Goal: Task Accomplishment & Management: Manage account settings

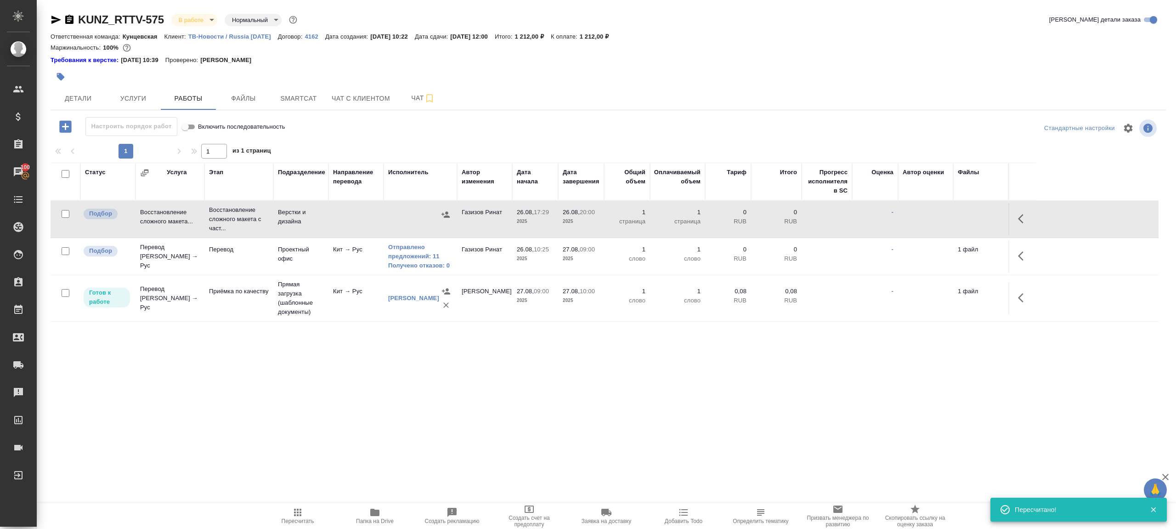
click at [306, 521] on span "Пересчитать" at bounding box center [297, 521] width 33 height 6
click at [388, 436] on div ".cls-1 fill:#fff; AWATERA Gazizov Rinat Клиенты Спецификации Заказы 100 Чаты To…" at bounding box center [588, 264] width 1176 height 529
click at [445, 267] on link "Получено отказов: 0" at bounding box center [420, 265] width 64 height 9
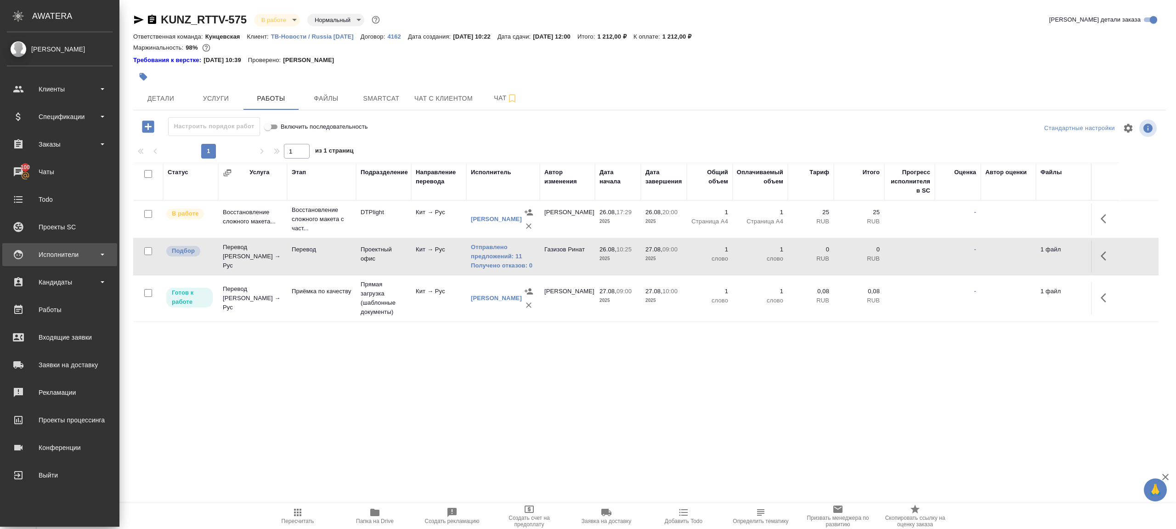
click at [56, 256] on div "Исполнители" at bounding box center [60, 255] width 106 height 14
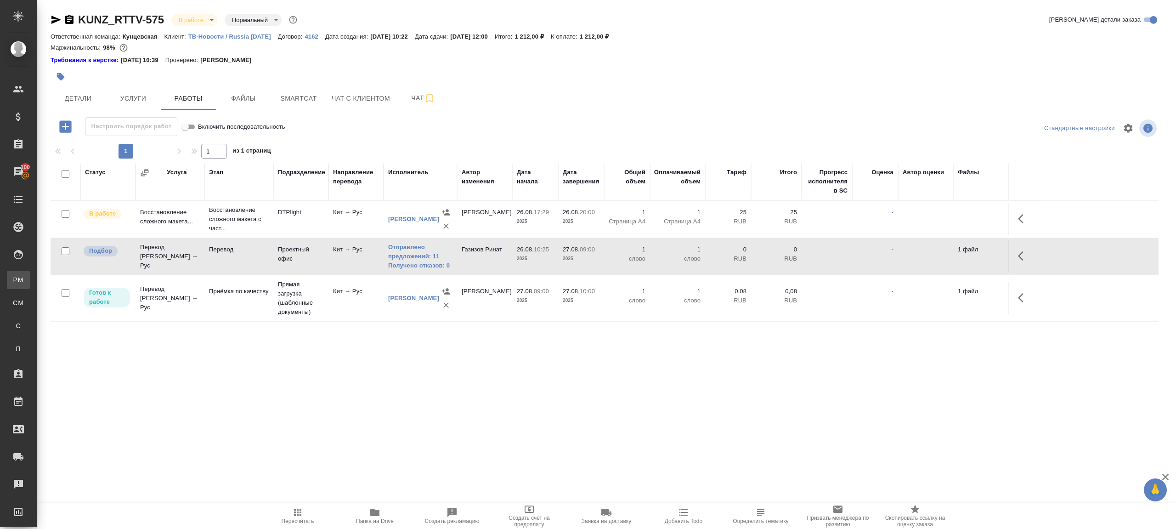
click at [30, 273] on link "PM Для PM/LQA" at bounding box center [18, 279] width 23 height 18
click at [401, 265] on link "Получено отказов: 0" at bounding box center [420, 265] width 64 height 9
click at [293, 513] on icon "button" at bounding box center [297, 512] width 11 height 11
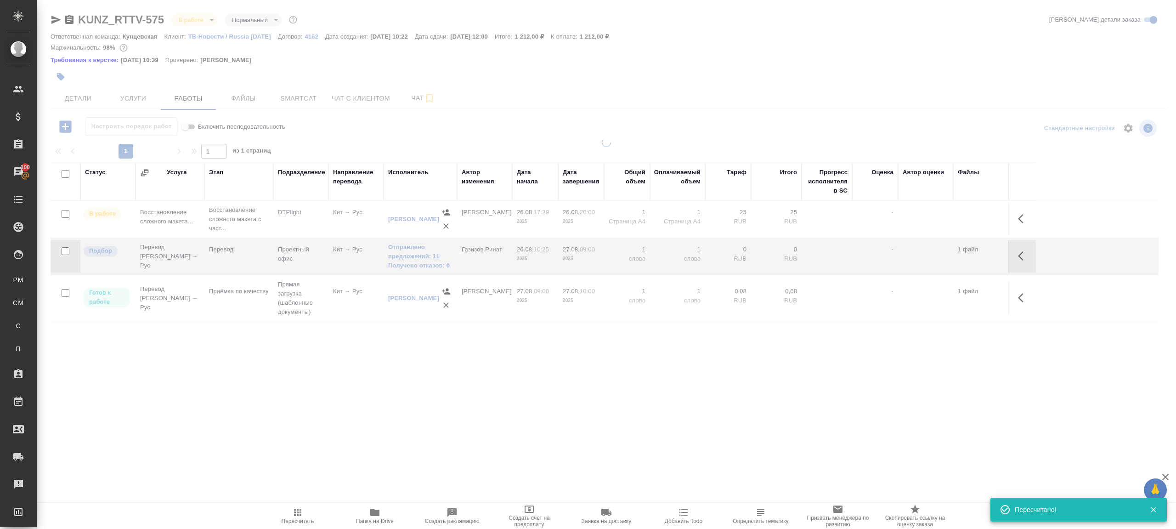
click at [352, 359] on div at bounding box center [606, 265] width 1139 height 255
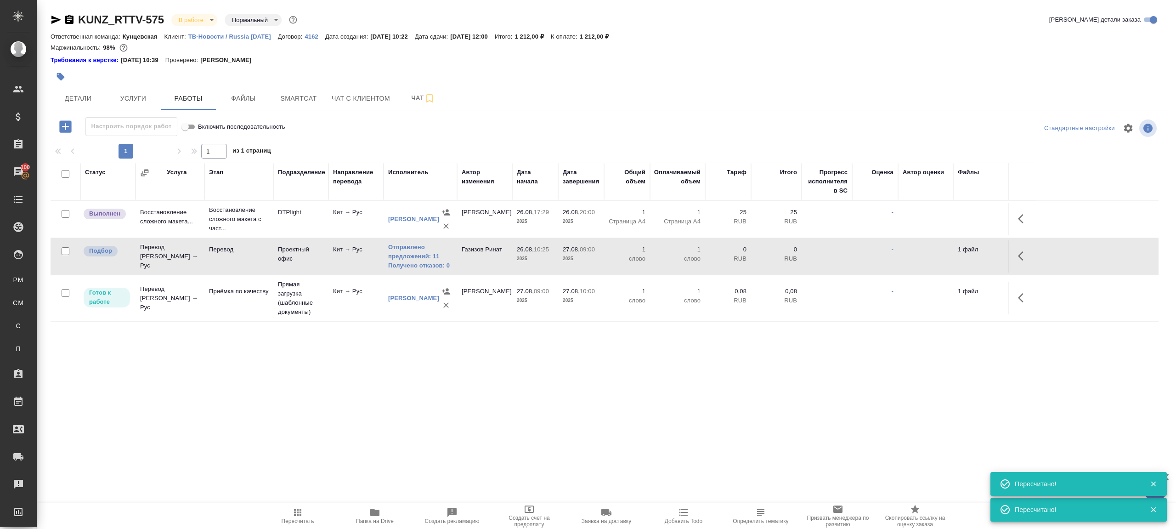
click at [1016, 251] on button "button" at bounding box center [1023, 256] width 22 height 22
click at [956, 251] on icon "button" at bounding box center [955, 255] width 11 height 11
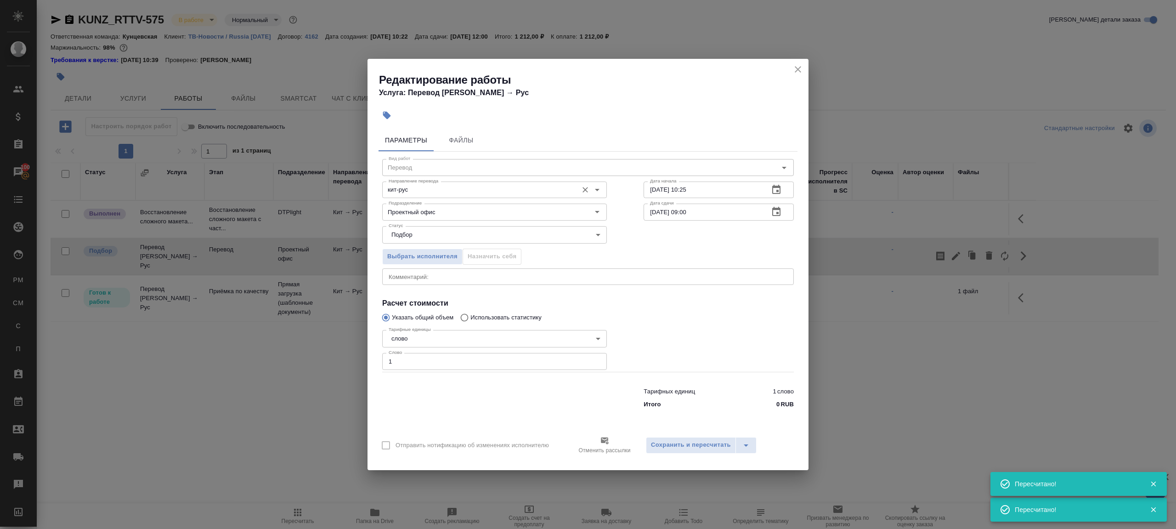
click at [438, 195] on div "кит-рус Направление перевода" at bounding box center [494, 189] width 225 height 17
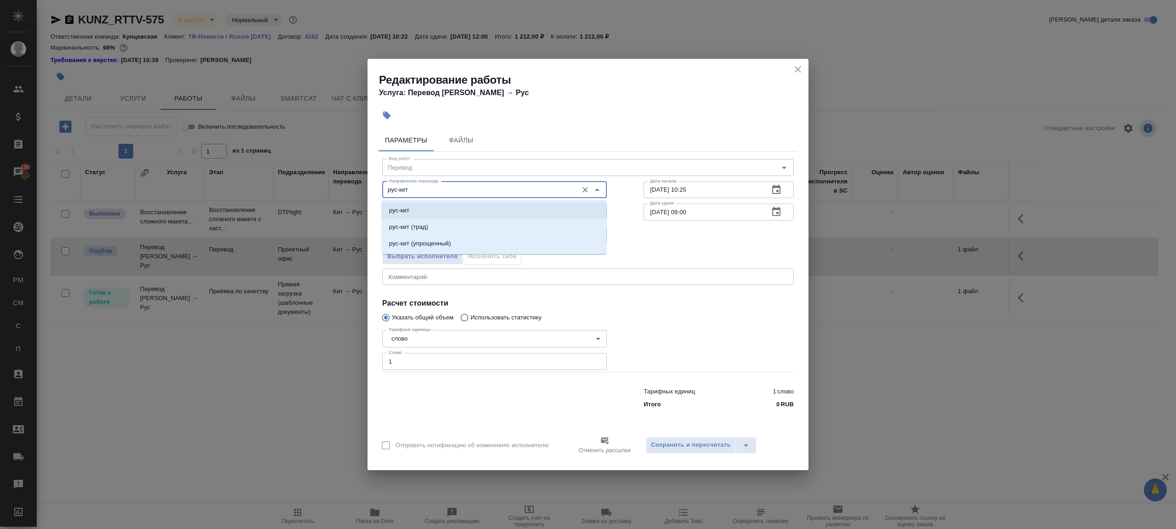
click at [469, 205] on li "рус-кит" at bounding box center [494, 210] width 225 height 17
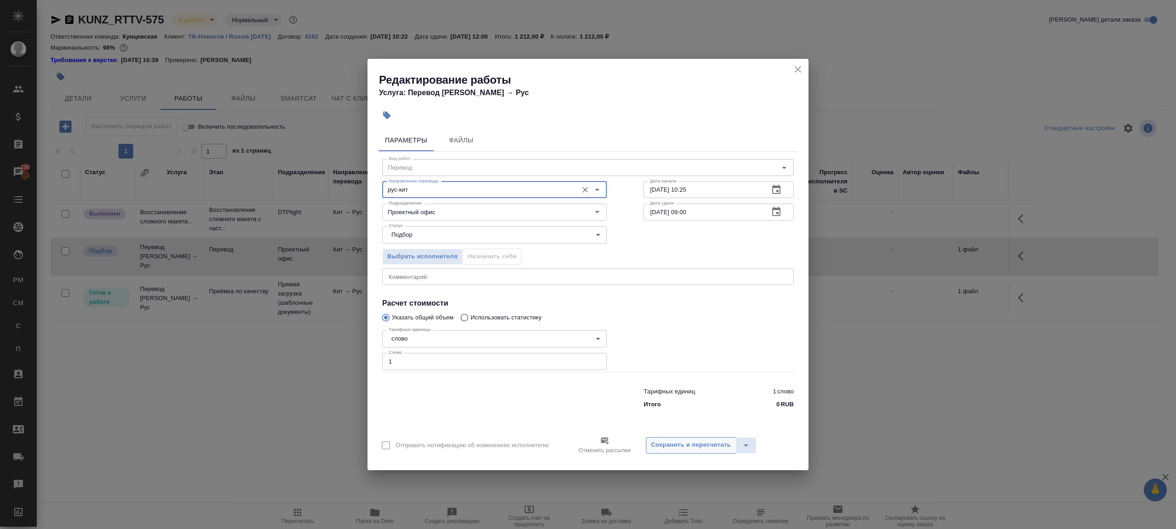
type input "рус-кит"
click at [675, 439] on span "Сохранить и пересчитать" at bounding box center [691, 444] width 80 height 11
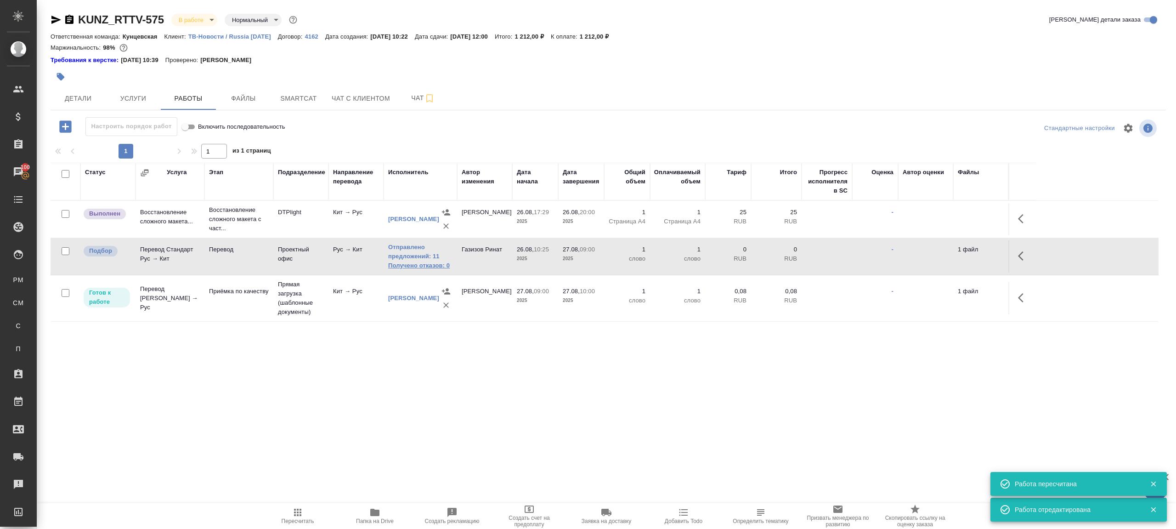
click at [424, 266] on link "Получено отказов: 0" at bounding box center [420, 265] width 64 height 9
click at [293, 511] on icon "button" at bounding box center [297, 512] width 11 height 11
click at [286, 510] on span "Пересчитать" at bounding box center [298, 515] width 66 height 17
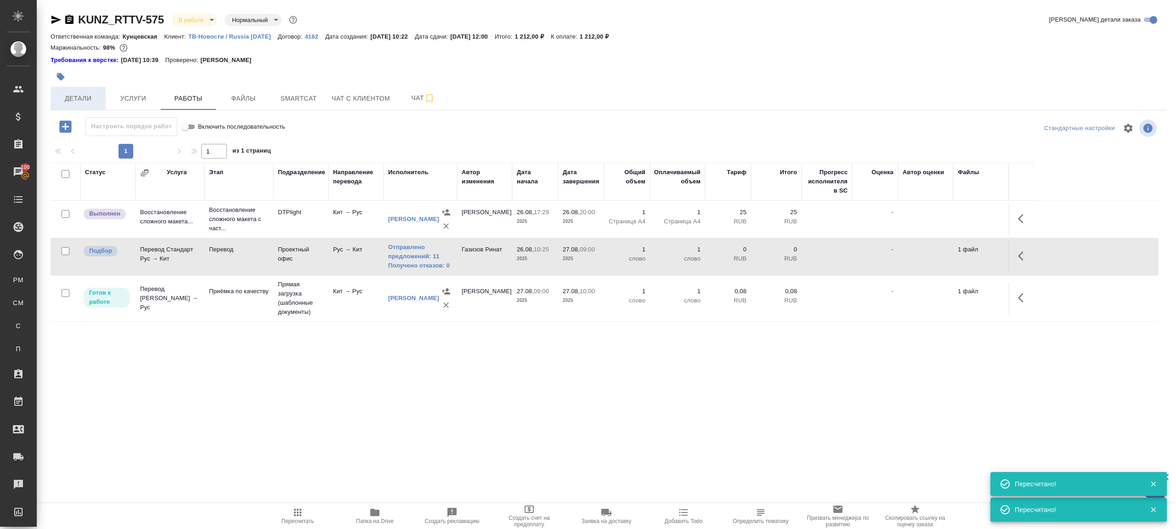
click at [76, 98] on span "Детали" at bounding box center [78, 98] width 44 height 11
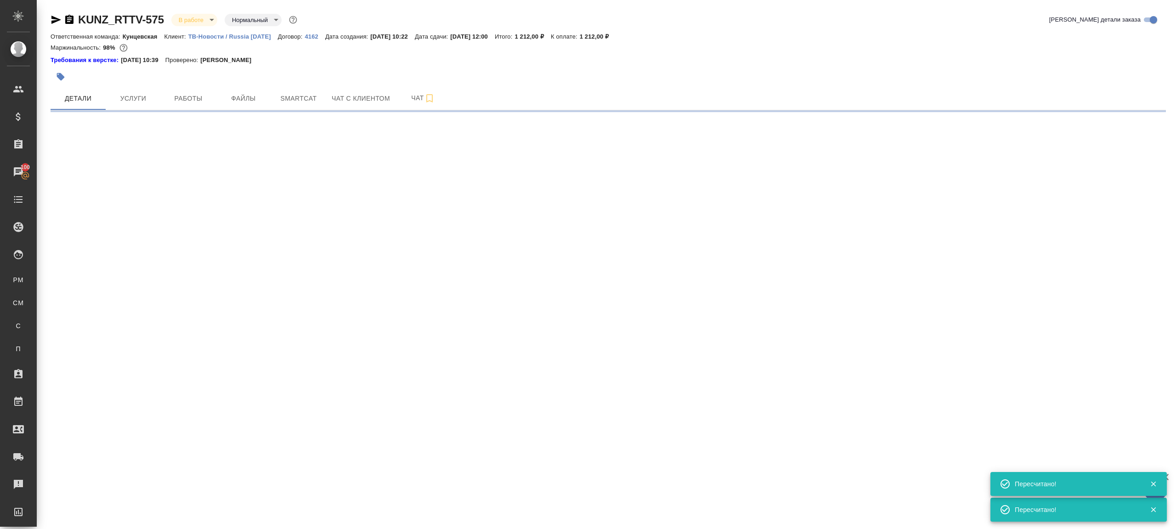
select select "RU"
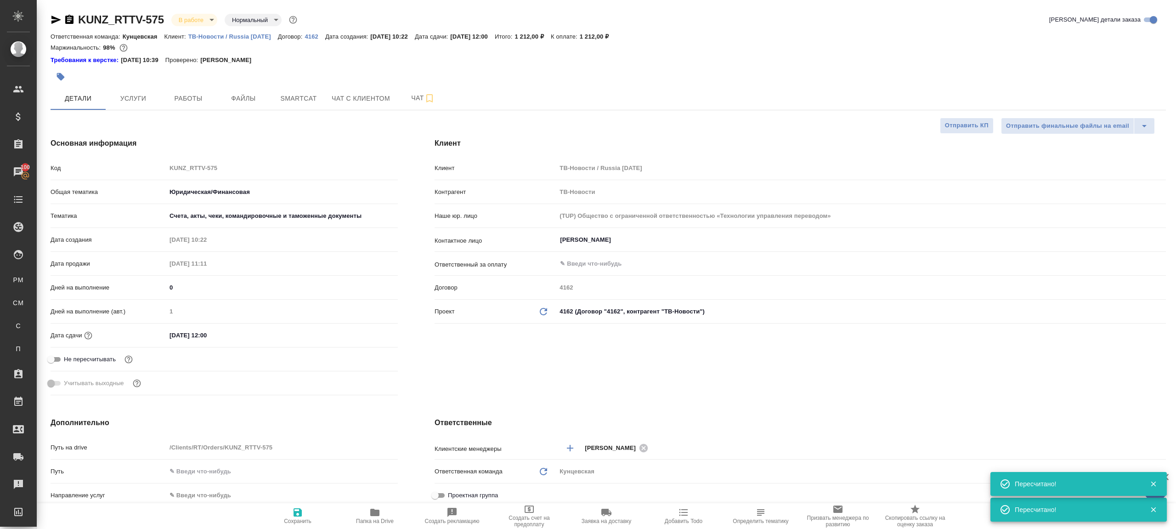
type textarea "x"
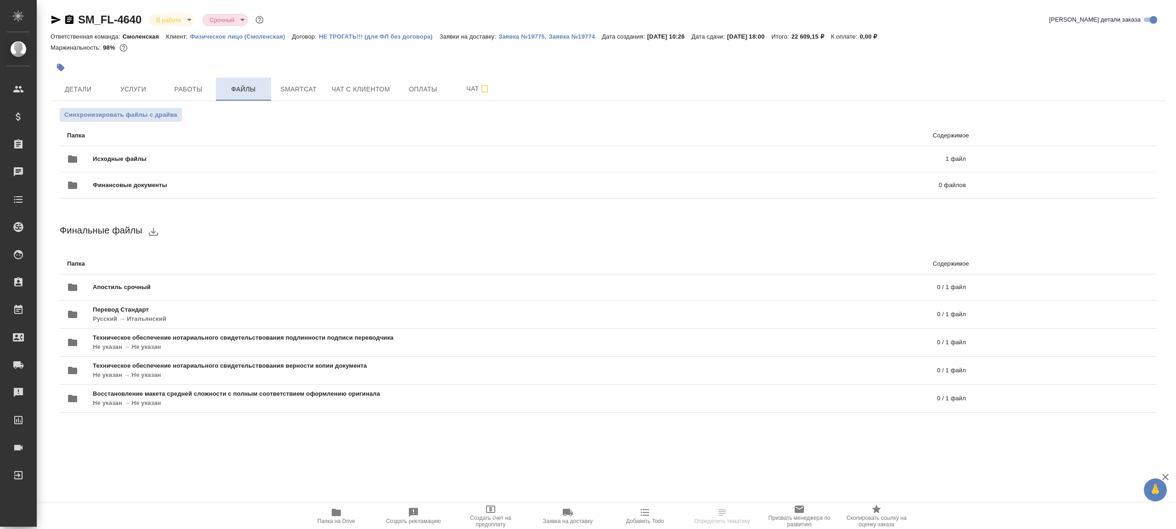
click at [235, 91] on span "Файлы" at bounding box center [243, 89] width 44 height 11
click at [208, 91] on span "Работы" at bounding box center [188, 89] width 44 height 11
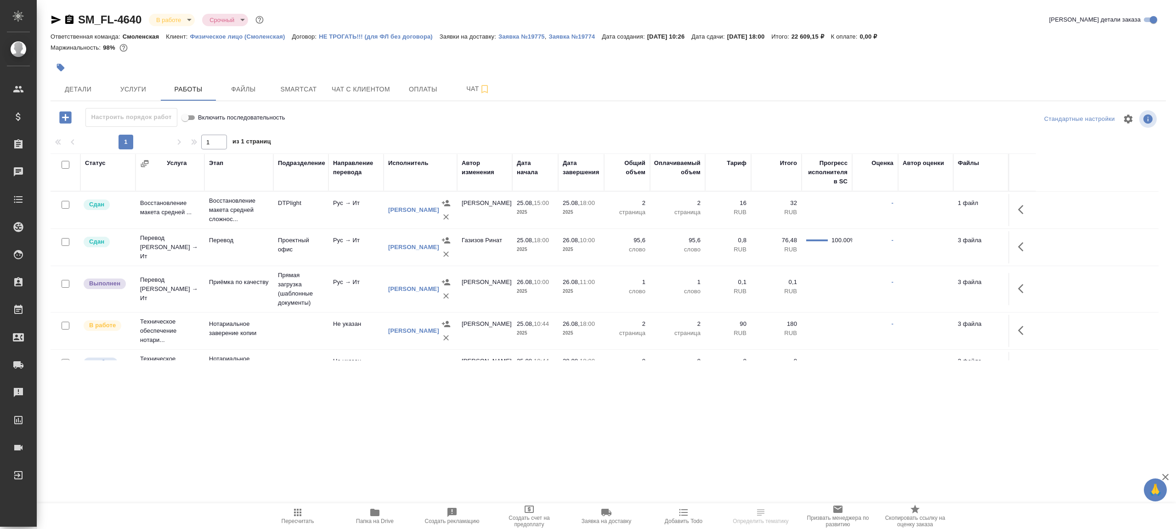
click at [383, 135] on div "1 1 из 1 страниц" at bounding box center [608, 142] width 1115 height 15
click at [1014, 291] on button "button" at bounding box center [1023, 288] width 22 height 22
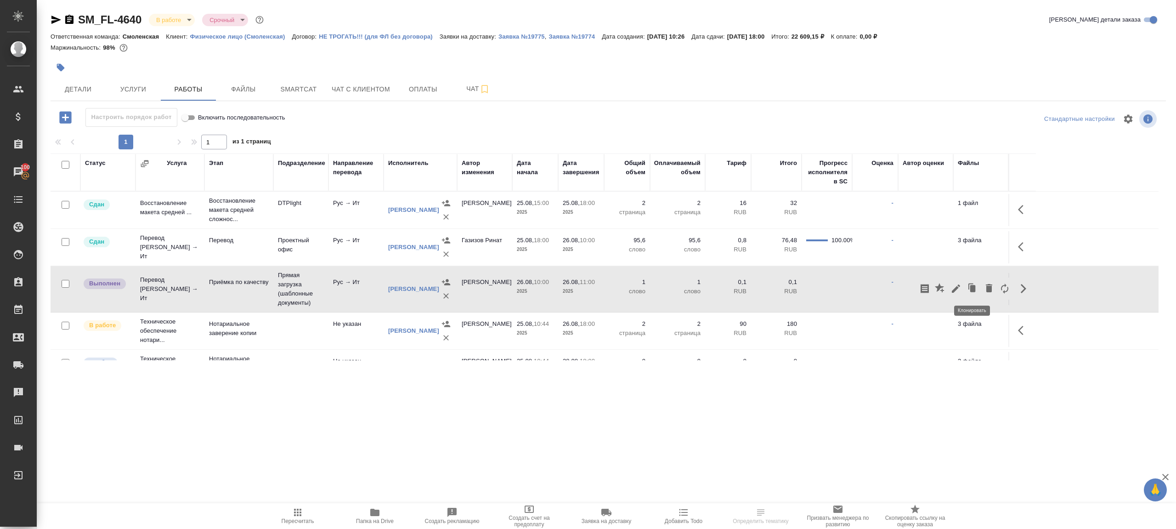
click at [955, 286] on icon "button" at bounding box center [955, 288] width 11 height 11
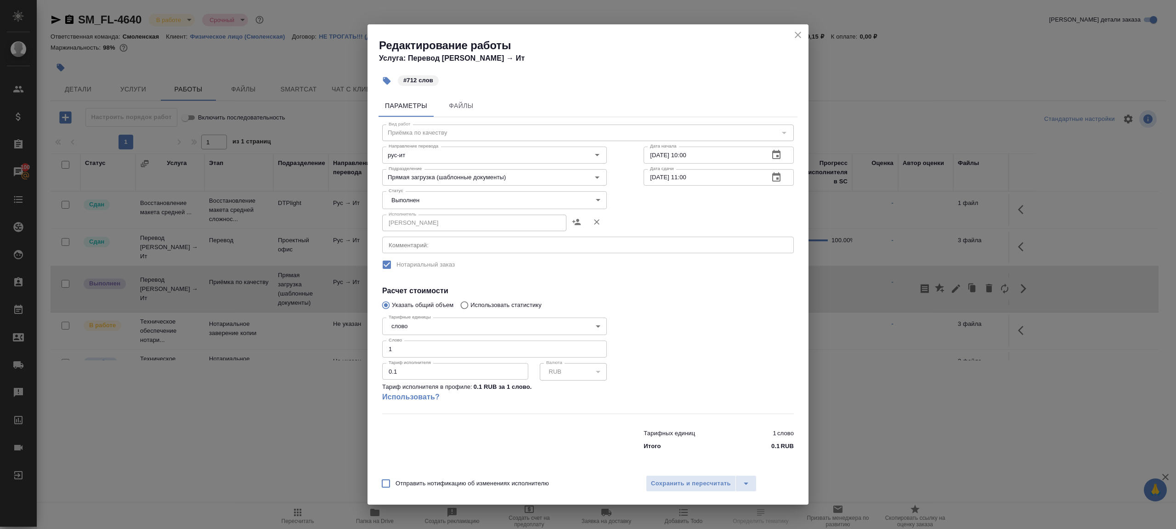
click at [442, 200] on body "🙏 .cls-1 fill:#fff; AWATERA Gazizov Rinat Клиенты Спецификации Заказы 100 Чаты …" at bounding box center [588, 264] width 1176 height 529
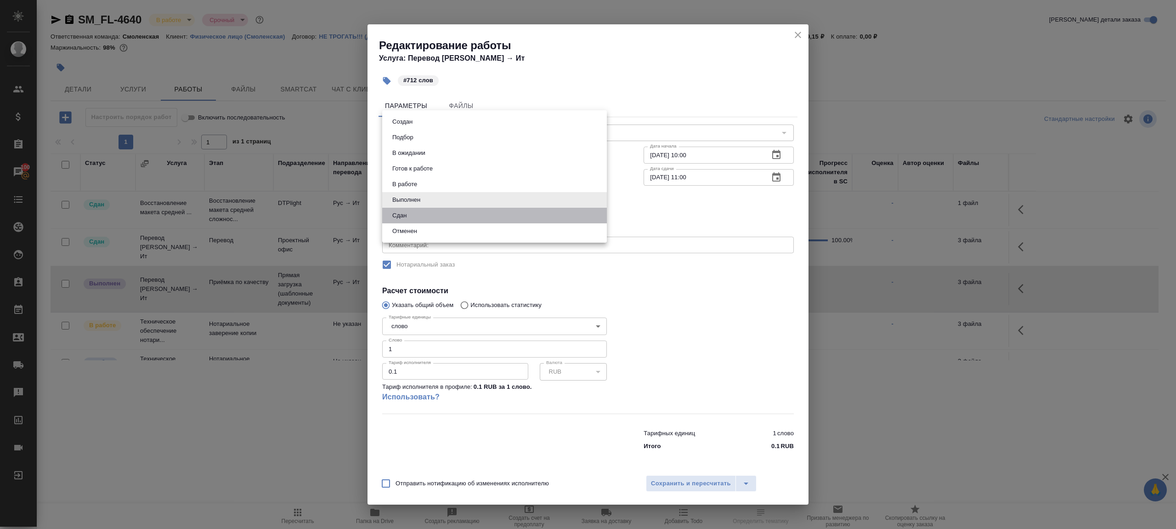
click at [421, 221] on li "Сдан" at bounding box center [494, 216] width 225 height 16
type input "closed"
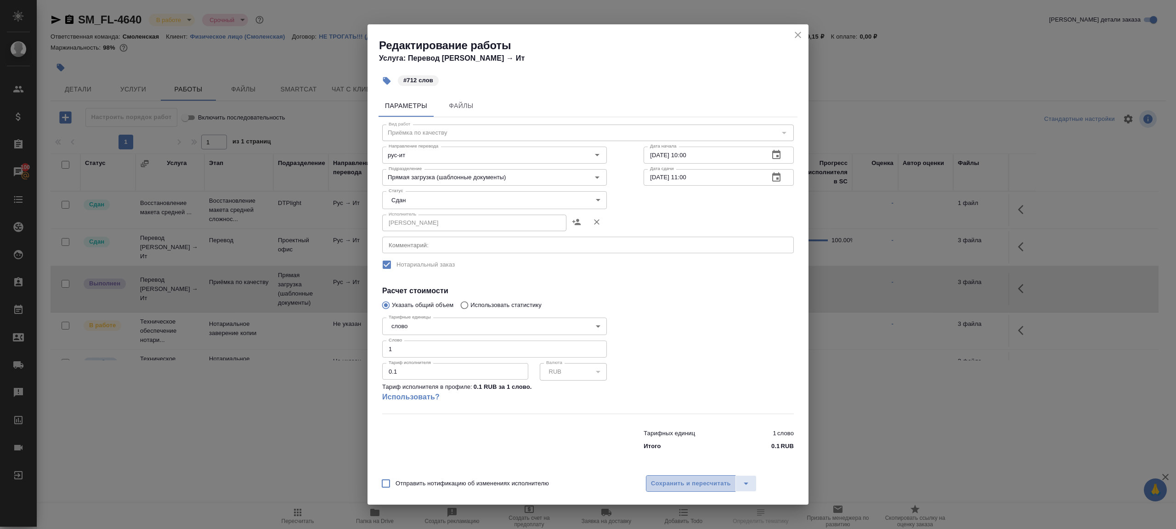
click at [668, 482] on span "Сохранить и пересчитать" at bounding box center [691, 483] width 80 height 11
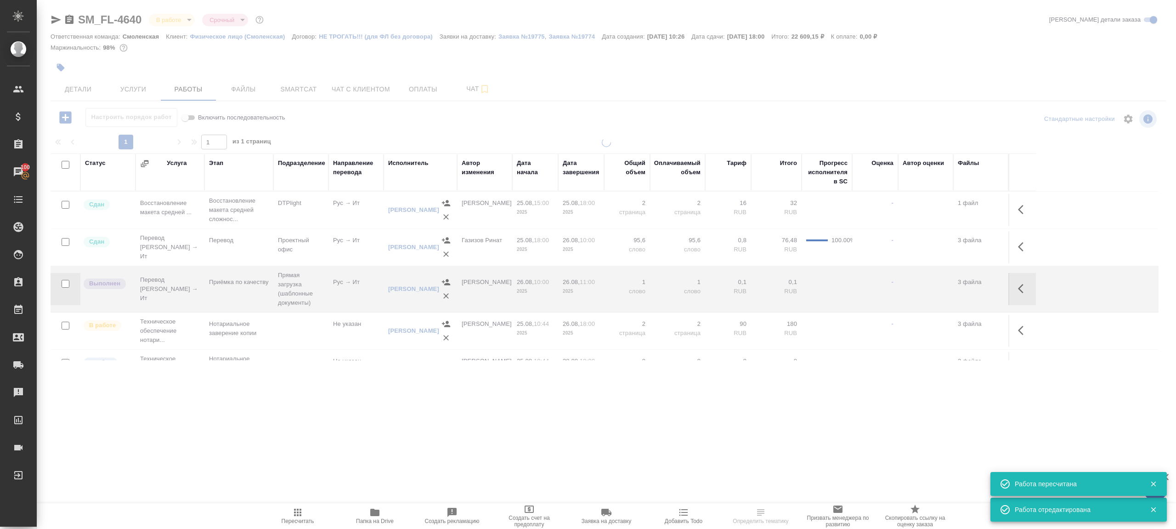
click at [69, 119] on div at bounding box center [606, 191] width 1139 height 383
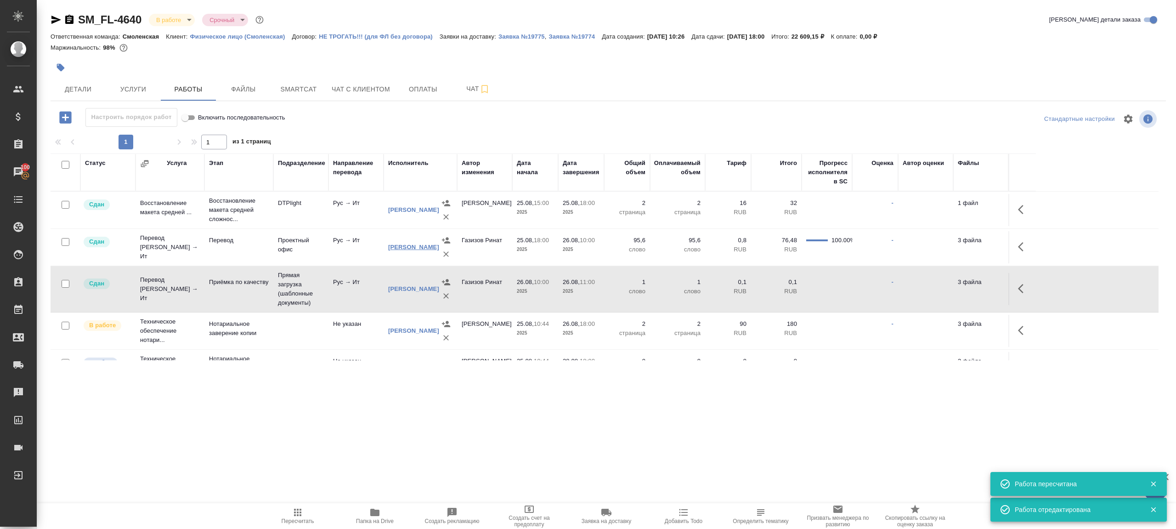
click at [401, 250] on link "Калинчук Елена Владимировна" at bounding box center [413, 246] width 51 height 7
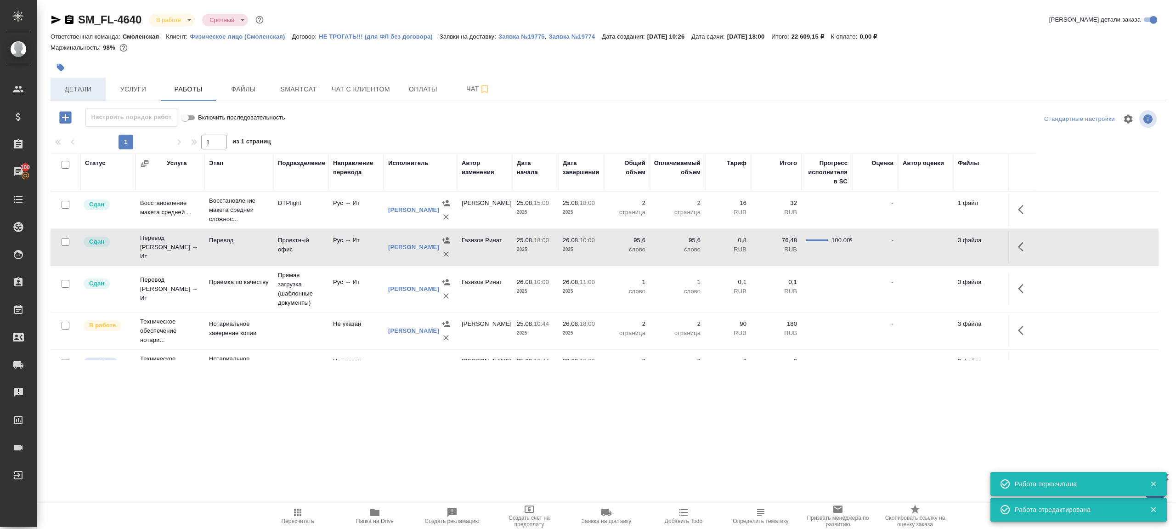
click at [93, 88] on span "Детали" at bounding box center [78, 89] width 44 height 11
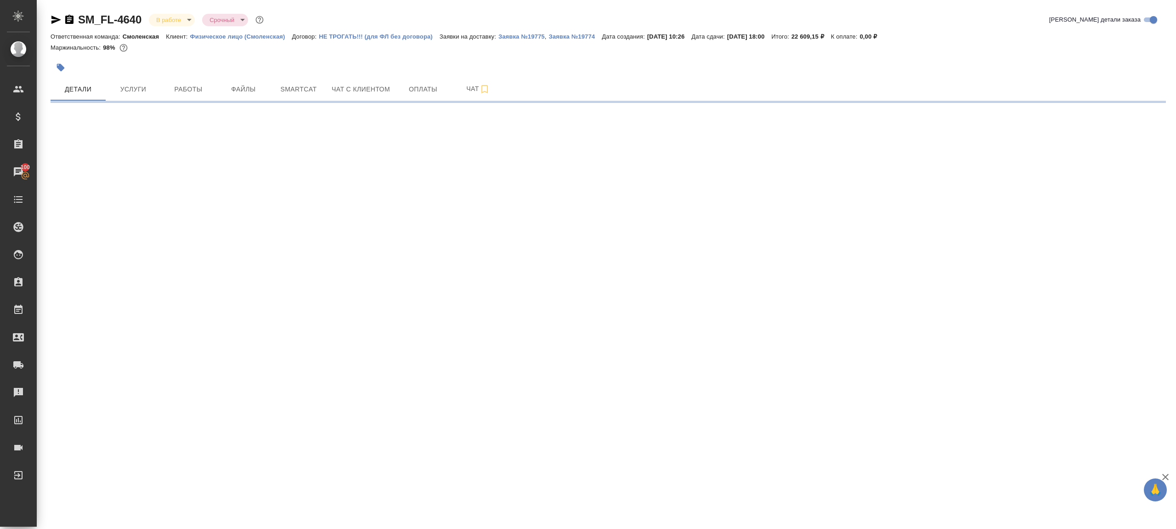
select select "RU"
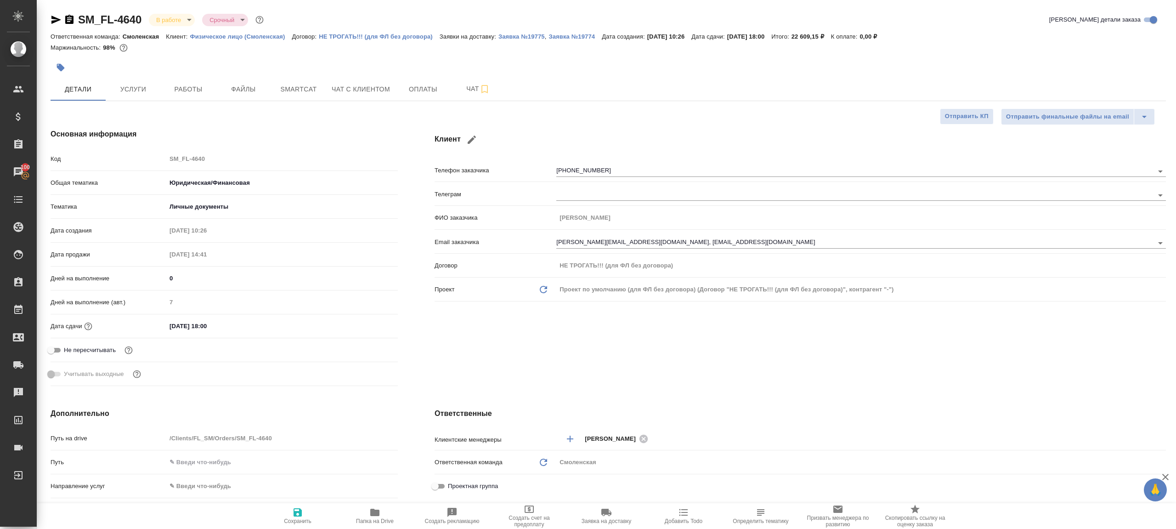
type textarea "x"
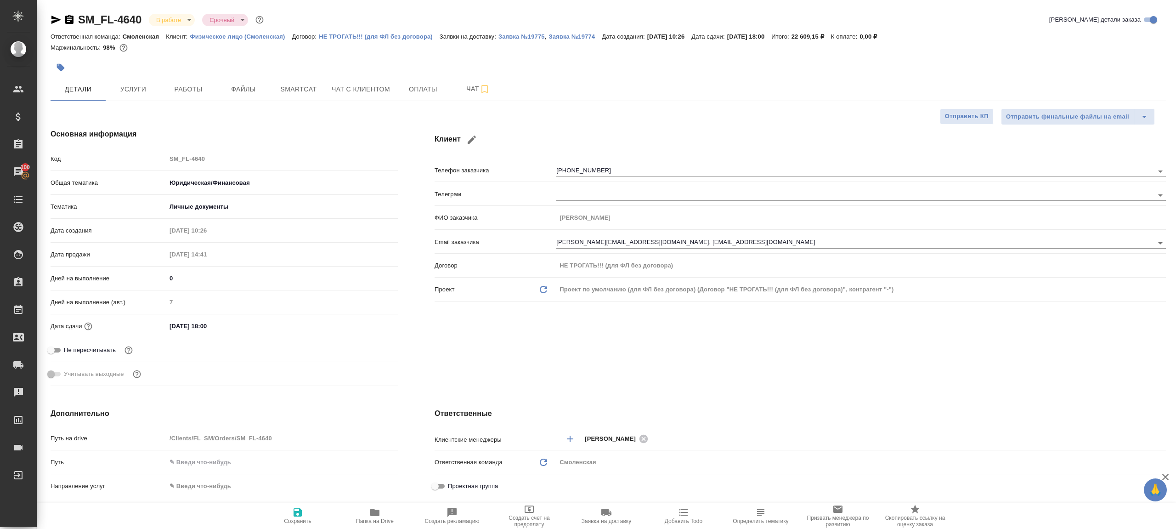
type textarea "x"
click at [184, 83] on button "Работы" at bounding box center [188, 89] width 55 height 23
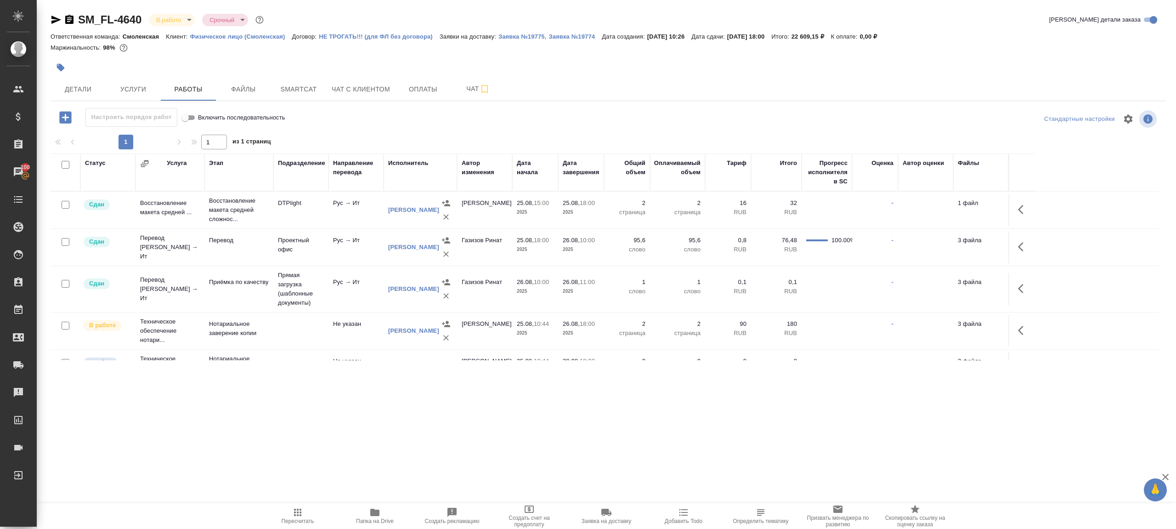
click at [403, 150] on div "Настроить порядок работ Включить последовательность Стандартные настройки 1 1 и…" at bounding box center [608, 234] width 1115 height 252
click at [383, 516] on span "Папка на Drive" at bounding box center [375, 515] width 66 height 17
click at [61, 92] on span "Детали" at bounding box center [78, 89] width 44 height 11
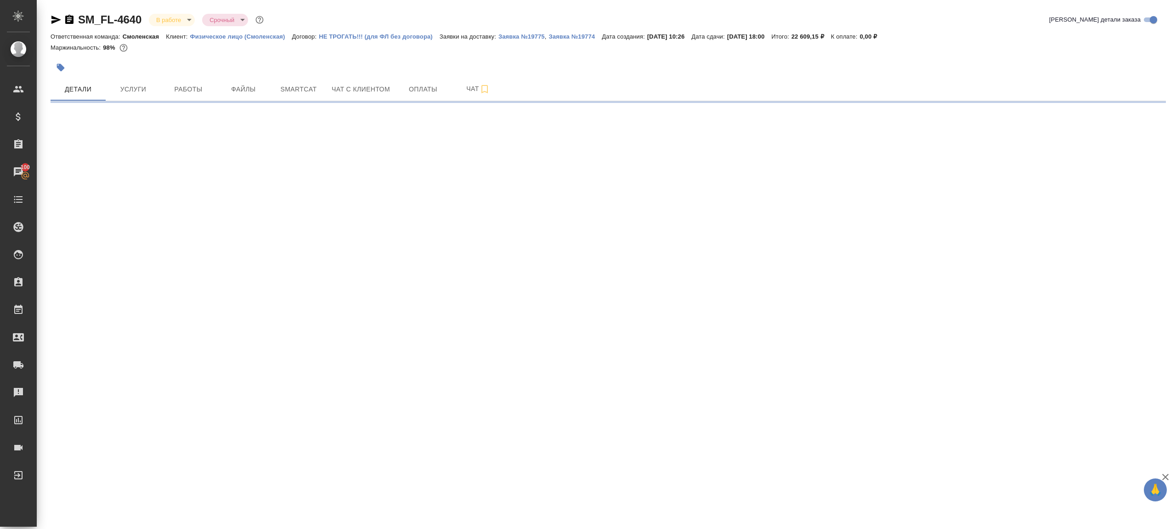
select select "RU"
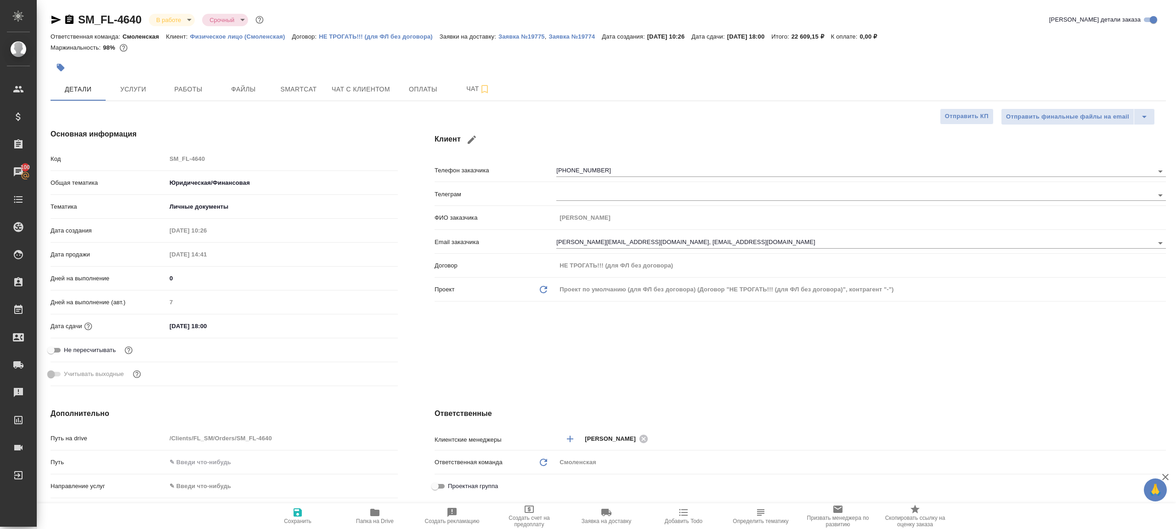
type textarea "x"
click at [110, 158] on div "Код SM_FL-4640" at bounding box center [224, 159] width 347 height 16
type textarea "x"
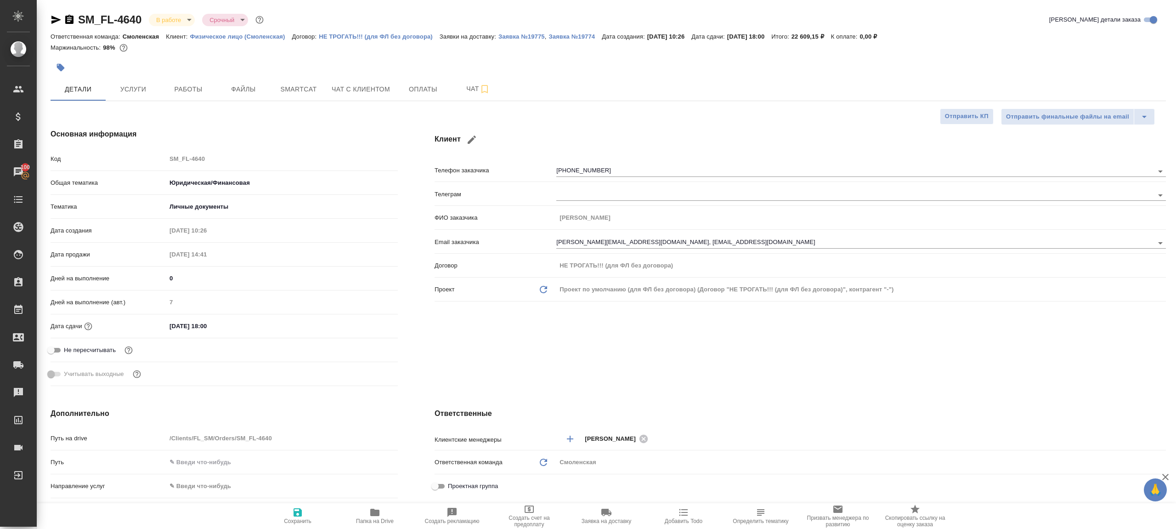
type textarea "x"
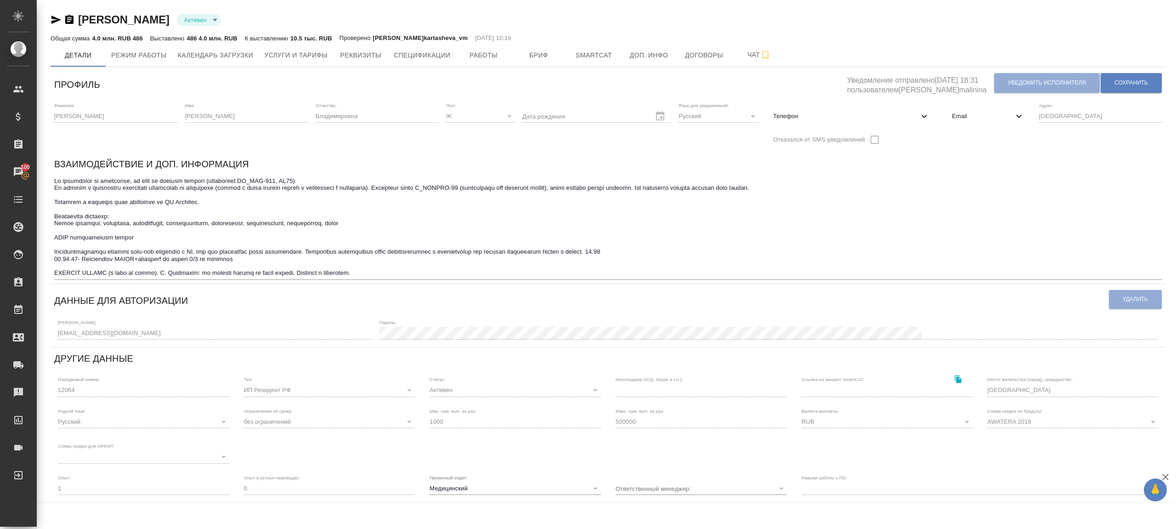
click at [958, 113] on span "Email" at bounding box center [981, 116] width 61 height 9
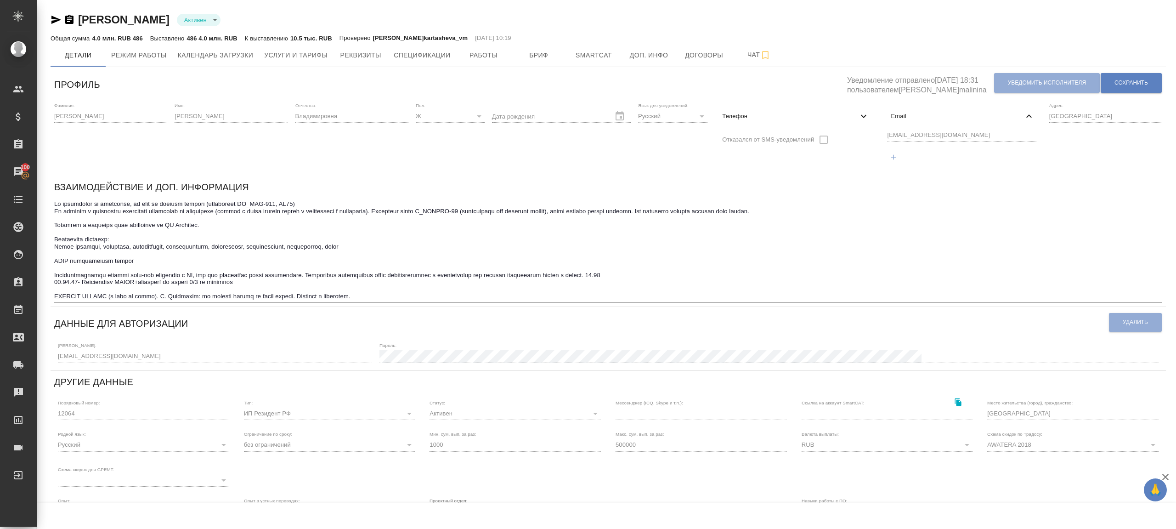
click at [954, 129] on div "[EMAIL_ADDRESS][DOMAIN_NAME]" at bounding box center [963, 147] width 158 height 42
click at [823, 131] on div "Фамилия: [PERSON_NAME] Имя: [PERSON_NAME] Отчество: [PERSON_NAME]: Ж [DEMOGRAPH…" at bounding box center [608, 137] width 1115 height 77
click at [871, 132] on div "Фамилия: [PERSON_NAME] Имя: [PERSON_NAME] Отчество: [PERSON_NAME]: Ж [DEMOGRAPH…" at bounding box center [608, 137] width 1115 height 77
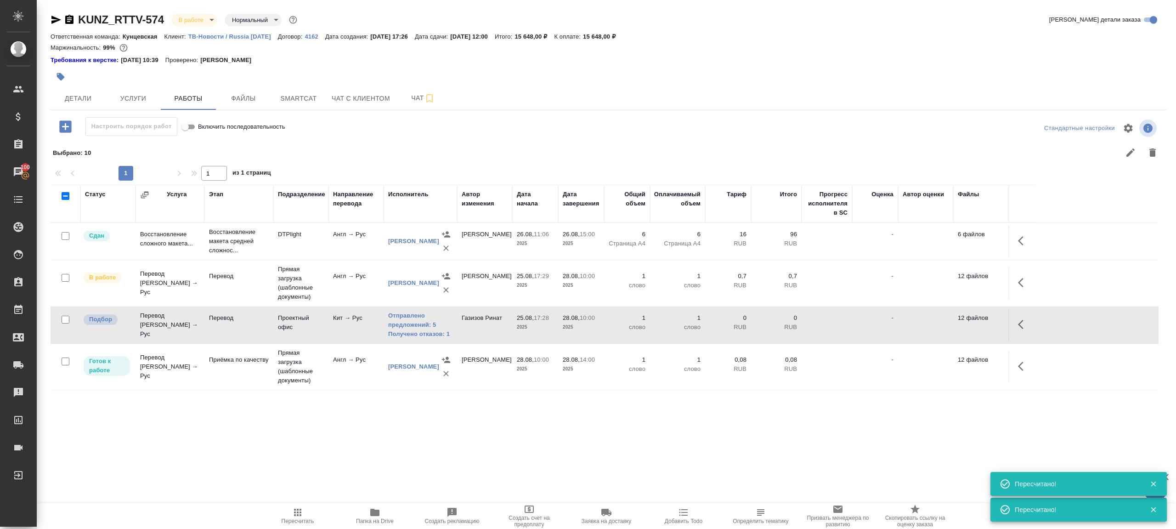
click at [308, 515] on span "Пересчитать" at bounding box center [298, 515] width 66 height 17
click at [397, 465] on div ".cls-1 fill:#fff; AWATERA Gazizov Rinat Клиенты Спецификации Заказы 100 Чаты To…" at bounding box center [588, 264] width 1176 height 529
click at [292, 513] on icon "button" at bounding box center [297, 512] width 11 height 11
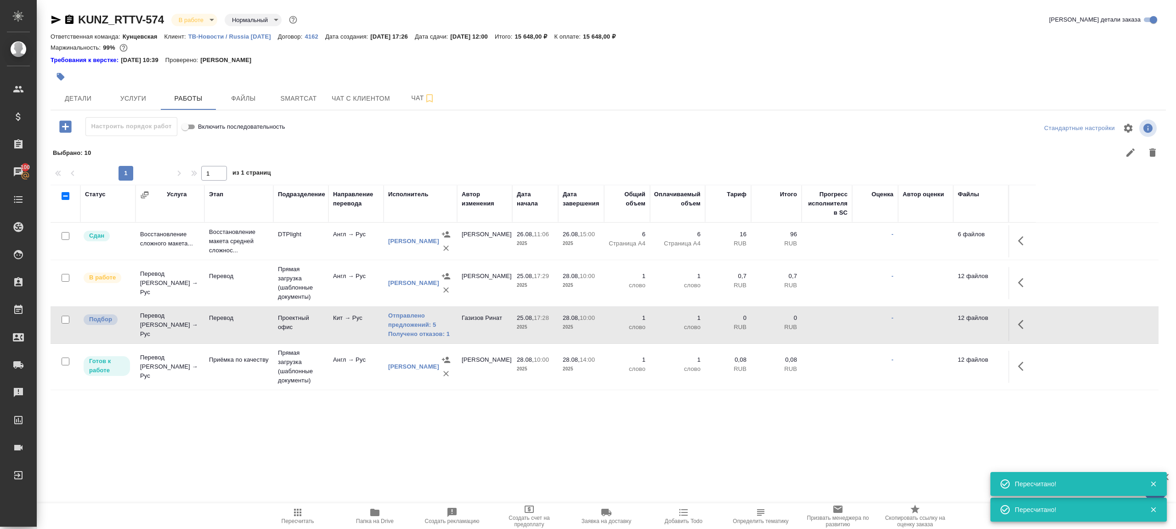
click at [313, 428] on div ".cls-1 fill:#fff; AWATERA Gazizov Rinat Клиенты Спецификации Заказы 100 Чаты To…" at bounding box center [588, 264] width 1176 height 529
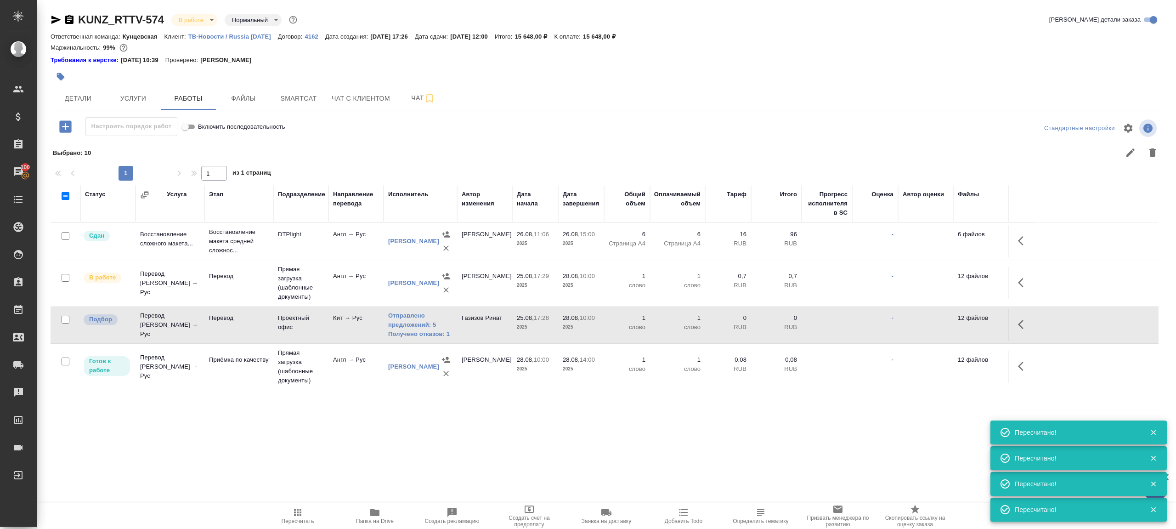
click at [296, 508] on icon "button" at bounding box center [297, 512] width 11 height 11
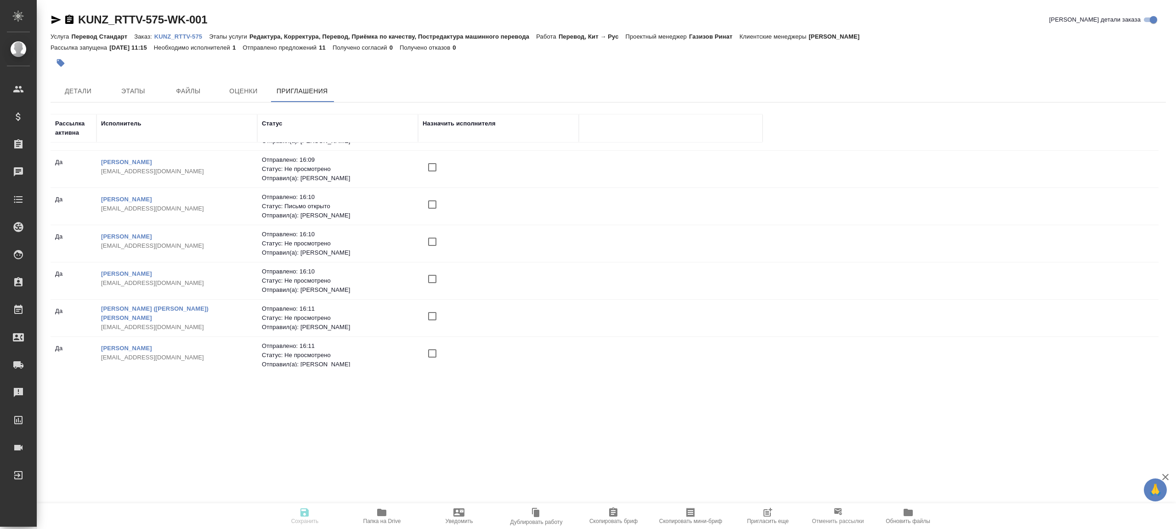
scroll to position [183, 0]
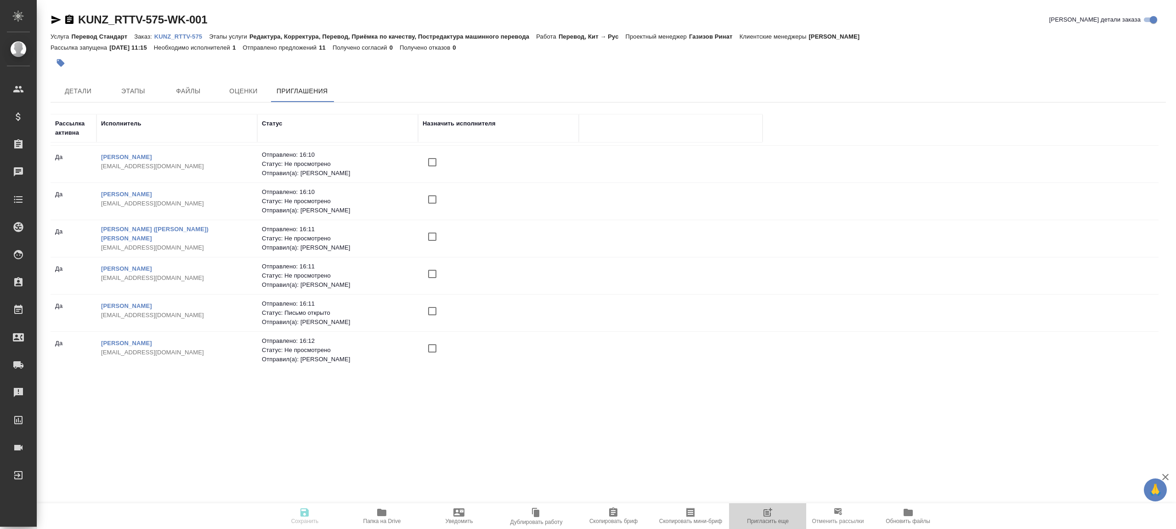
click at [772, 520] on span "Пригласить еще" at bounding box center [768, 521] width 42 height 6
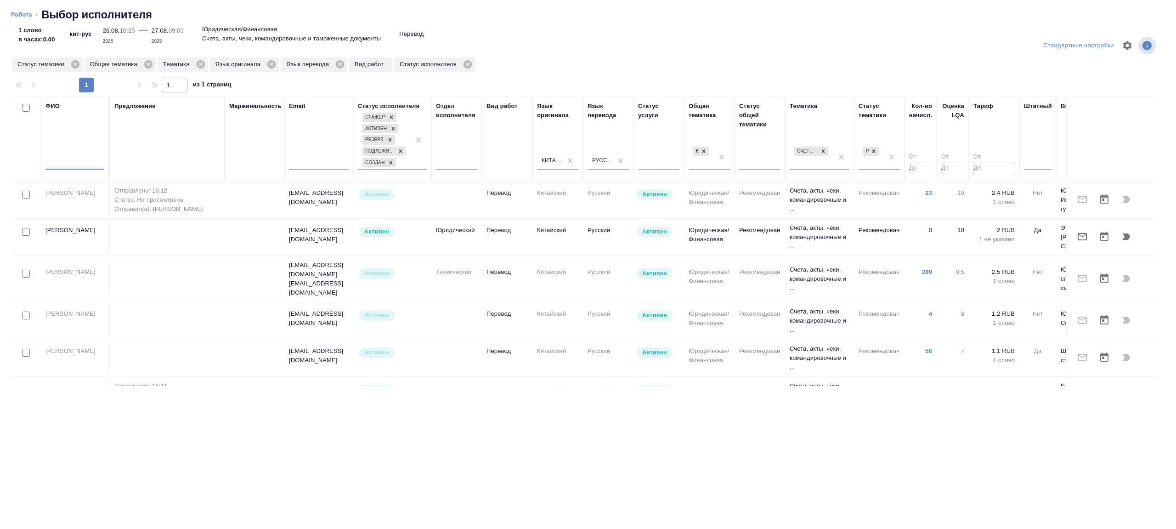
click at [83, 158] on input "text" at bounding box center [74, 163] width 59 height 11
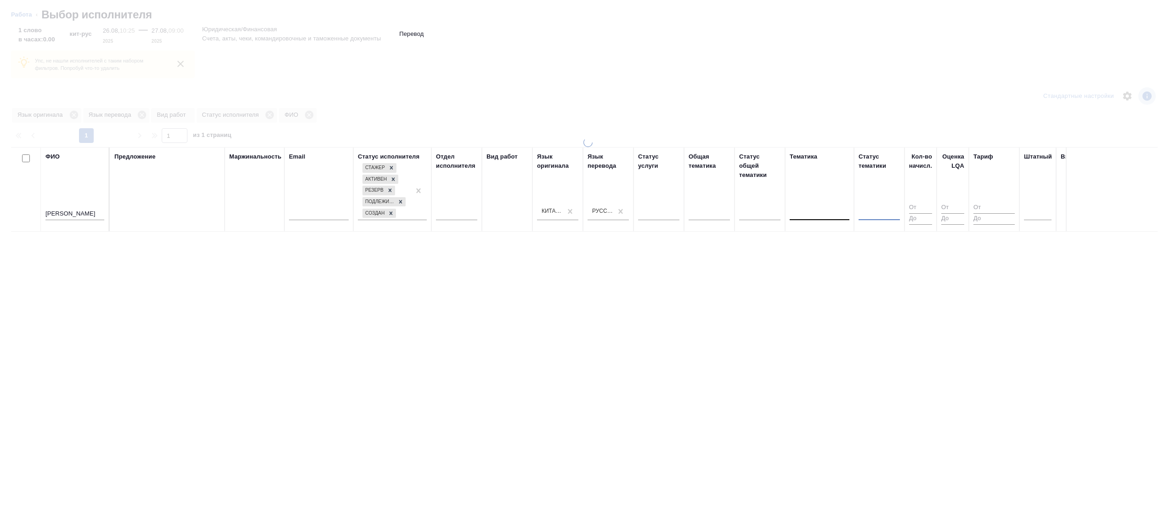
click at [810, 92] on div "Стандартные настройки" at bounding box center [968, 96] width 377 height 22
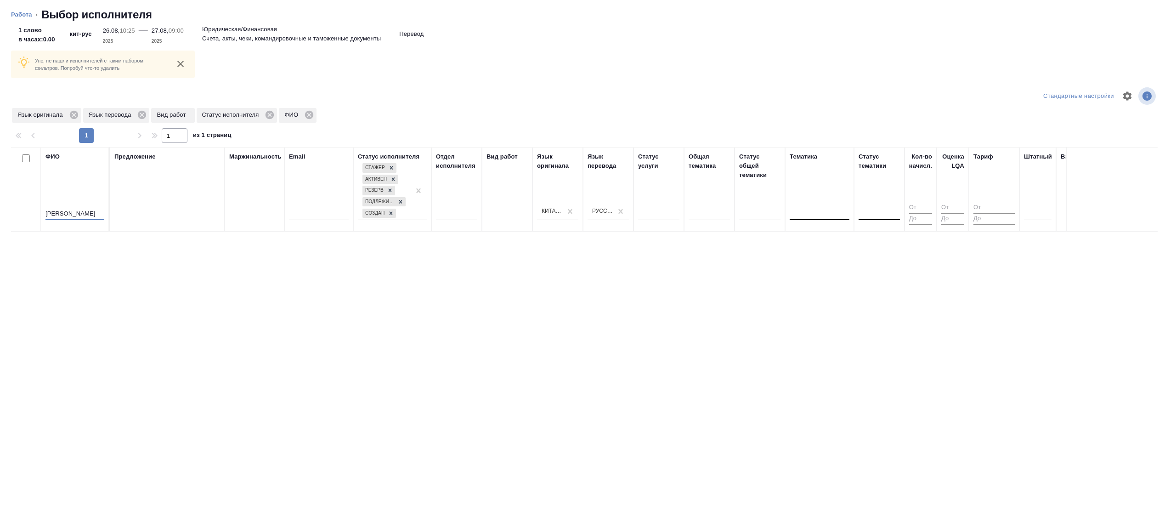
drag, startPoint x: 76, startPoint y: 216, endPoint x: 3, endPoint y: 205, distance: 73.9
click at [3, 205] on div "Упс, не нашли исполнителей с таким набором фильтров. Попробуй что-то удалить Ст…" at bounding box center [588, 278] width 1176 height 501
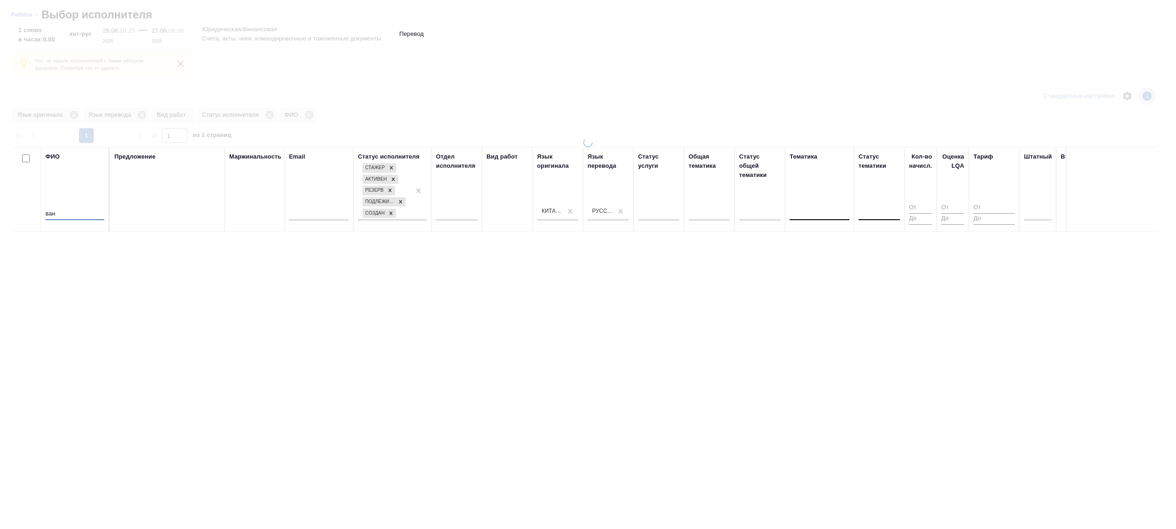
click at [170, 209] on div "Предложение" at bounding box center [167, 189] width 106 height 74
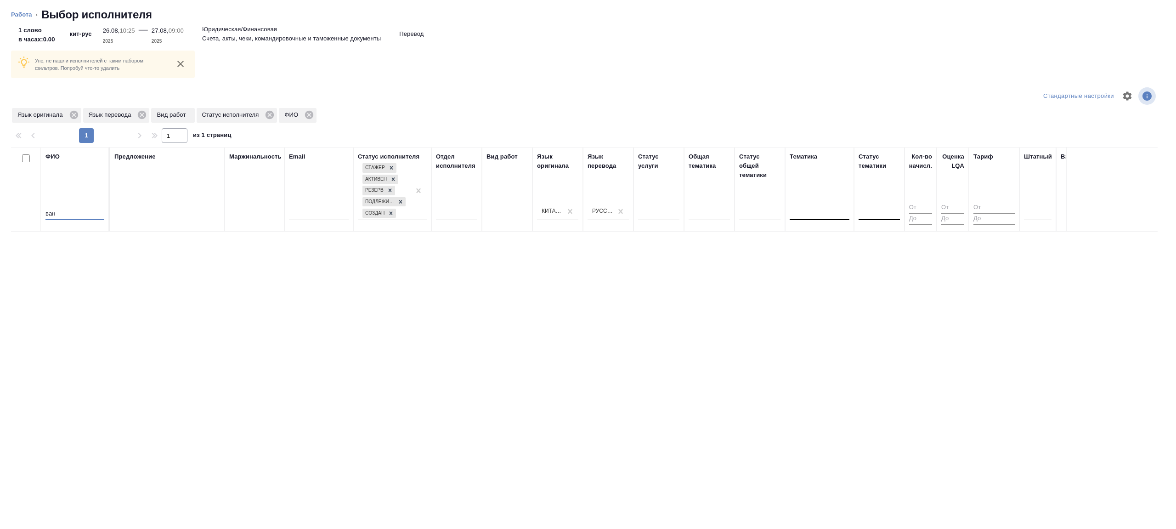
drag, startPoint x: 69, startPoint y: 215, endPoint x: 6, endPoint y: 211, distance: 63.0
click at [6, 211] on div "Упс, не нашли исполнителей с таким набором фильтров. Попробуй что-то удалить Ст…" at bounding box center [588, 278] width 1176 height 501
type input "Бэй"
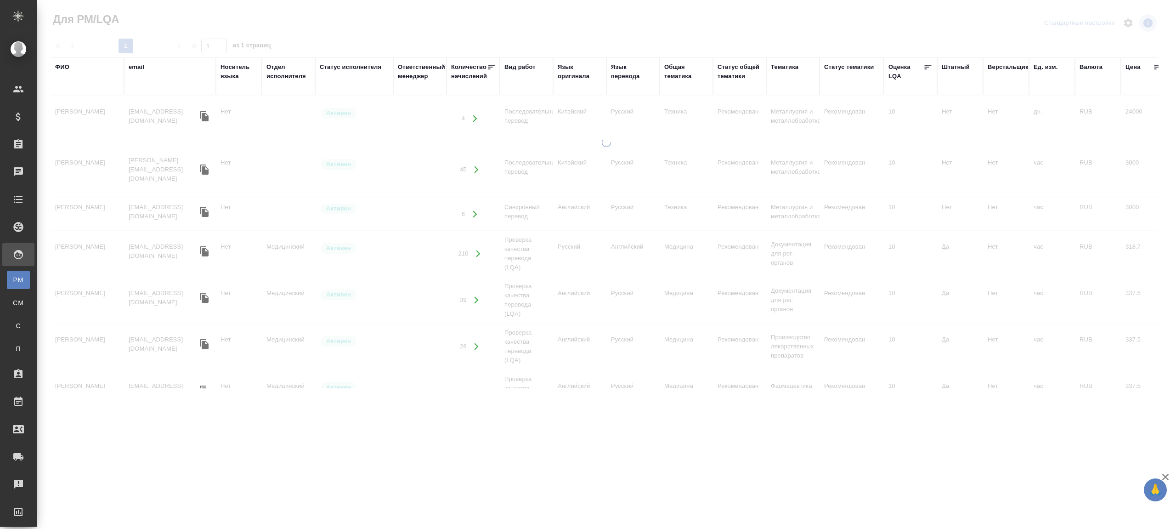
click at [361, 73] on div "Статус исполнителя" at bounding box center [354, 76] width 69 height 28
click at [361, 67] on div "Статус исполнителя" at bounding box center [351, 66] width 62 height 9
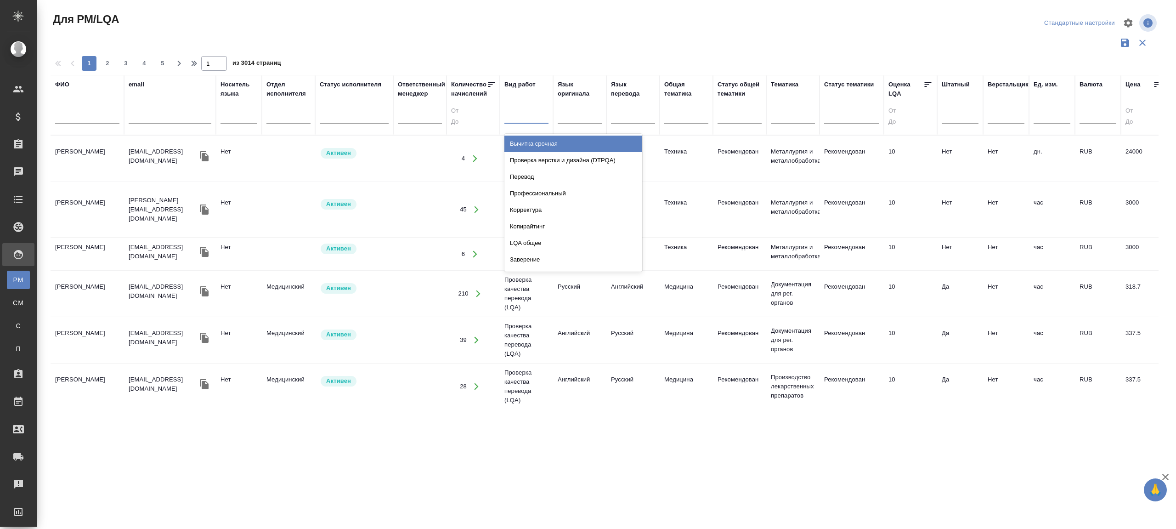
click at [523, 116] on div at bounding box center [526, 114] width 44 height 13
type input "пере"
click at [554, 141] on div "Перевод" at bounding box center [573, 143] width 138 height 17
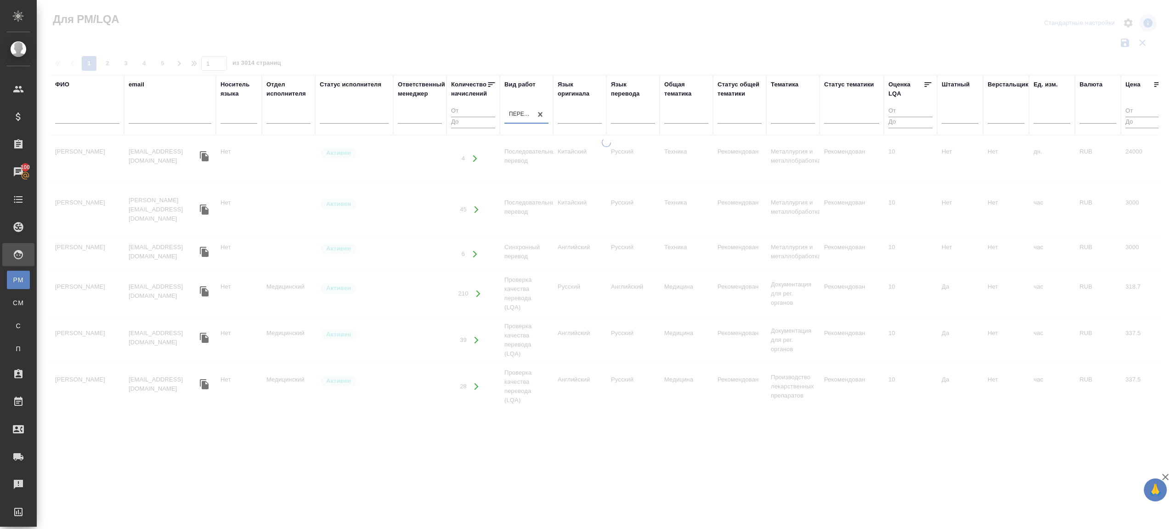
click at [90, 115] on input "text" at bounding box center [87, 117] width 64 height 11
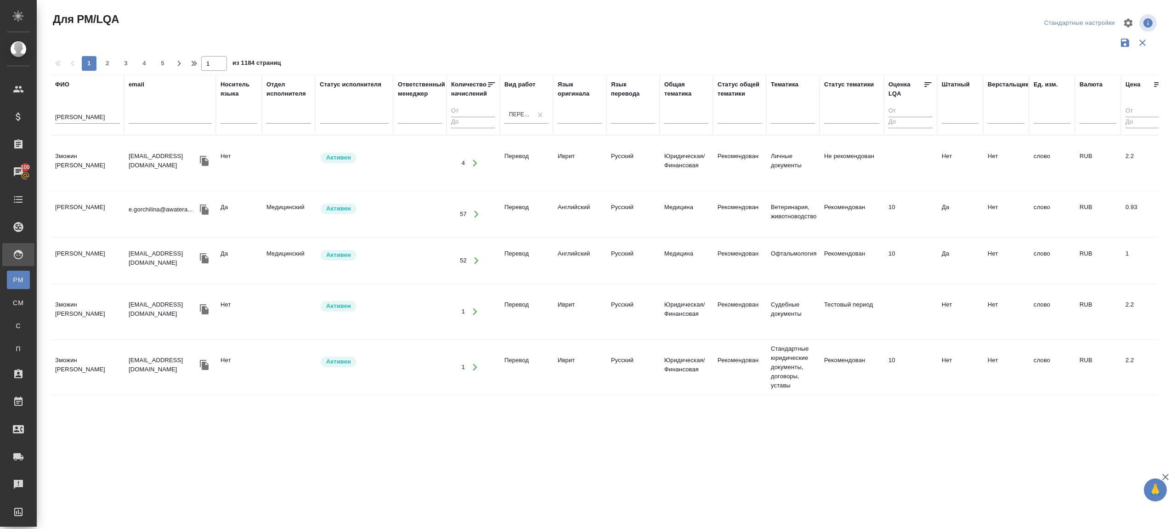
click at [362, 53] on div "Для PM/LQA Стандартные настройки 1 2 3 4 5 1 из 1184 страниц ФИО wang email Нос…" at bounding box center [607, 205] width 1125 height 411
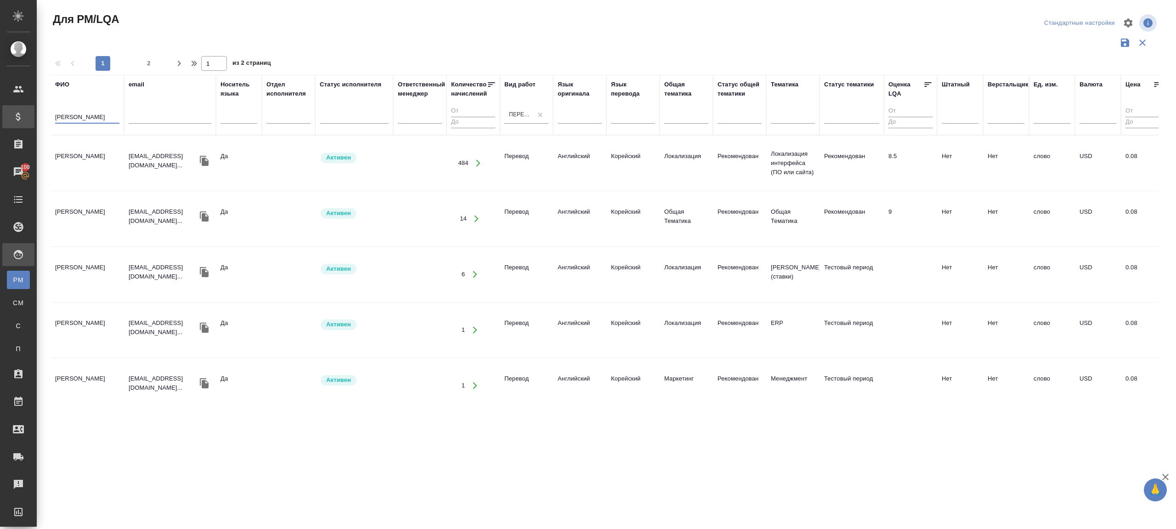
drag, startPoint x: 79, startPoint y: 118, endPoint x: 10, endPoint y: 118, distance: 69.8
click at [10, 118] on div ".cls-1 fill:#fff; AWATERA Gazizov Rinat Клиенты Спецификации Заказы 100 Чаты To…" at bounding box center [588, 264] width 1176 height 529
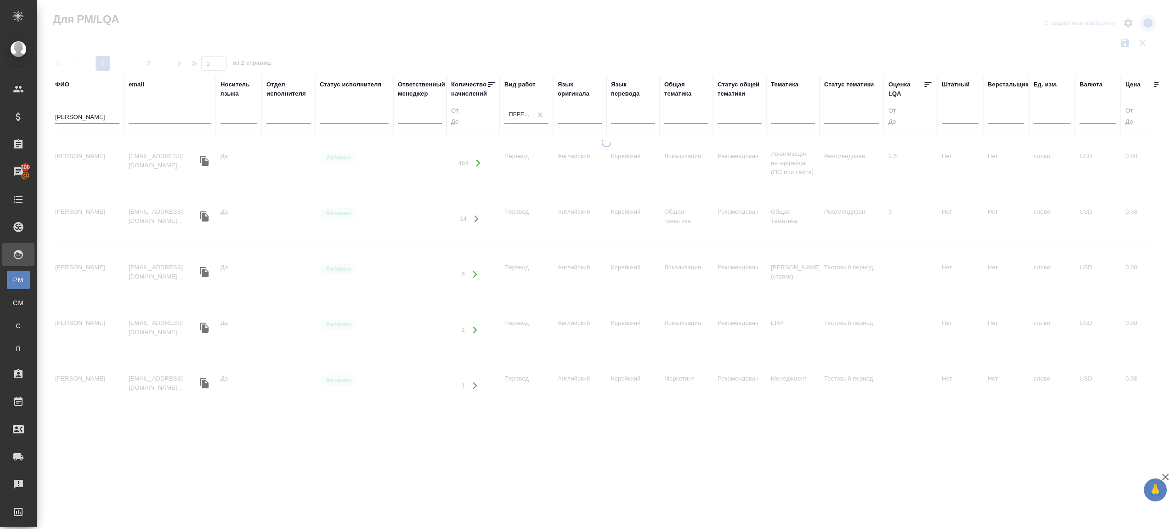
click at [418, 39] on div at bounding box center [606, 205] width 1139 height 411
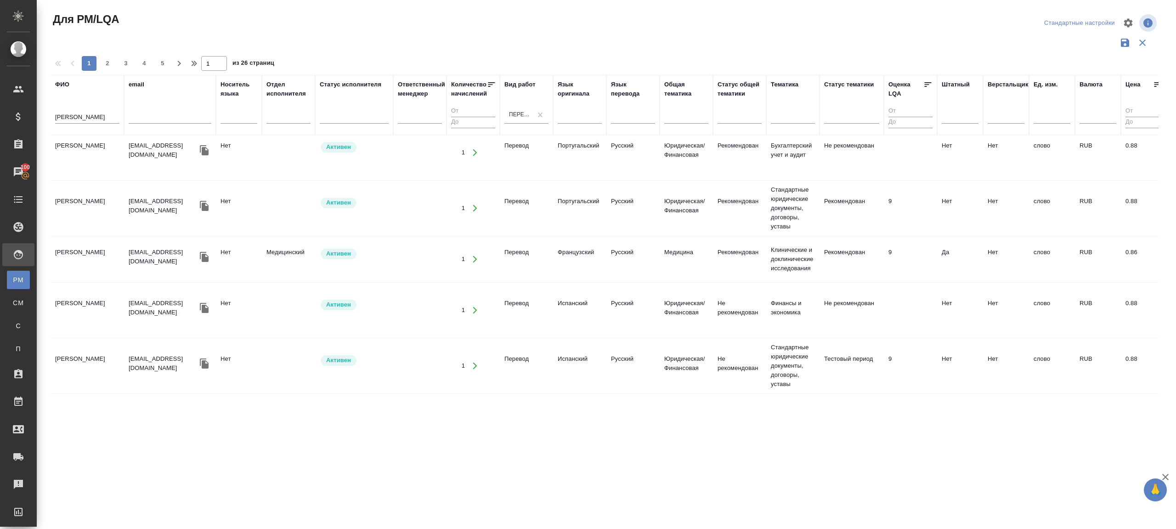
scroll to position [968, 0]
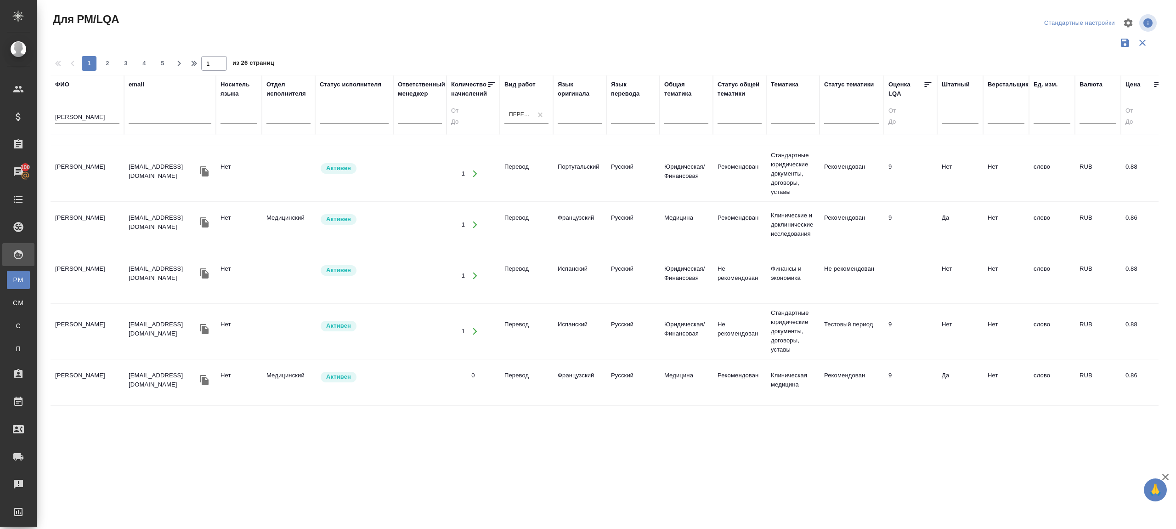
click at [68, 118] on input "Ван" at bounding box center [87, 117] width 64 height 11
click at [289, 64] on div "Для PM/LQA Стандартные настройки 1 2 3 4 5 1 из 26 страниц ФИО baihan email Нос…" at bounding box center [607, 205] width 1125 height 411
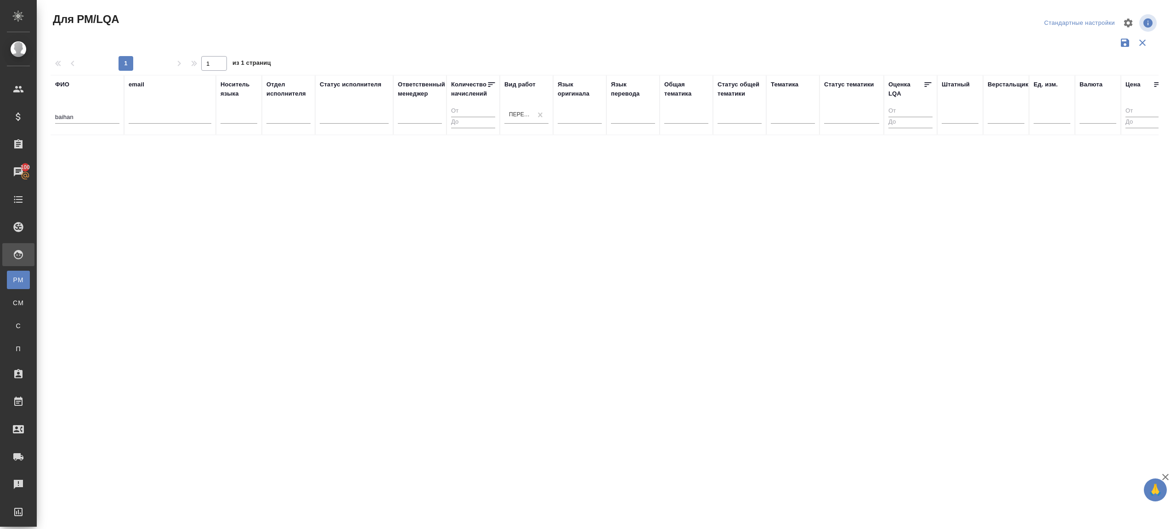
scroll to position [0, 0]
click at [517, 23] on div at bounding box center [606, 205] width 1139 height 411
drag, startPoint x: 80, startPoint y: 114, endPoint x: -12, endPoint y: 111, distance: 92.8
click at [0, 111] on html "🙏 .cls-1 fill:#fff; AWATERA Gazizov Rinat Клиенты Спецификации Заказы 100 Чаты …" at bounding box center [588, 264] width 1176 height 529
type input "Байхан"
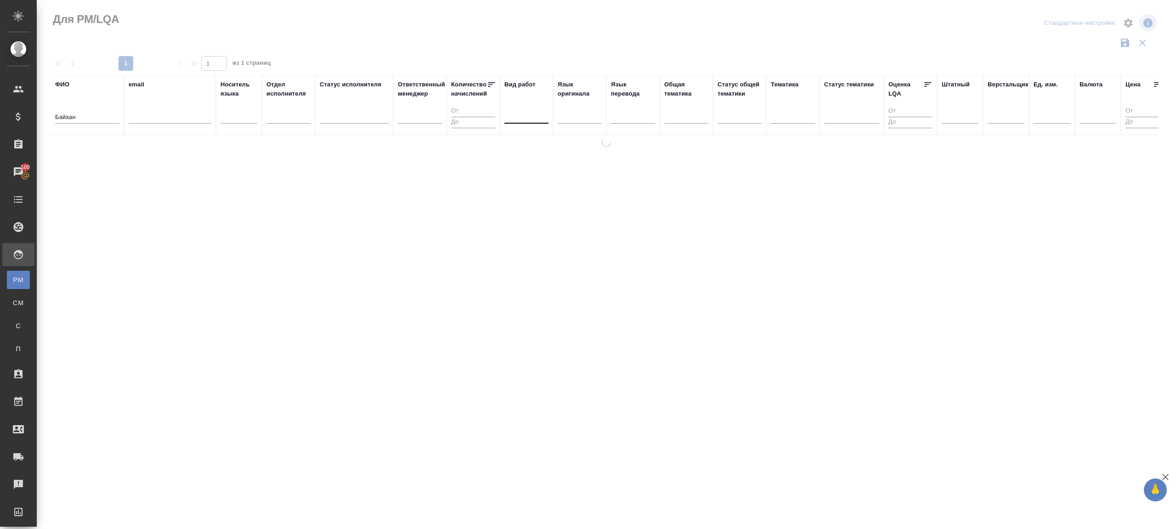
click at [390, 54] on div at bounding box center [606, 205] width 1139 height 411
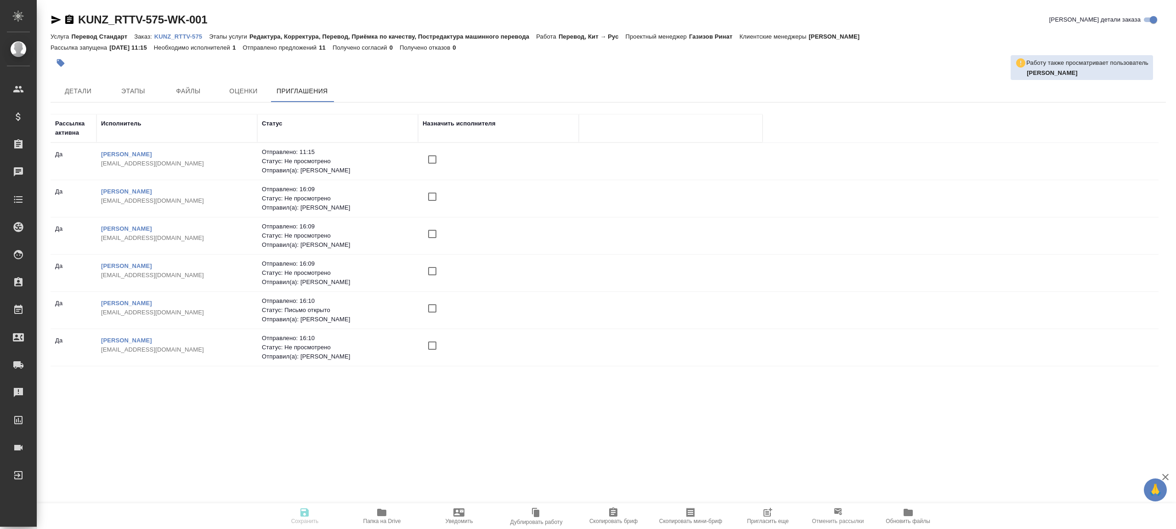
click at [760, 508] on span "Пригласить еще" at bounding box center [767, 515] width 66 height 17
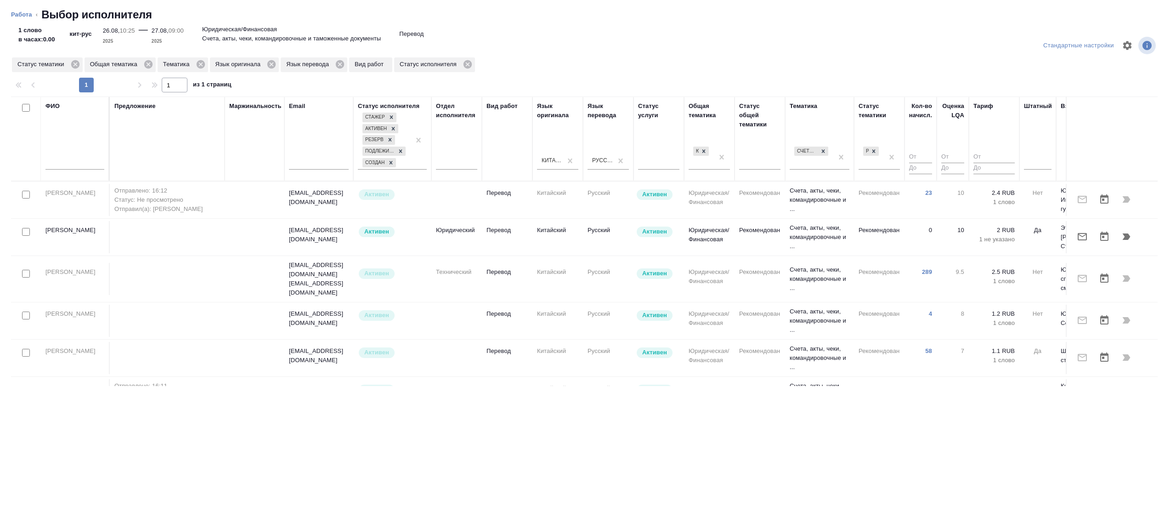
click at [65, 149] on div "ФИО" at bounding box center [74, 138] width 59 height 74
click at [68, 159] on input "text" at bounding box center [74, 163] width 59 height 11
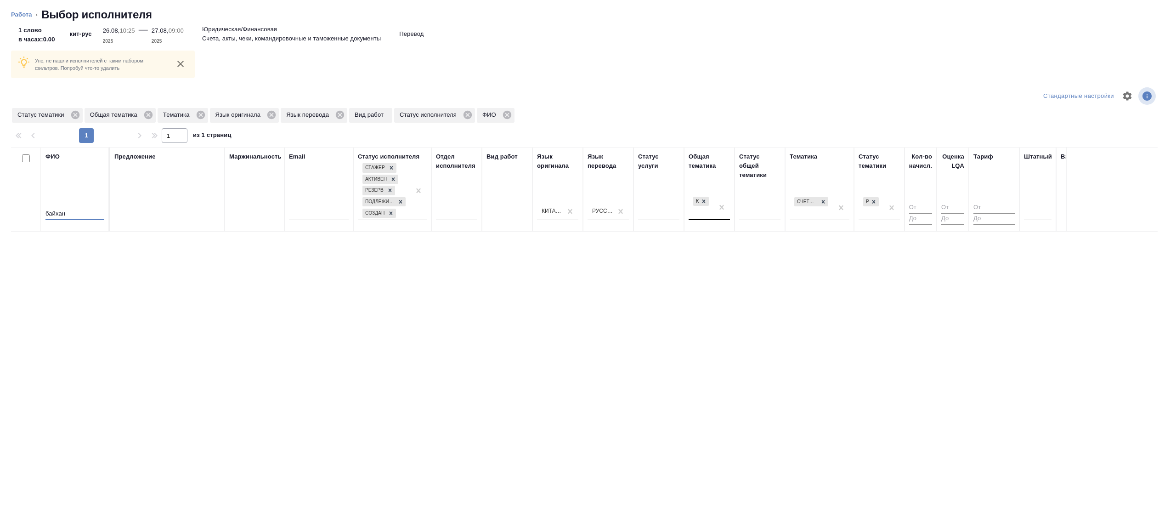
type input "байхан"
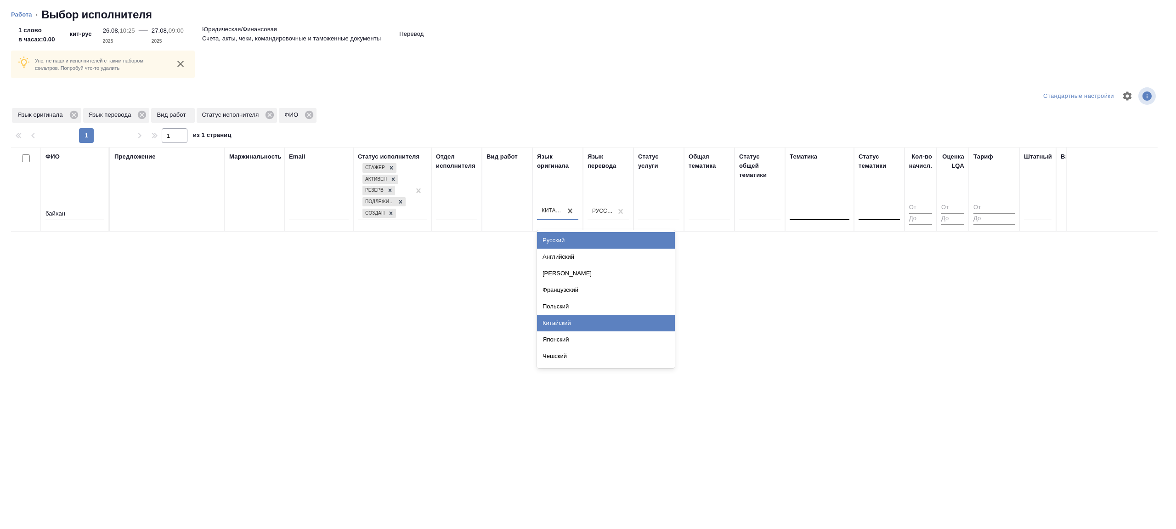
click at [576, 219] on div "Китайский" at bounding box center [557, 211] width 41 height 17
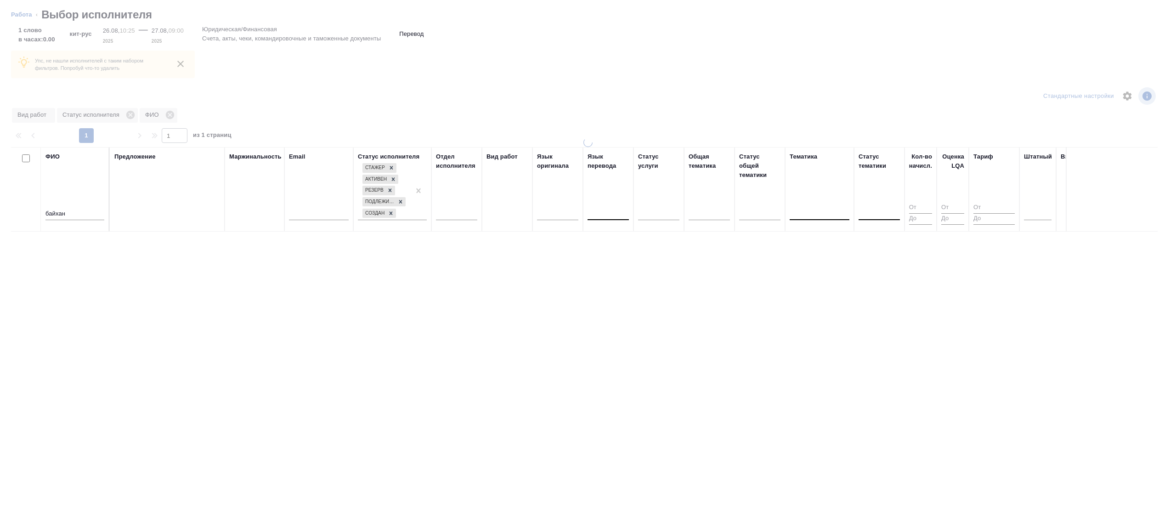
click at [622, 121] on div at bounding box center [588, 264] width 1176 height 529
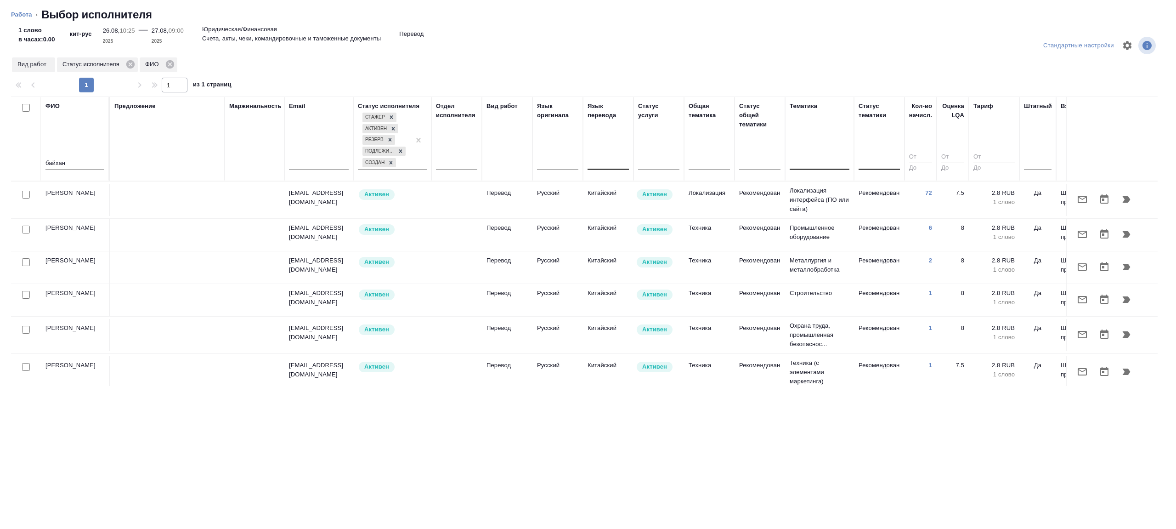
click at [483, 198] on td "Перевод" at bounding box center [507, 200] width 51 height 32
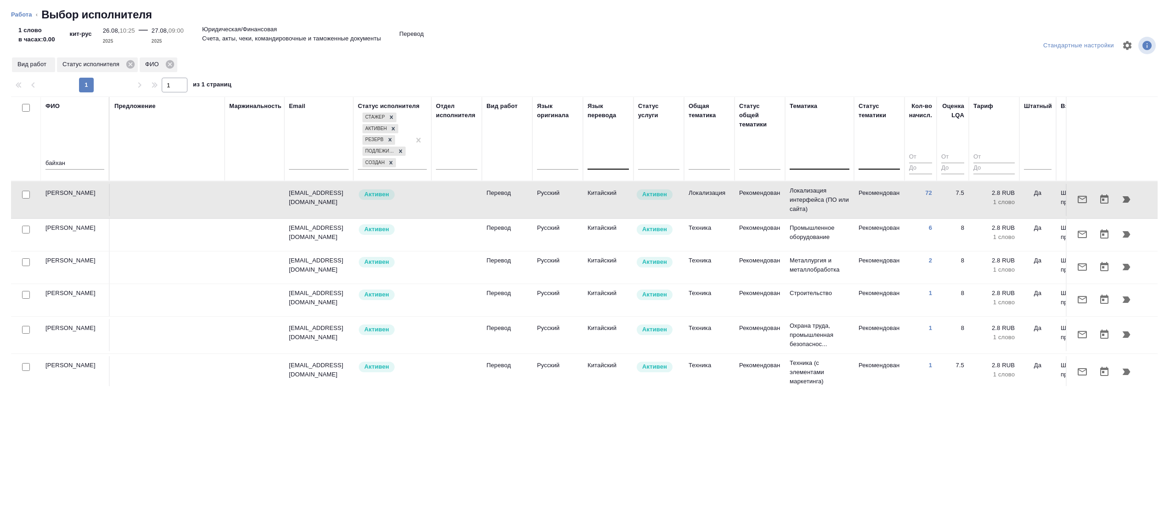
scroll to position [0, 197]
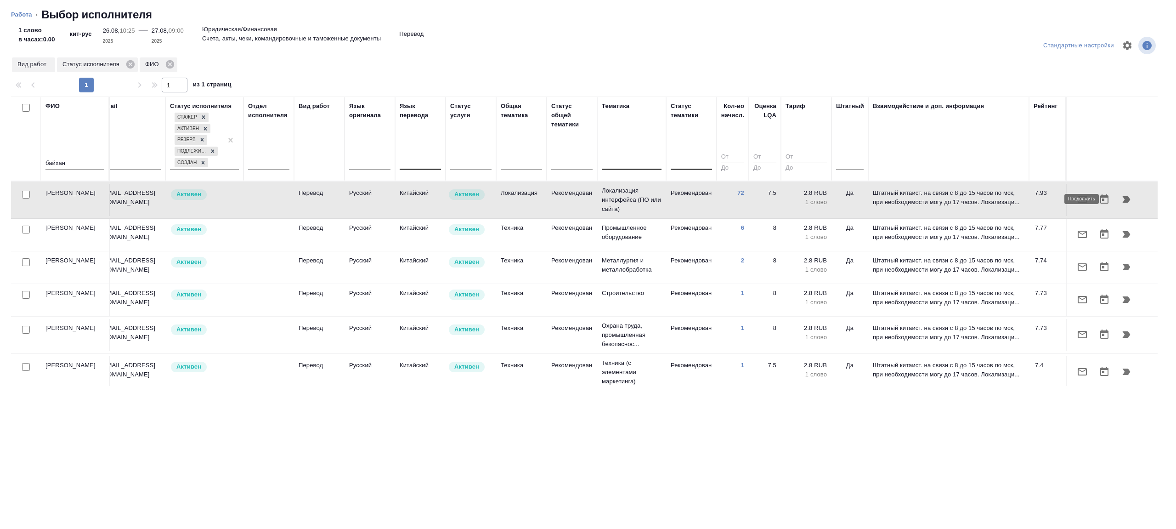
click at [1120, 199] on icon "button" at bounding box center [1125, 199] width 11 height 11
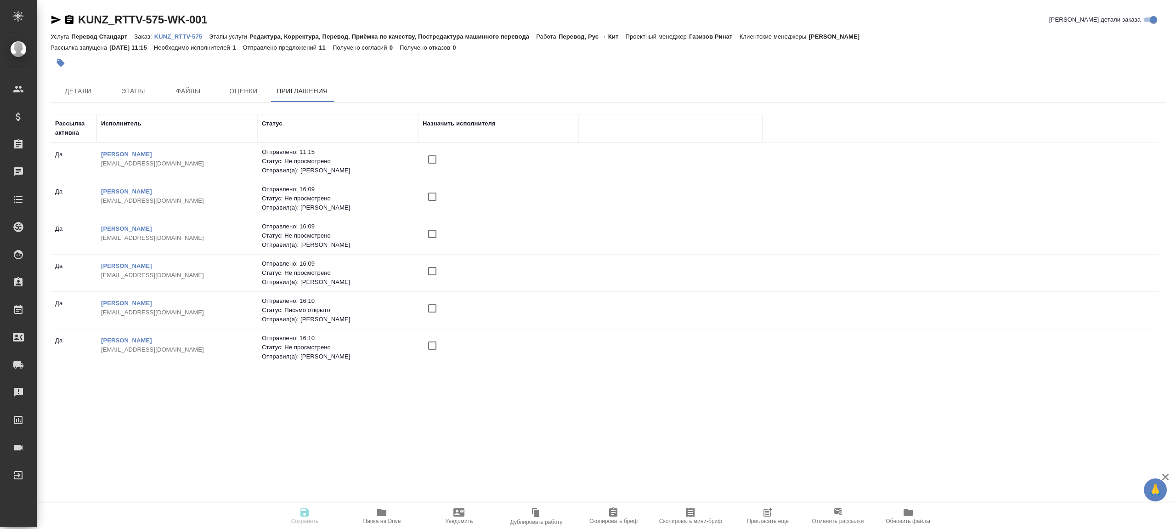
click at [773, 516] on span "Пригласить еще" at bounding box center [767, 515] width 66 height 17
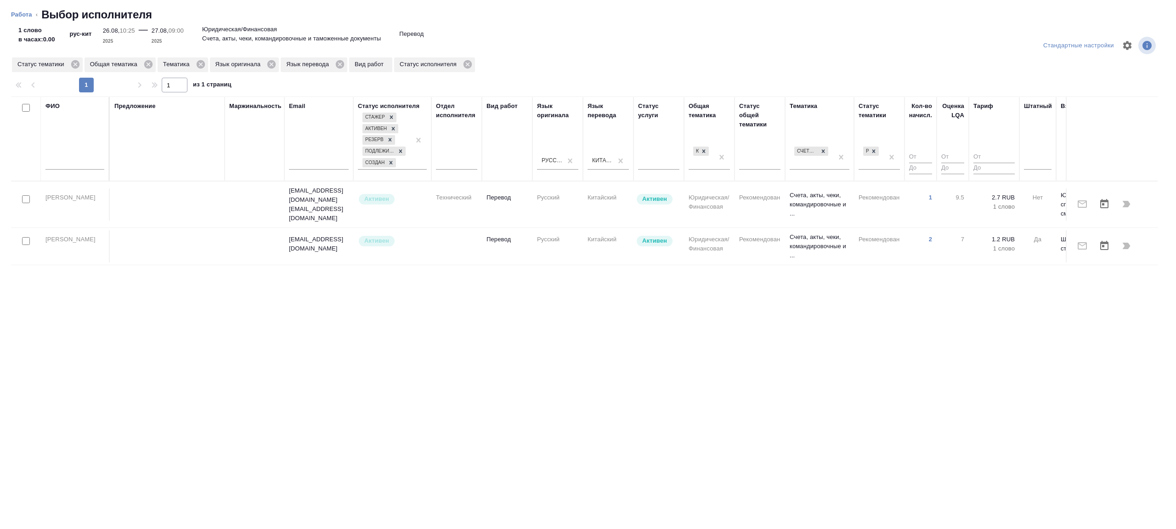
click at [61, 162] on input "text" at bounding box center [74, 163] width 59 height 11
type input "[PERSON_NAME]"
type input "Байхан"
click at [175, 161] on div "Предложение" at bounding box center [167, 138] width 106 height 74
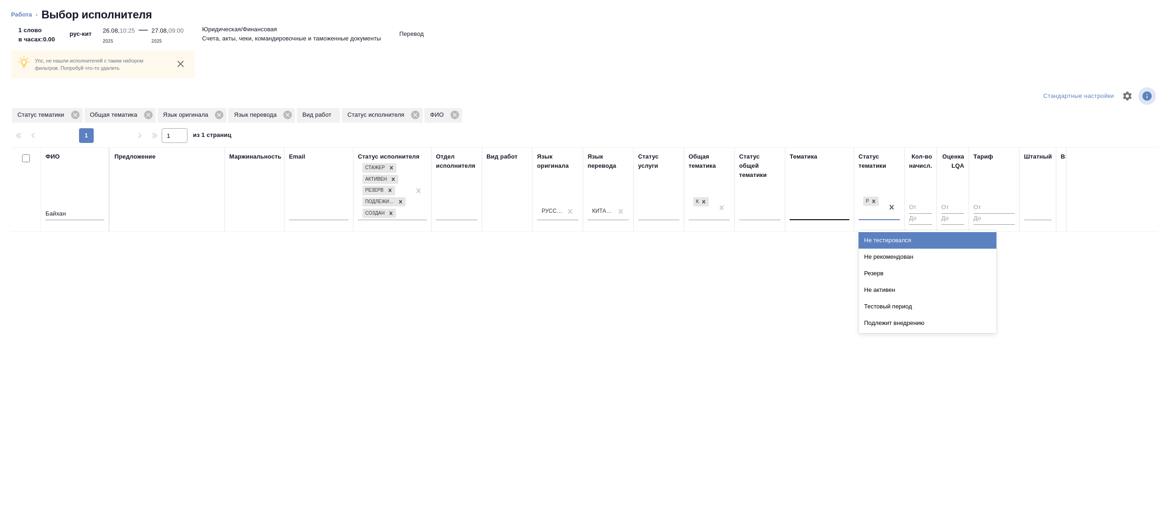
click at [880, 208] on div "Рекомендован" at bounding box center [870, 207] width 25 height 25
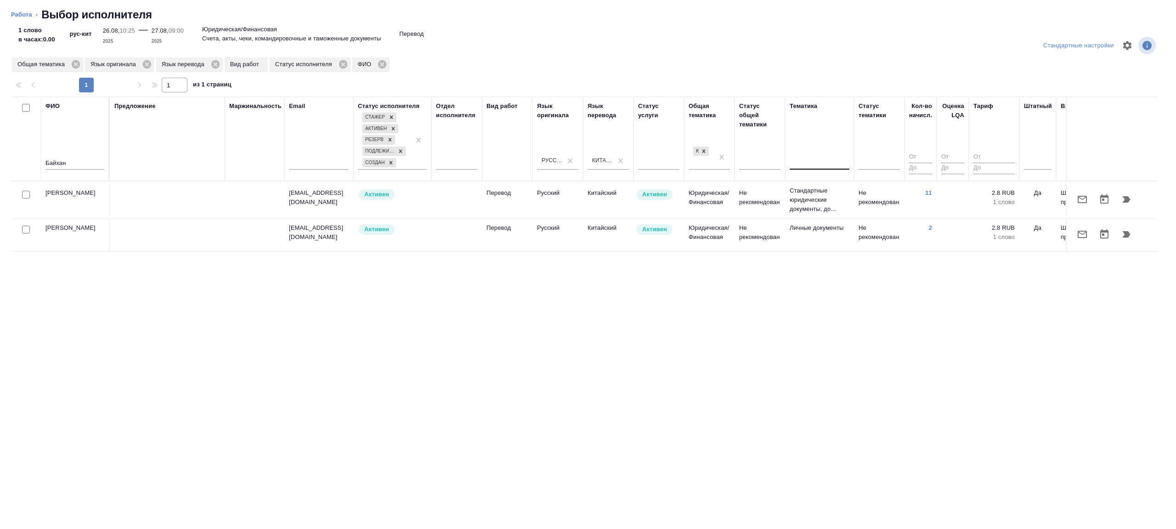
click at [725, 204] on td "Юридическая/Финансовая" at bounding box center [709, 200] width 51 height 32
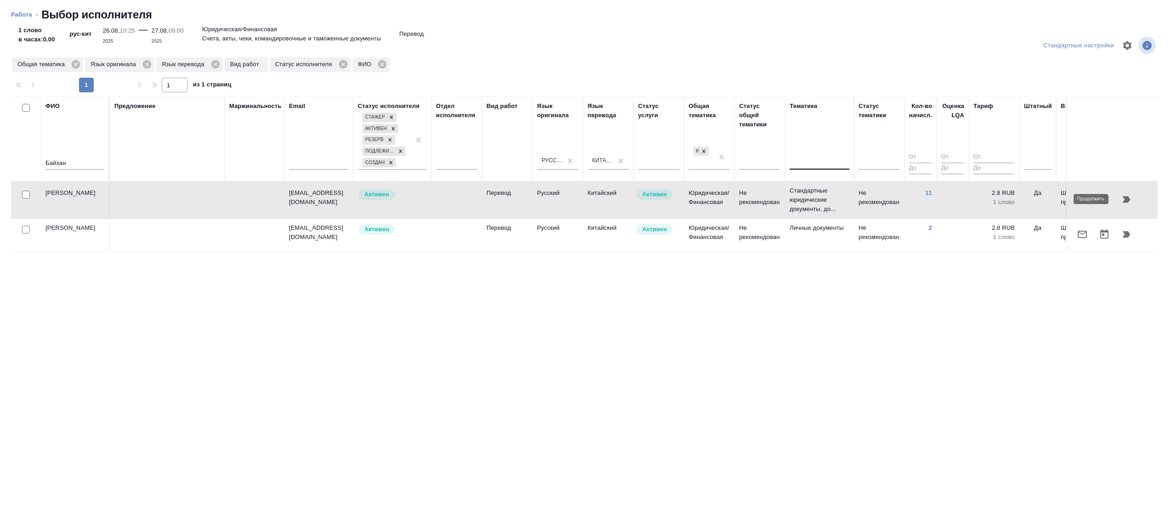
click at [1126, 198] on icon "button" at bounding box center [1126, 199] width 8 height 6
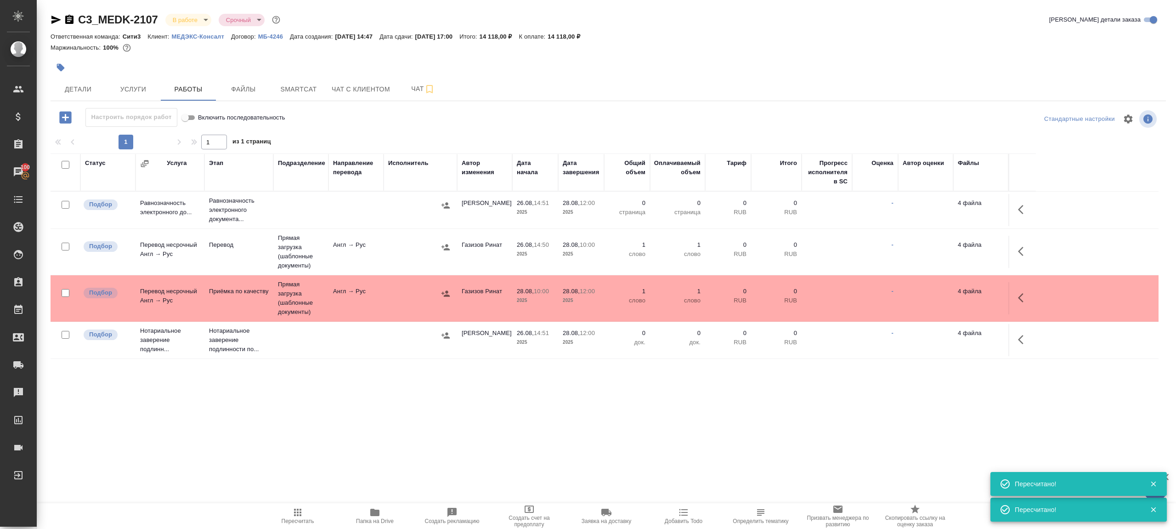
click at [302, 500] on div ".cls-1 fill:#fff; AWATERA Gazizov Rinat Клиенты Спецификации Заказы 100 Чаты To…" at bounding box center [588, 264] width 1176 height 529
click at [302, 508] on icon "button" at bounding box center [297, 512] width 11 height 11
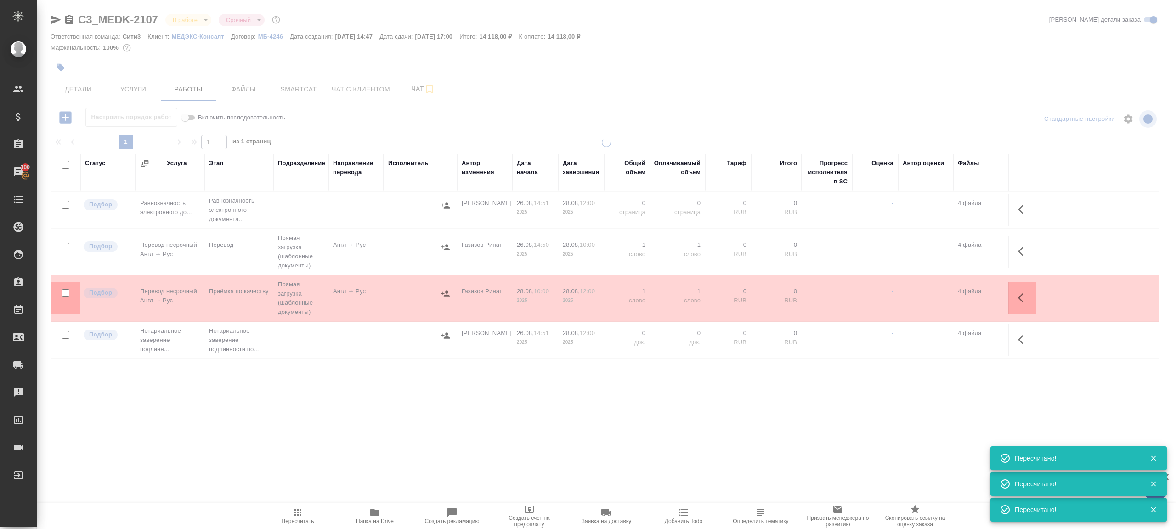
click at [331, 439] on div ".cls-1 fill:#fff; AWATERA Gazizov Rinat Клиенты Спецификации Заказы 100 Чаты To…" at bounding box center [588, 264] width 1176 height 529
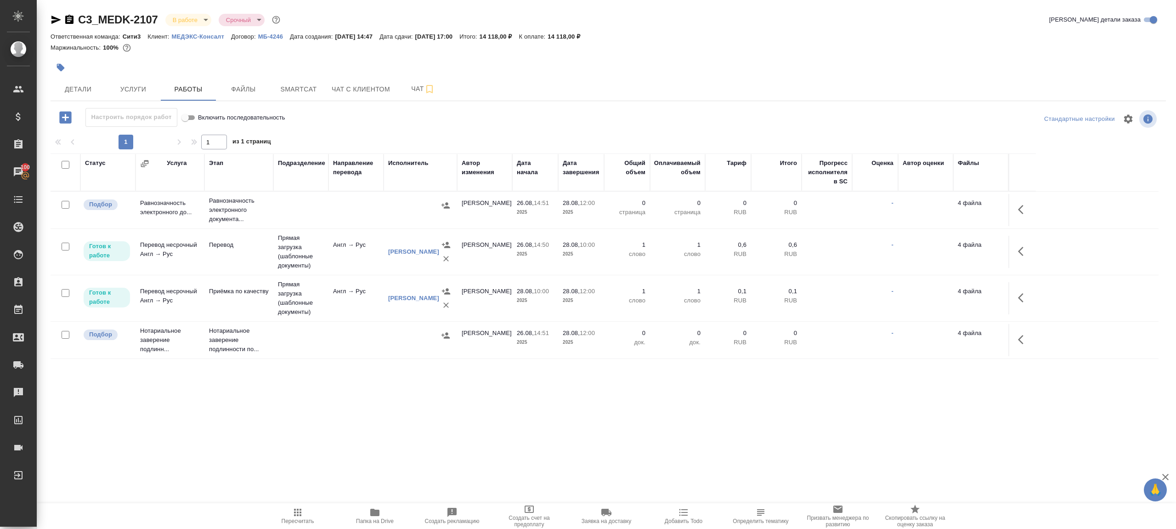
click at [55, 23] on icon "button" at bounding box center [56, 19] width 11 height 11
click at [358, 252] on td "Англ → Рус" at bounding box center [355, 252] width 55 height 32
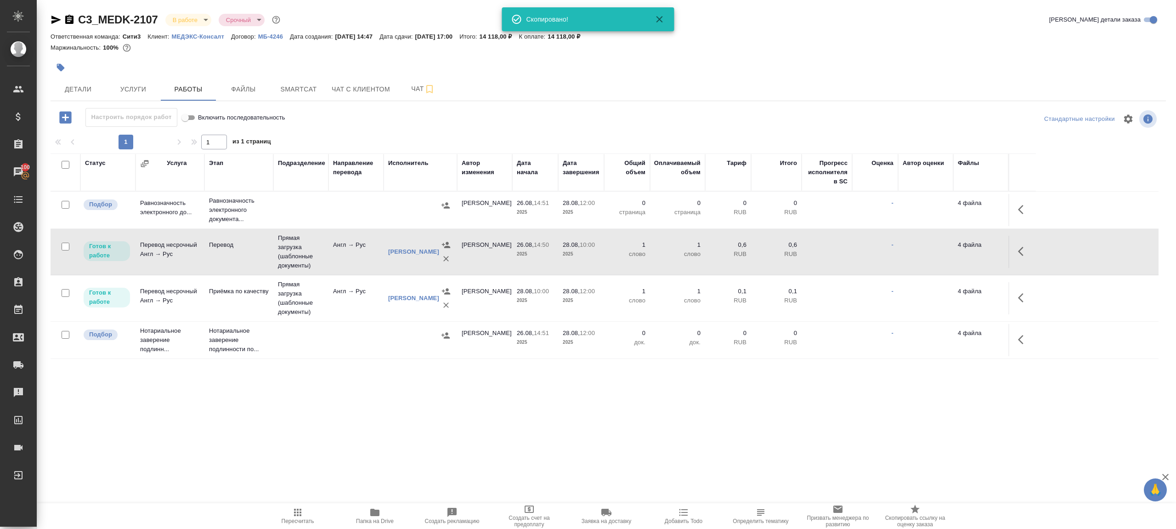
click at [358, 252] on td "Англ → Рус" at bounding box center [355, 252] width 55 height 32
click at [284, 512] on span "Пересчитать" at bounding box center [298, 515] width 66 height 17
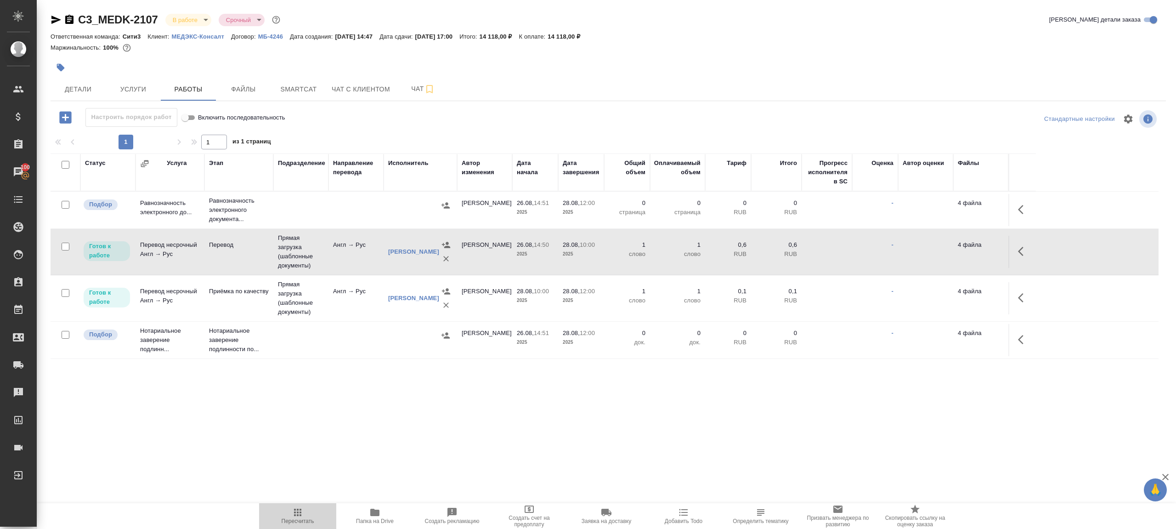
click at [284, 512] on span "Пересчитать" at bounding box center [298, 515] width 66 height 17
click at [296, 459] on div ".cls-1 fill:#fff; AWATERA Gazizov Rinat Клиенты Спецификации Заказы 100 Чаты To…" at bounding box center [588, 264] width 1176 height 529
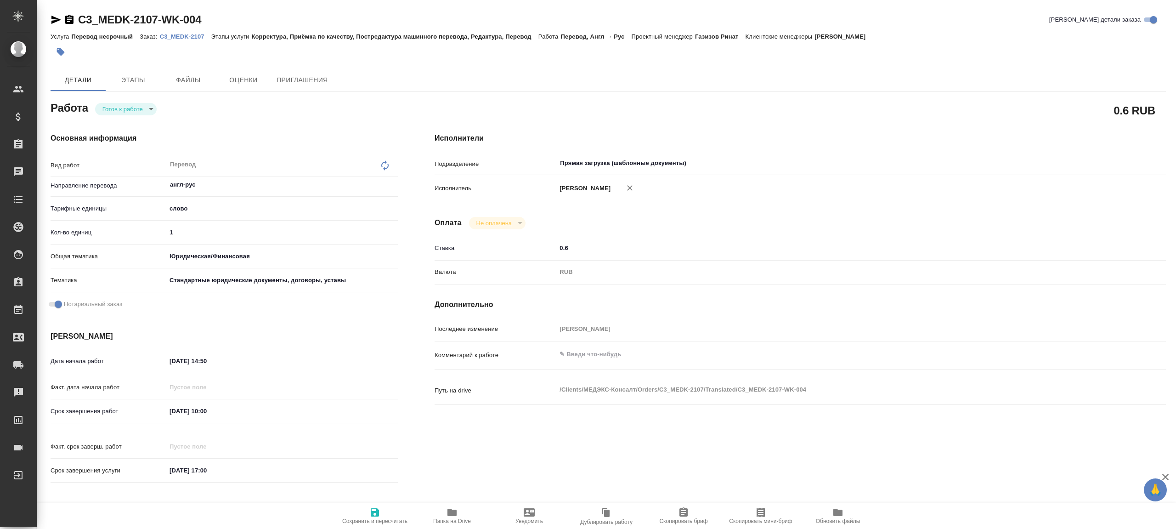
type textarea "x"
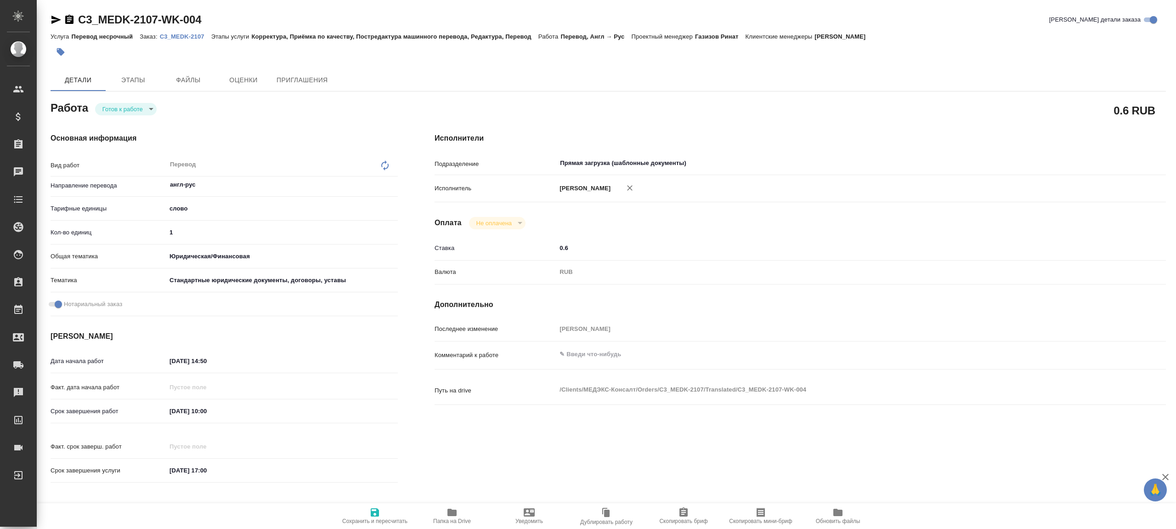
type textarea "x"
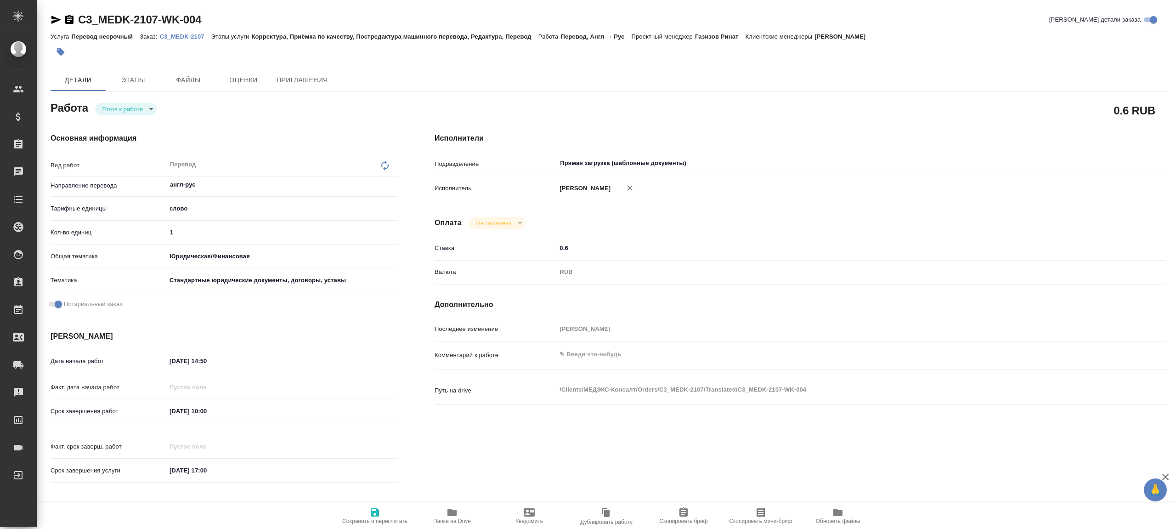
type textarea "x"
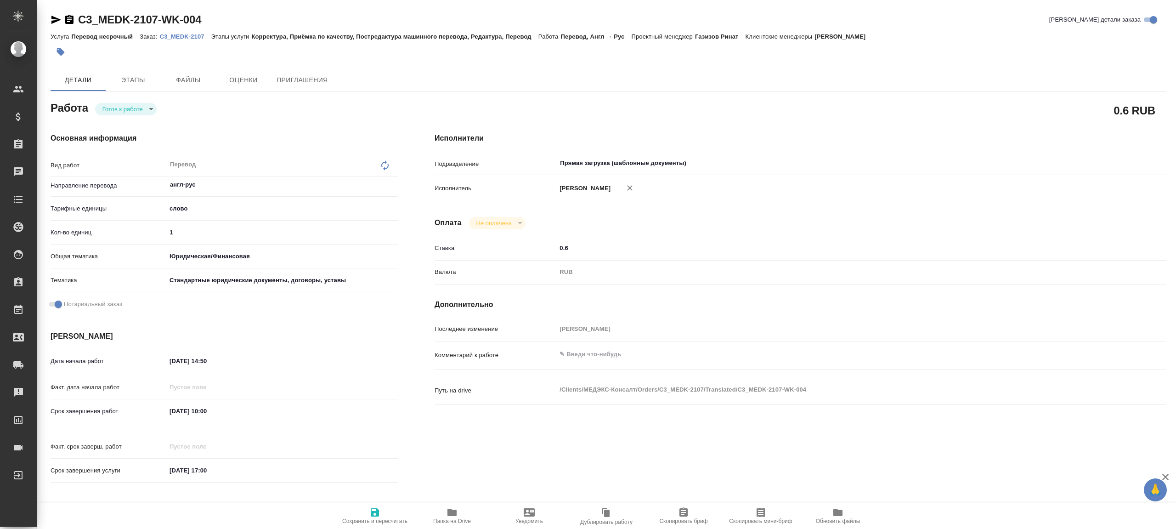
type textarea "x"
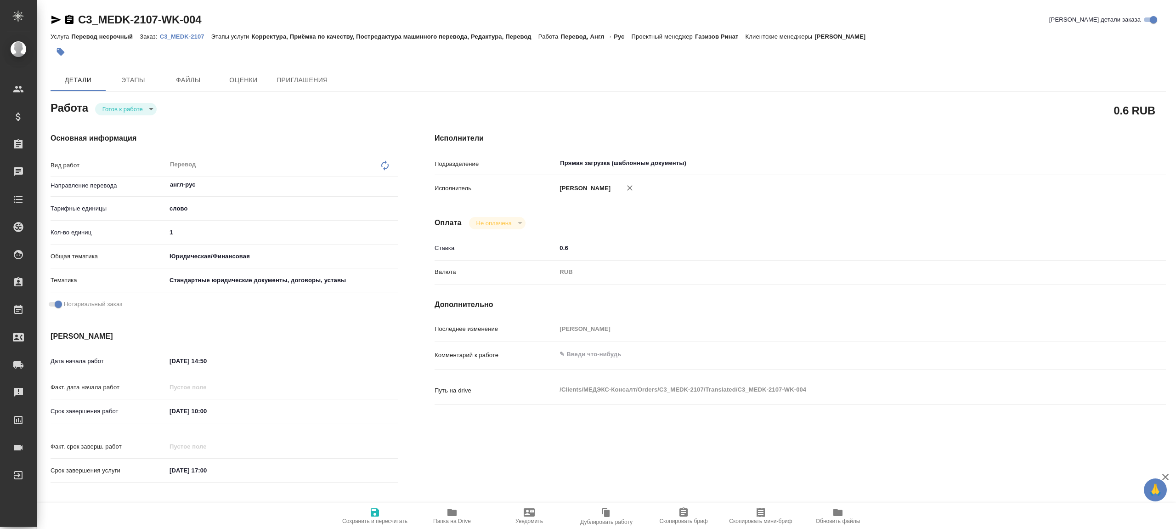
type textarea "x"
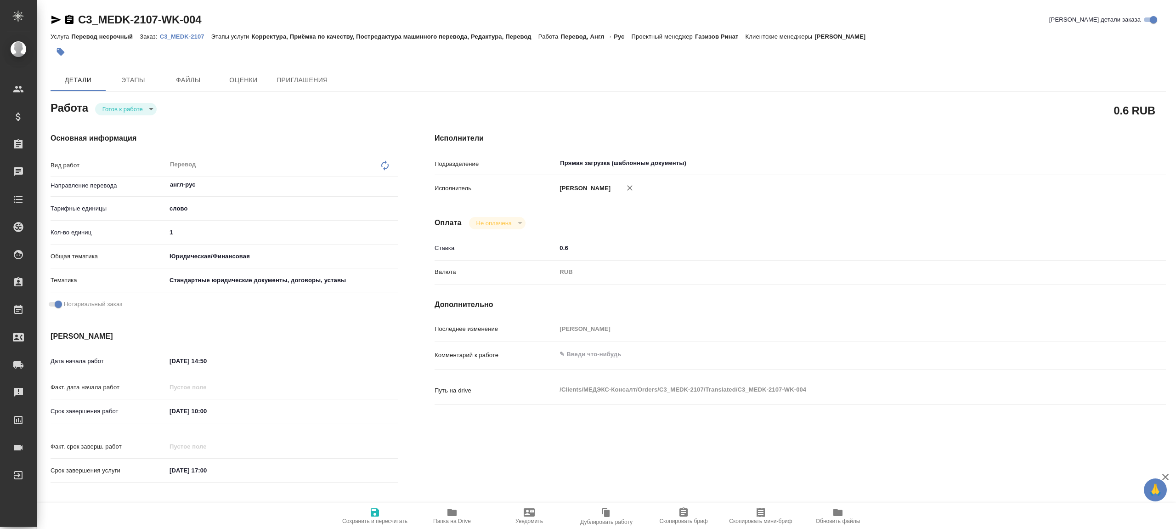
type textarea "x"
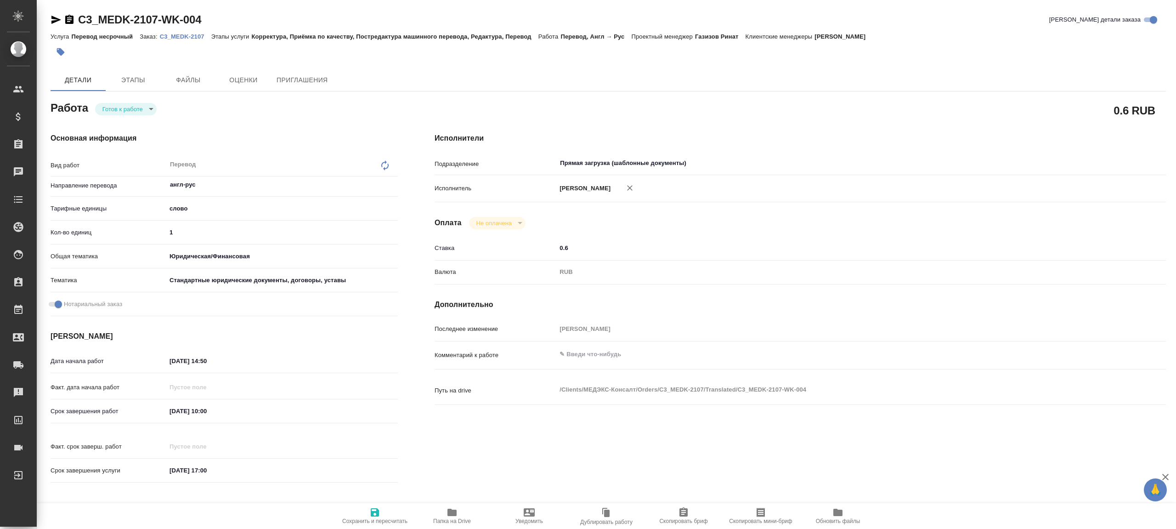
type textarea "x"
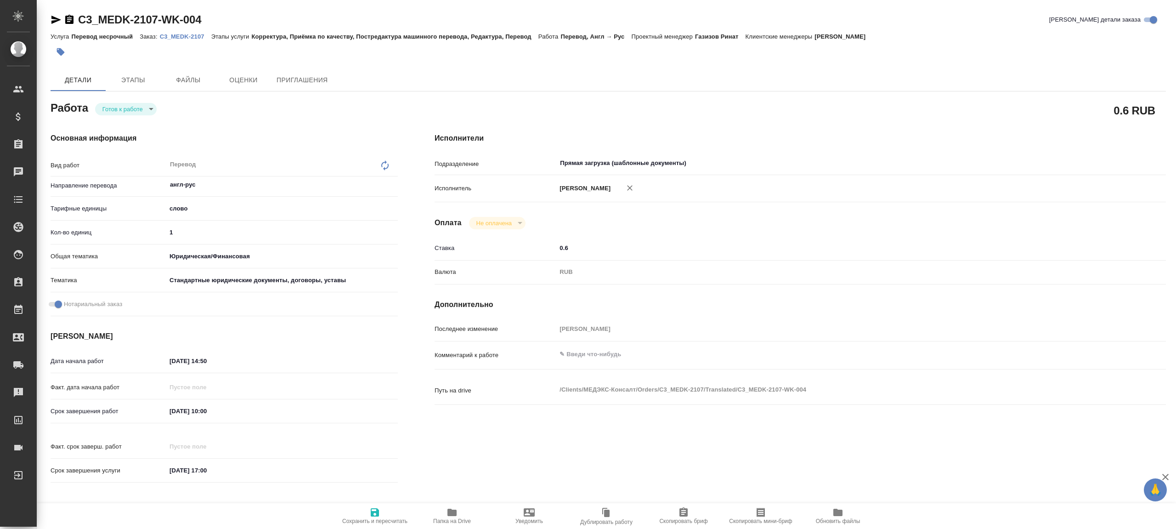
type textarea "x"
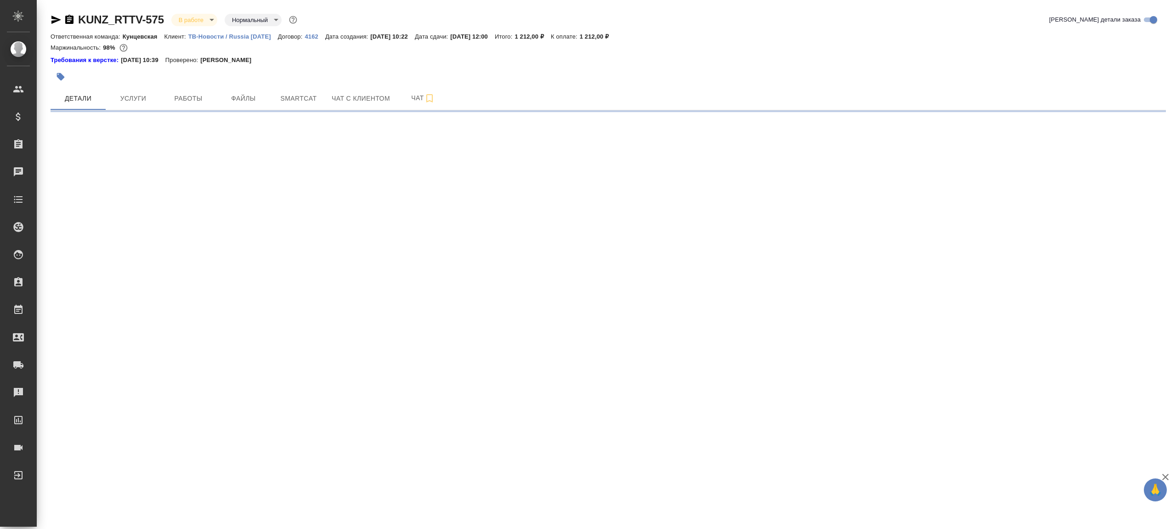
click at [143, 90] on button "Услуги" at bounding box center [133, 98] width 55 height 23
select select "RU"
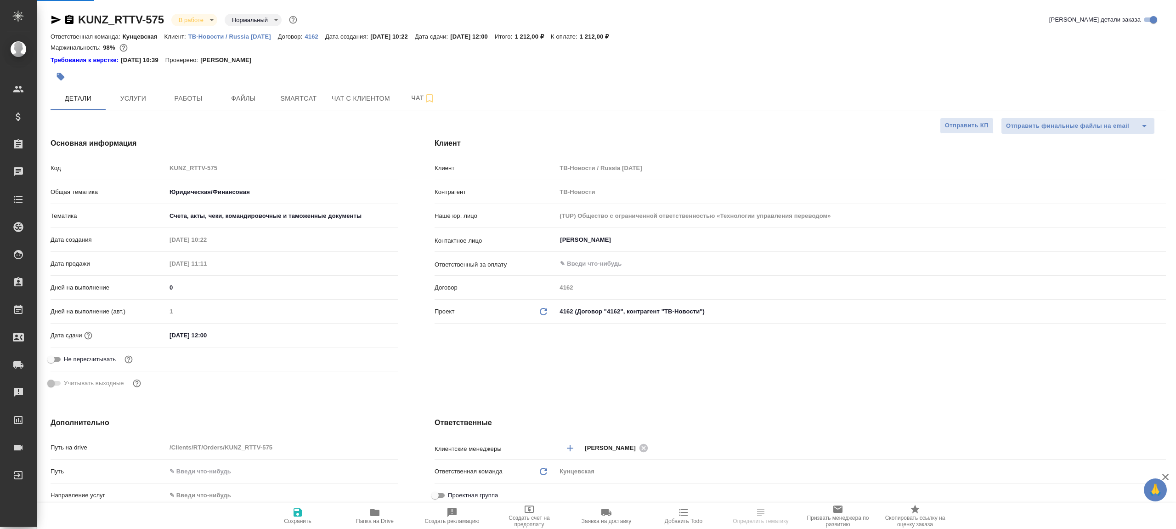
type textarea "x"
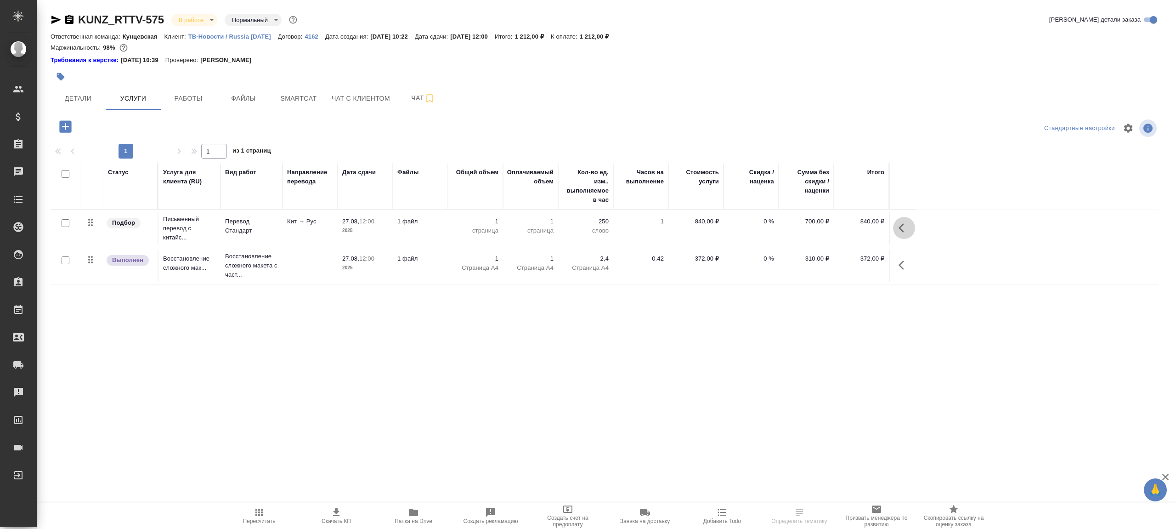
click at [903, 231] on icon "button" at bounding box center [901, 227] width 6 height 9
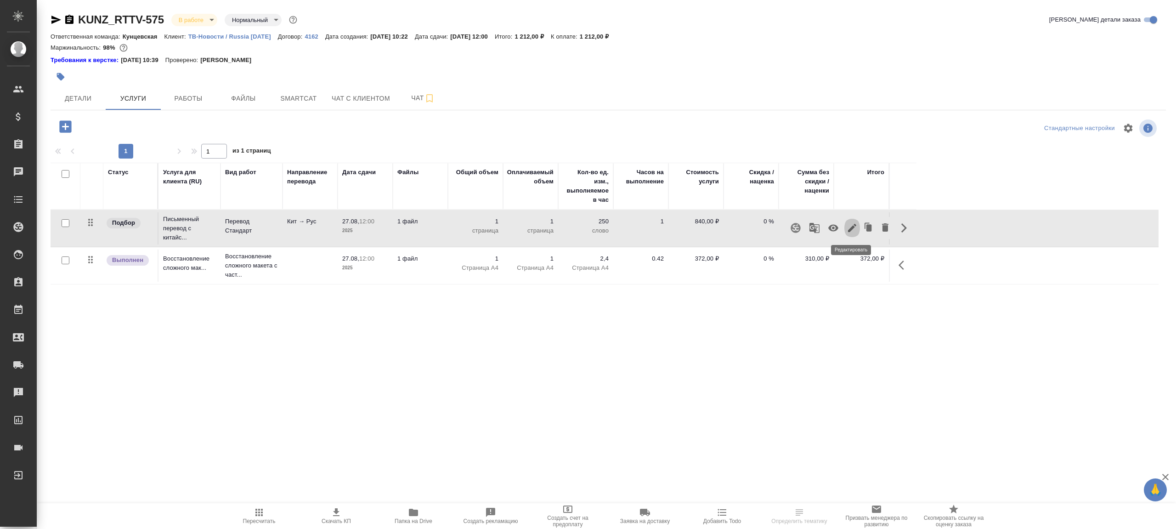
click at [844, 225] on button "button" at bounding box center [852, 228] width 16 height 22
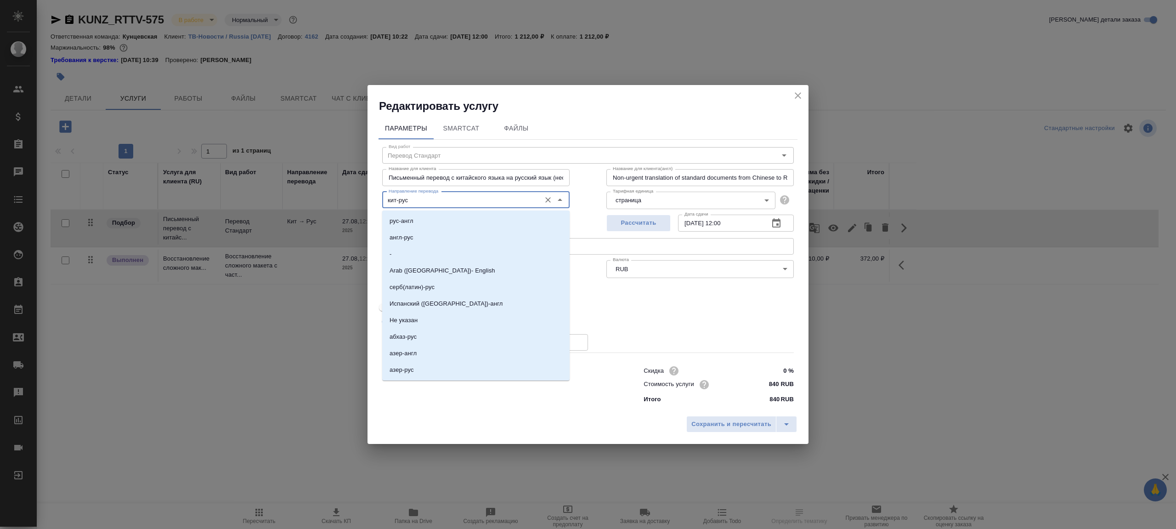
click at [417, 201] on input "кит-рус" at bounding box center [460, 199] width 151 height 11
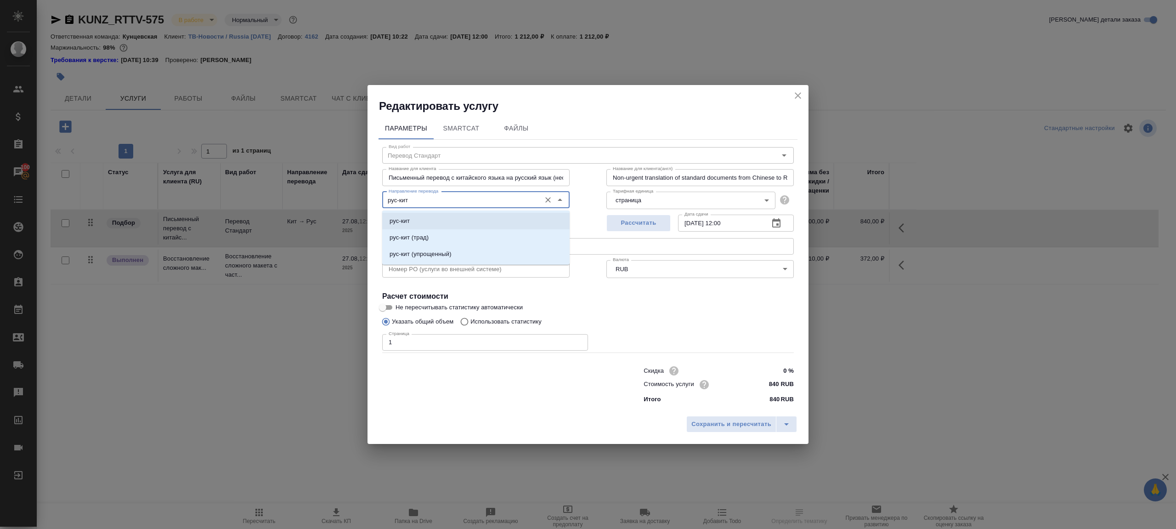
click at [435, 215] on li "рус-кит" at bounding box center [475, 221] width 187 height 17
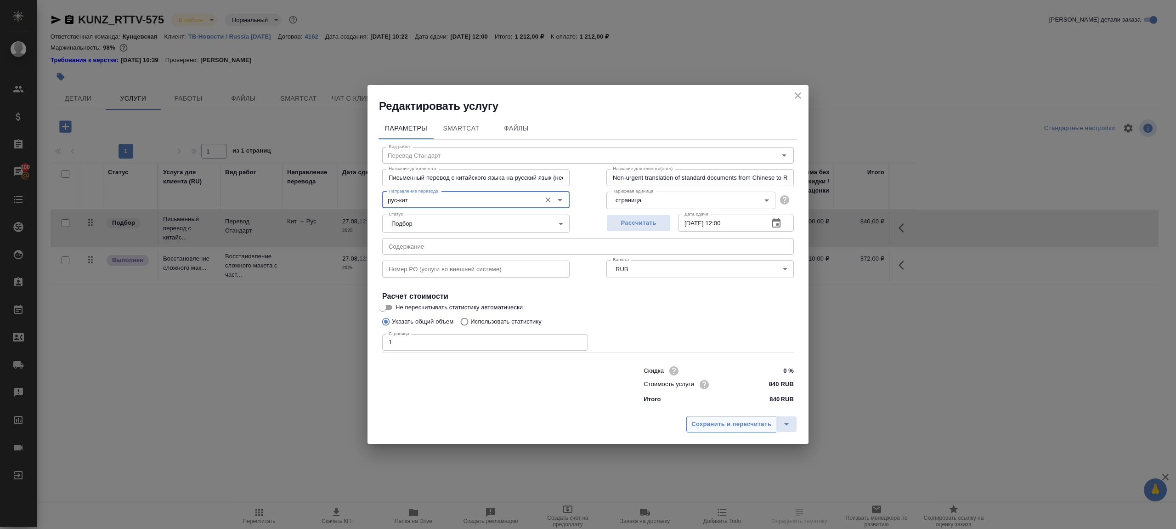
type input "рус-кит"
click at [718, 421] on span "Сохранить и пересчитать" at bounding box center [731, 424] width 80 height 11
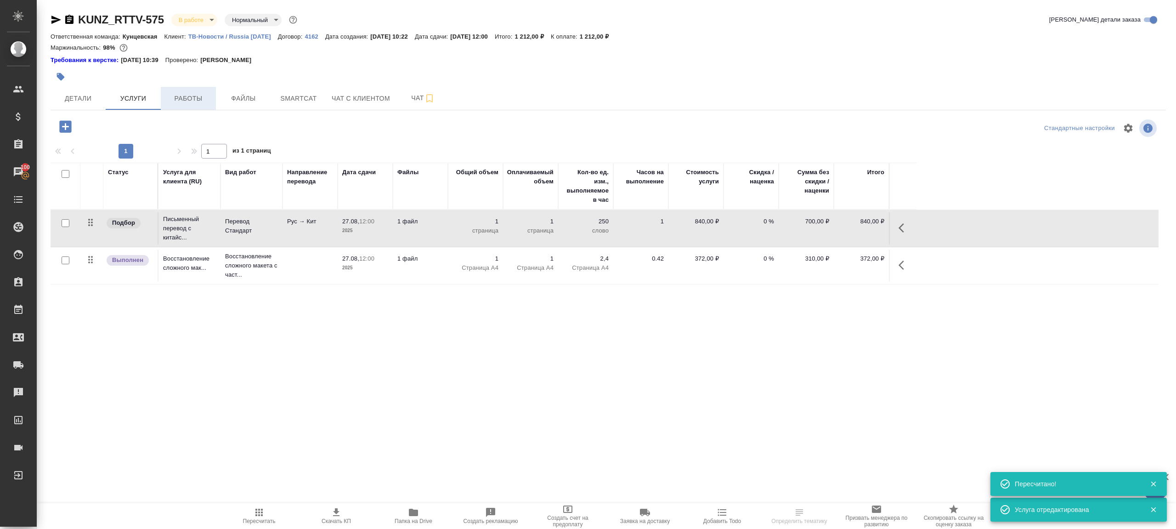
click at [203, 99] on span "Работы" at bounding box center [188, 98] width 44 height 11
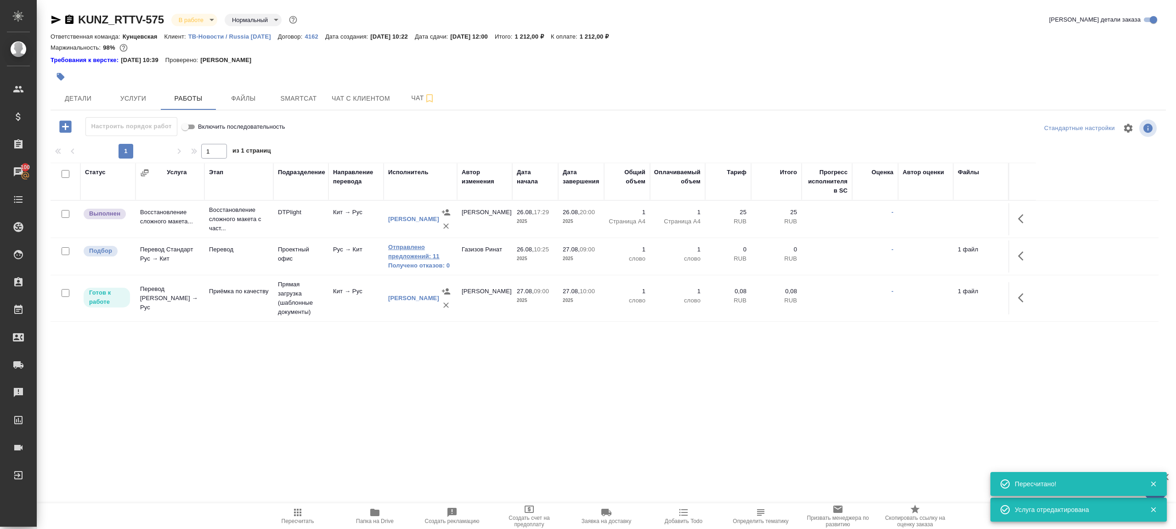
click at [421, 258] on link "Отправлено предложений: 11" at bounding box center [420, 251] width 64 height 18
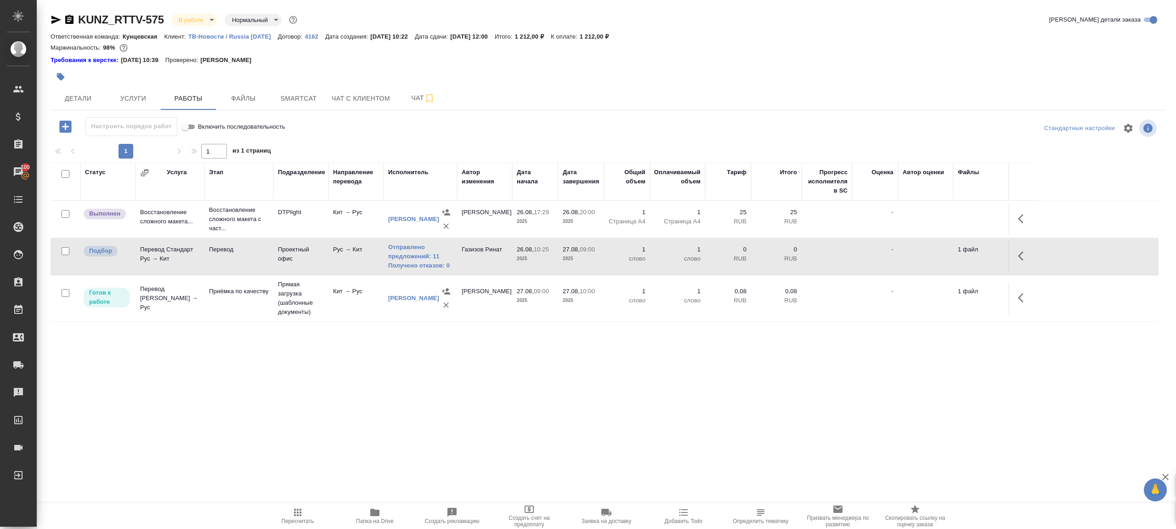
click at [65, 251] on input "checkbox" at bounding box center [66, 251] width 8 height 8
checkbox input "true"
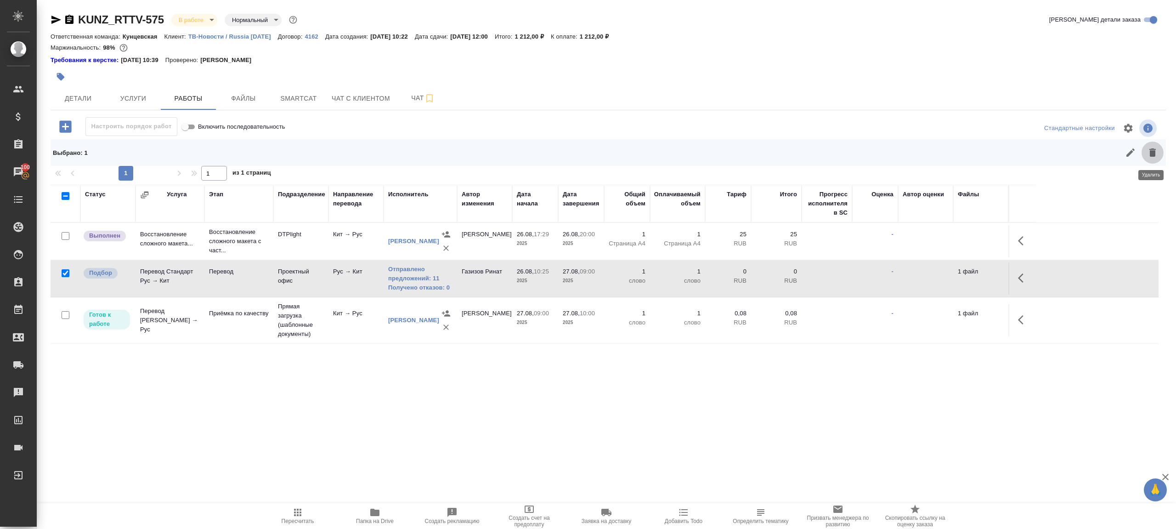
click at [1148, 153] on icon "button" at bounding box center [1152, 152] width 11 height 11
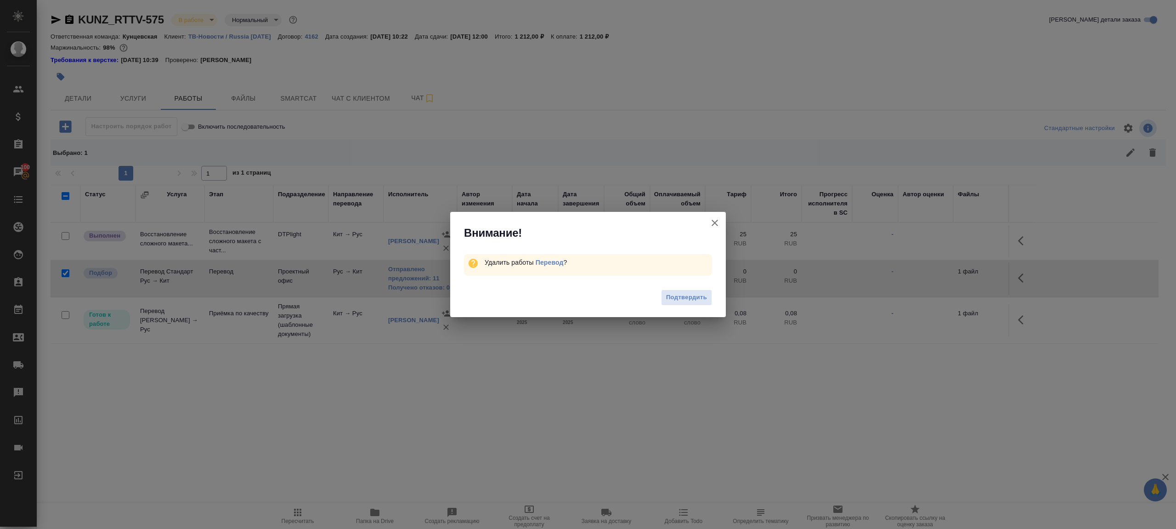
click at [684, 307] on div "Подтвердить" at bounding box center [588, 298] width 276 height 37
click at [685, 298] on span "Подтвердить" at bounding box center [686, 297] width 41 height 11
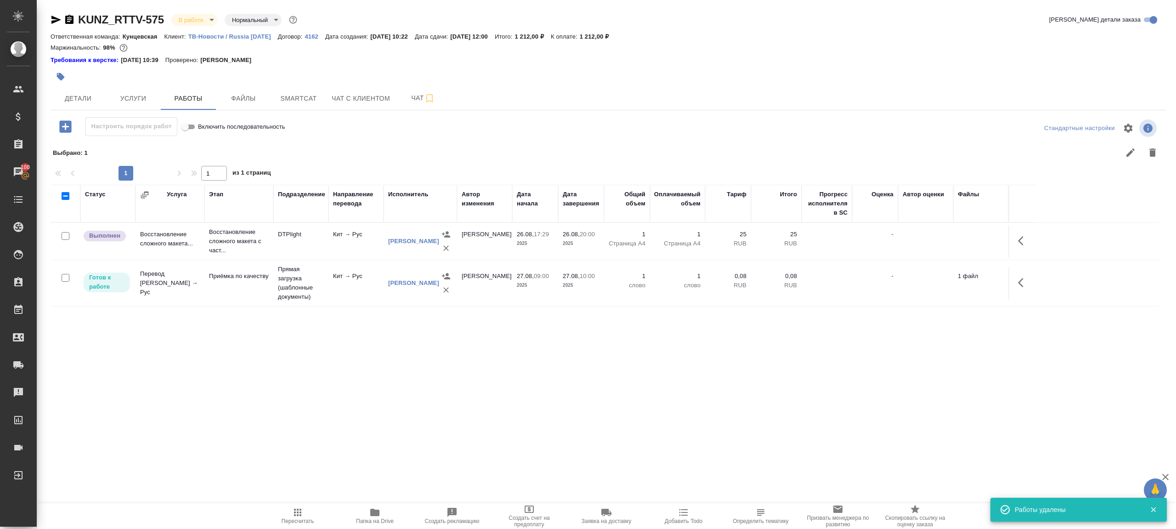
click at [59, 127] on icon "button" at bounding box center [65, 126] width 12 height 12
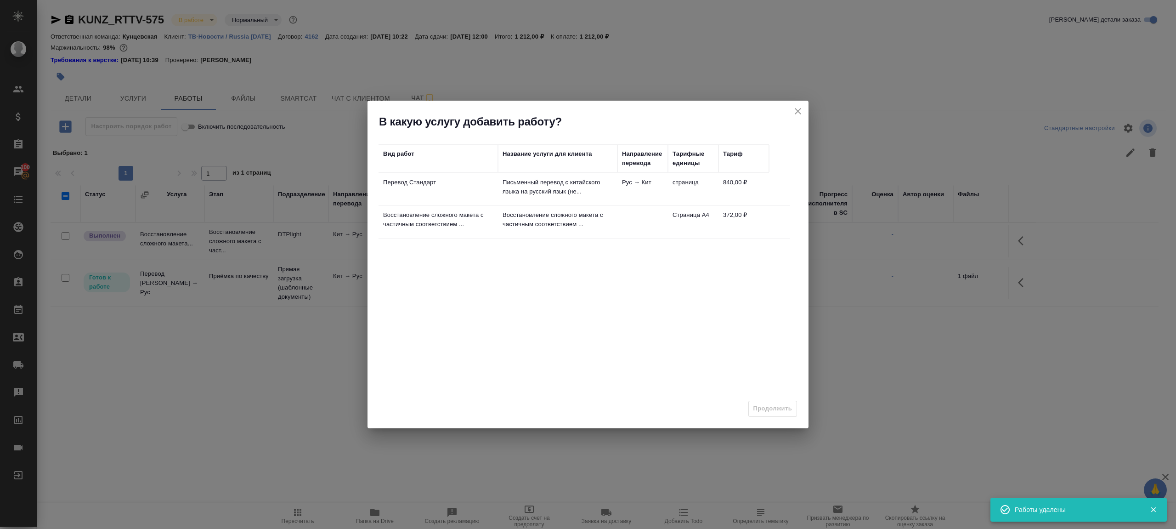
click at [470, 179] on p "Перевод Стандарт" at bounding box center [438, 182] width 110 height 9
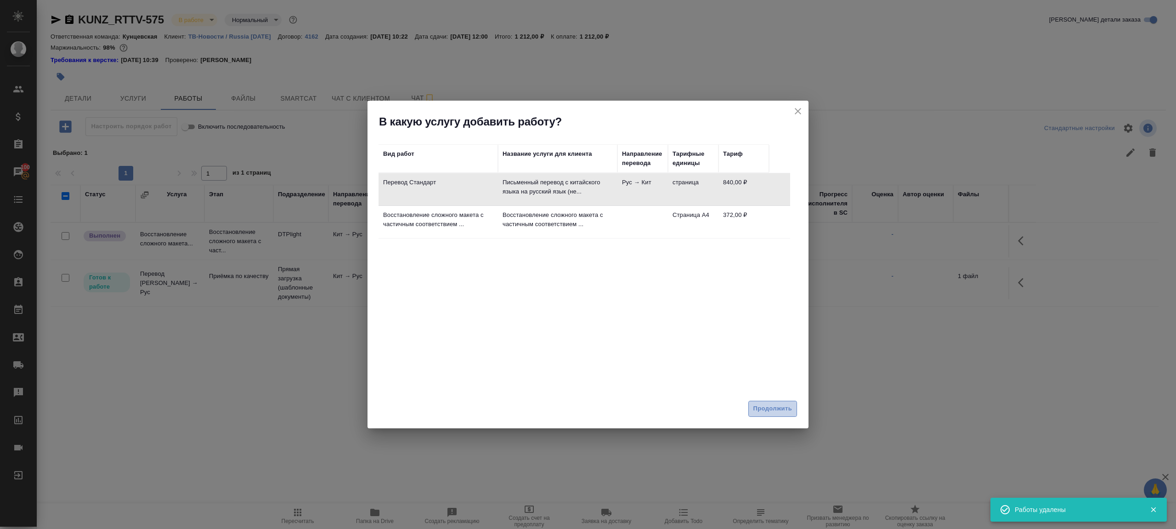
click at [757, 403] on span "Продолжить" at bounding box center [772, 408] width 39 height 11
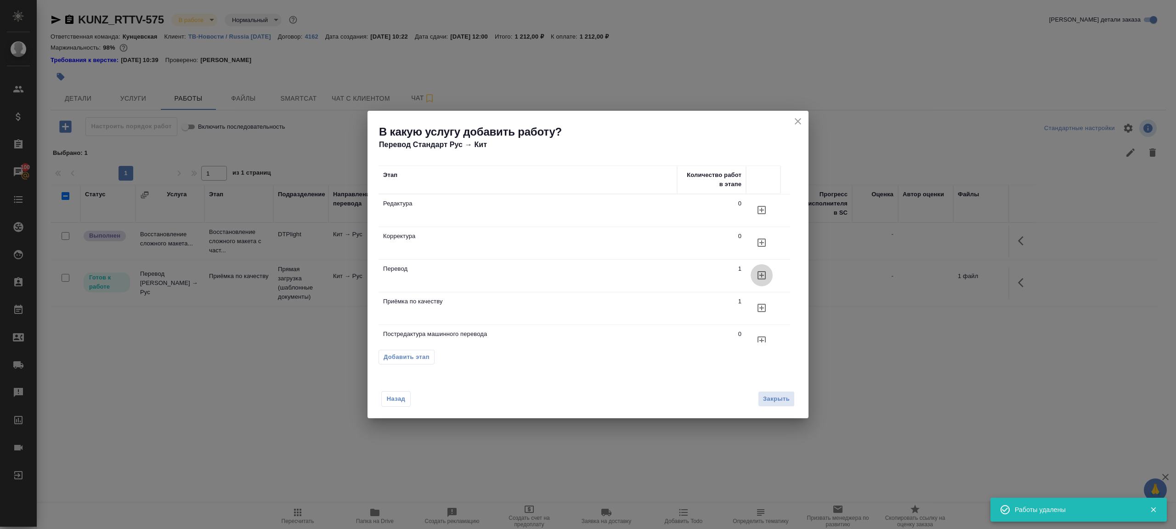
click at [763, 264] on button "button" at bounding box center [761, 275] width 22 height 22
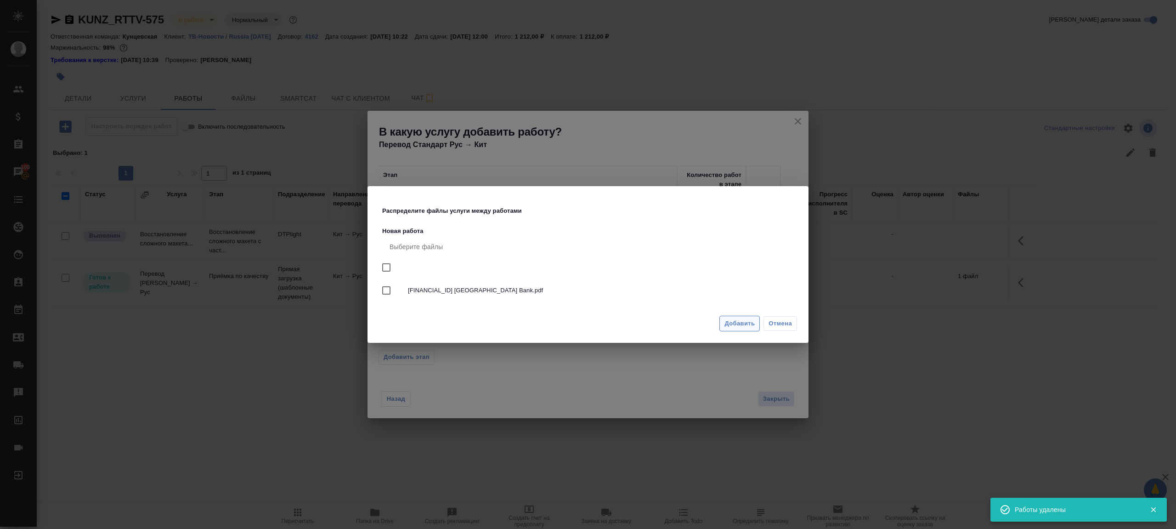
click at [747, 326] on span "Добавить" at bounding box center [739, 323] width 30 height 11
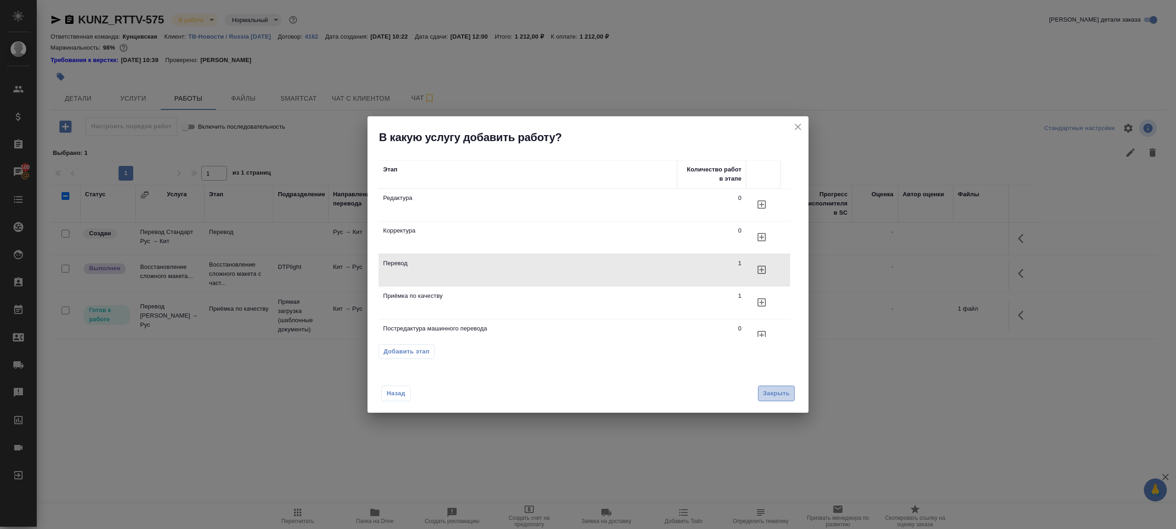
click at [781, 395] on span "Закрыть" at bounding box center [776, 393] width 27 height 11
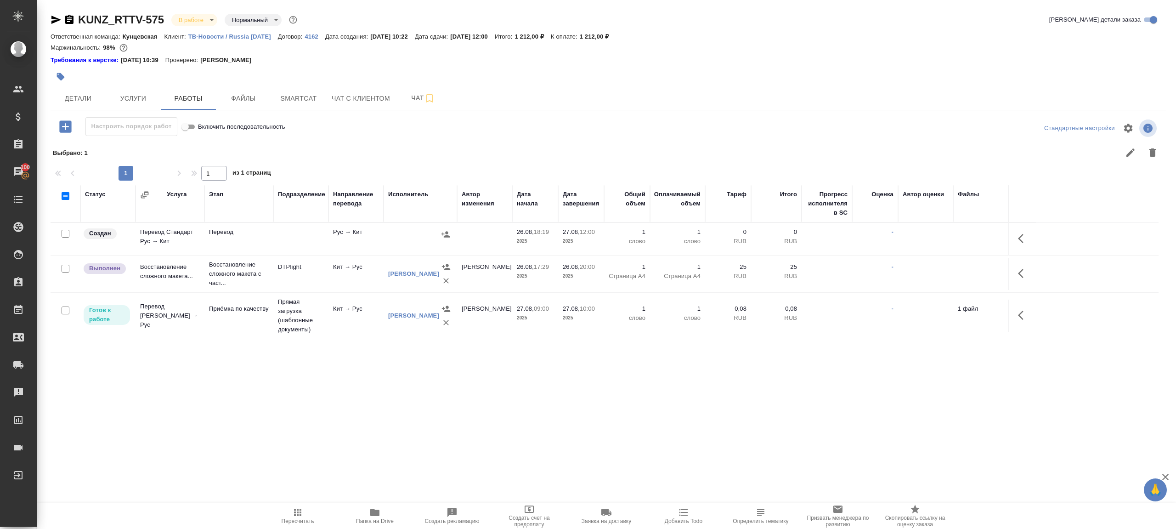
click at [1008, 238] on td at bounding box center [1022, 239] width 28 height 32
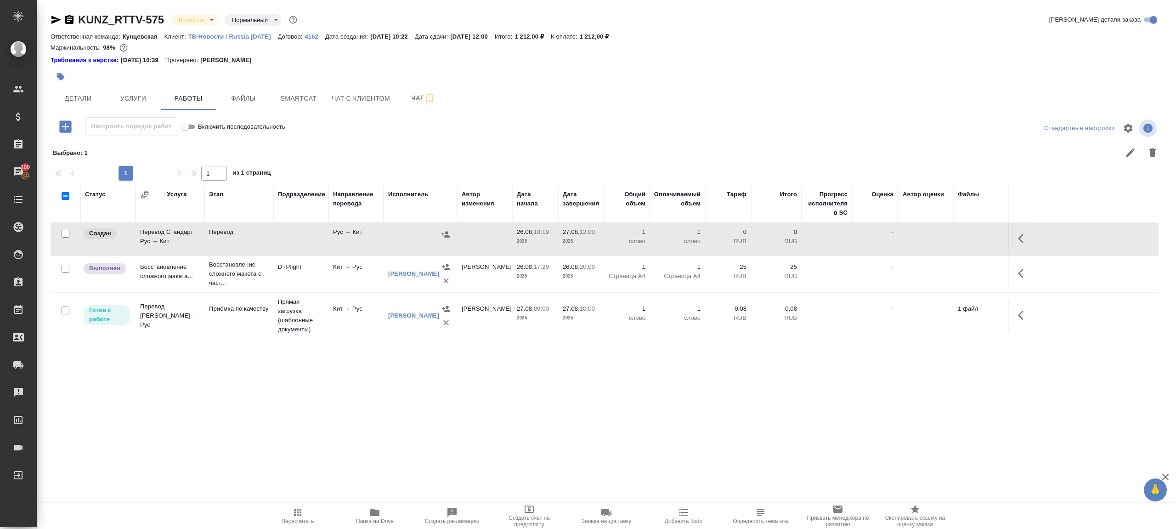
click at [1018, 238] on icon "button" at bounding box center [1021, 238] width 6 height 9
click at [957, 236] on icon "button" at bounding box center [955, 238] width 8 height 8
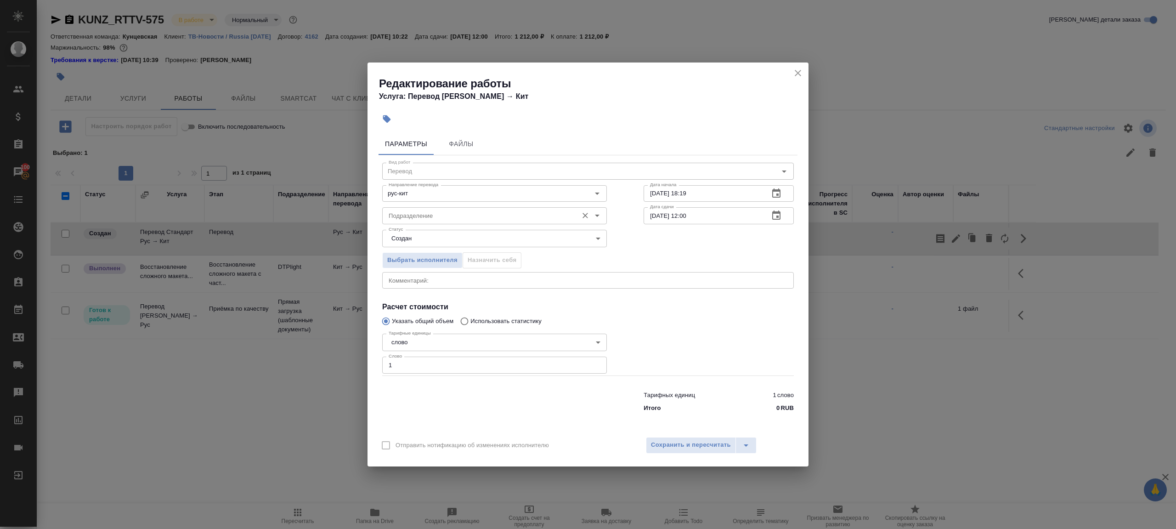
click at [453, 206] on div "Подразделение Подразделение" at bounding box center [494, 214] width 225 height 22
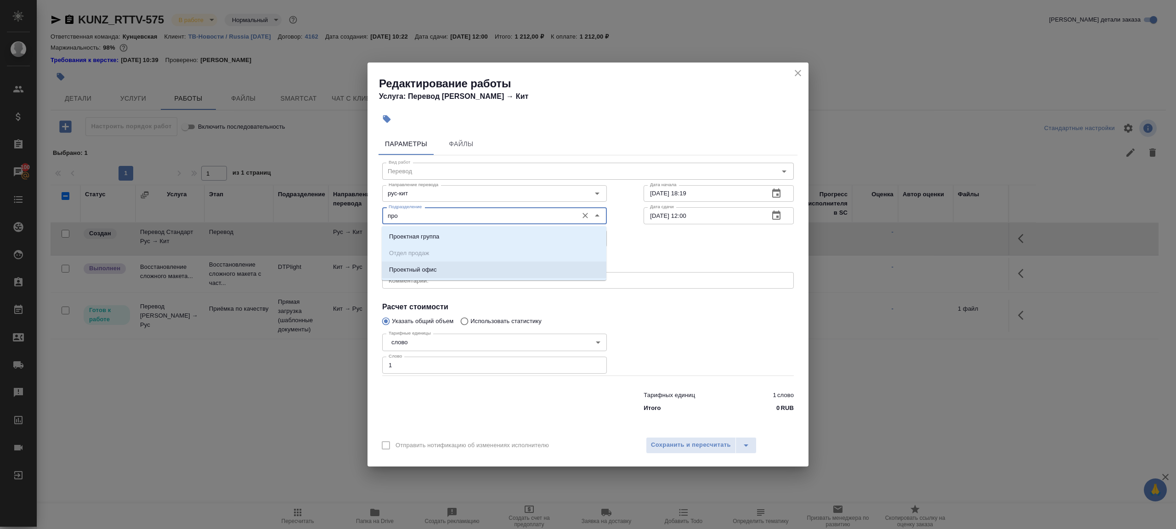
click at [451, 266] on li "Проектный офис" at bounding box center [494, 269] width 225 height 17
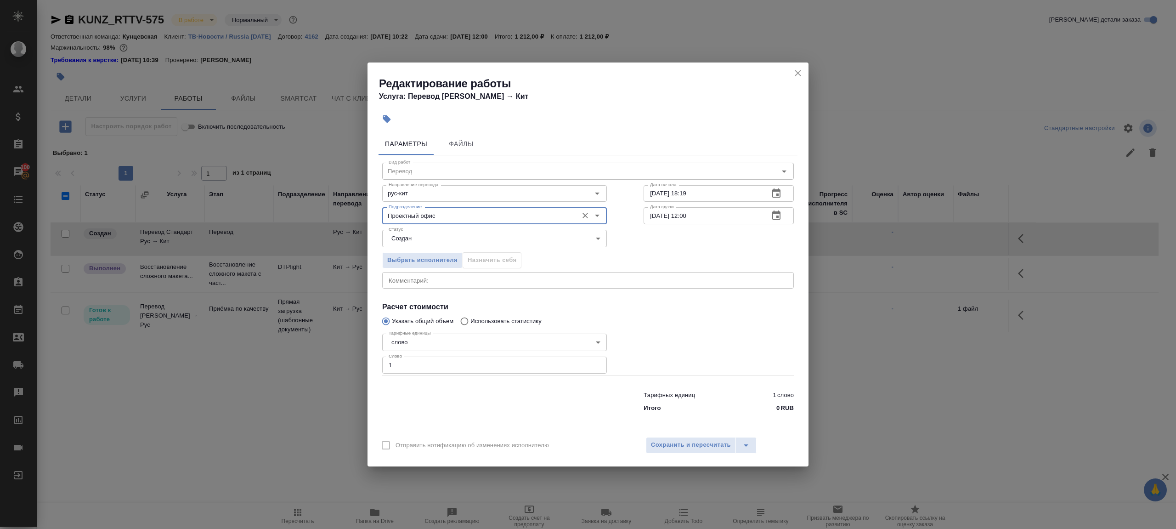
type input "Проектный офис"
click at [422, 242] on body "🙏 .cls-1 fill:#fff; AWATERA Gazizov Rinat Клиенты Спецификации Заказы 100 Чаты …" at bounding box center [588, 264] width 1176 height 529
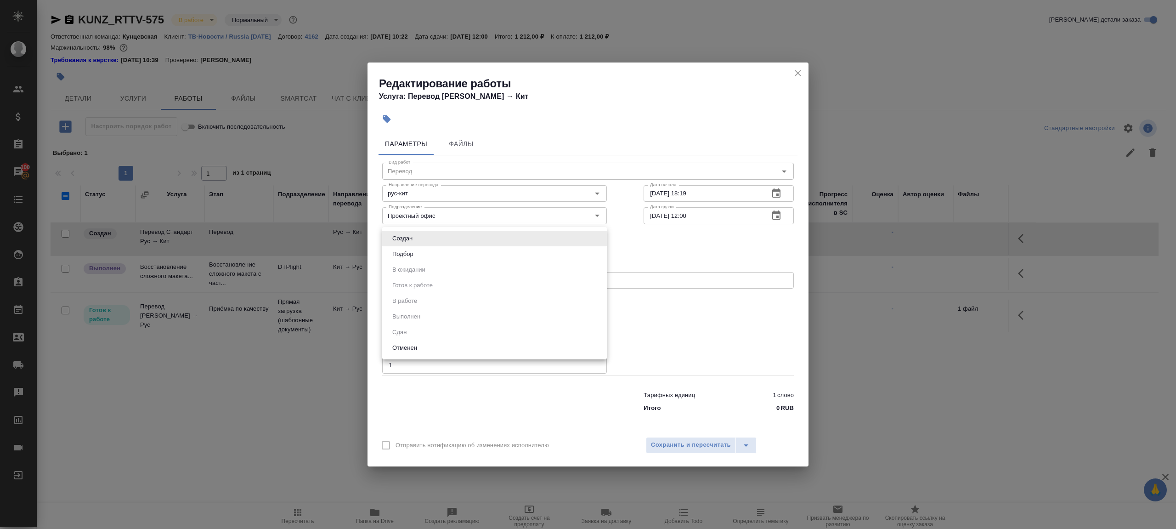
click at [423, 248] on li "Подбор" at bounding box center [494, 254] width 225 height 16
type input "recruiting"
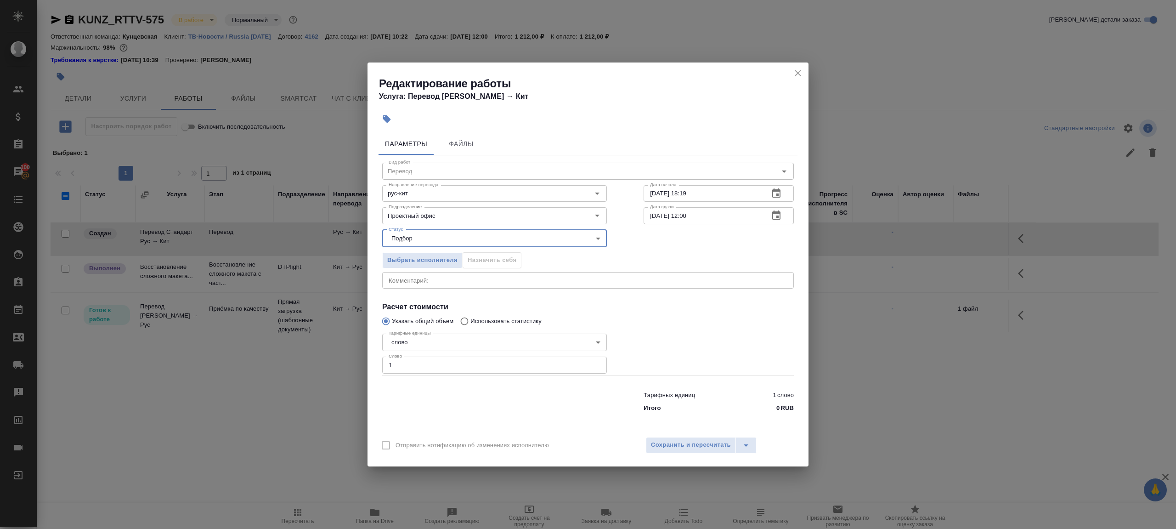
click at [687, 214] on input "27.08.2025 12:00" at bounding box center [702, 215] width 118 height 17
type input "27.08.2025 09:00"
click at [719, 437] on button "Сохранить и пересчитать" at bounding box center [691, 445] width 90 height 17
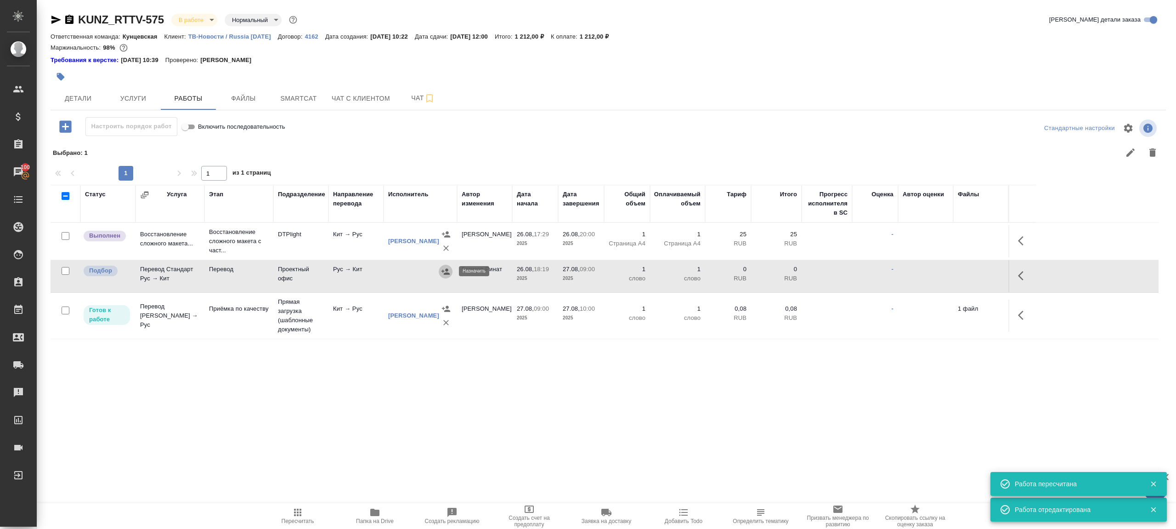
click at [451, 272] on button "button" at bounding box center [446, 272] width 14 height 14
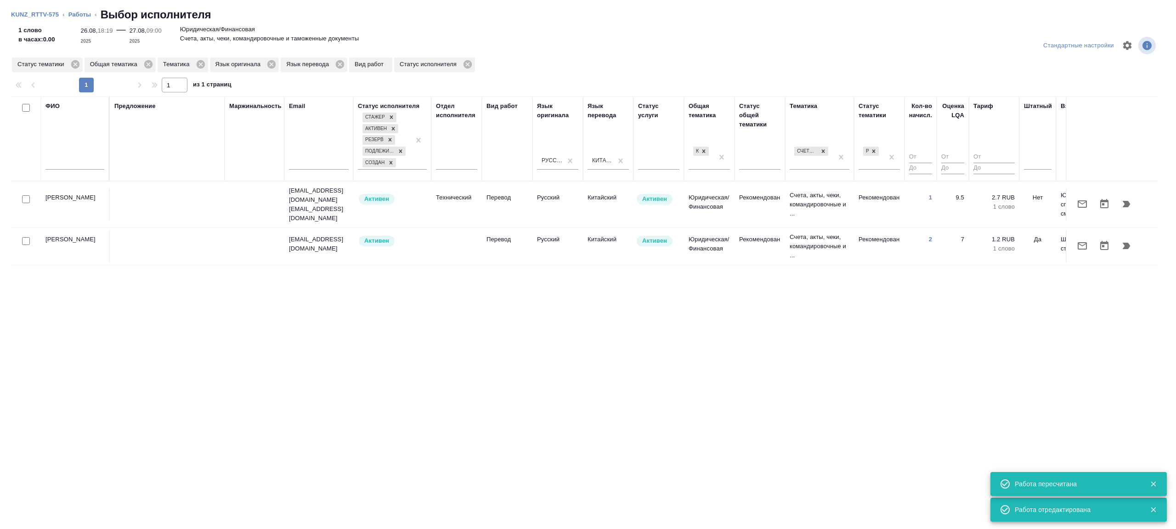
click at [97, 171] on div at bounding box center [74, 164] width 59 height 23
click at [94, 163] on input "text" at bounding box center [74, 163] width 59 height 11
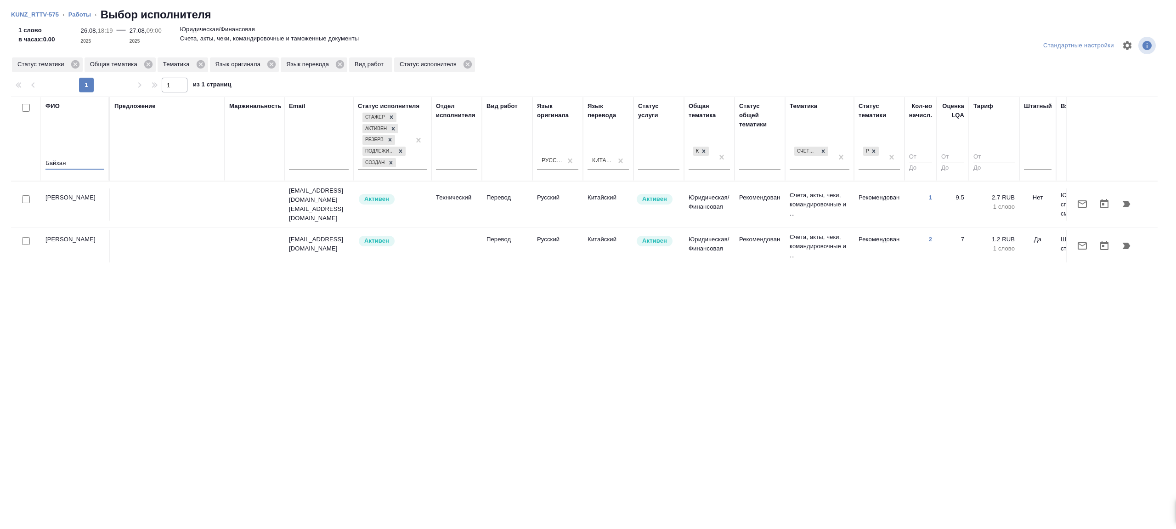
type input "Байхан"
click at [183, 158] on div "Предложение" at bounding box center [167, 138] width 106 height 74
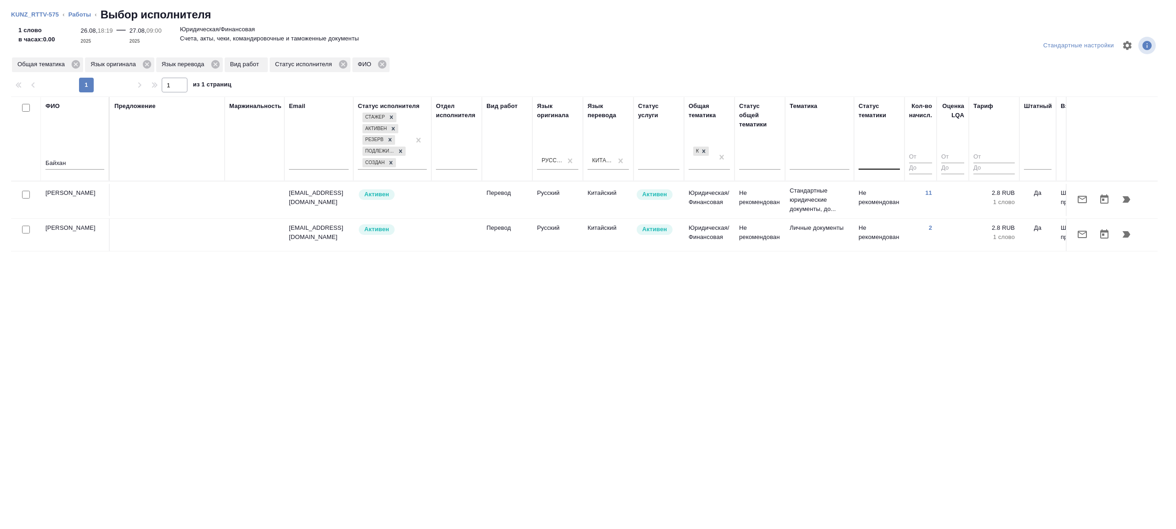
click at [752, 83] on div "1 1 из 1 страниц" at bounding box center [588, 85] width 1154 height 15
click at [753, 210] on td "Не рекомендован" at bounding box center [759, 200] width 51 height 32
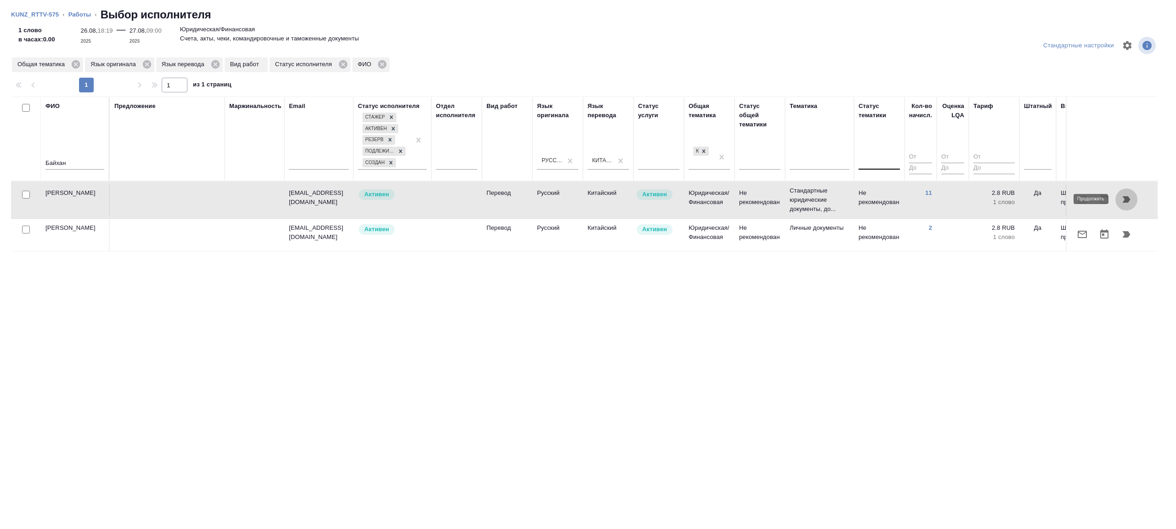
click at [1133, 199] on button "button" at bounding box center [1126, 199] width 22 height 22
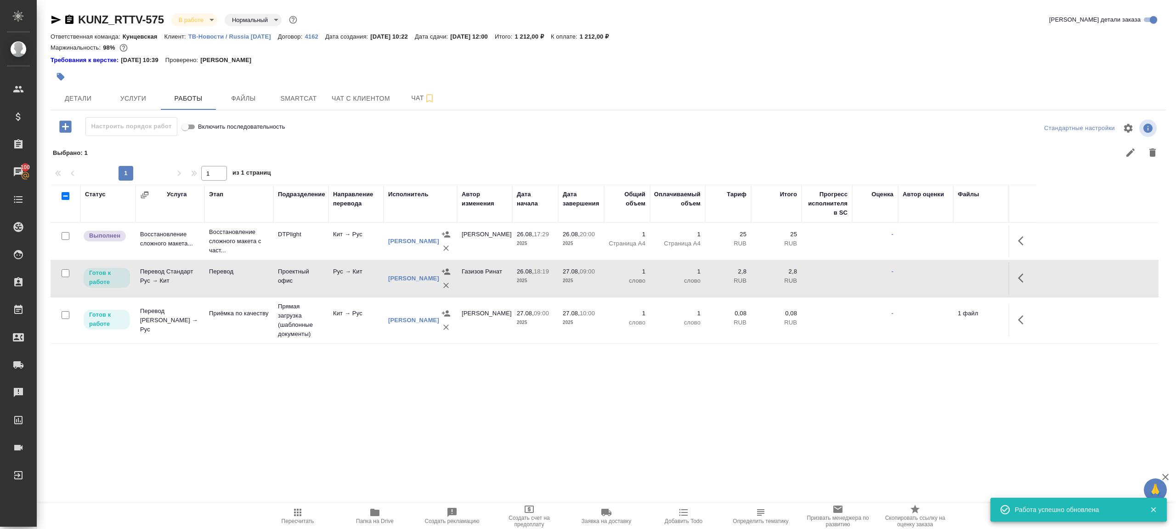
click at [1016, 280] on button "button" at bounding box center [1023, 278] width 22 height 22
click at [957, 279] on icon "button" at bounding box center [955, 277] width 11 height 11
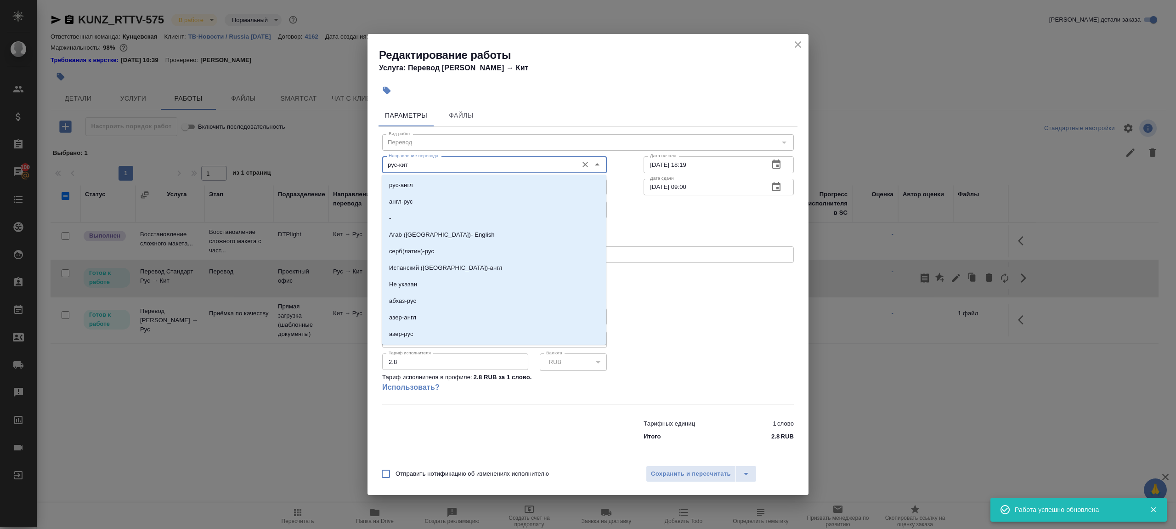
click at [461, 164] on input "рус-кит" at bounding box center [479, 164] width 188 height 11
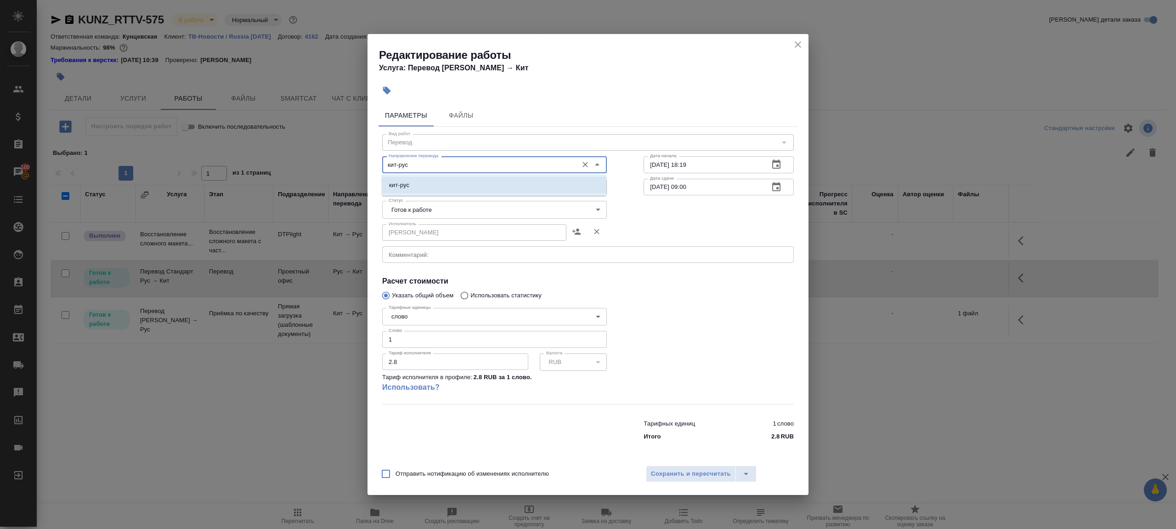
click at [462, 187] on li "кит-рус" at bounding box center [494, 185] width 225 height 17
type input "кит-рус"
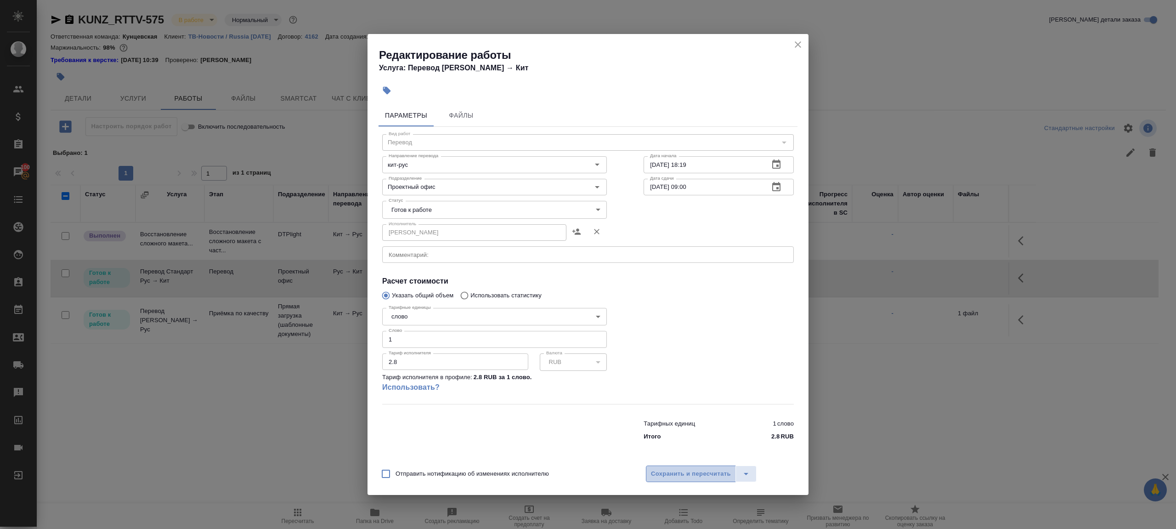
click at [664, 473] on span "Сохранить и пересчитать" at bounding box center [691, 473] width 80 height 11
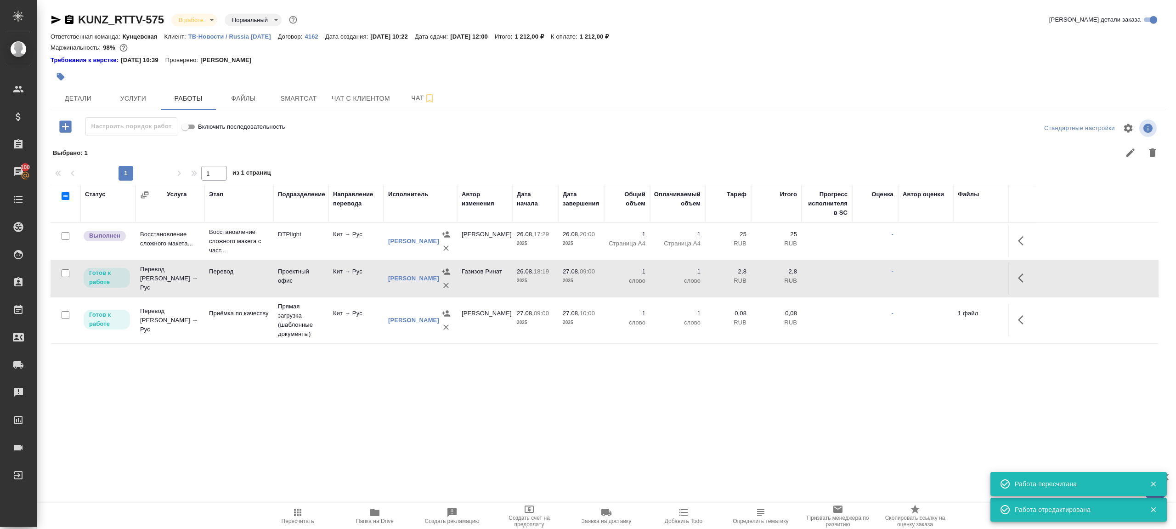
click at [316, 279] on td "Проектный офис" at bounding box center [300, 278] width 55 height 32
click at [368, 523] on span "Папка на Drive" at bounding box center [375, 521] width 38 height 6
click at [133, 105] on button "Услуги" at bounding box center [133, 98] width 55 height 23
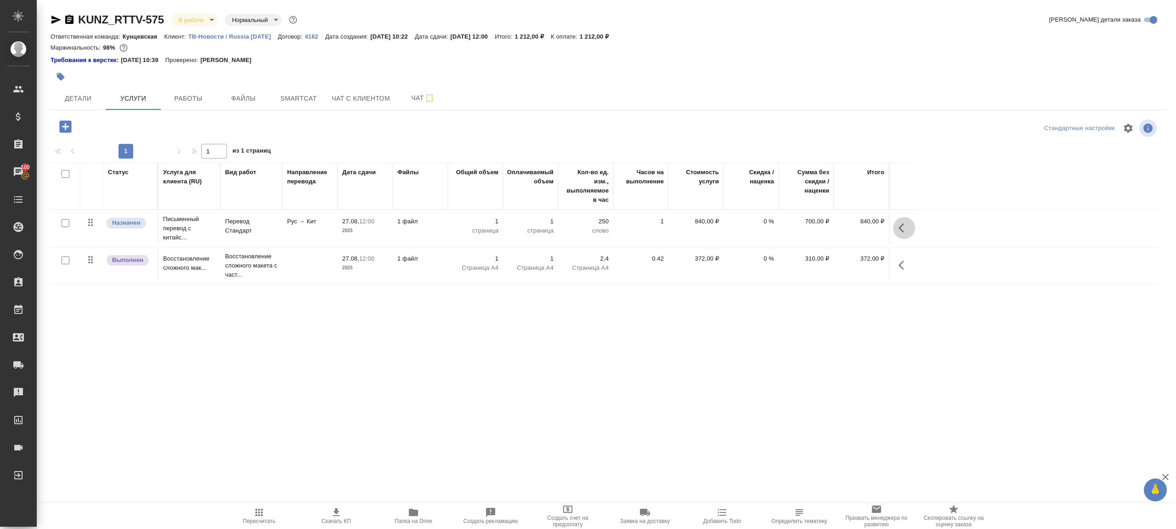
click at [906, 225] on icon "button" at bounding box center [903, 227] width 11 height 11
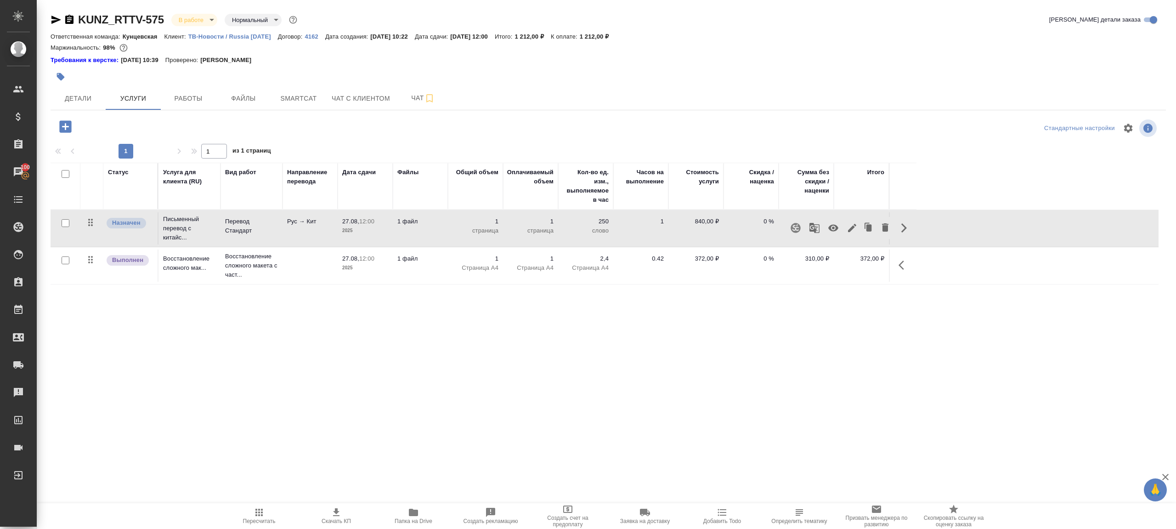
click at [851, 225] on icon "button" at bounding box center [851, 227] width 11 height 11
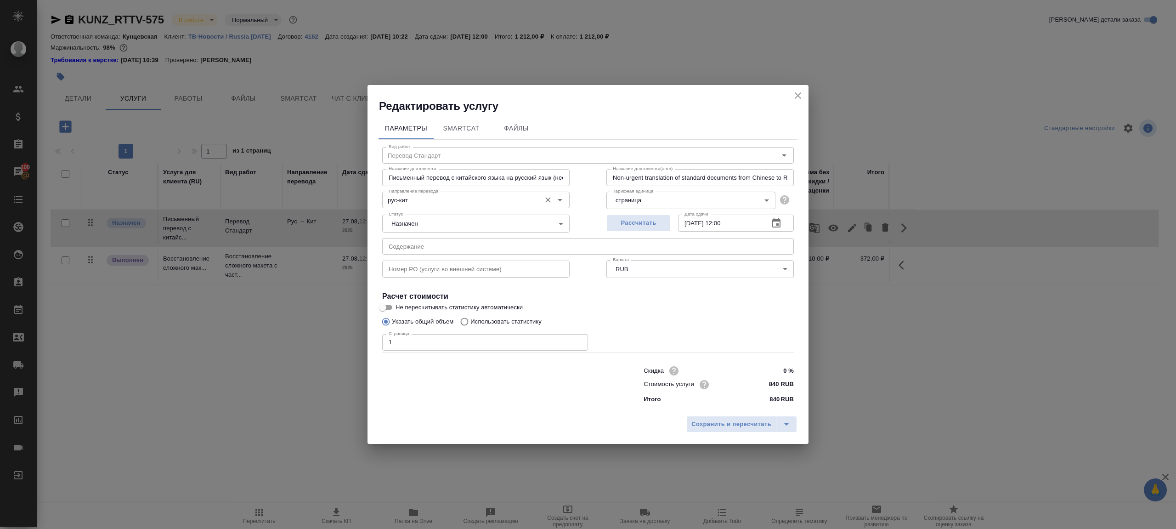
click at [447, 203] on input "рус-кит" at bounding box center [460, 199] width 151 height 11
click at [457, 224] on li "кит-рус" at bounding box center [475, 221] width 187 height 17
type input "кит-рус"
click at [719, 419] on span "Сохранить и пересчитать" at bounding box center [731, 424] width 80 height 11
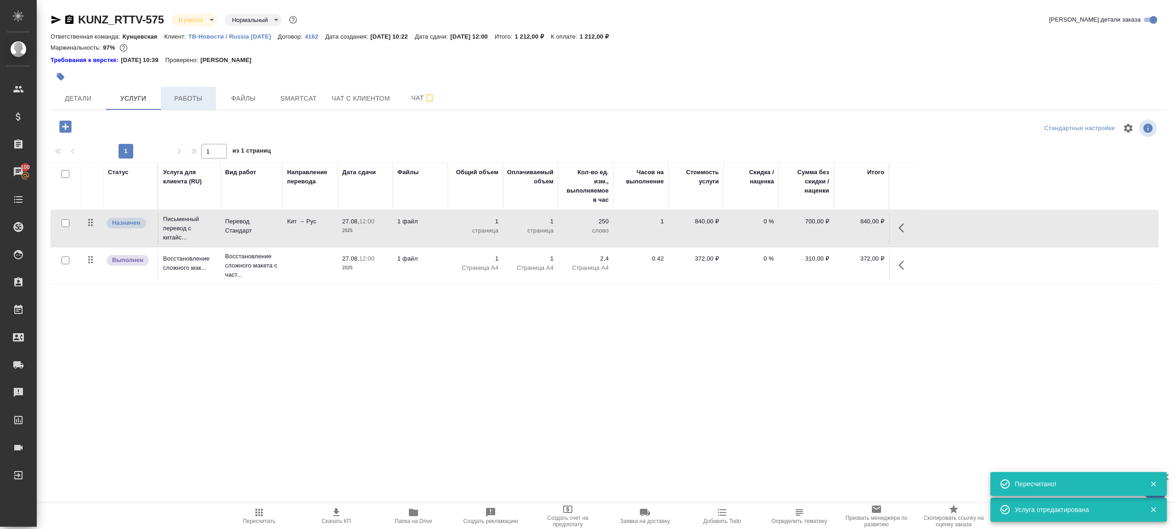
click at [186, 96] on span "Работы" at bounding box center [188, 98] width 44 height 11
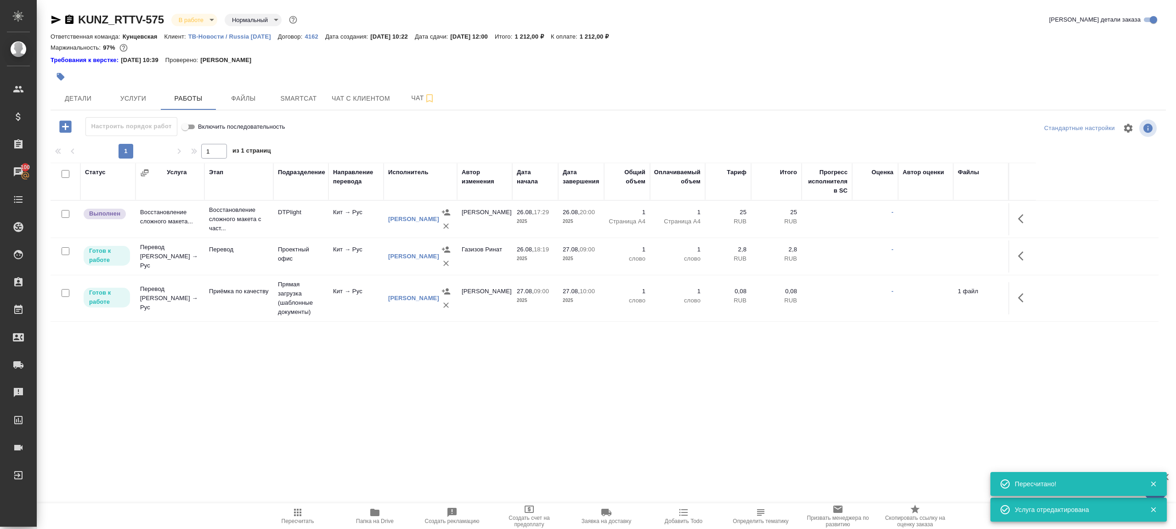
click at [293, 515] on icon "button" at bounding box center [297, 512] width 11 height 11
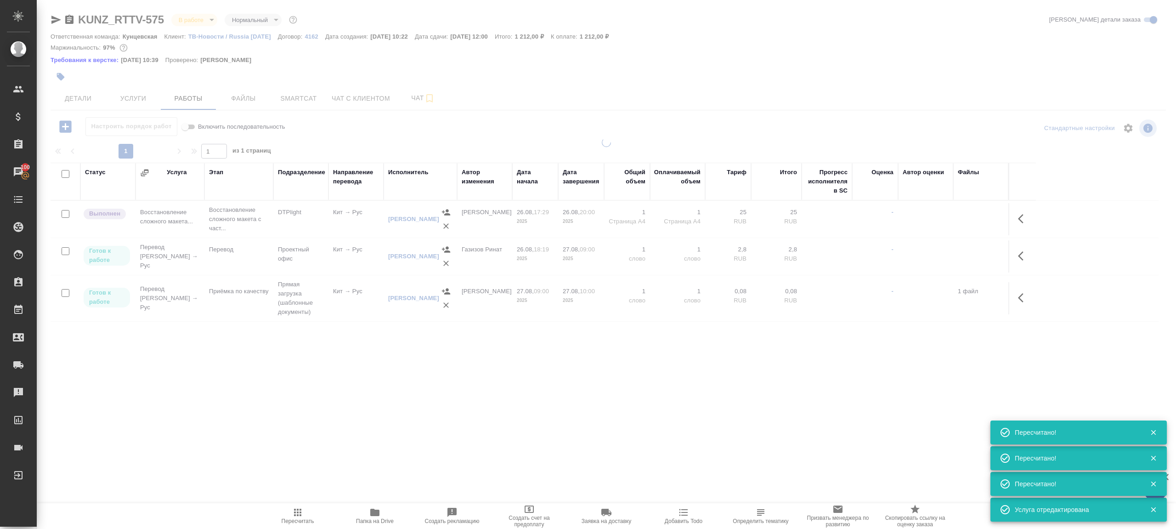
click at [327, 366] on div at bounding box center [606, 265] width 1139 height 255
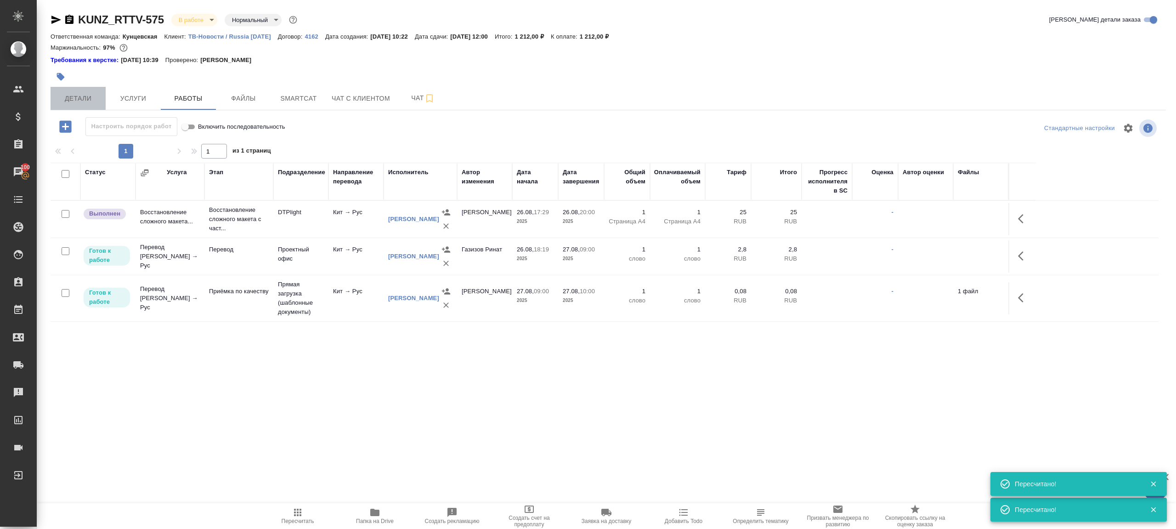
click at [76, 106] on button "Детали" at bounding box center [78, 98] width 55 height 23
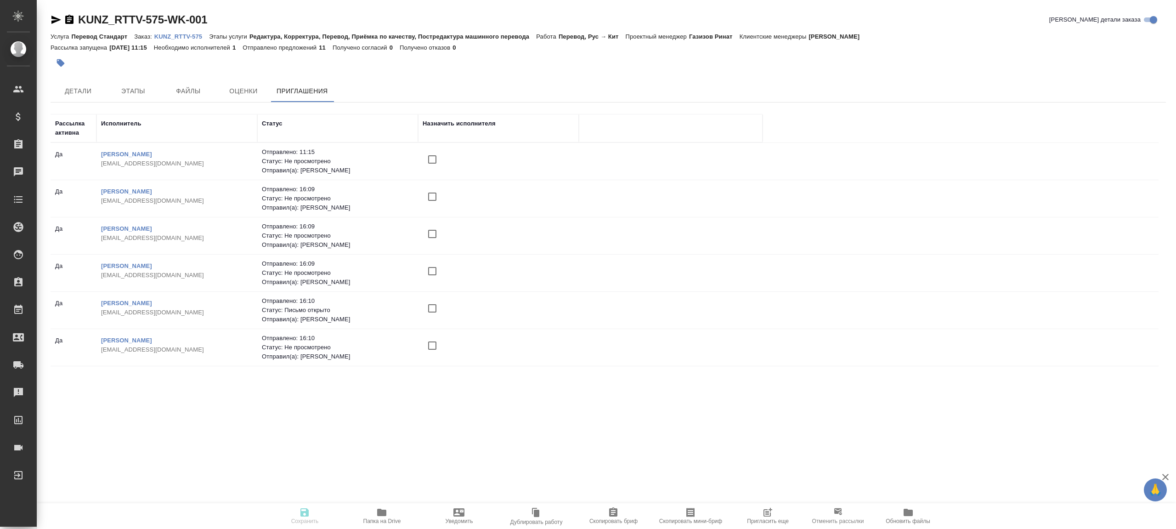
click at [765, 511] on icon "button" at bounding box center [768, 510] width 7 height 7
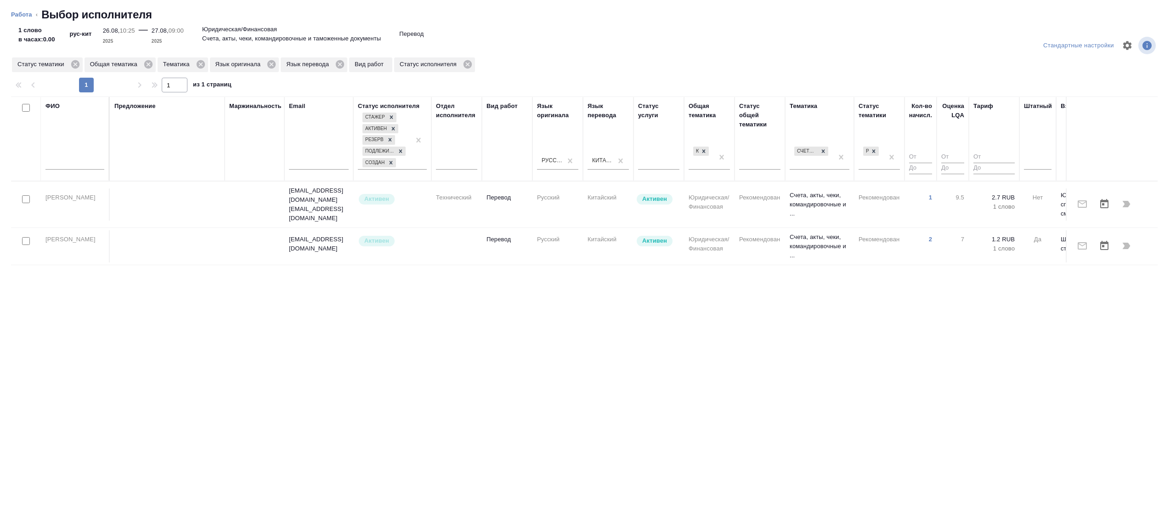
click at [79, 165] on input "text" at bounding box center [74, 163] width 59 height 11
type input "Байхан"
click at [169, 173] on div "Предложение" at bounding box center [167, 138] width 106 height 74
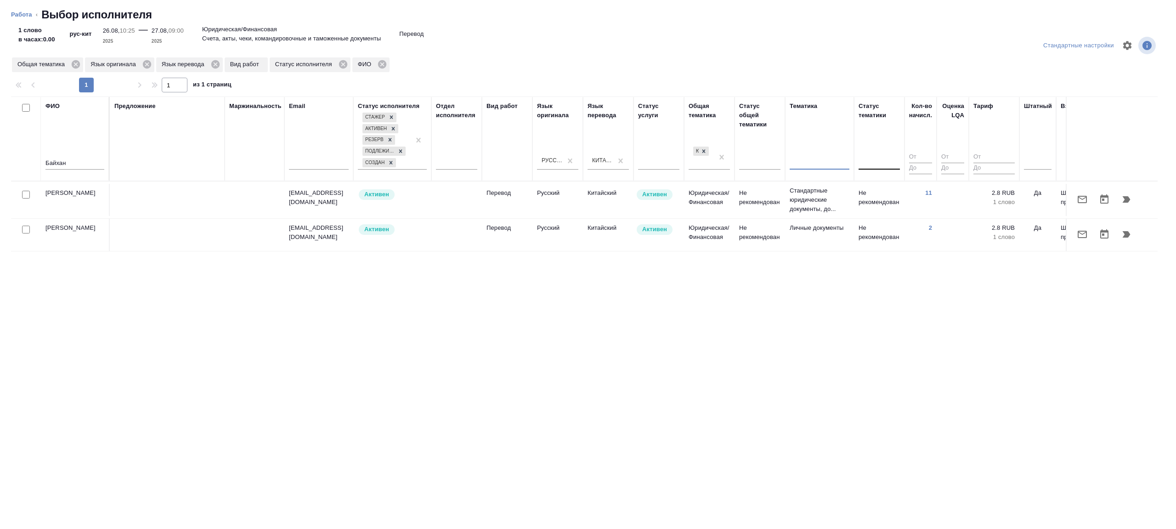
click at [822, 191] on p "Стандартные юридические документы, до..." at bounding box center [819, 200] width 60 height 28
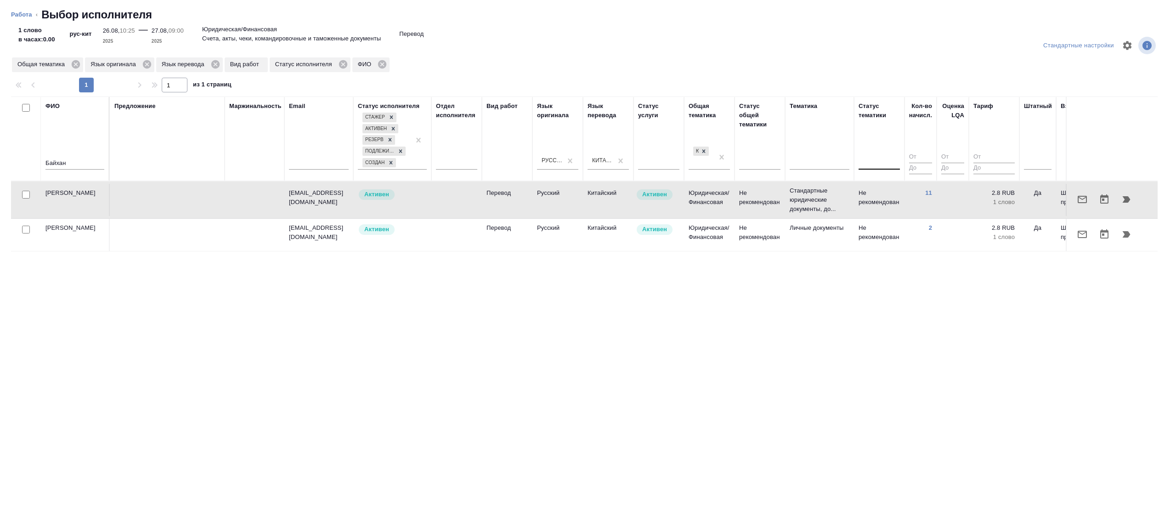
click at [1008, 235] on p "1 слово" at bounding box center [993, 236] width 41 height 9
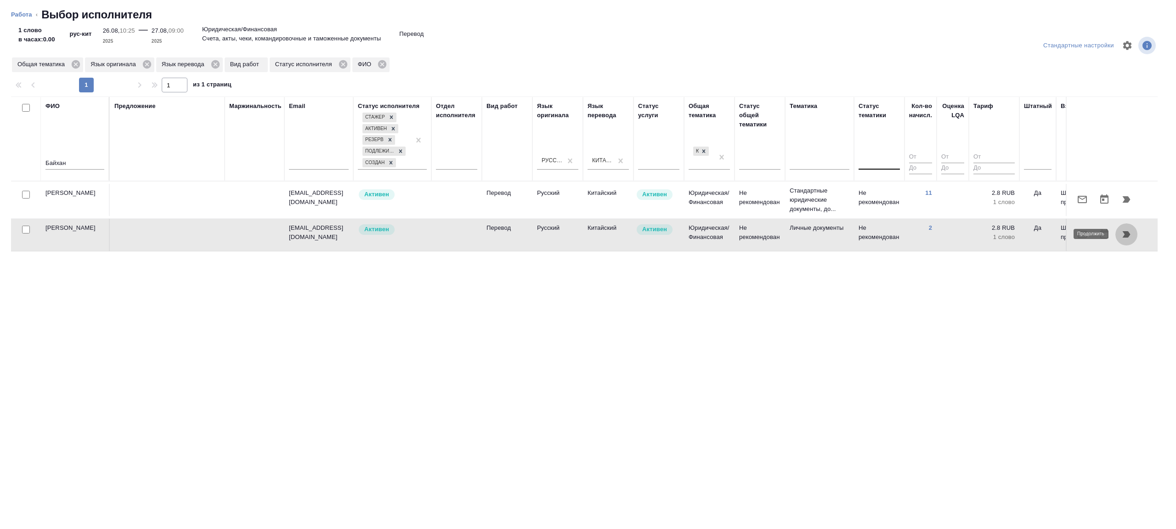
click at [1126, 232] on icon "button" at bounding box center [1126, 234] width 8 height 6
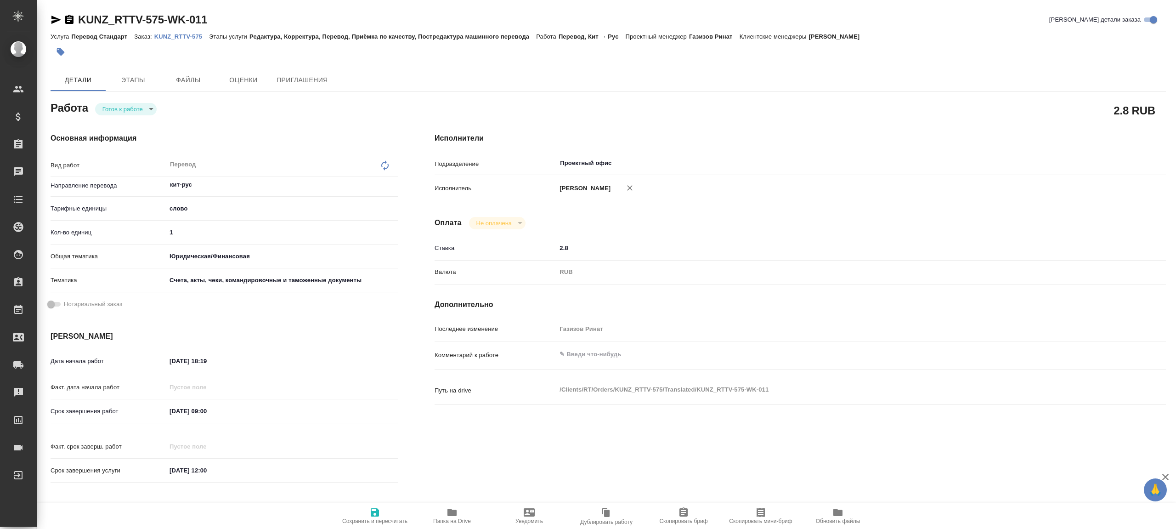
type textarea "x"
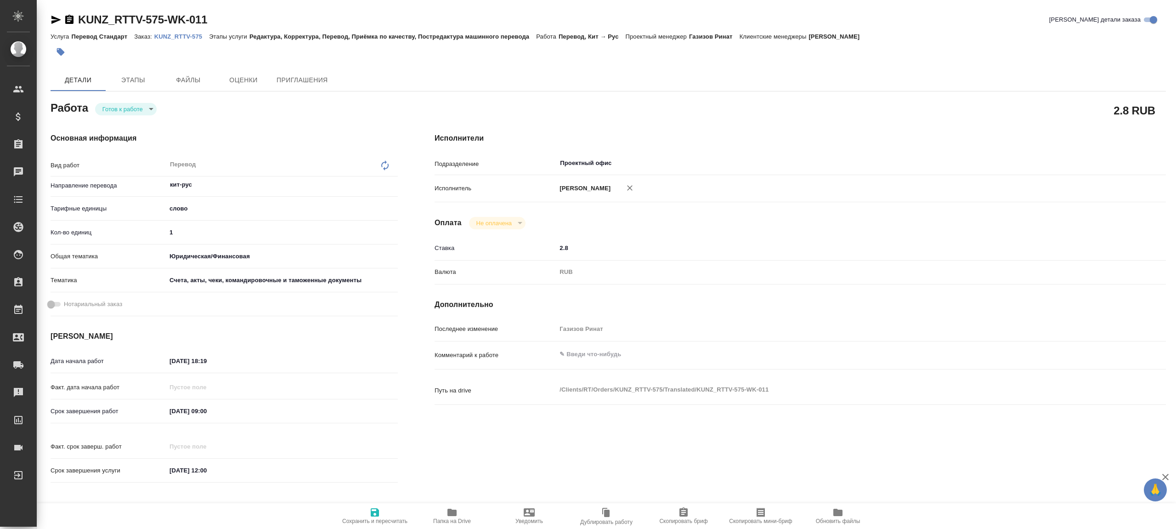
type textarea "x"
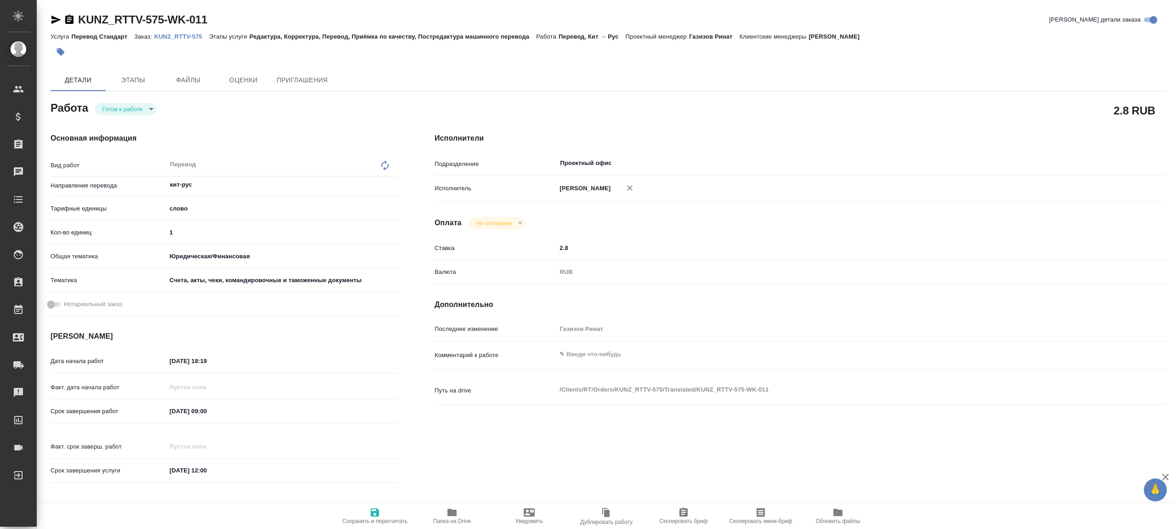
type textarea "x"
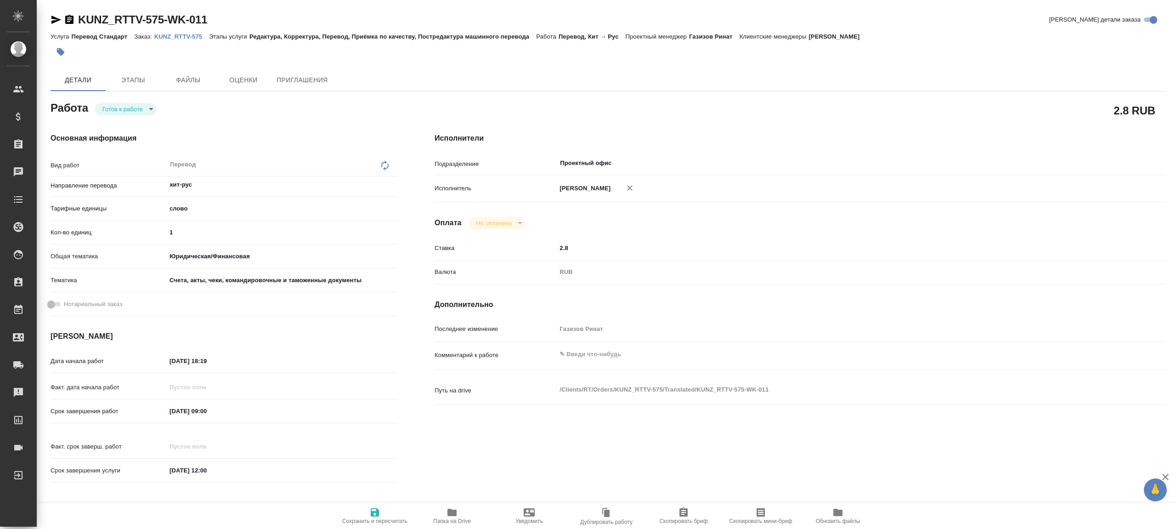
type textarea "x"
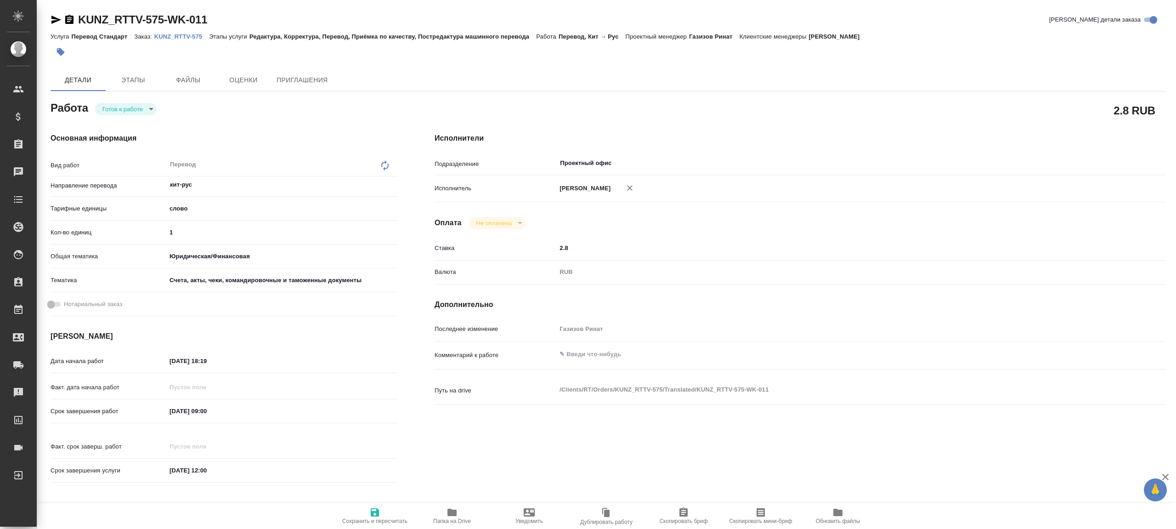
type textarea "x"
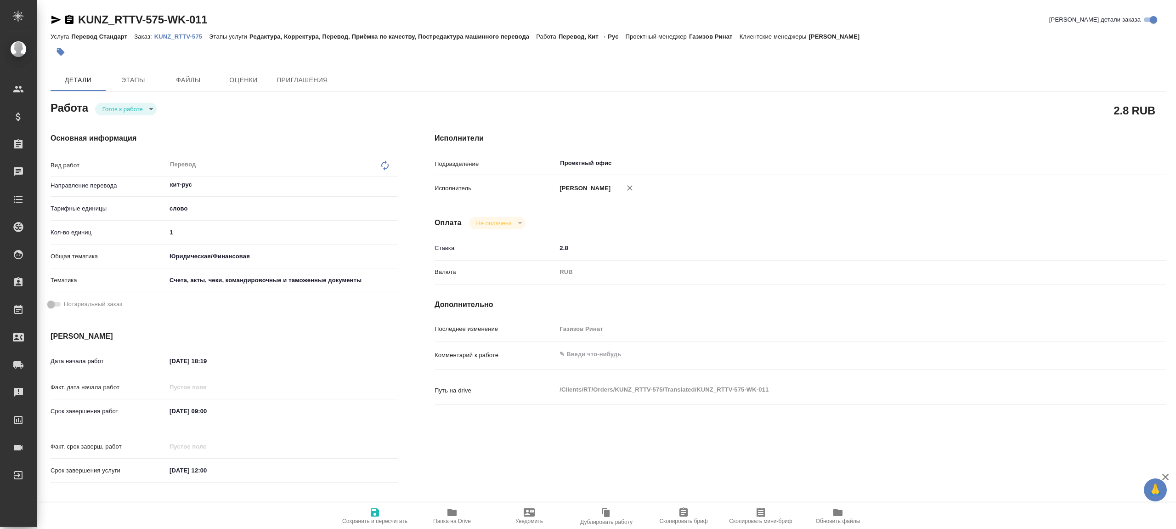
type textarea "x"
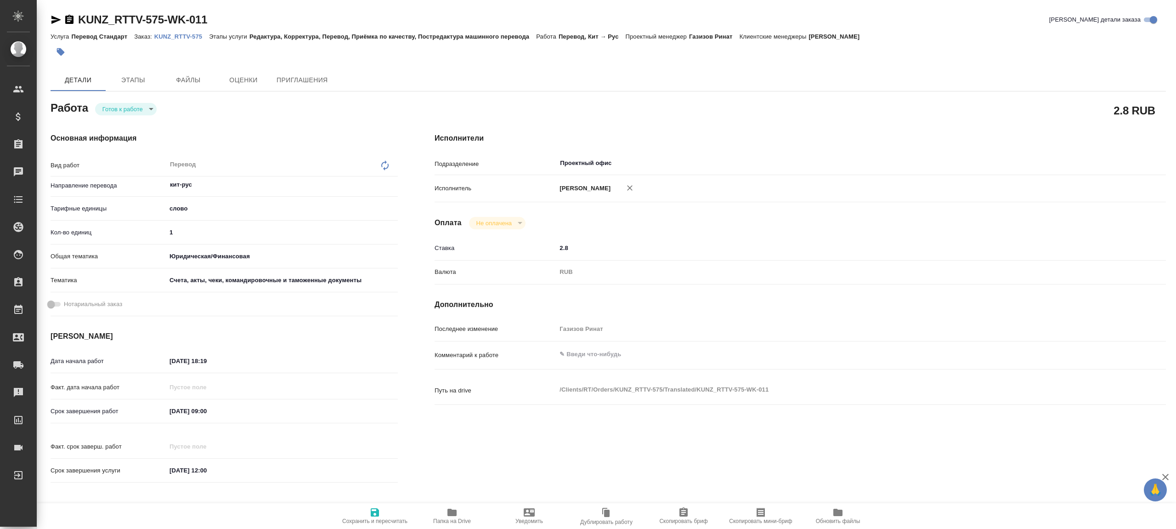
type textarea "x"
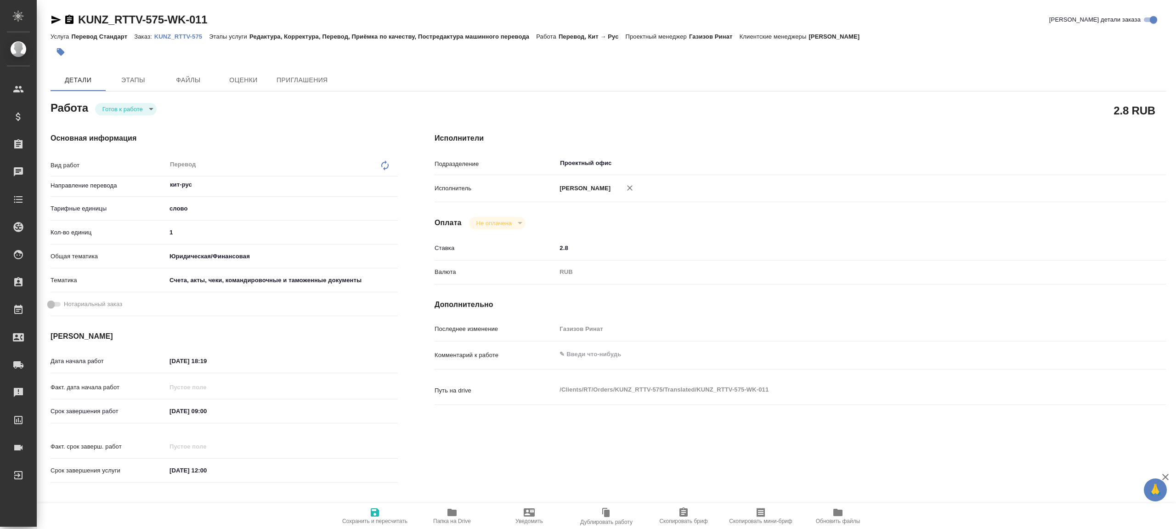
type textarea "x"
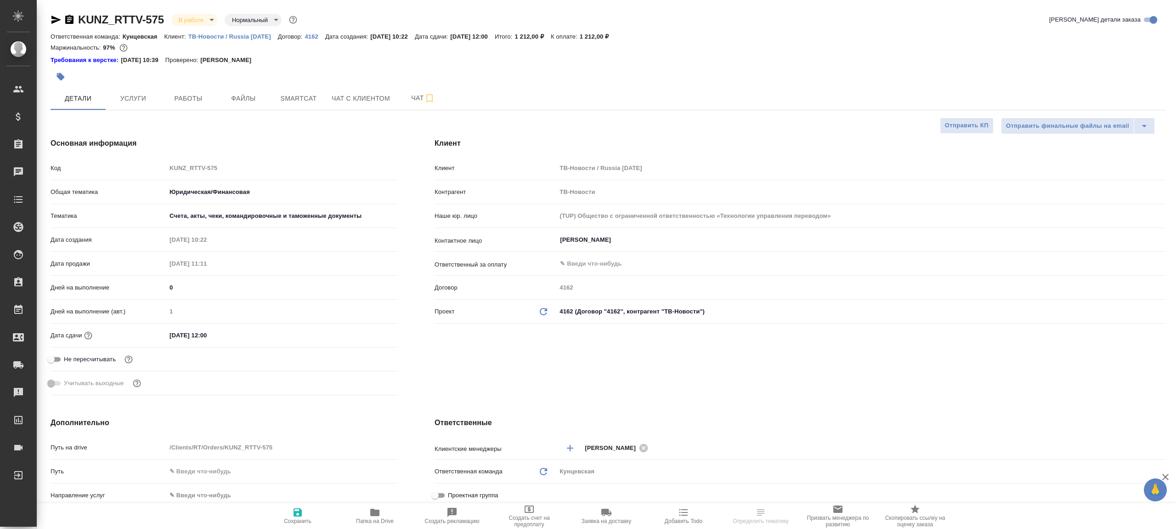
select select "RU"
type input "Газизов Ринат"
drag, startPoint x: 195, startPoint y: 104, endPoint x: 229, endPoint y: 112, distance: 34.4
click at [195, 104] on button "Работы" at bounding box center [188, 98] width 55 height 23
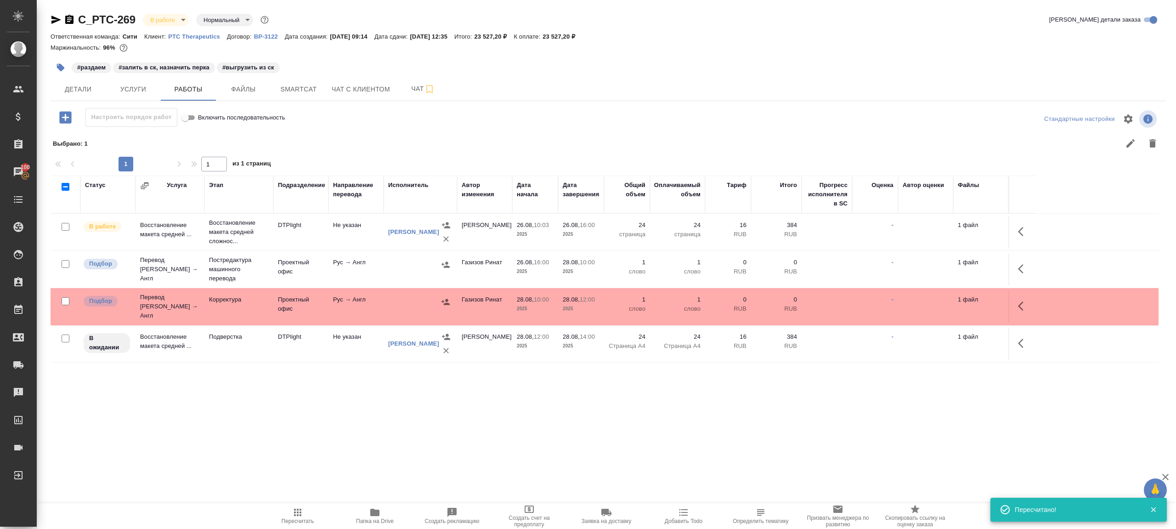
click at [290, 507] on span "Пересчитать" at bounding box center [298, 515] width 66 height 17
click at [51, 17] on icon "button" at bounding box center [56, 19] width 11 height 11
click at [295, 516] on icon "button" at bounding box center [297, 512] width 11 height 11
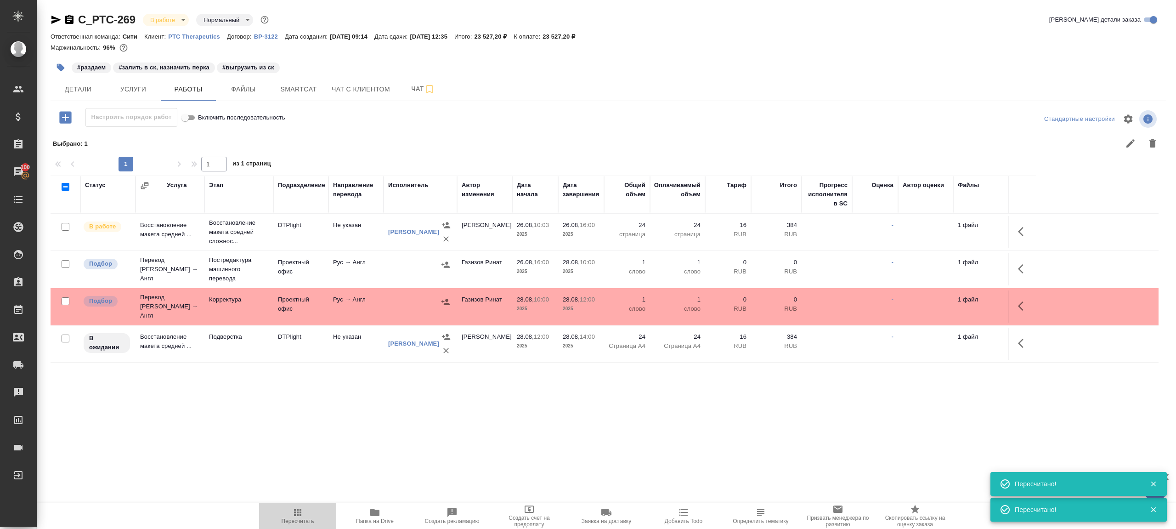
click at [295, 516] on icon "button" at bounding box center [297, 512] width 11 height 11
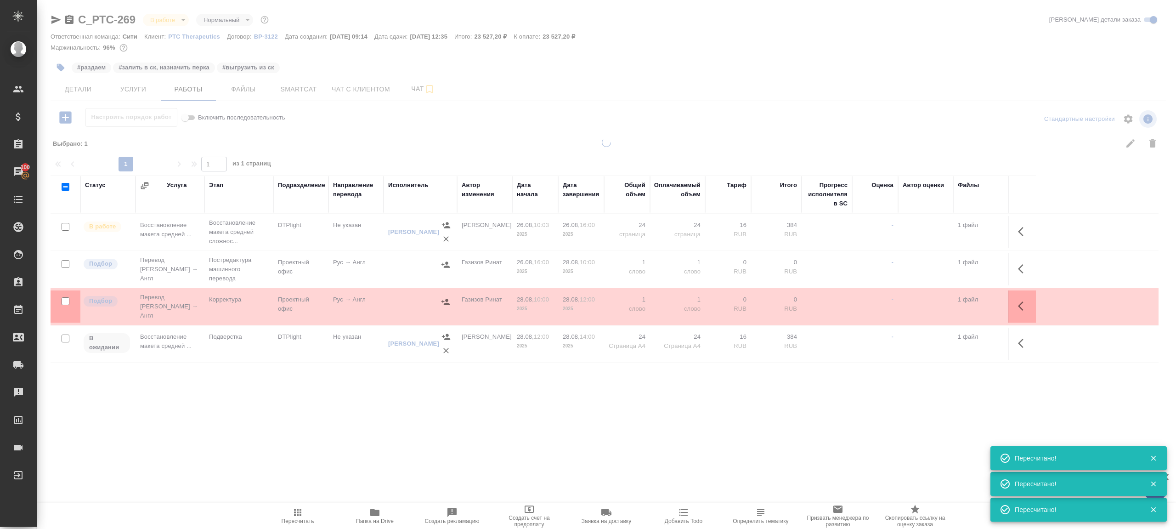
click at [340, 417] on div ".cls-1 fill:#fff; AWATERA [PERSON_NAME] Клиенты Спецификации Заказы 100 Чаты To…" at bounding box center [588, 264] width 1176 height 529
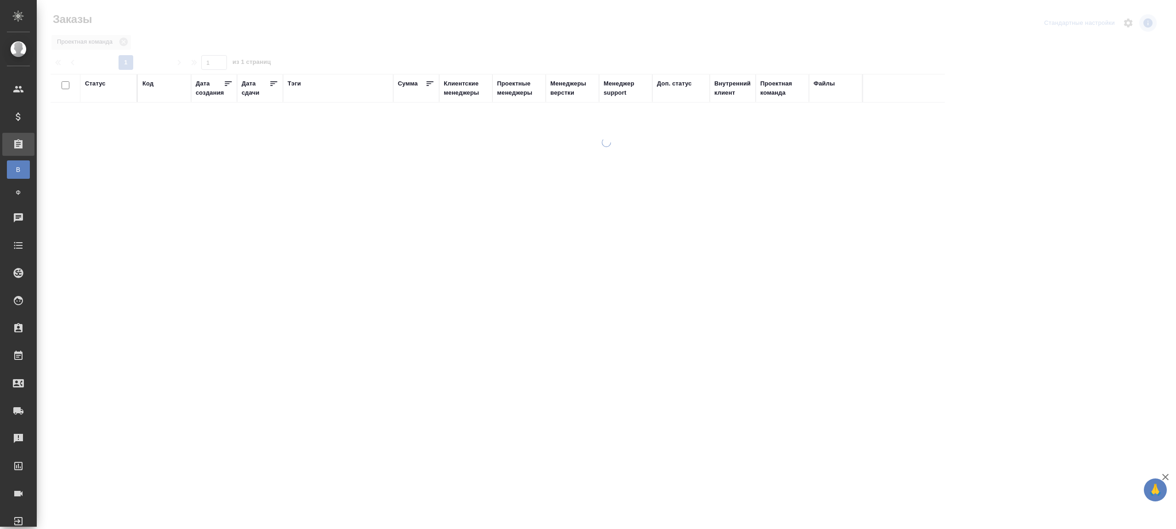
click at [295, 86] on div "Тэги" at bounding box center [293, 83] width 13 height 9
click at [151, 118] on input "text" at bounding box center [164, 117] width 44 height 11
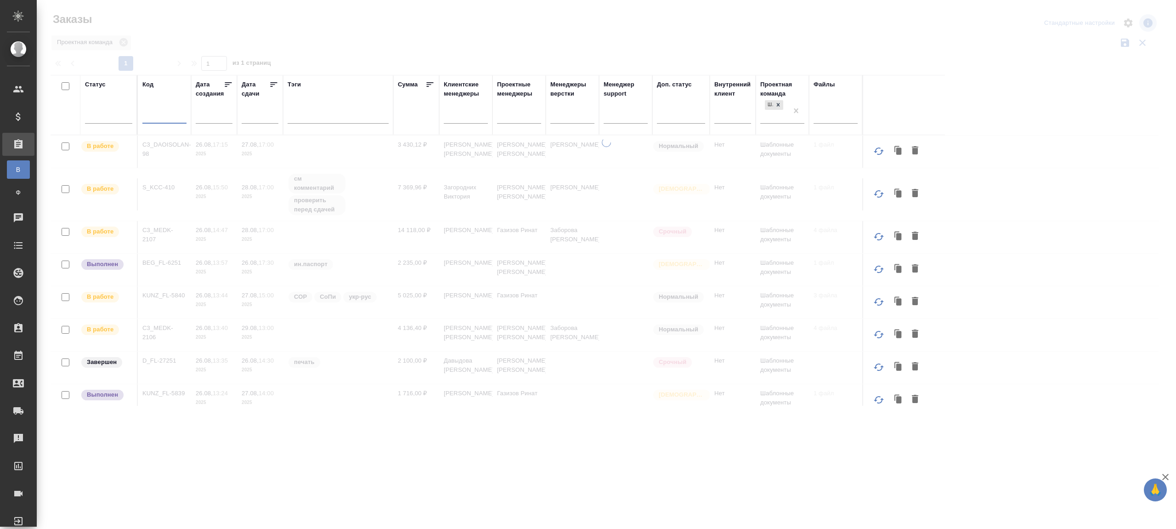
paste input "KUNZ_FL-5834"
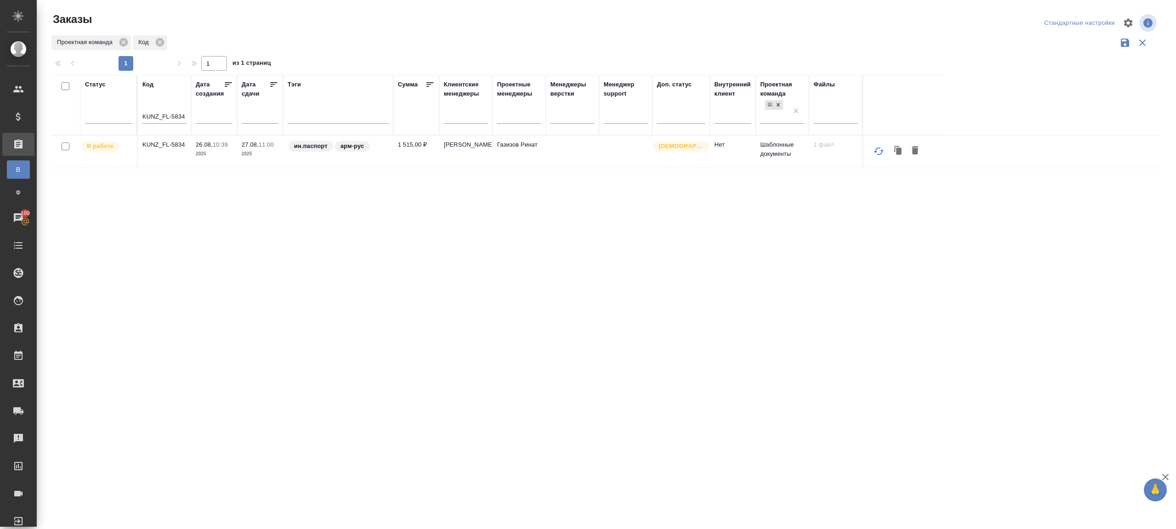
click at [164, 144] on p "KUNZ_FL-5834" at bounding box center [164, 144] width 44 height 9
click at [174, 120] on input "KUNZ_FL-5834" at bounding box center [164, 117] width 44 height 11
paste input "2"
click at [313, 35] on div "Проектная команда Код" at bounding box center [605, 42] width 1108 height 17
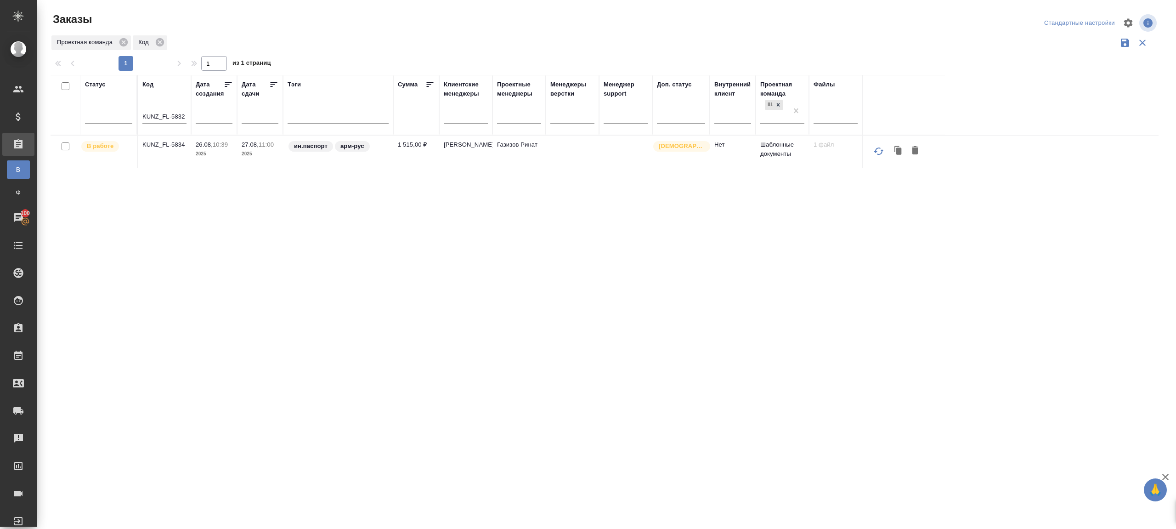
type input "KUNZ_FL-5832"
click at [171, 146] on p "KUNZ_FL-5832" at bounding box center [164, 144] width 44 height 9
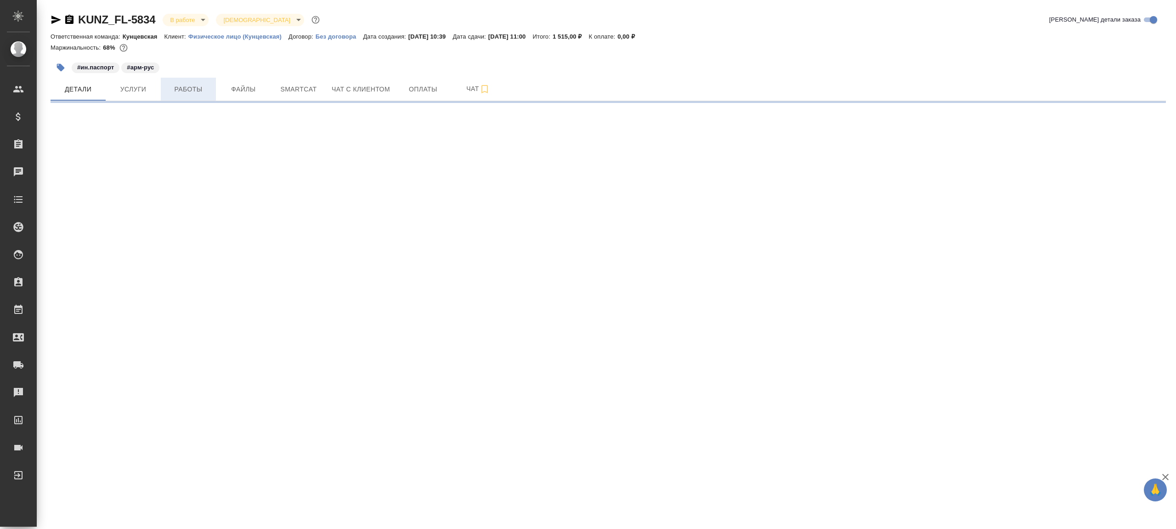
click at [183, 89] on span "Работы" at bounding box center [188, 89] width 44 height 11
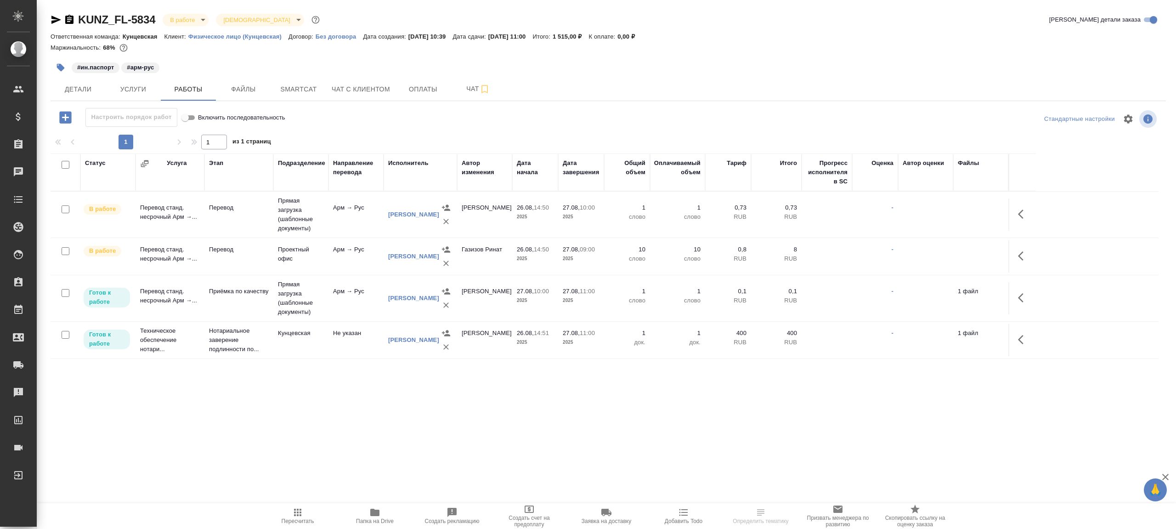
drag, startPoint x: 364, startPoint y: 118, endPoint x: 364, endPoint y: 134, distance: 15.6
click at [364, 118] on div "Настроить порядок работ Включить последовательность" at bounding box center [237, 117] width 372 height 19
click at [1021, 253] on icon "button" at bounding box center [1023, 255] width 11 height 11
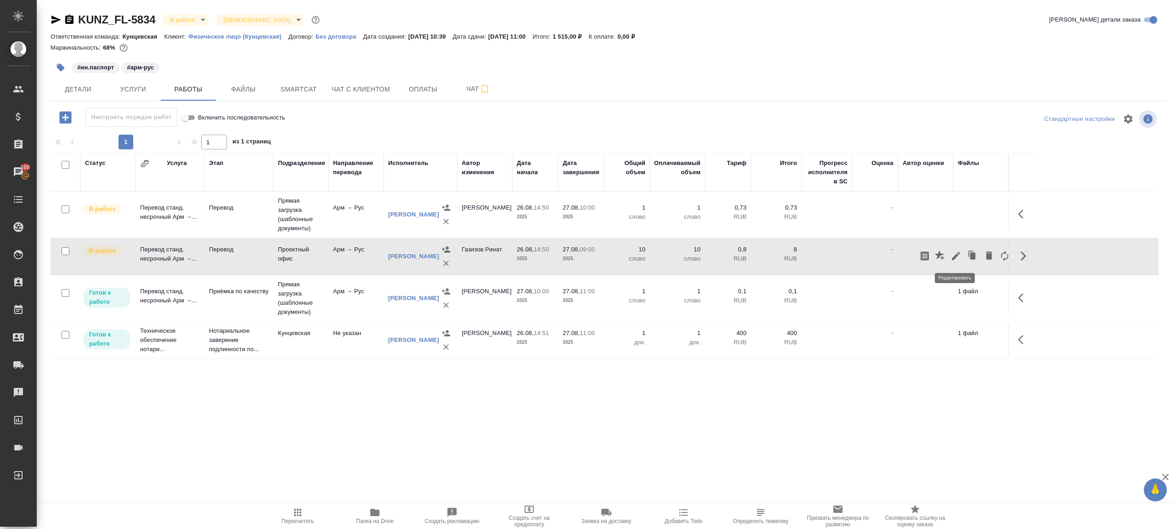
click at [955, 258] on icon "button" at bounding box center [955, 256] width 8 height 8
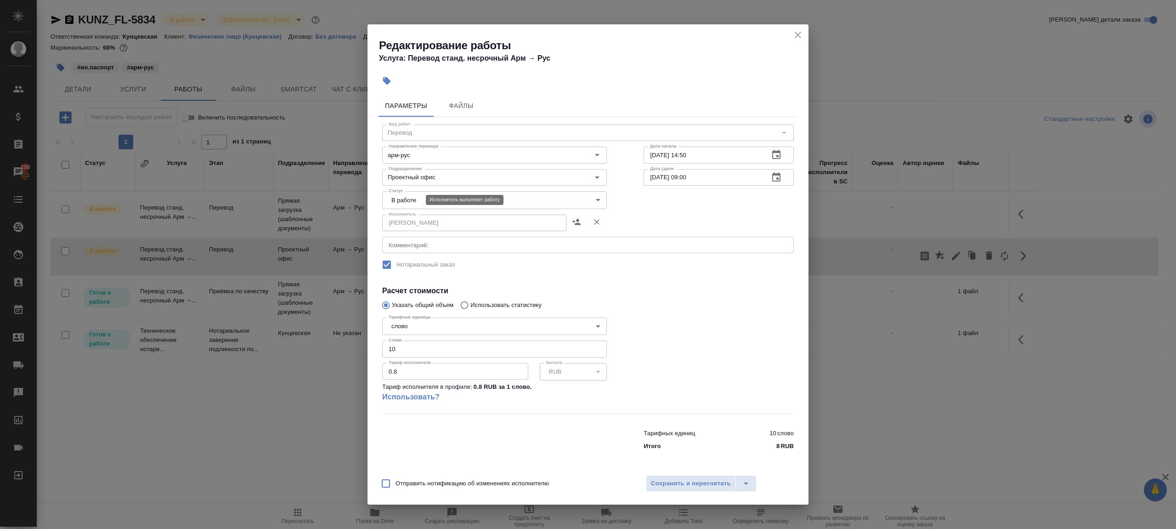
click at [399, 198] on body "🙏 .cls-1 fill:#fff; AWATERA Gazizov Rinat Клиенты Спецификации Заказы 100 Чаты …" at bounding box center [588, 264] width 1176 height 529
click at [402, 225] on li "Сдан" at bounding box center [494, 231] width 225 height 16
type input "closed"
click at [434, 247] on textarea at bounding box center [587, 244] width 399 height 7
paste textarea "г. Ереван Айгедзор д.47"
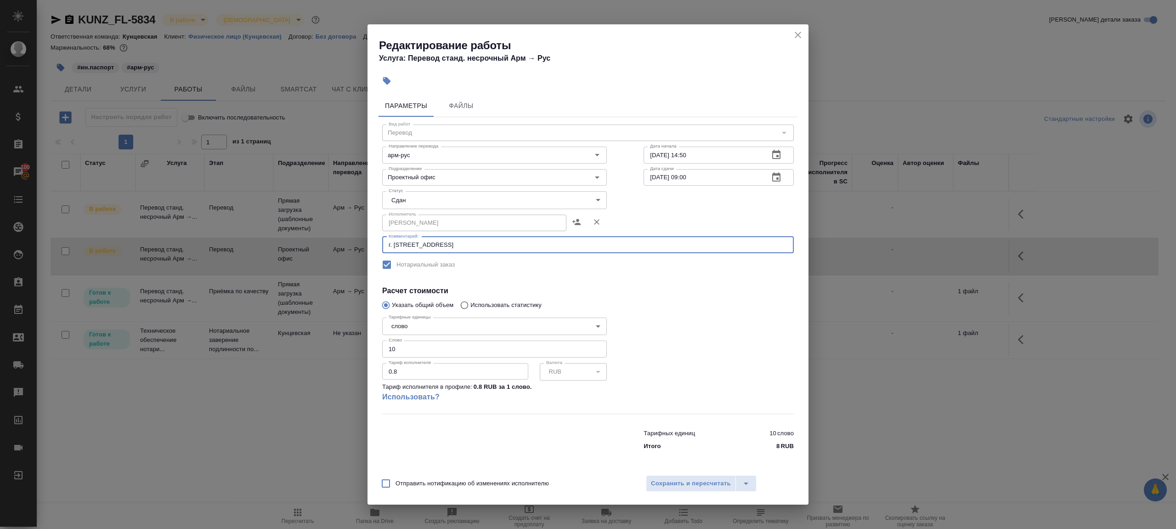
type textarea "г. Ереван Айгедзор д.47"
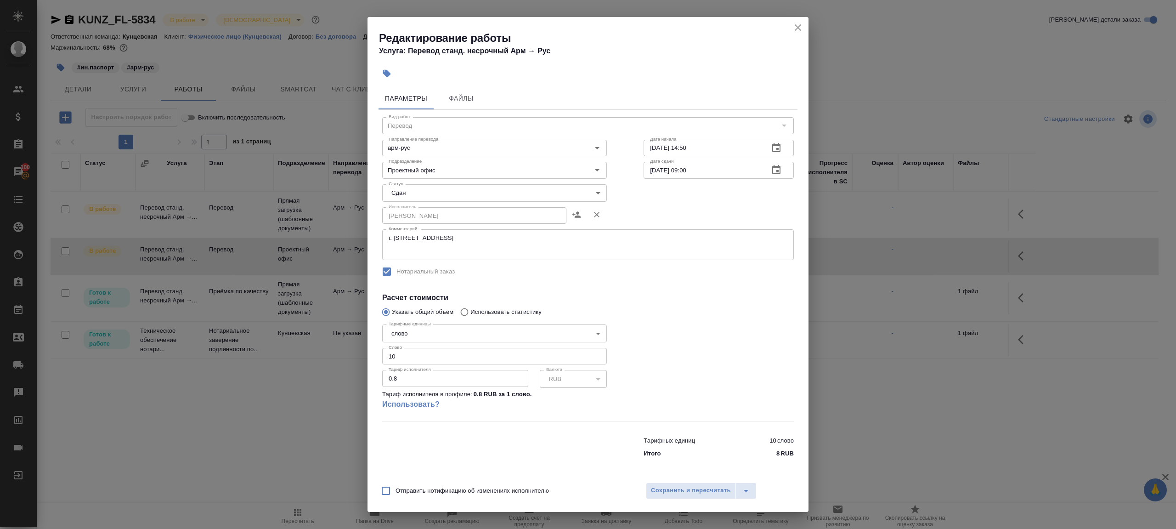
click at [578, 283] on div "Вид работ Перевод Вид работ Направление перевода арм-рус Направление перевода Д…" at bounding box center [587, 286] width 419 height 352
click at [692, 493] on span "Сохранить и пересчитать" at bounding box center [691, 490] width 80 height 11
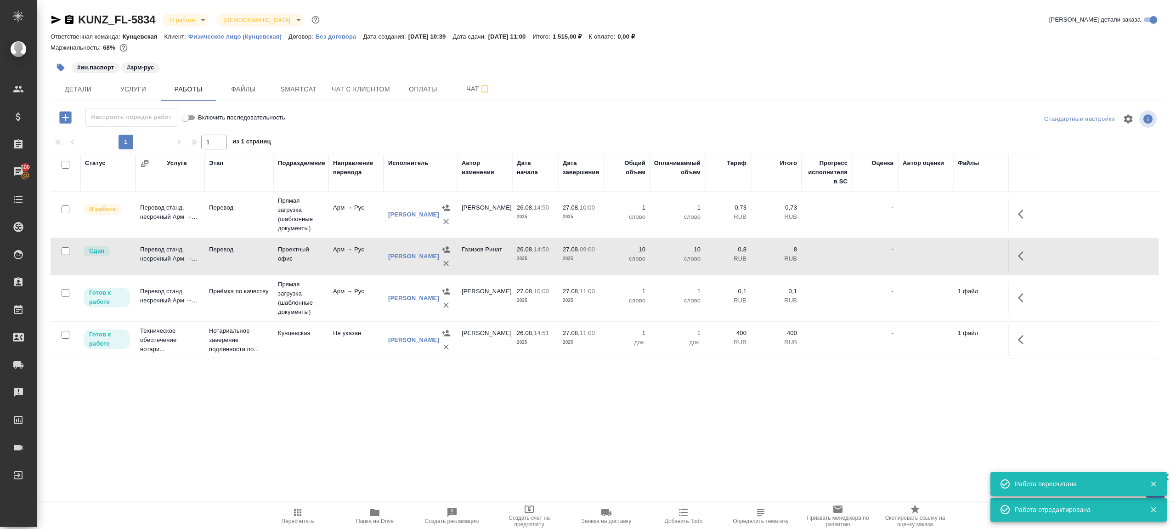
click at [309, 228] on td "Прямая загрузка (шаблонные документы)" at bounding box center [300, 214] width 55 height 46
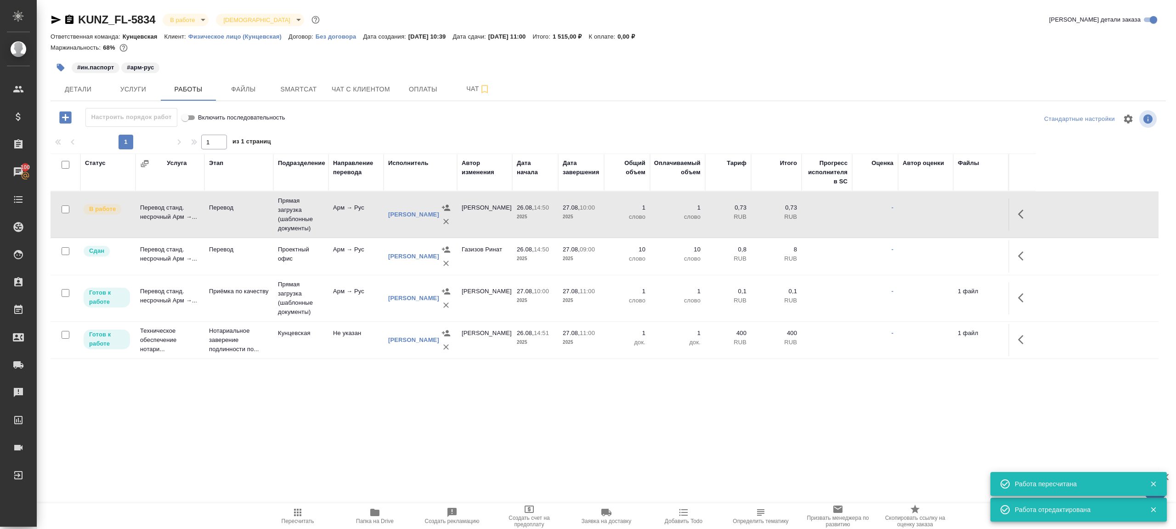
click at [309, 228] on td "Прямая загрузка (шаблонные документы)" at bounding box center [300, 214] width 55 height 46
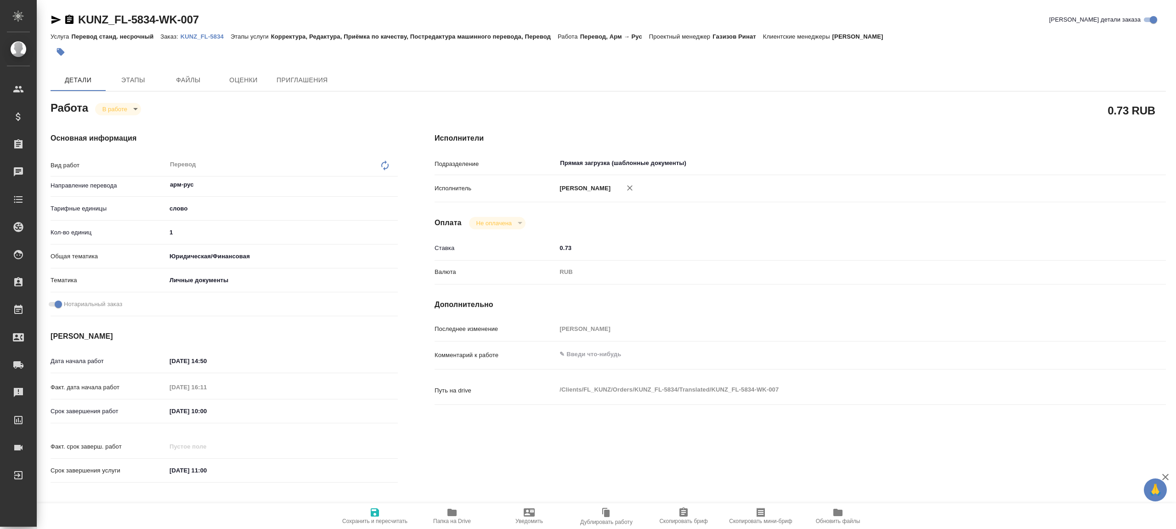
type textarea "x"
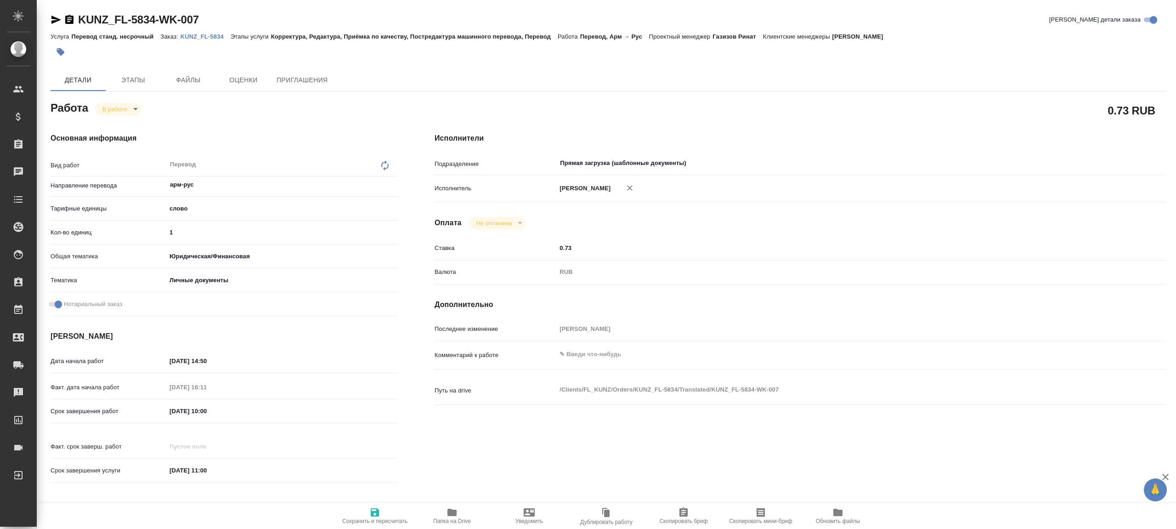
type textarea "x"
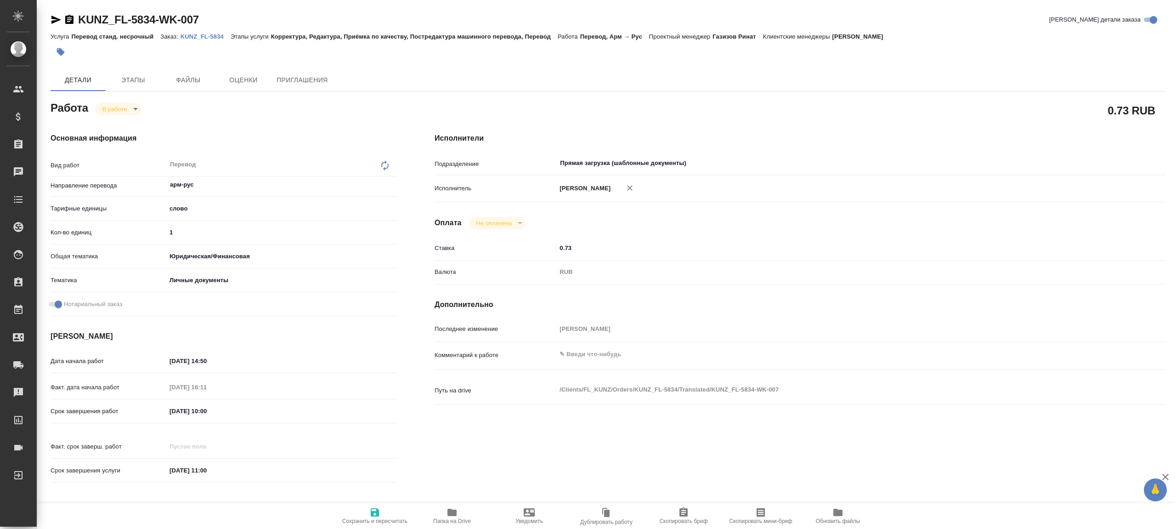
type textarea "x"
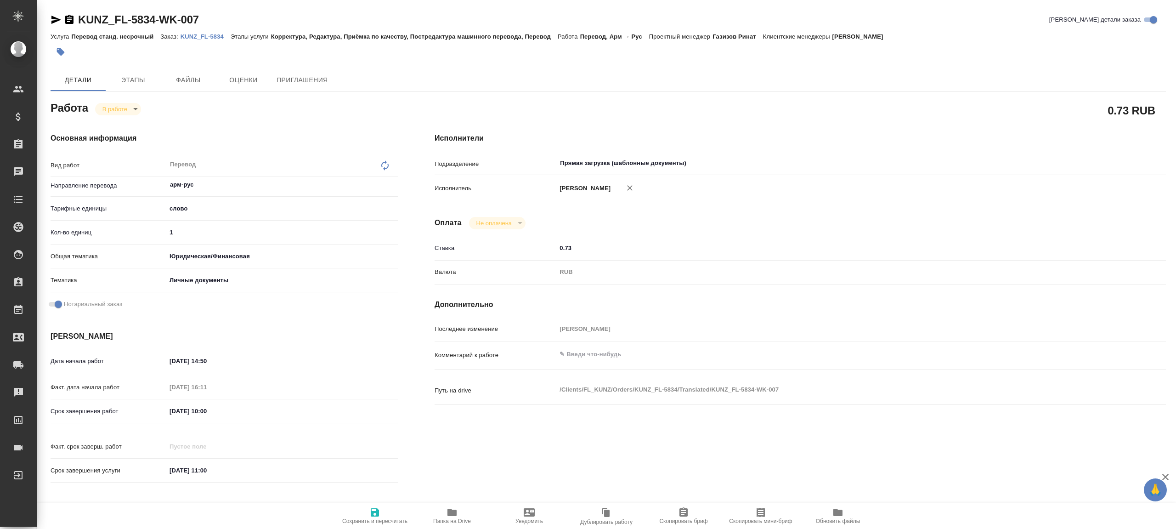
type textarea "x"
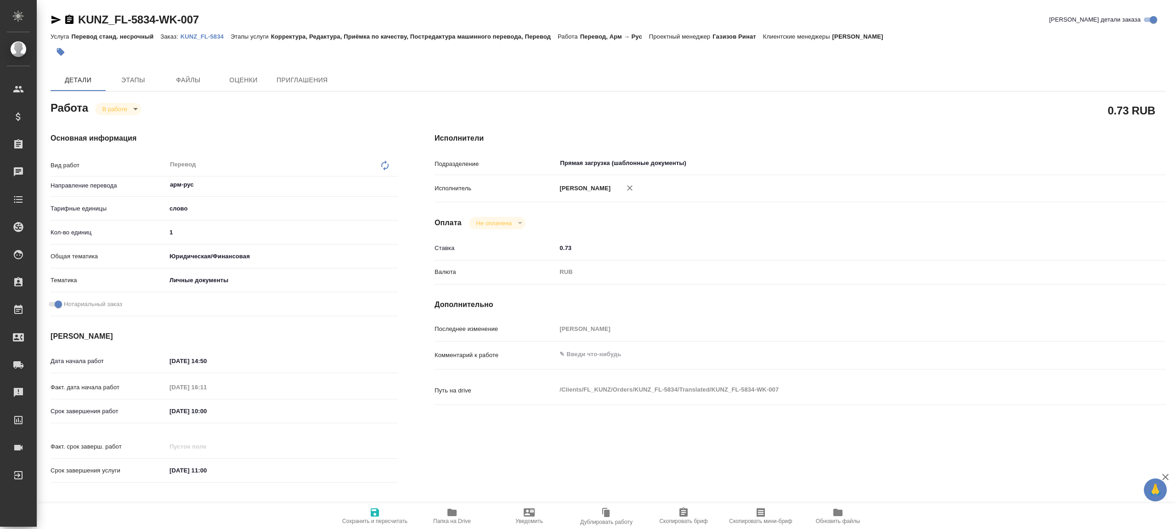
type textarea "x"
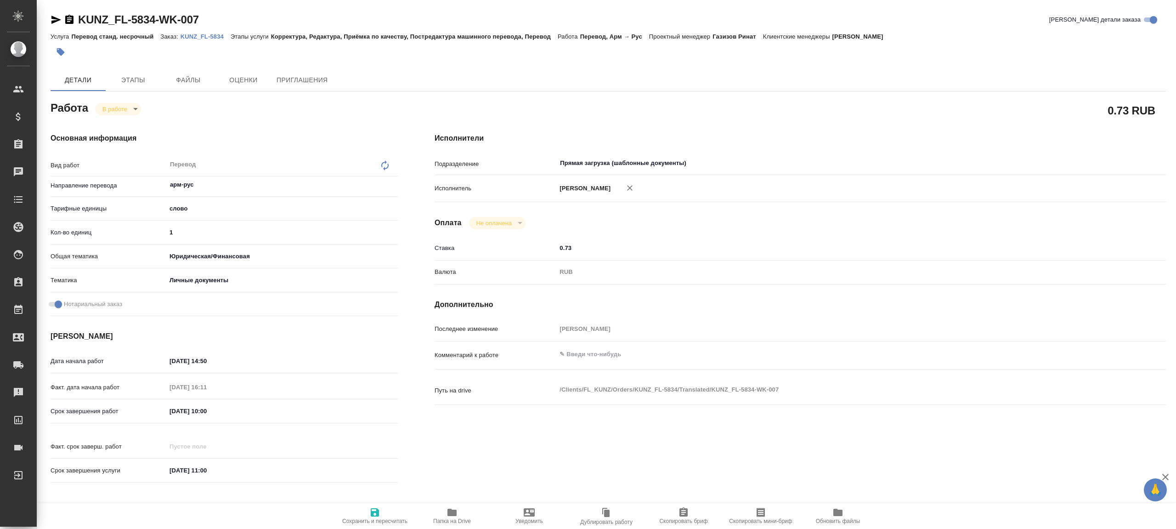
type textarea "x"
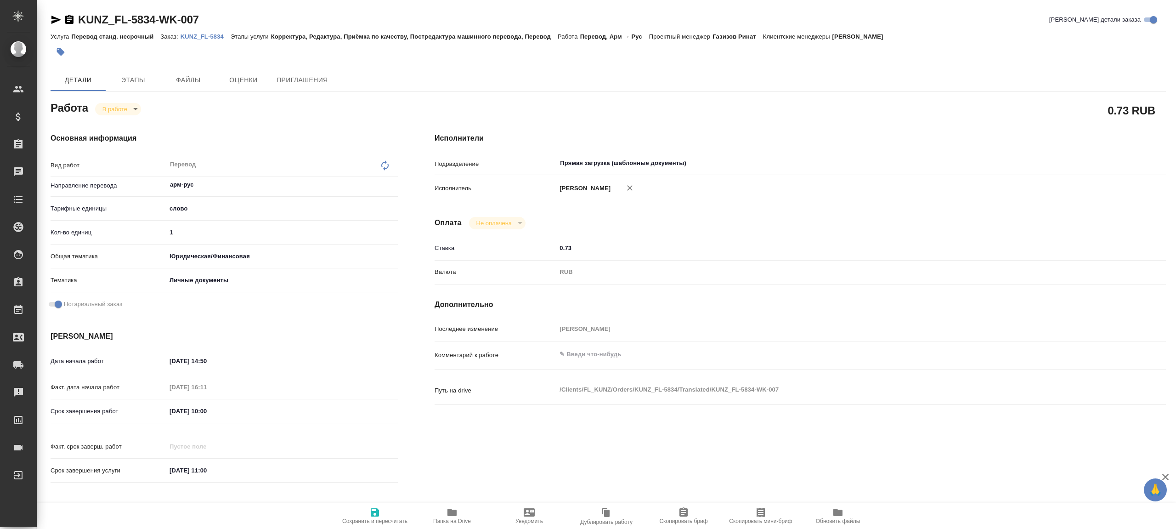
type textarea "x"
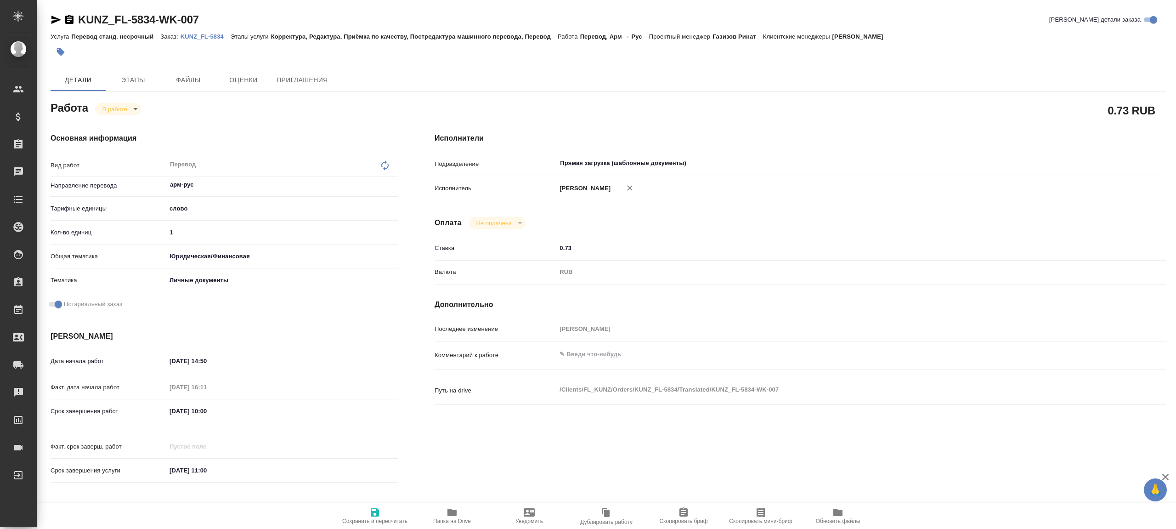
type textarea "x"
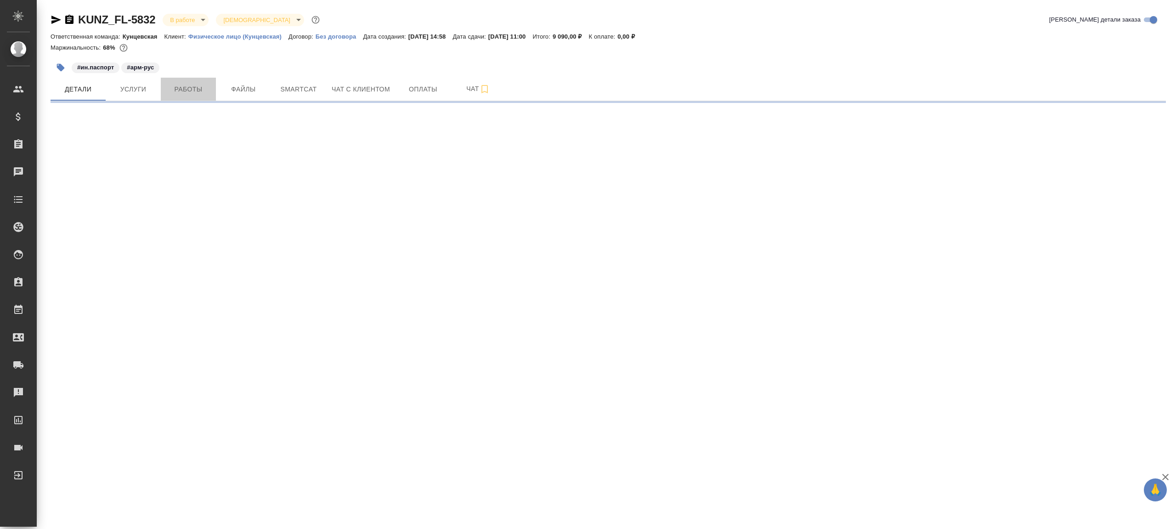
click at [166, 85] on span "Работы" at bounding box center [188, 89] width 44 height 11
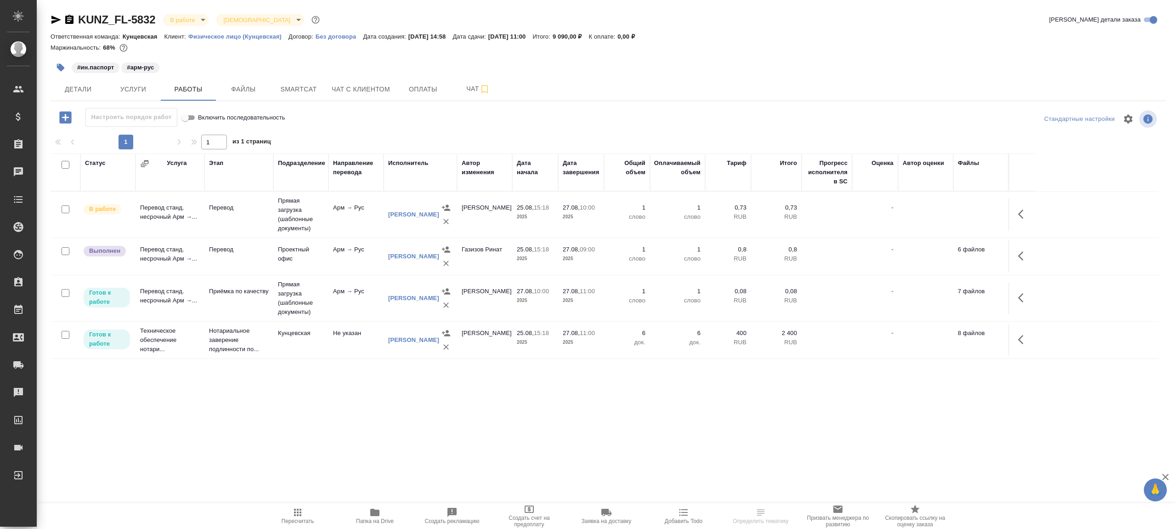
click at [370, 513] on icon "button" at bounding box center [374, 511] width 9 height 7
click at [611, 250] on p "1" at bounding box center [626, 249] width 37 height 9
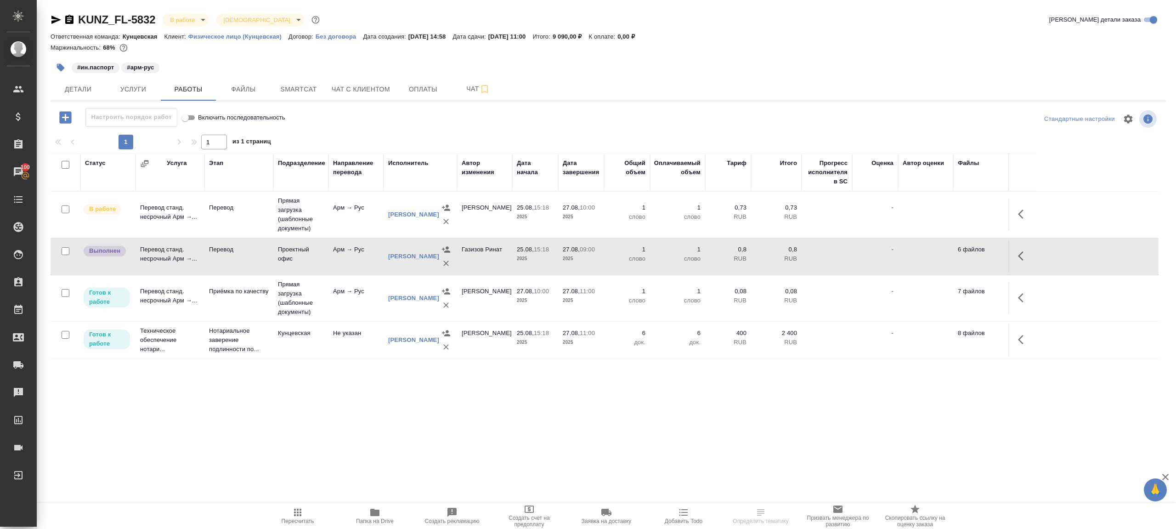
click at [611, 250] on p "1" at bounding box center [626, 249] width 37 height 9
click at [1026, 261] on button "button" at bounding box center [1023, 256] width 22 height 22
click at [954, 256] on icon "button" at bounding box center [955, 256] width 8 height 8
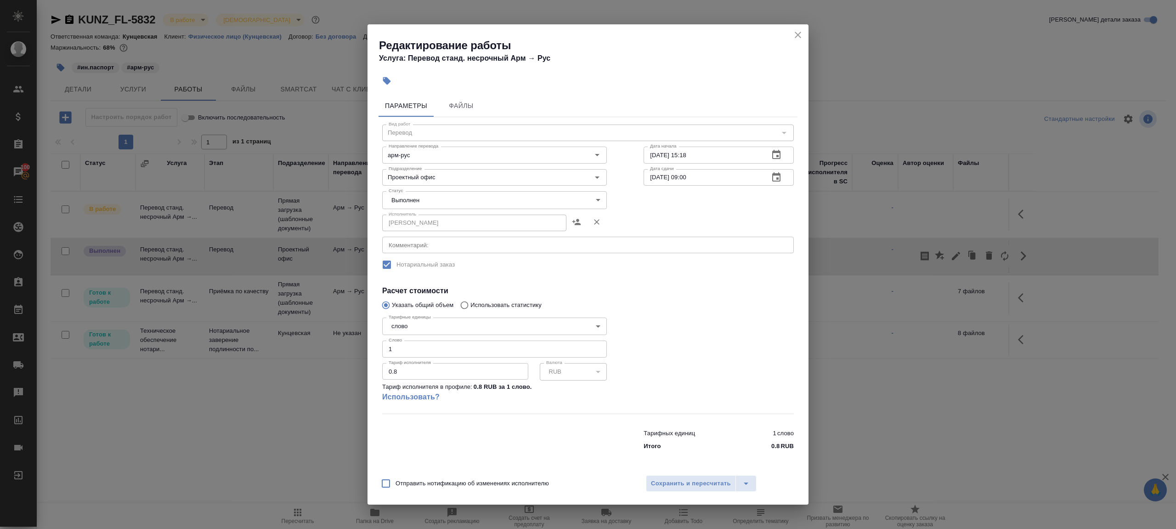
click at [433, 202] on body "🙏 .cls-1 fill:#fff; AWATERA [PERSON_NAME] Клиенты Спецификации Заказы 100 Чаты …" at bounding box center [588, 264] width 1176 height 529
click at [419, 220] on li "Сдан" at bounding box center [494, 216] width 225 height 16
type input "closed"
drag, startPoint x: 400, startPoint y: 347, endPoint x: 334, endPoint y: 343, distance: 66.7
click at [334, 343] on div "Редактирование работы Услуга: Перевод станд. несрочный Арм → Рус Параметры Файл…" at bounding box center [588, 264] width 1176 height 529
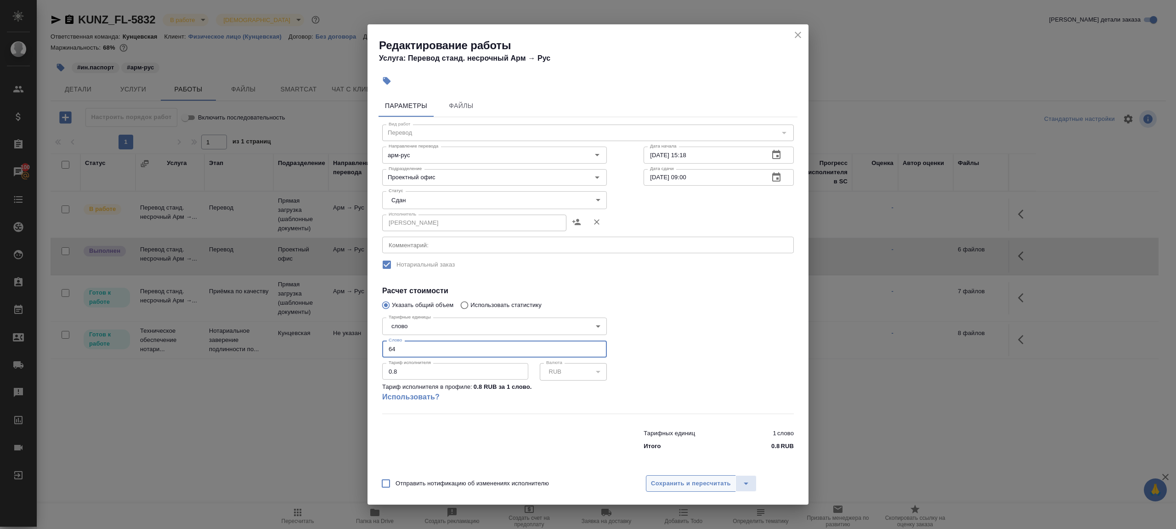
type input "64"
click at [651, 485] on span "Сохранить и пересчитать" at bounding box center [691, 483] width 80 height 11
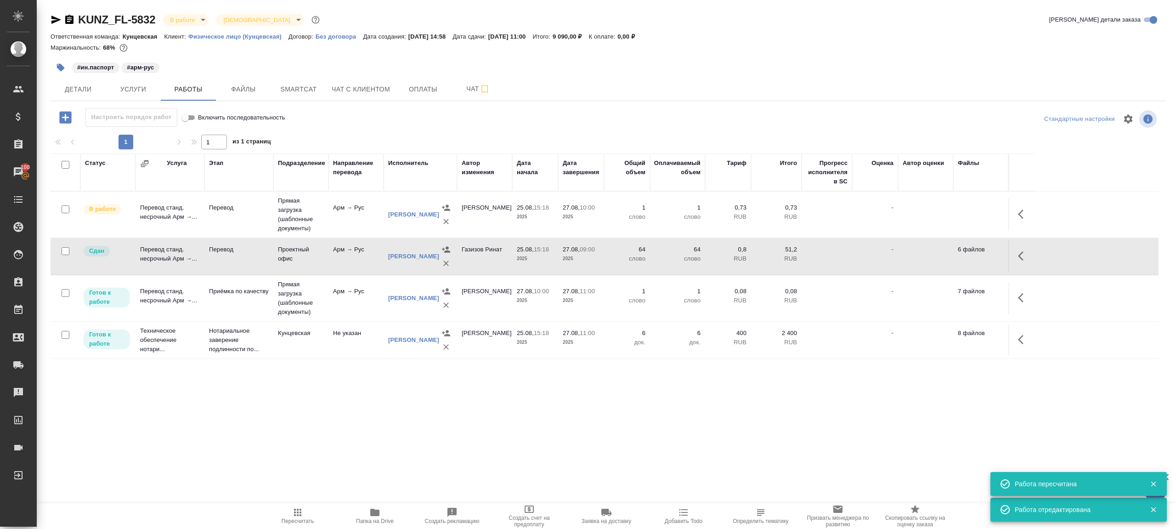
click at [293, 518] on span "Пересчитать" at bounding box center [297, 521] width 33 height 6
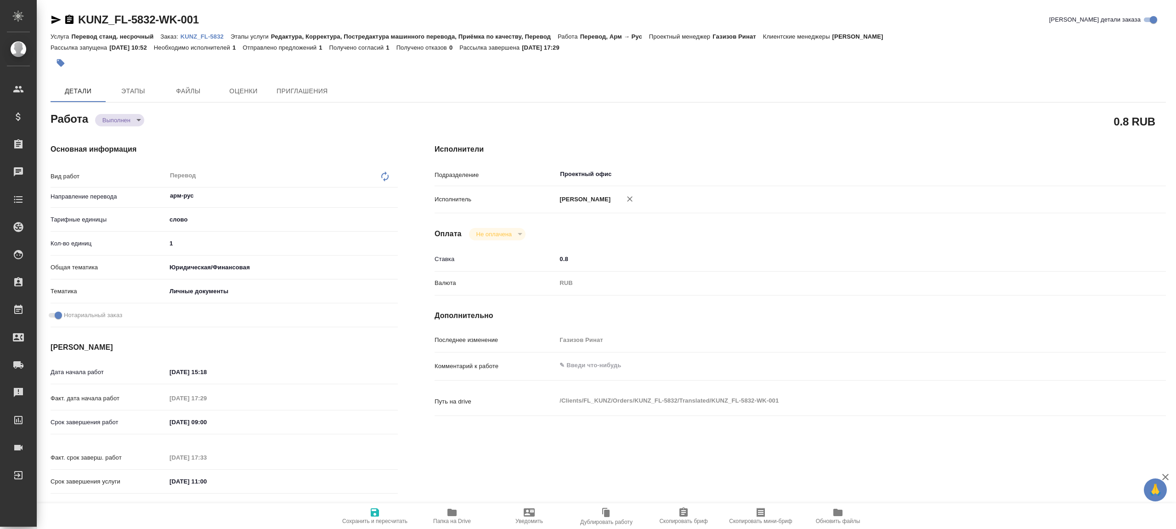
type textarea "x"
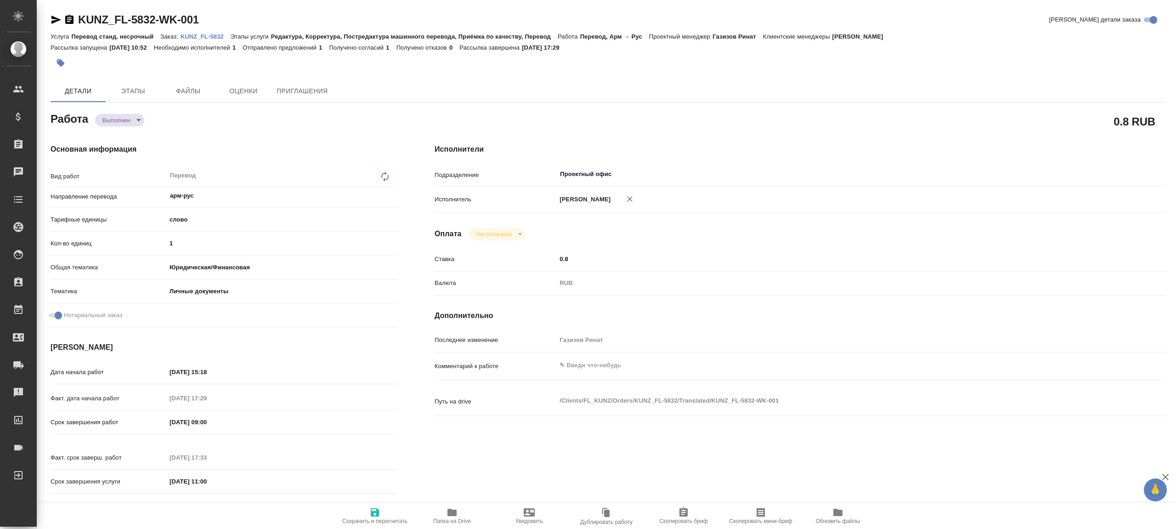
type textarea "x"
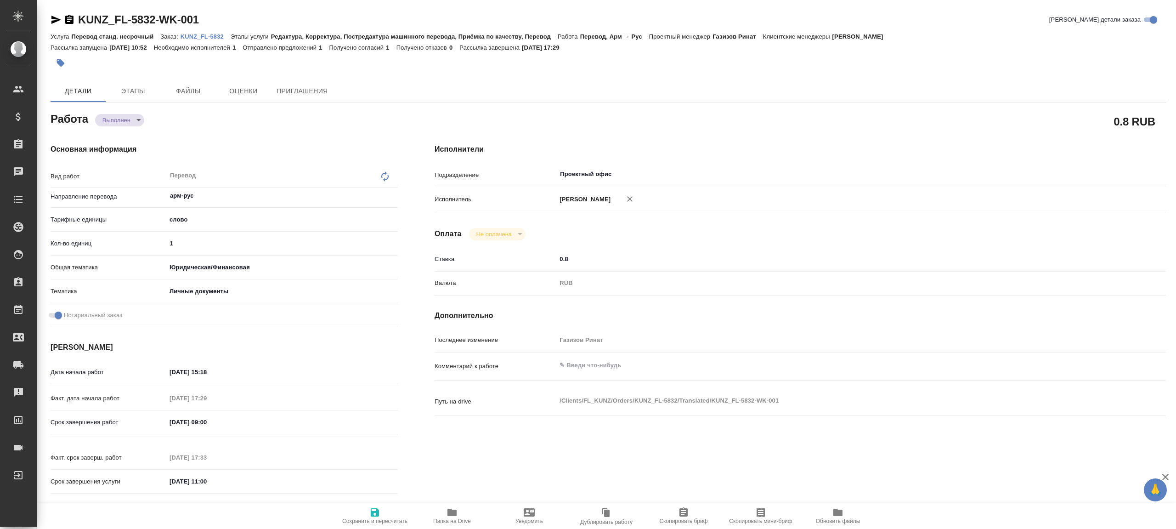
type textarea "x"
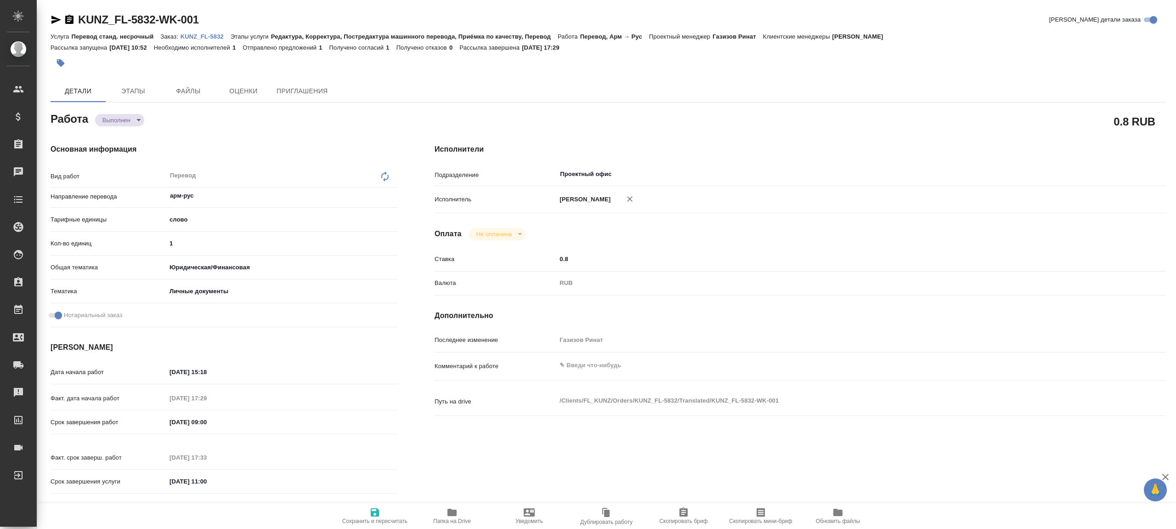
type textarea "x"
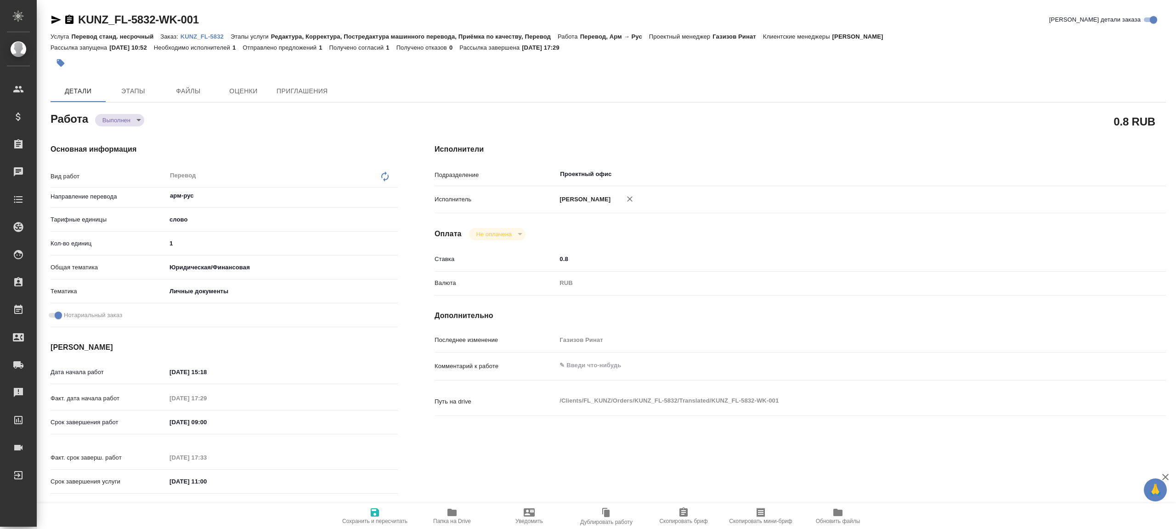
type textarea "x"
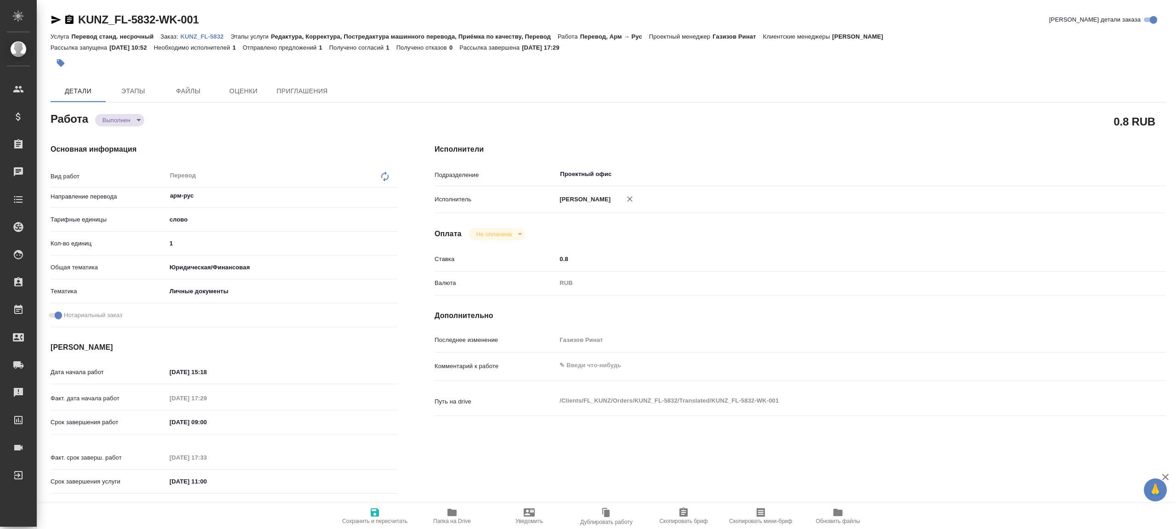
type textarea "x"
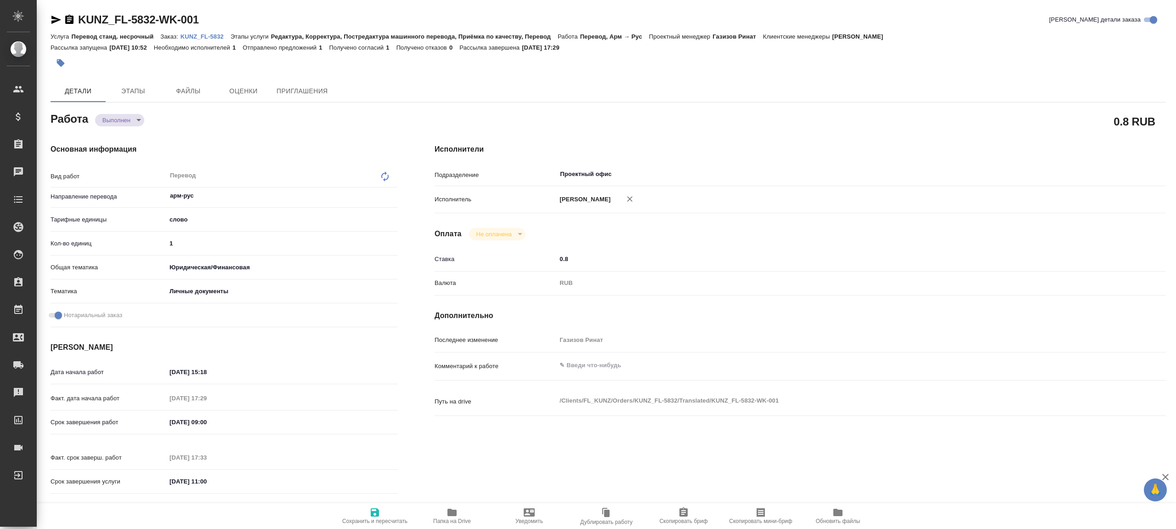
type textarea "x"
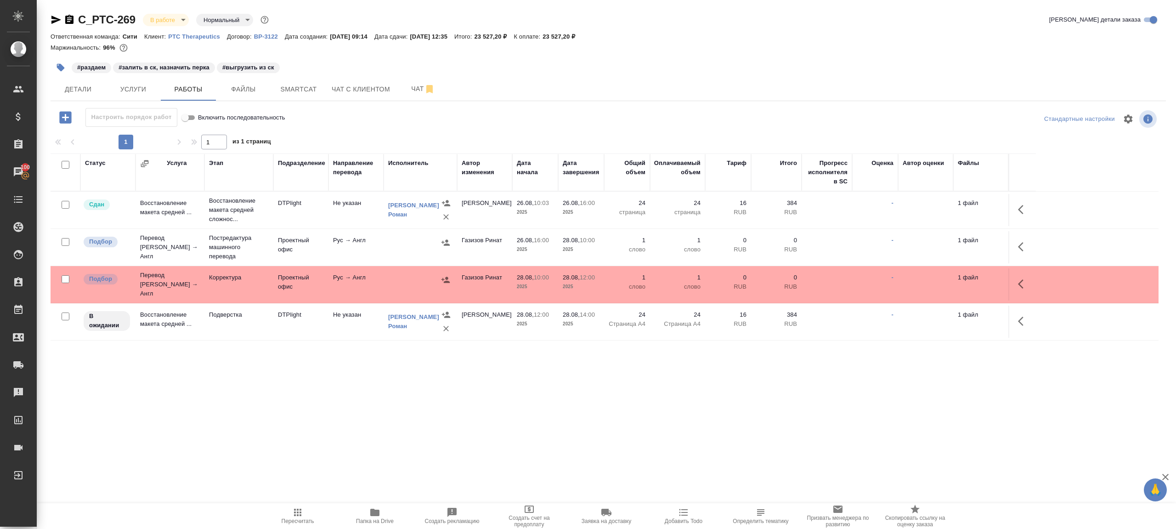
click at [298, 396] on span "Пересчитать" at bounding box center [297, 521] width 33 height 6
click at [316, 396] on div ".cls-1 fill:#fff; AWATERA [PERSON_NAME] Клиенты Спецификации Заказы 100 Чаты To…" at bounding box center [588, 264] width 1176 height 529
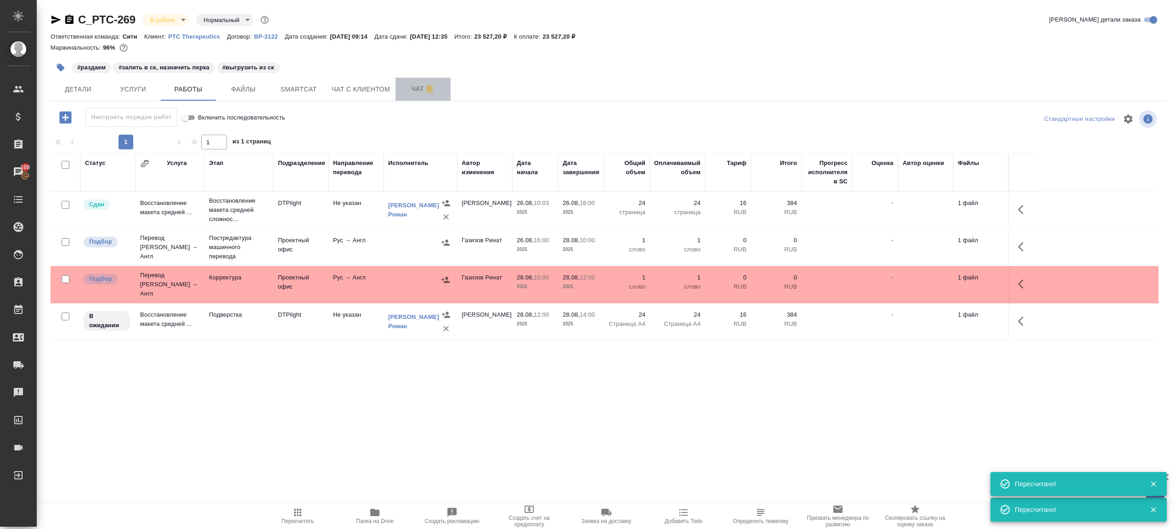
click at [402, 90] on span "Чат" at bounding box center [423, 88] width 44 height 11
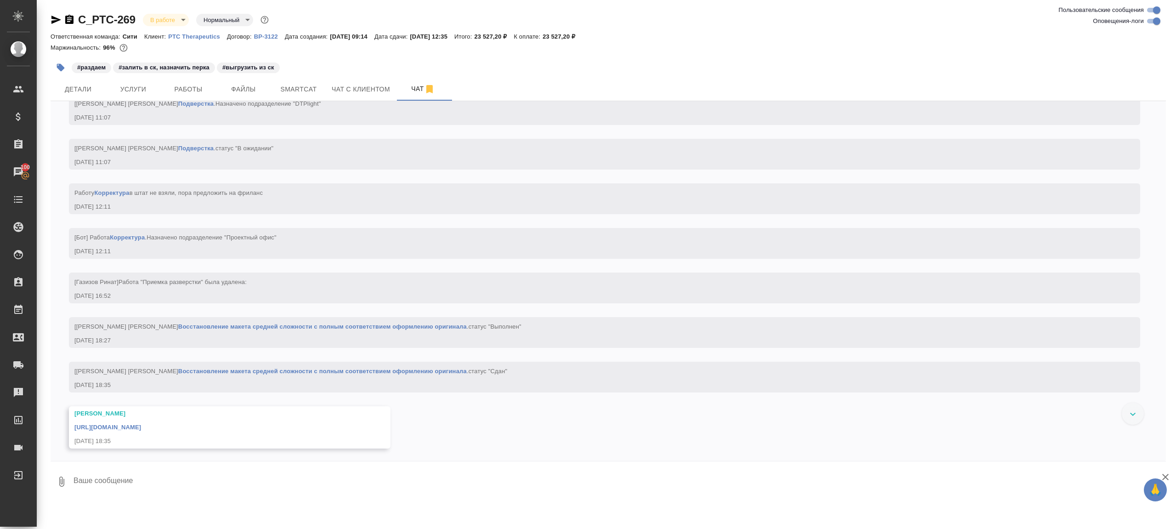
scroll to position [2360, 0]
click at [141, 396] on link "https://drive.awatera.com/apps/files/files/10198577?dir=/Shares/PTC%20Therapeut…" at bounding box center [107, 425] width 67 height 7
click at [304, 85] on span "Smartcat" at bounding box center [298, 89] width 44 height 11
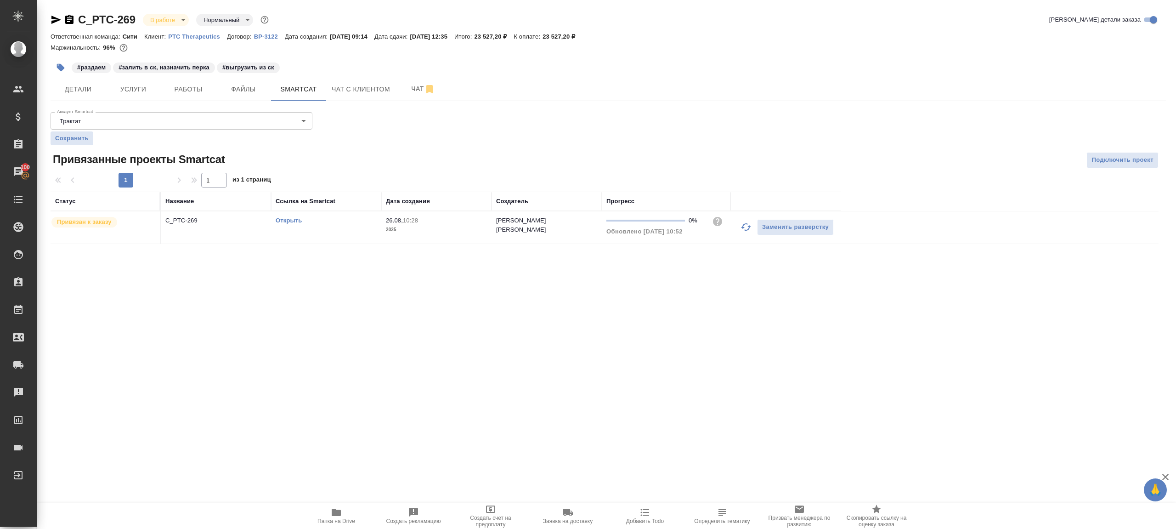
click at [302, 220] on div "Открыть" at bounding box center [326, 220] width 101 height 9
click at [294, 222] on link "Открыть" at bounding box center [289, 220] width 26 height 7
click at [185, 93] on span "Работы" at bounding box center [188, 89] width 44 height 11
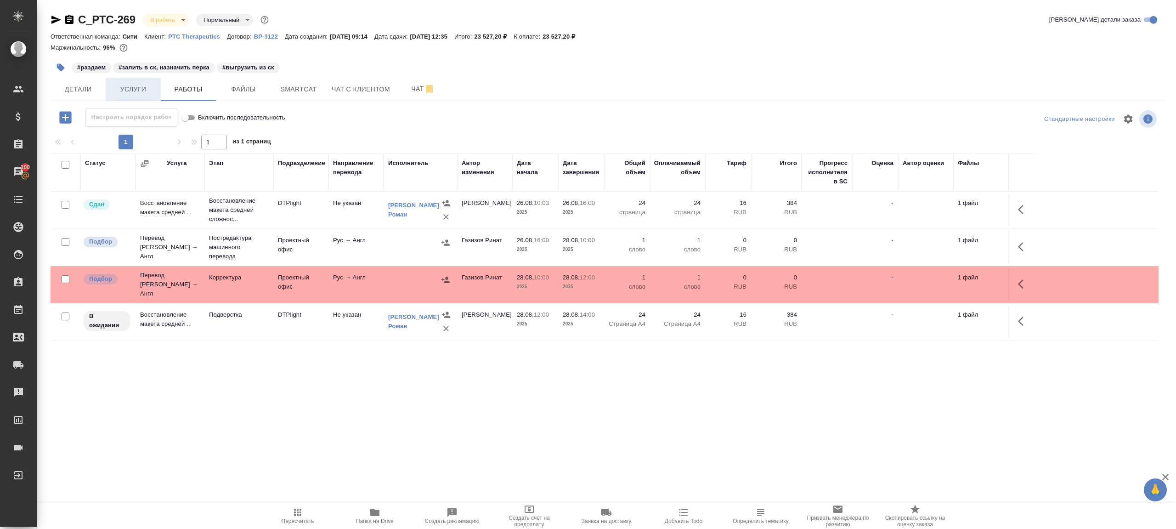
click at [137, 96] on button "Услуги" at bounding box center [133, 89] width 55 height 23
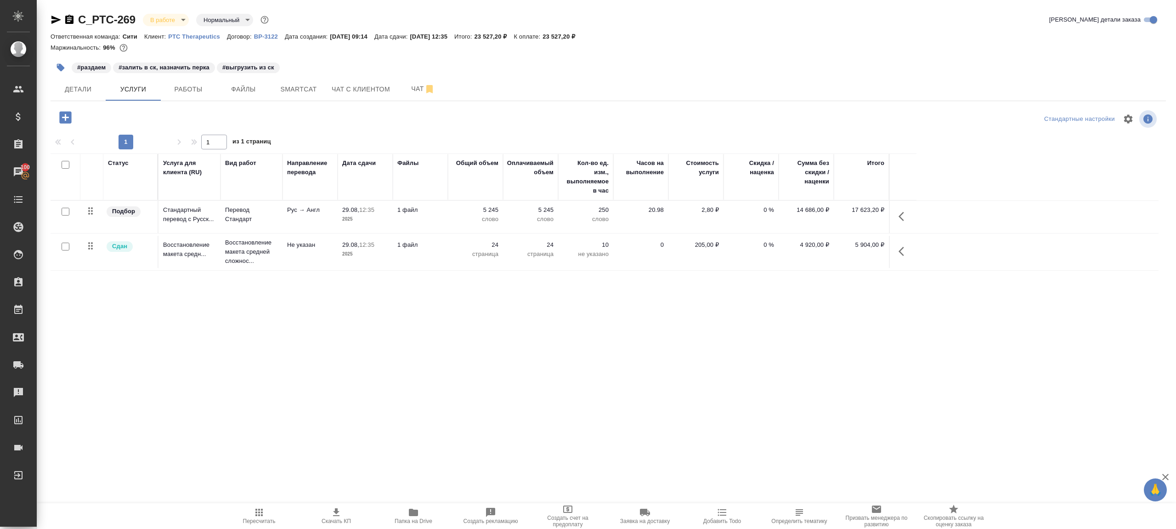
click at [881, 218] on button "button" at bounding box center [904, 216] width 22 height 22
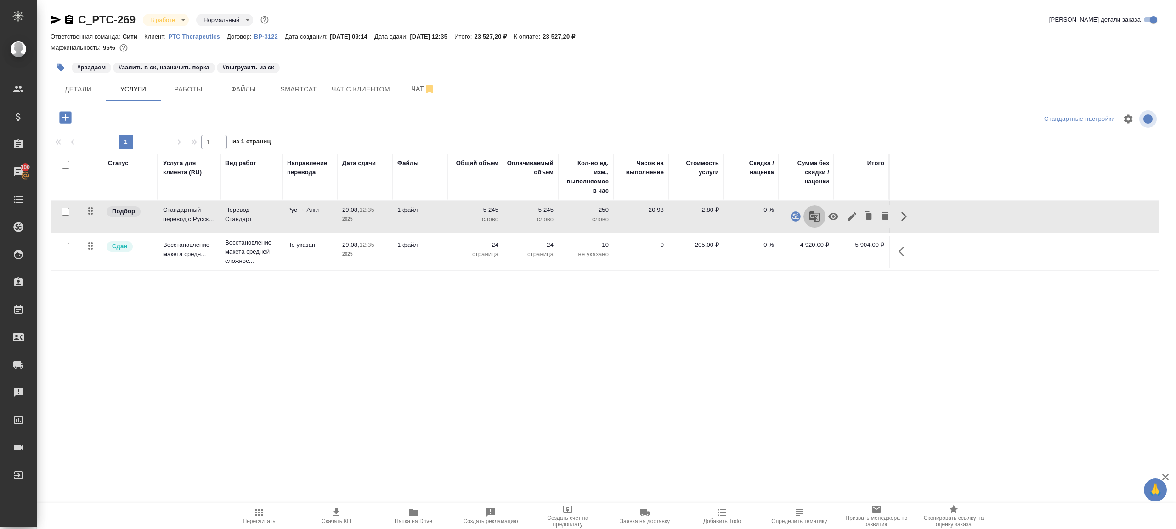
click at [821, 216] on button "button" at bounding box center [814, 216] width 22 height 22
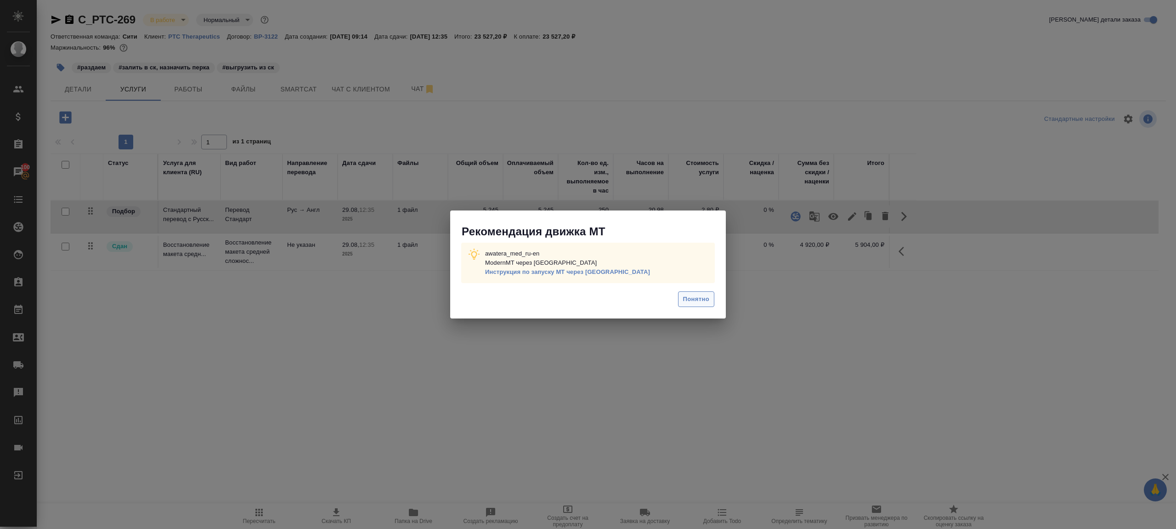
click at [698, 304] on span "Понятно" at bounding box center [696, 299] width 26 height 11
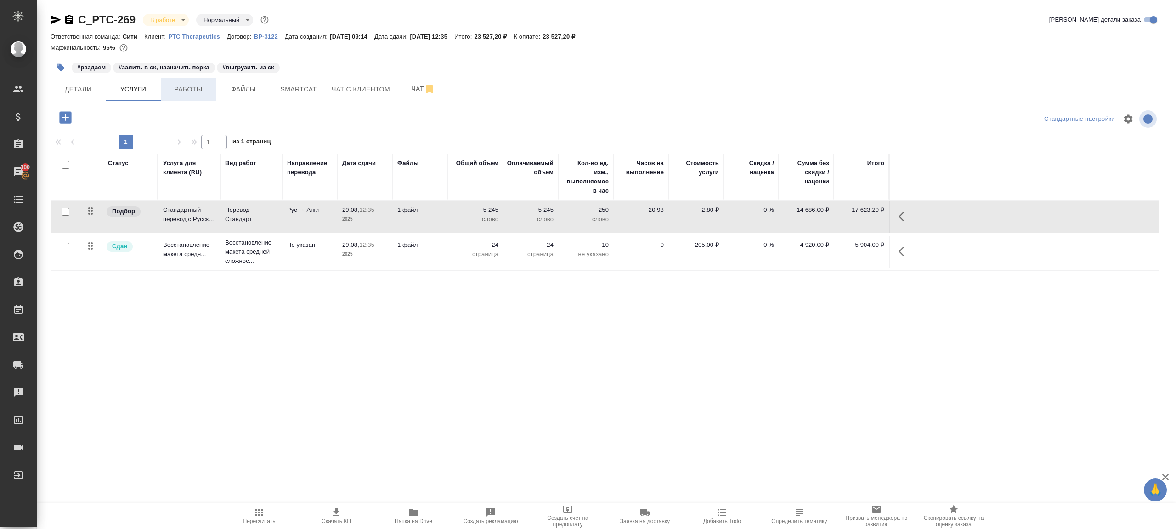
click at [186, 93] on span "Работы" at bounding box center [188, 89] width 44 height 11
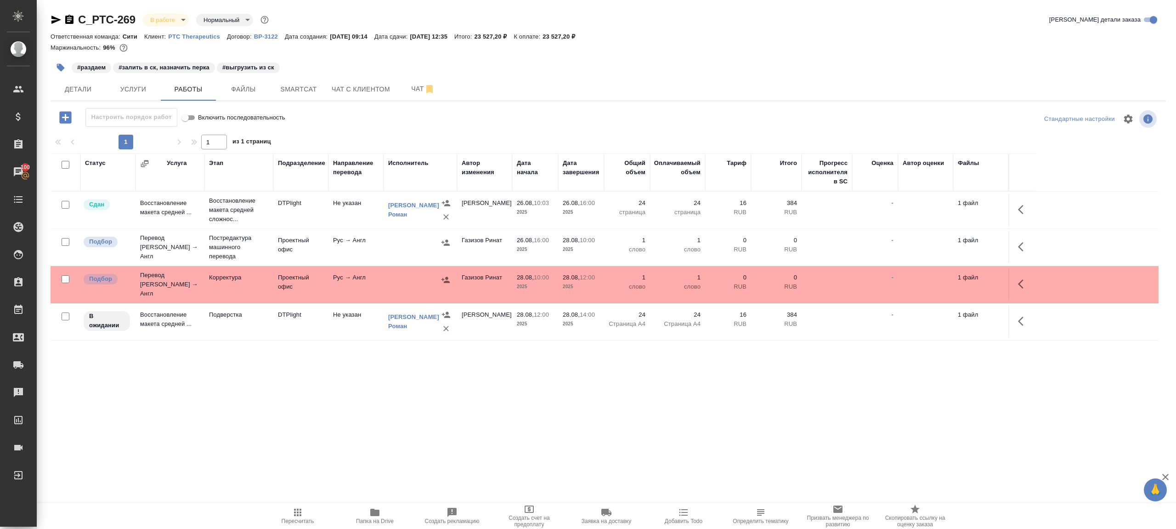
click at [881, 242] on icon "button" at bounding box center [1023, 246] width 11 height 11
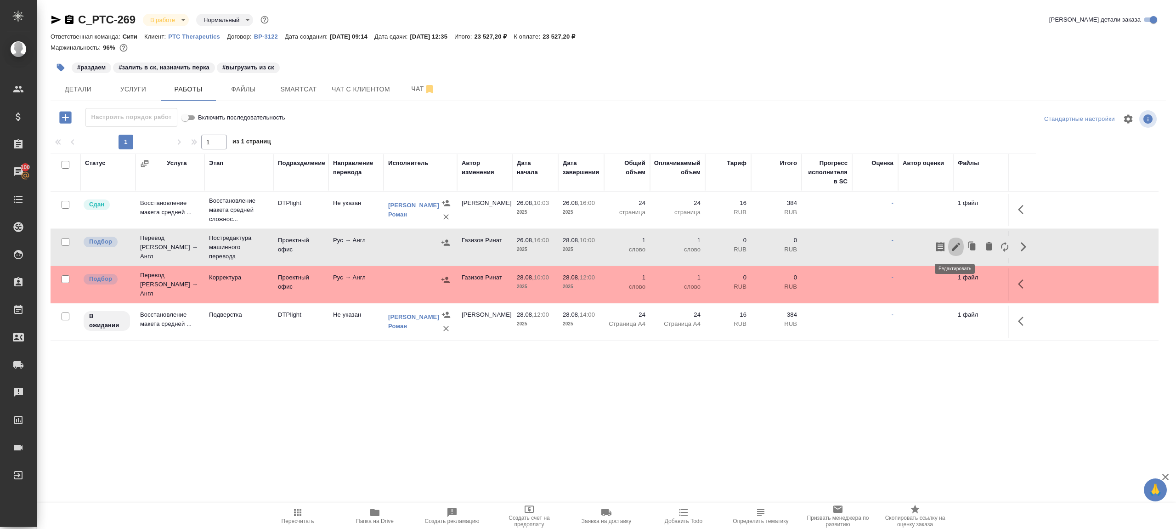
click at [881, 243] on icon "button" at bounding box center [955, 246] width 11 height 11
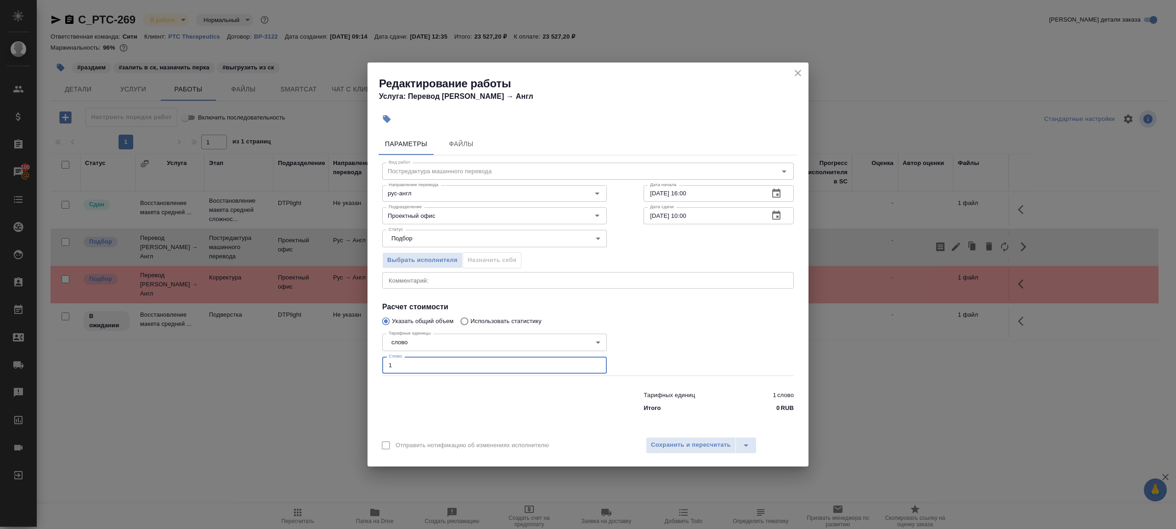
click at [422, 365] on input "1" at bounding box center [494, 364] width 225 height 17
paste input "3521.3"
type input "3521.3"
click at [471, 396] on div at bounding box center [494, 399] width 261 height 37
click at [664, 396] on div "Отправить нотификацию об изменениях исполнителю Сохранить и пересчитать" at bounding box center [587, 448] width 441 height 35
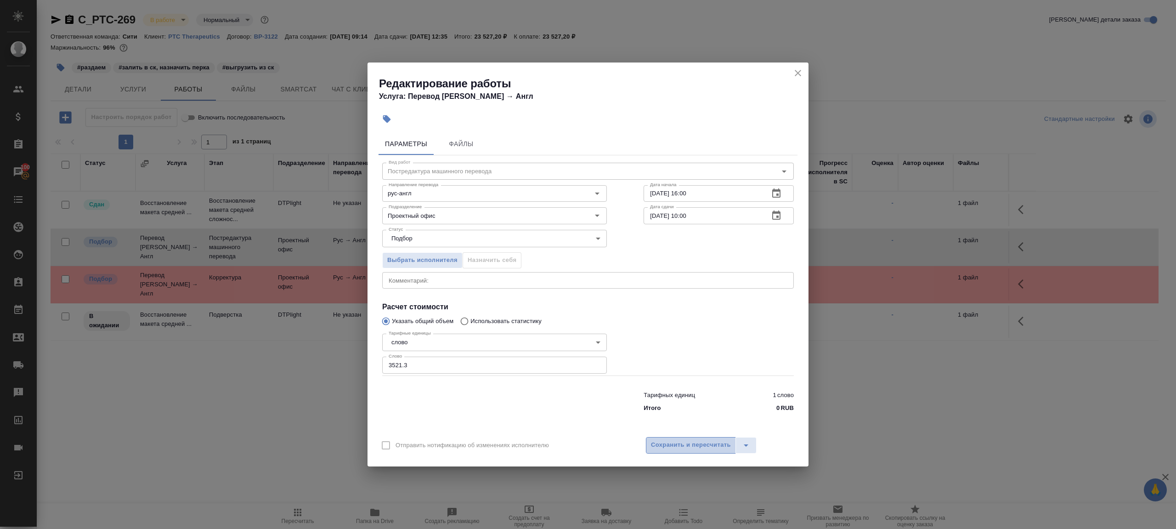
click at [664, 396] on button "Сохранить и пересчитать" at bounding box center [691, 445] width 90 height 17
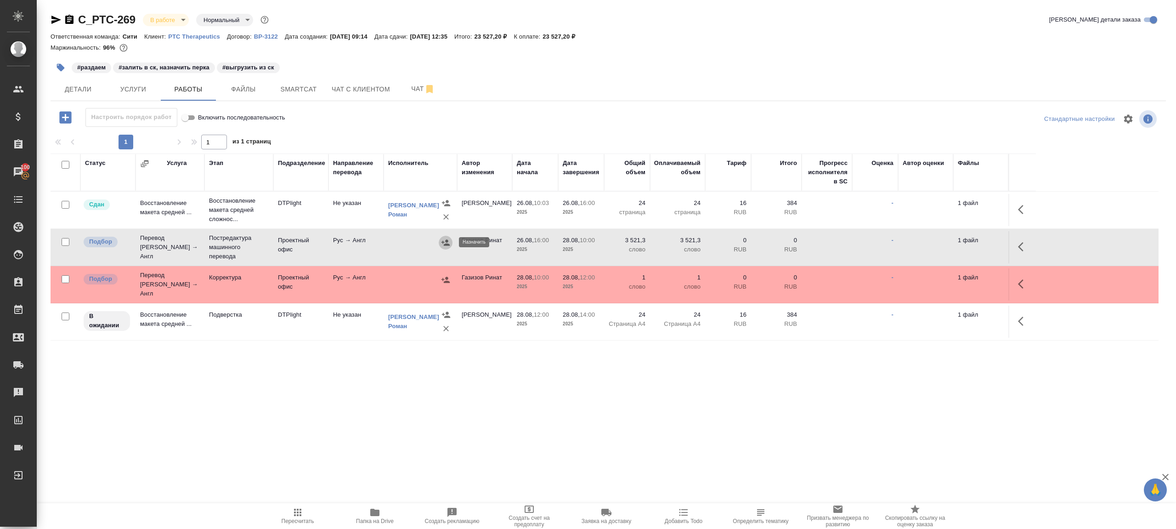
click at [446, 238] on icon "button" at bounding box center [445, 242] width 9 height 9
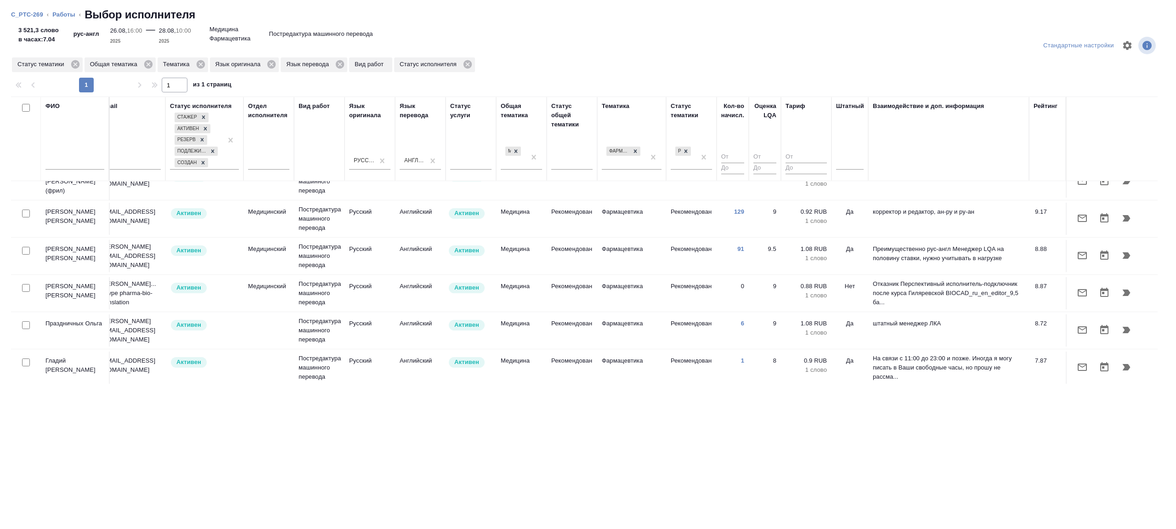
scroll to position [0, 197]
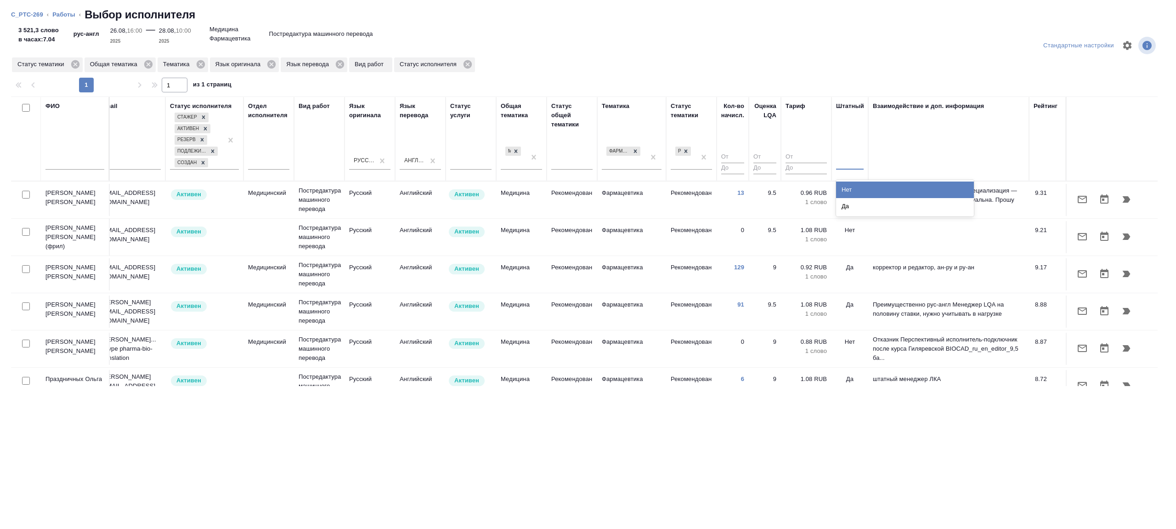
click at [836, 158] on div at bounding box center [850, 160] width 28 height 13
type input "е"
type input "нет"
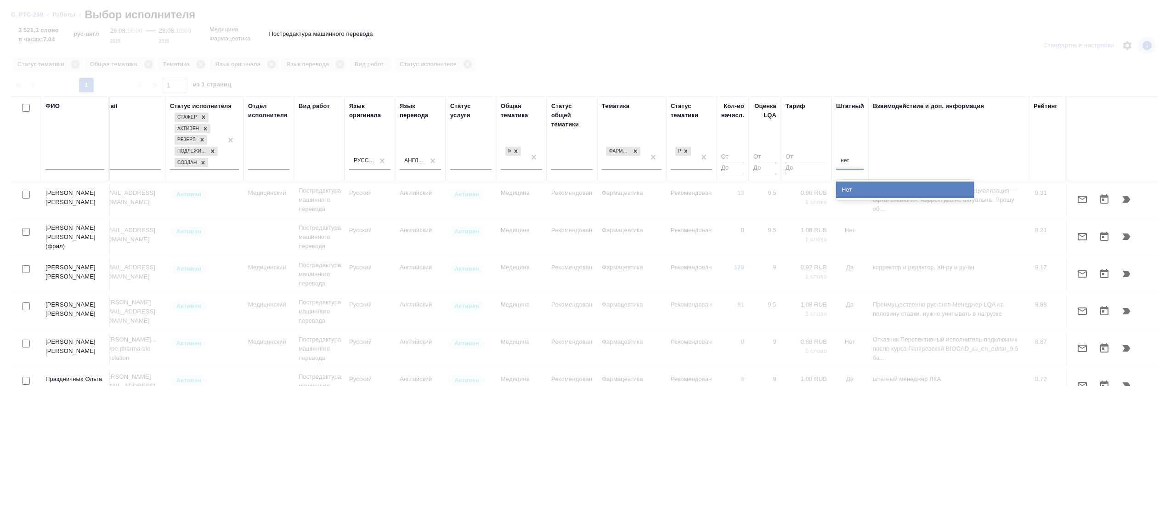
click at [862, 196] on div "Нет" at bounding box center [905, 189] width 138 height 17
click at [881, 153] on div "Взаимодействие и доп. информация" at bounding box center [948, 138] width 152 height 74
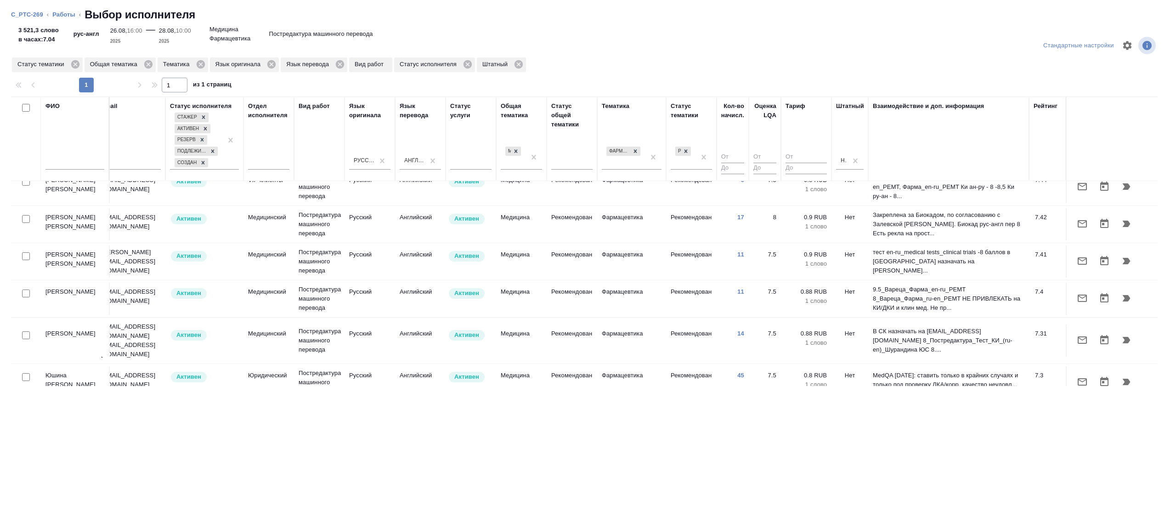
scroll to position [186, 197]
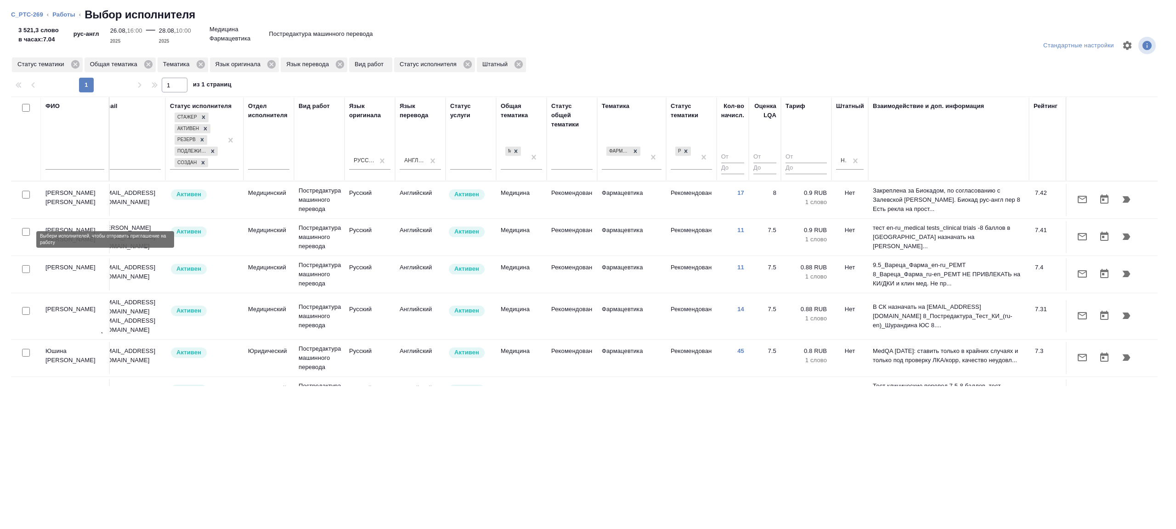
click at [28, 236] on input "checkbox" at bounding box center [26, 232] width 8 height 8
checkbox input "true"
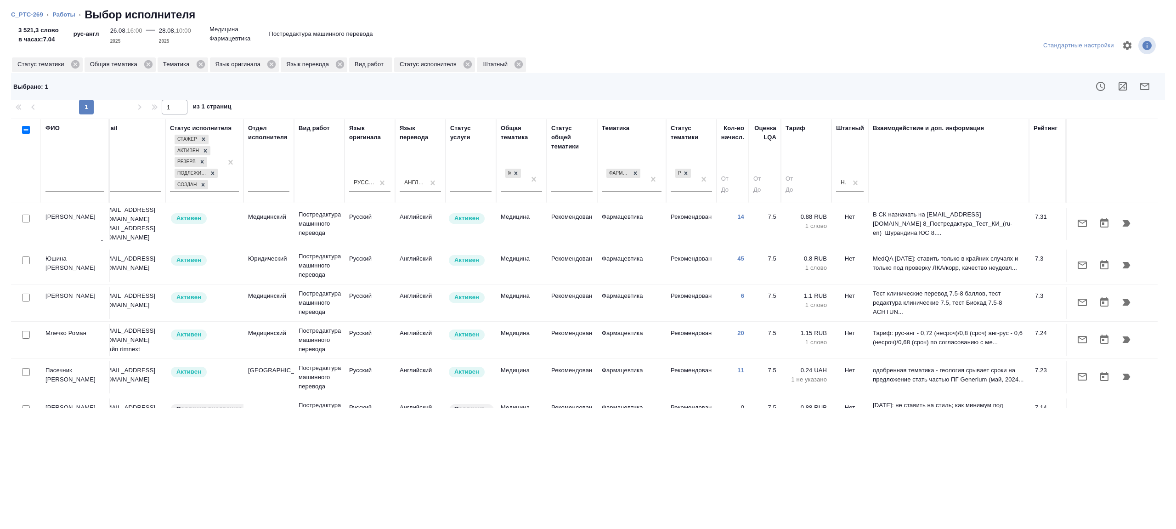
scroll to position [303, 197]
drag, startPoint x: 28, startPoint y: 291, endPoint x: 82, endPoint y: 349, distance: 79.6
click at [28, 291] on input "checkbox" at bounding box center [26, 295] width 8 height 8
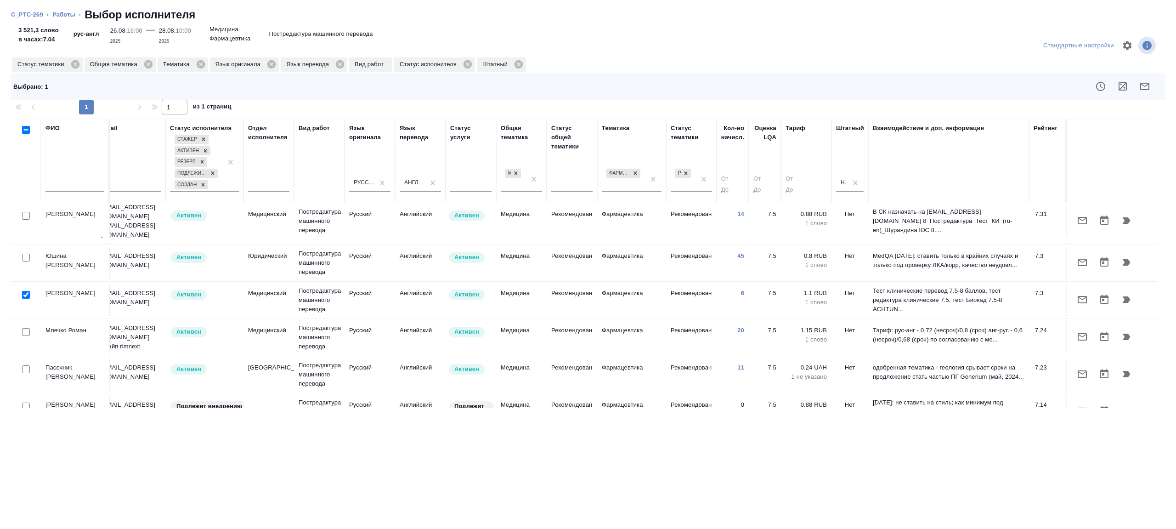
checkbox input "true"
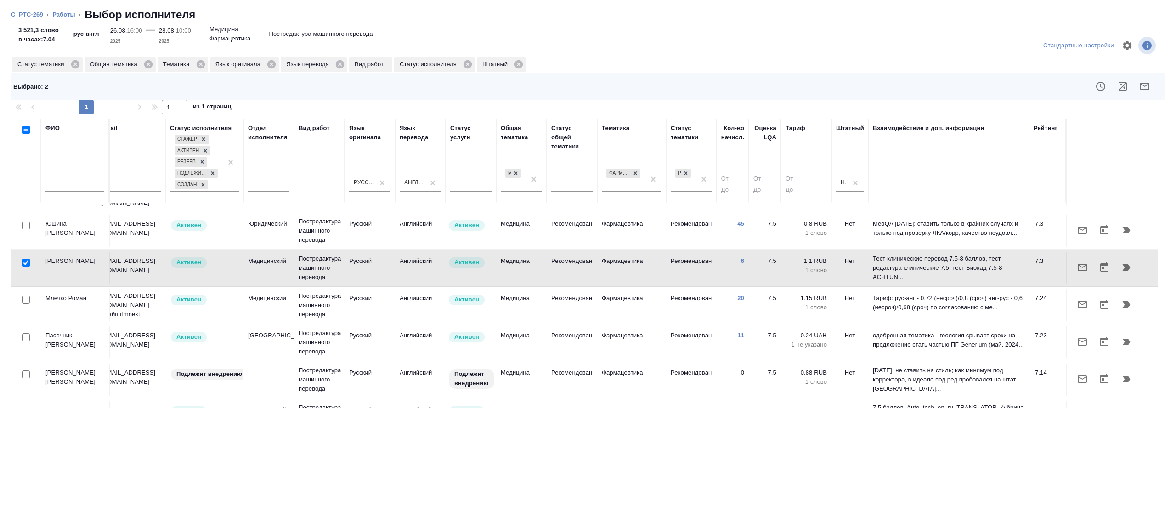
scroll to position [338, 197]
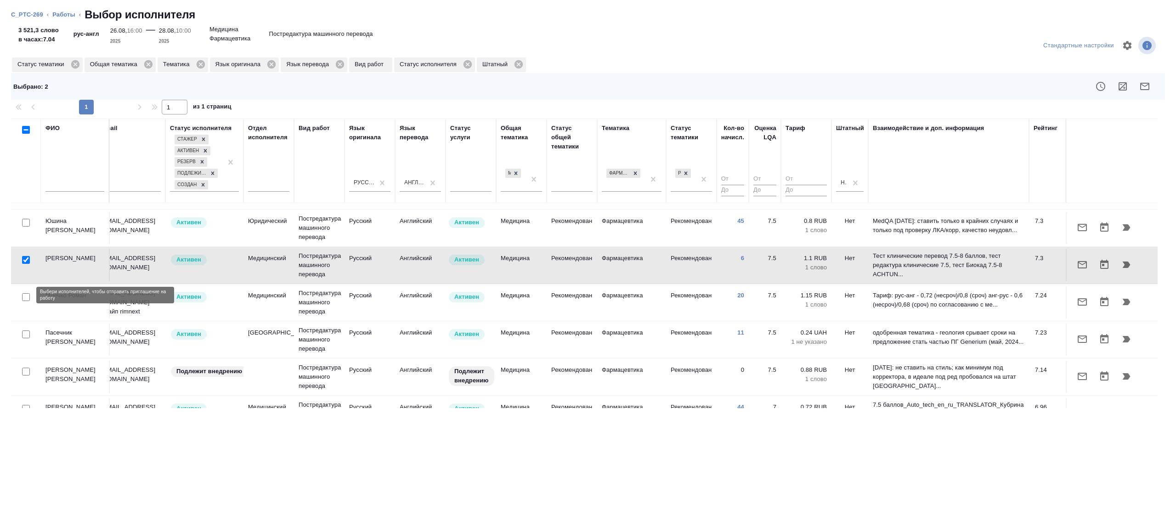
click at [24, 294] on input "checkbox" at bounding box center [26, 297] width 8 height 8
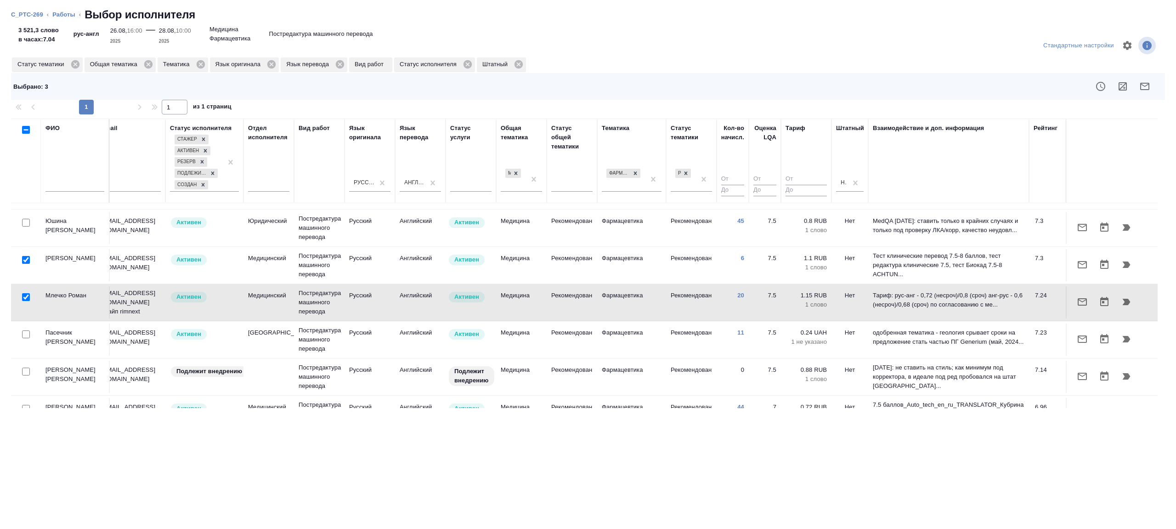
click at [25, 295] on input "checkbox" at bounding box center [26, 297] width 8 height 8
checkbox input "false"
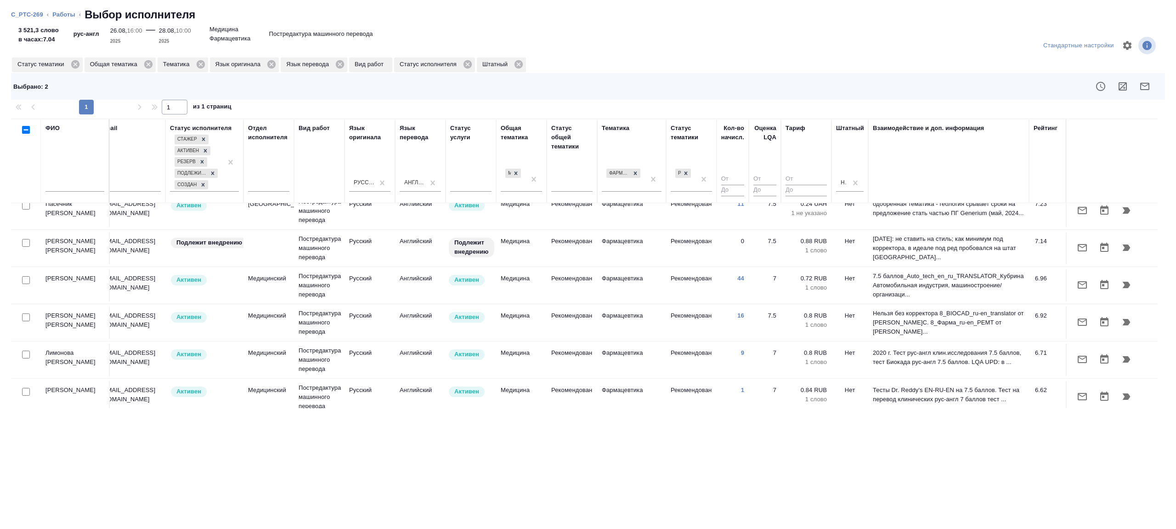
scroll to position [480, 197]
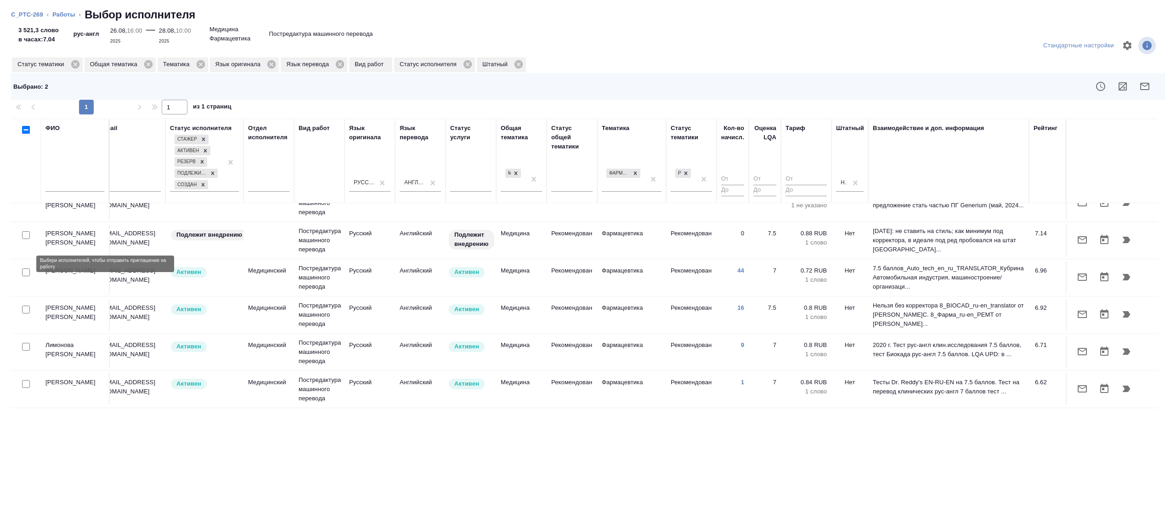
drag, startPoint x: 26, startPoint y: 263, endPoint x: 71, endPoint y: 321, distance: 73.6
click at [26, 268] on input "checkbox" at bounding box center [26, 272] width 8 height 8
checkbox input "true"
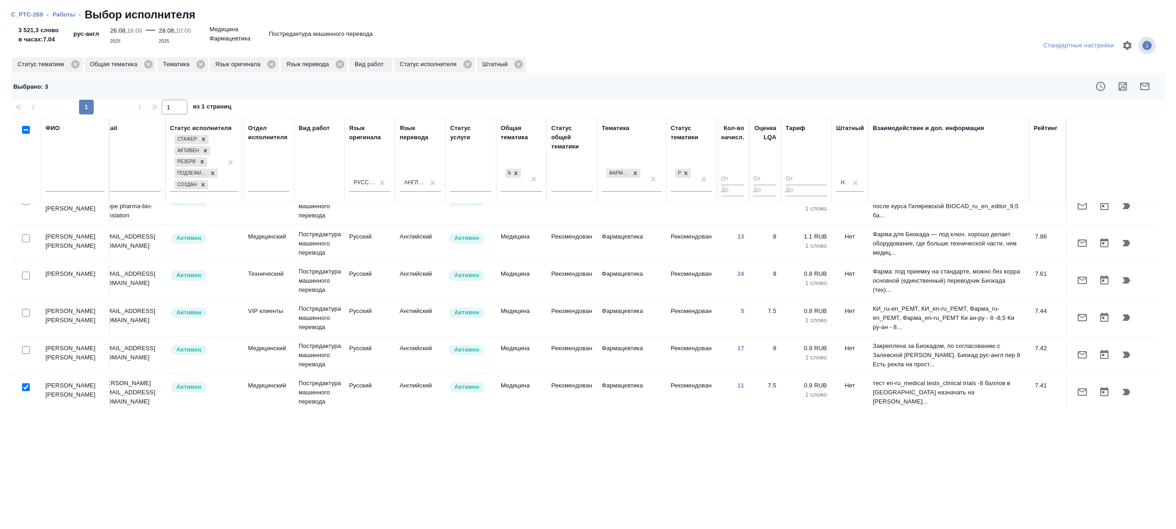
scroll to position [0, 197]
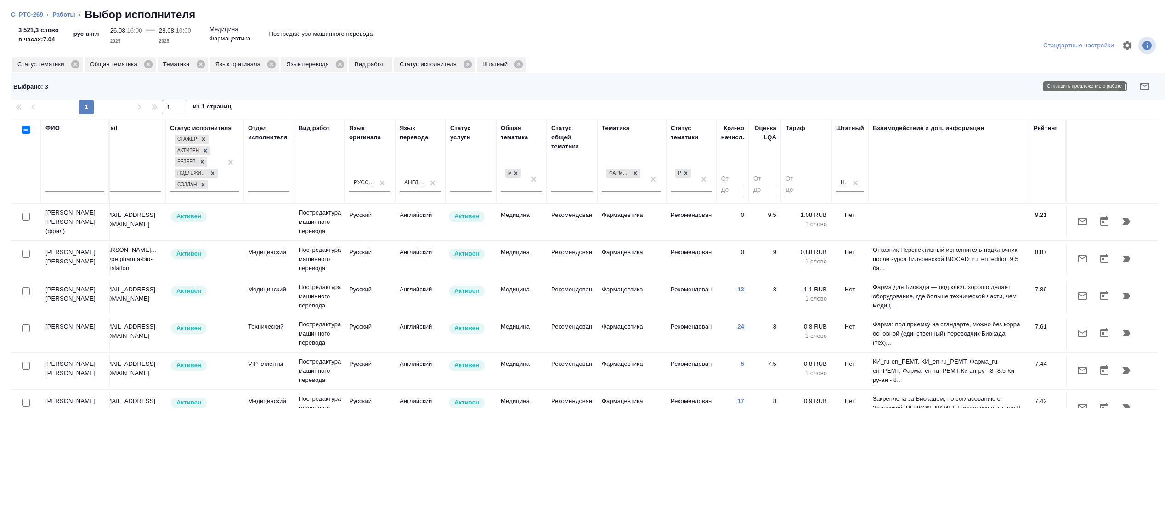
click at [881, 85] on button "button" at bounding box center [1144, 86] width 22 height 22
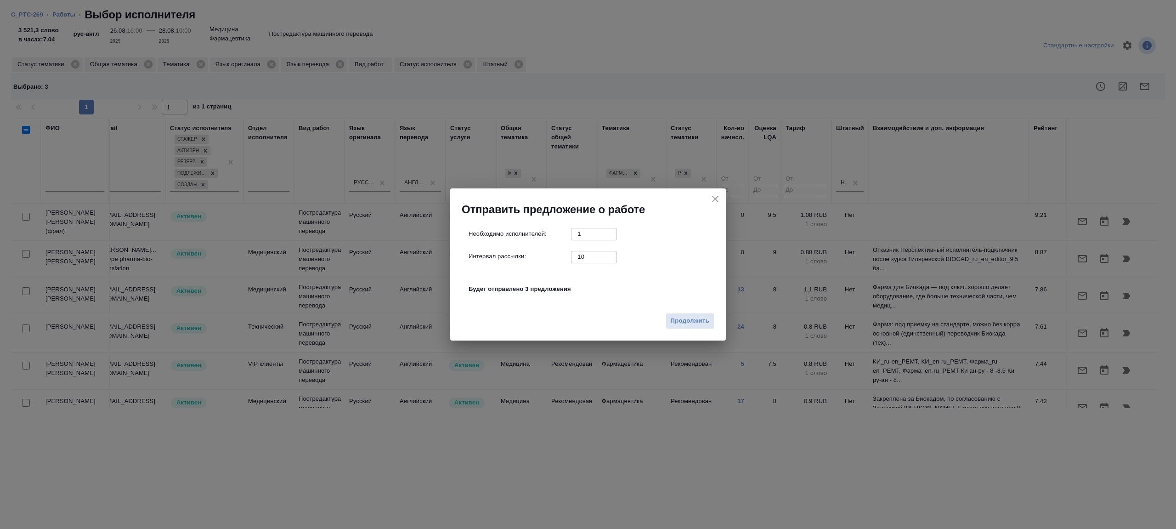
click at [586, 260] on input "10" at bounding box center [594, 256] width 46 height 11
type input "1"
click at [659, 312] on div "Продолжить" at bounding box center [588, 324] width 276 height 32
click at [668, 316] on button "Продолжить" at bounding box center [689, 321] width 49 height 16
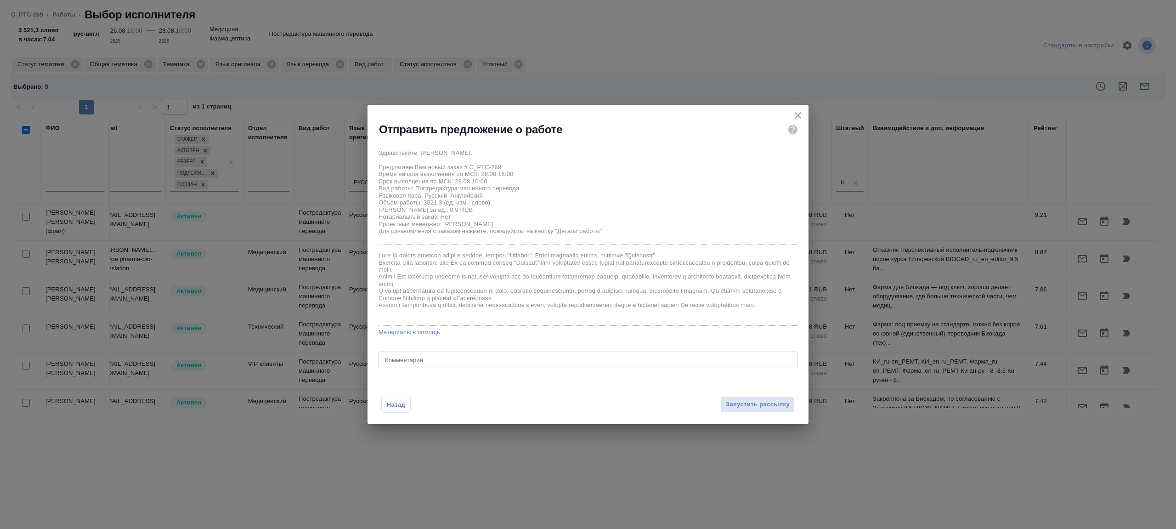
click at [504, 350] on div "Здравствуйте, Ирина, Предлагаем Вам новый заказ # C_PTC-269 Время начала выполн…" at bounding box center [587, 256] width 419 height 225
click at [503, 352] on div "x Комментарий" at bounding box center [587, 359] width 419 height 17
type textarea "будет в смарткате, просьба опираться на оригинал"
click at [750, 396] on span "Запустить рассылку" at bounding box center [758, 404] width 64 height 11
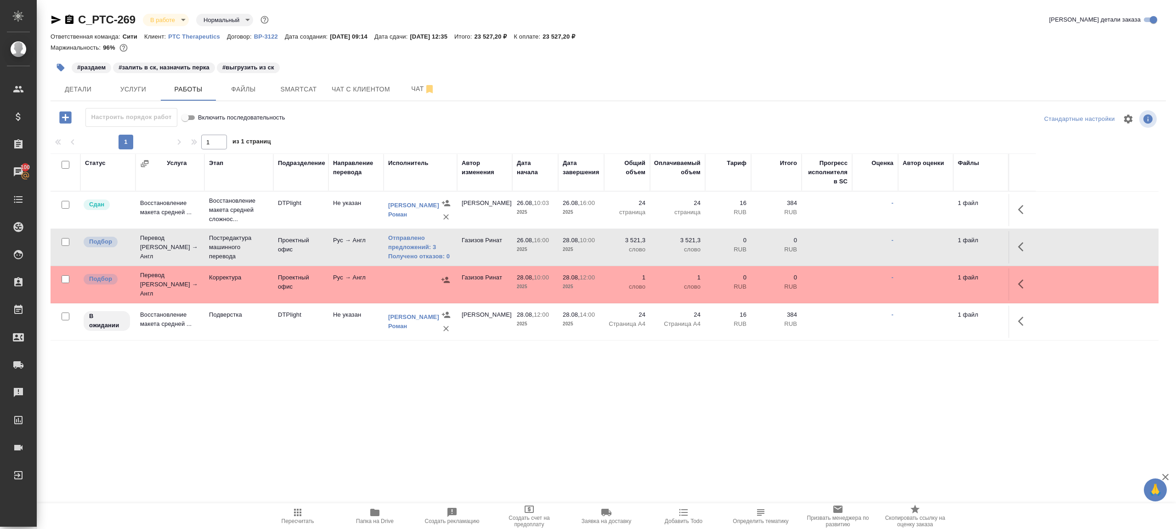
click at [371, 281] on td "Рус → Англ" at bounding box center [355, 284] width 55 height 32
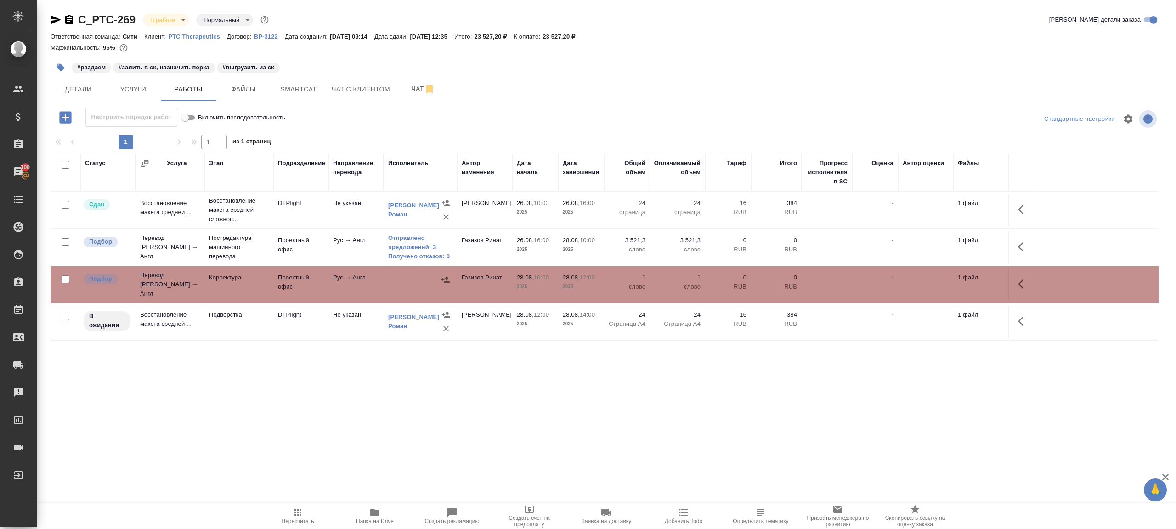
click at [371, 281] on td "Рус → Англ" at bounding box center [355, 284] width 55 height 32
click at [881, 278] on icon "button" at bounding box center [1023, 283] width 11 height 11
click at [881, 278] on icon "button" at bounding box center [955, 283] width 11 height 11
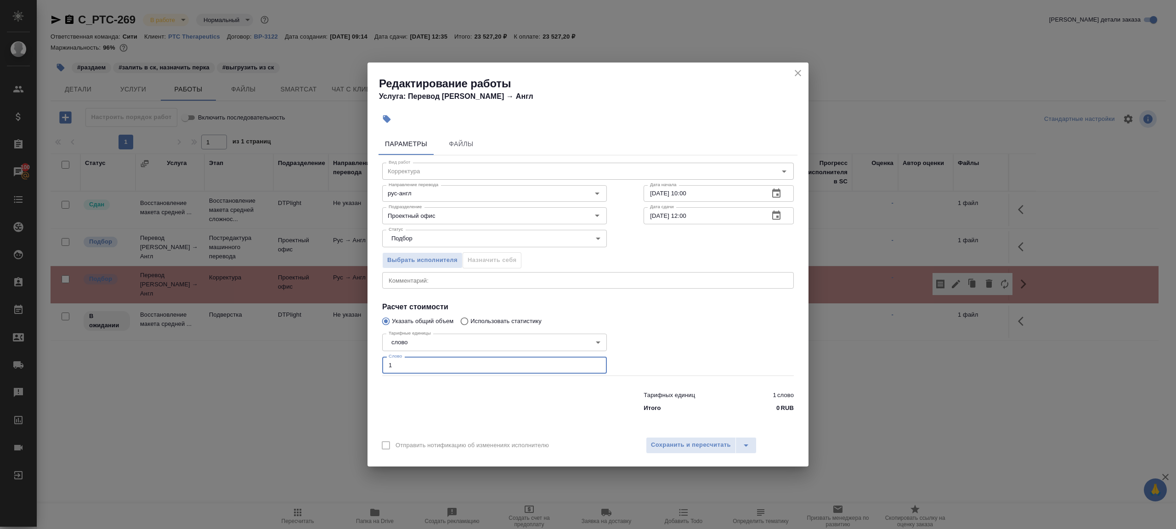
click at [433, 360] on input "1" at bounding box center [494, 364] width 225 height 17
paste input "4567.2"
type input "4567.2"
click at [709, 342] on div at bounding box center [718, 352] width 187 height 82
click at [707, 396] on span "Сохранить и пересчитать" at bounding box center [691, 444] width 80 height 11
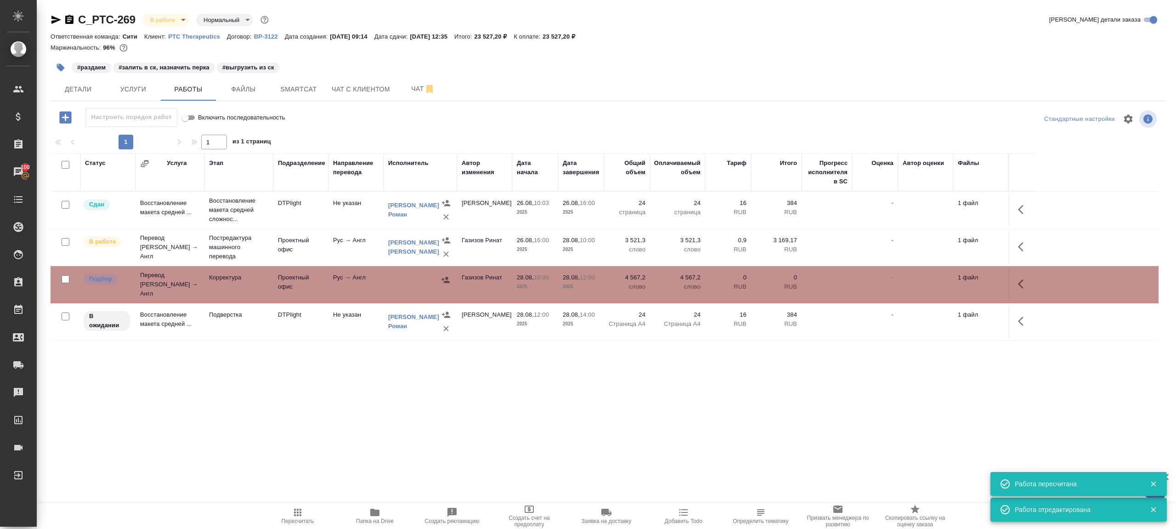
click at [378, 281] on td "Рус → Англ" at bounding box center [355, 284] width 55 height 32
click at [293, 93] on span "Smartcat" at bounding box center [298, 89] width 44 height 11
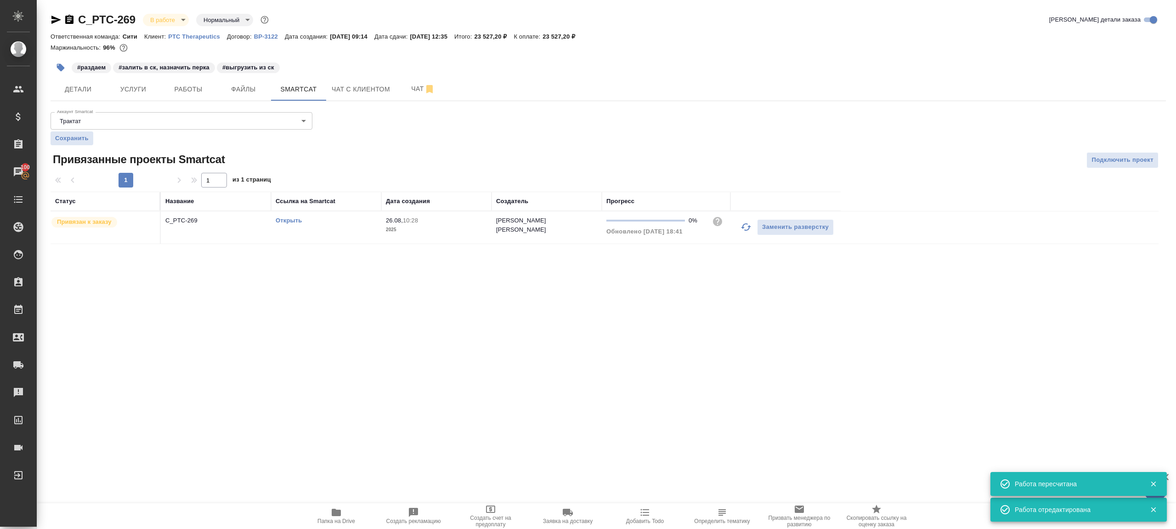
click at [292, 218] on link "Открыть" at bounding box center [289, 220] width 26 height 7
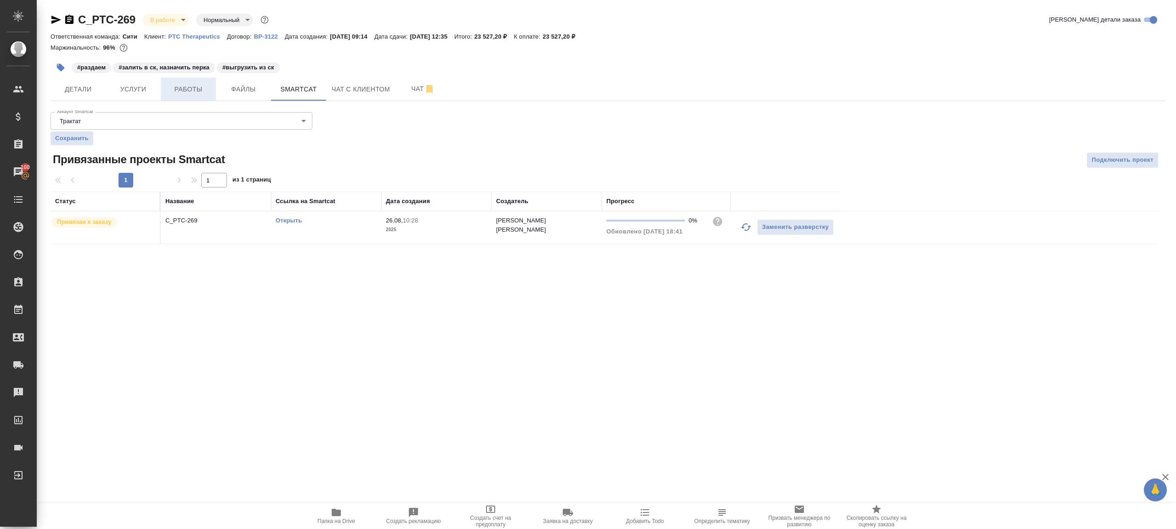
click at [195, 82] on button "Работы" at bounding box center [188, 89] width 55 height 23
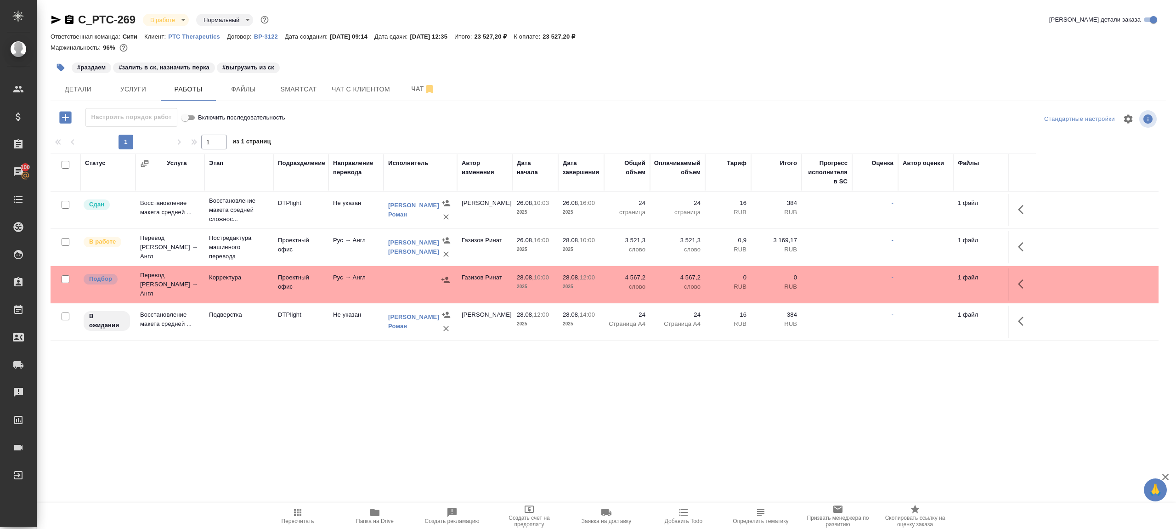
click at [294, 396] on icon "button" at bounding box center [297, 512] width 11 height 11
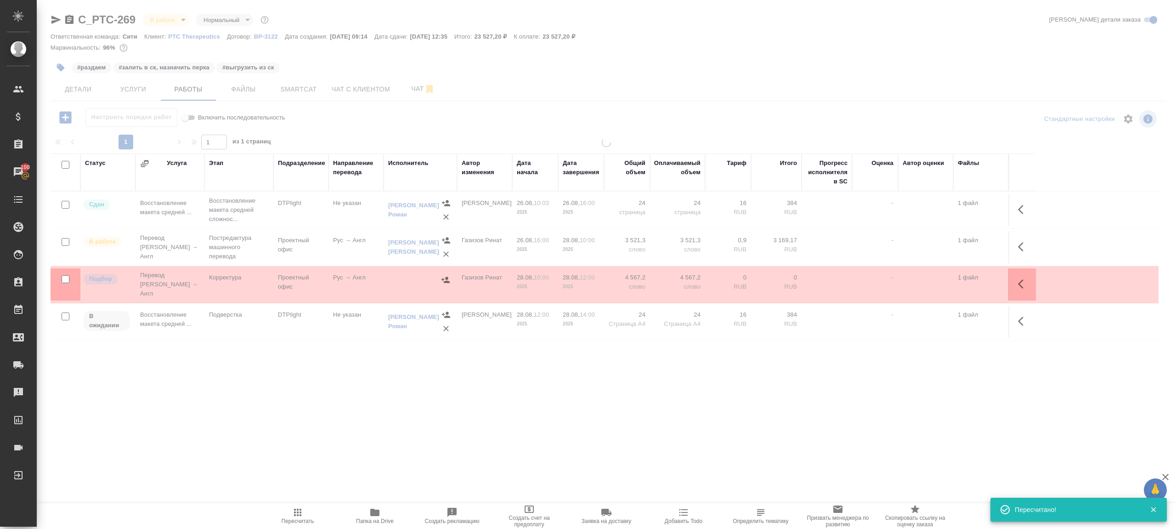
click at [340, 396] on div ".cls-1 fill:#fff; AWATERA Gazizov Rinat Клиенты Спецификации Заказы 100 Чаты To…" at bounding box center [588, 264] width 1176 height 529
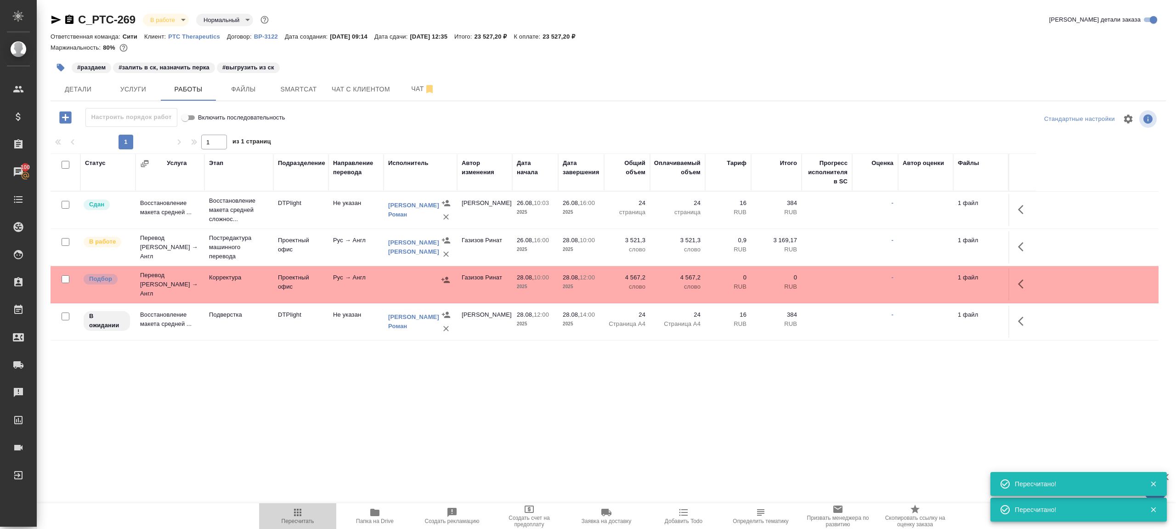
click at [298, 396] on icon "button" at bounding box center [297, 512] width 11 height 11
click at [313, 396] on div ".cls-1 fill:#fff; AWATERA Gazizov Rinat Клиенты Спецификации Заказы 100 Чаты To…" at bounding box center [588, 264] width 1176 height 529
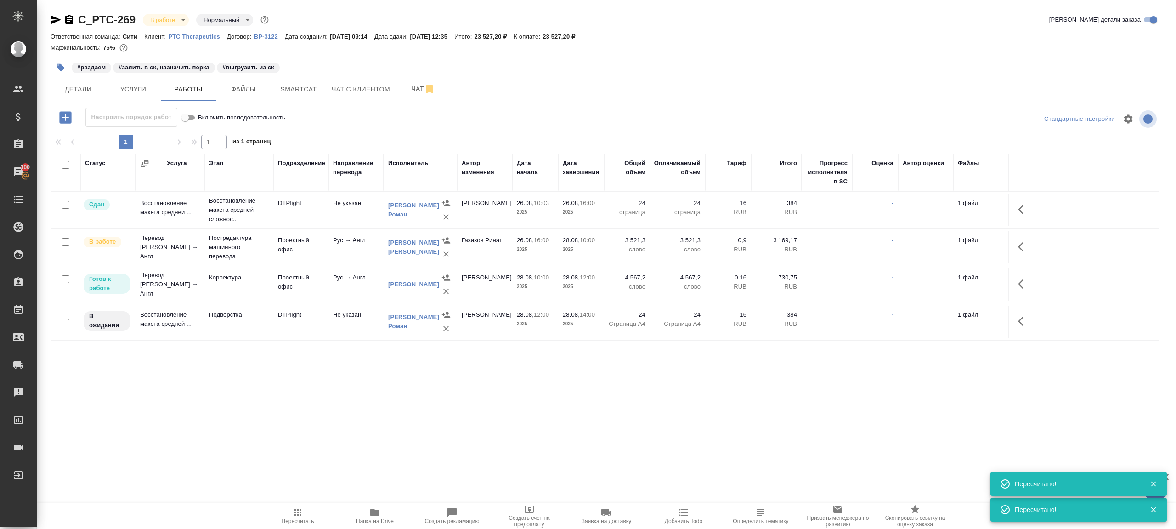
click at [55, 63] on button "button" at bounding box center [61, 67] width 20 height 20
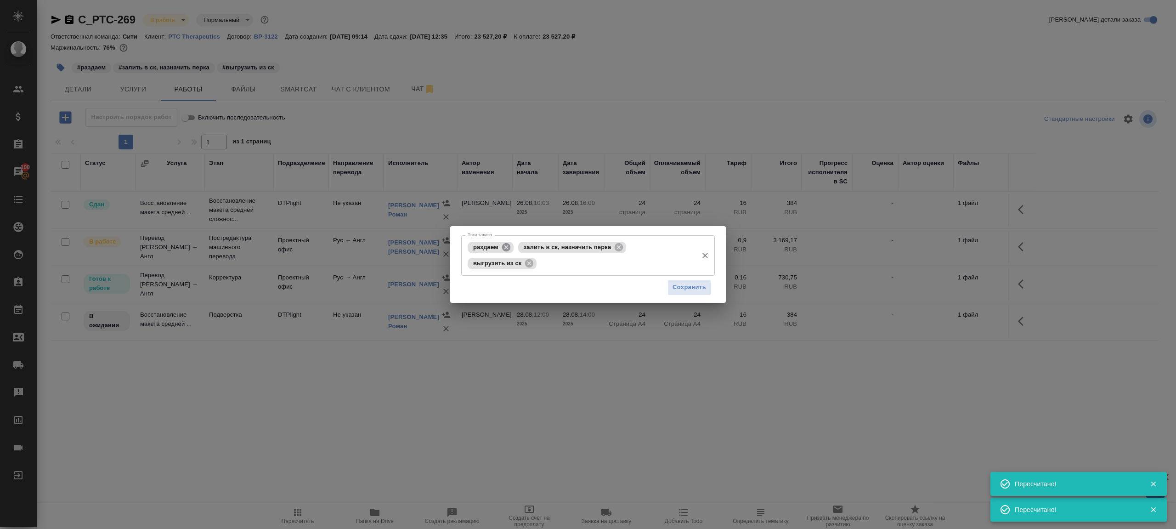
click at [506, 248] on icon at bounding box center [506, 246] width 8 height 8
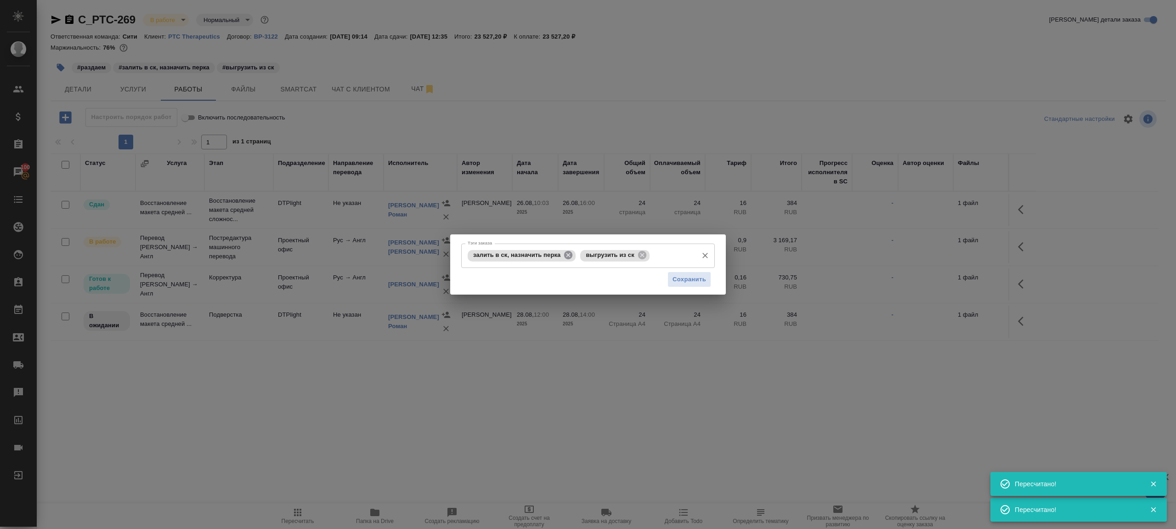
click at [569, 256] on icon at bounding box center [568, 255] width 8 height 8
click at [681, 284] on span "Сохранить" at bounding box center [689, 279] width 34 height 11
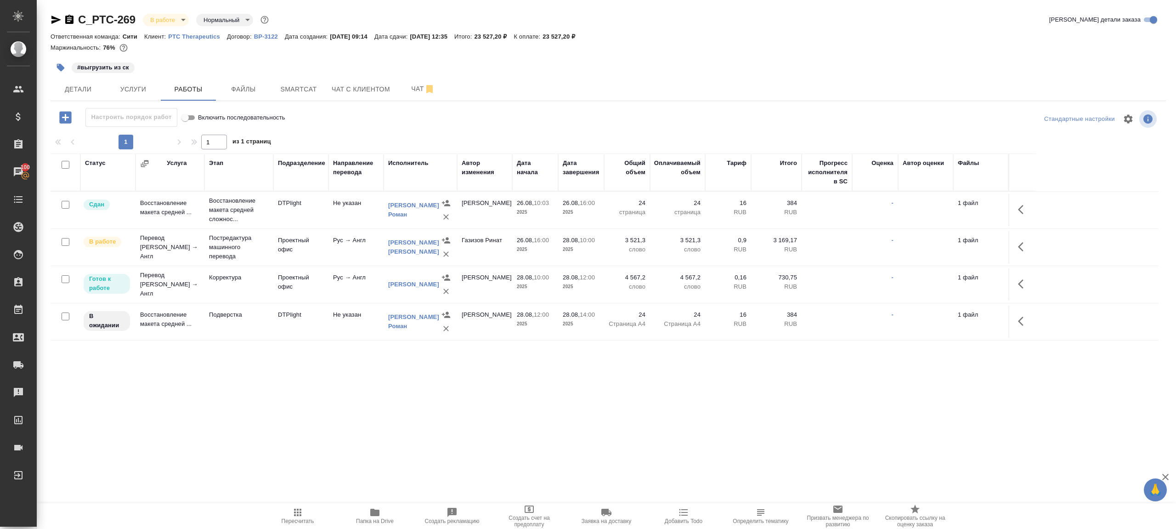
click at [287, 396] on span "Пересчитать" at bounding box center [298, 515] width 66 height 17
click at [322, 396] on div ".cls-1 fill:#fff; AWATERA Gazizov Rinat Клиенты Спецификации Заказы 100 Чаты To…" at bounding box center [588, 264] width 1176 height 529
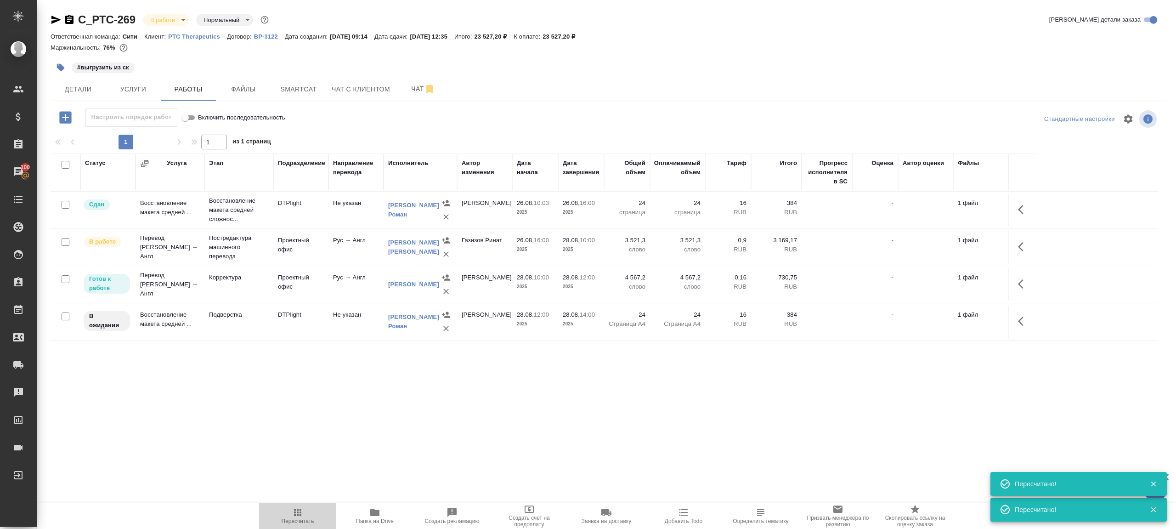
click at [300, 396] on icon "button" at bounding box center [297, 511] width 7 height 7
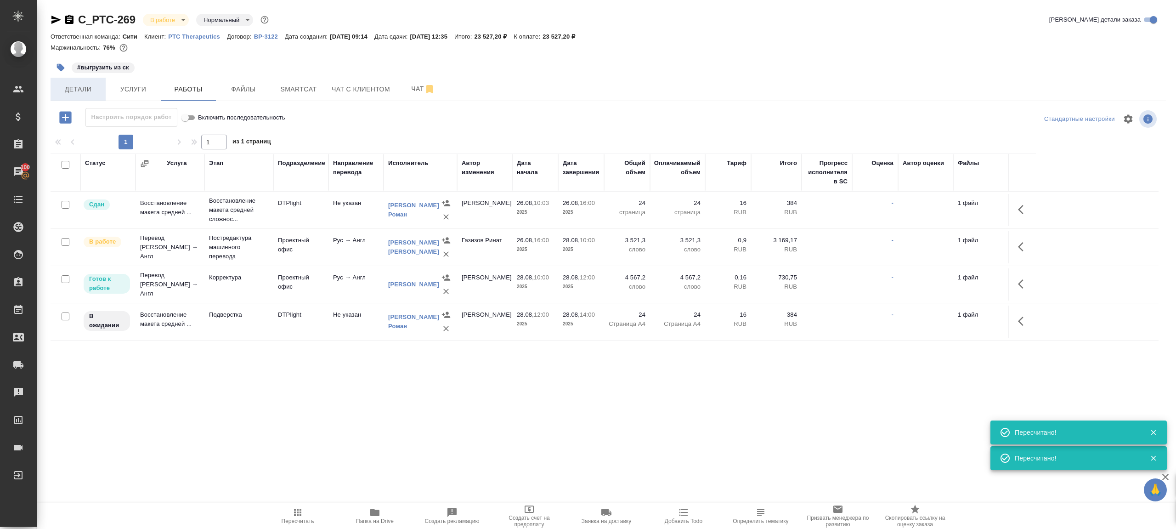
click at [75, 88] on span "Детали" at bounding box center [78, 89] width 44 height 11
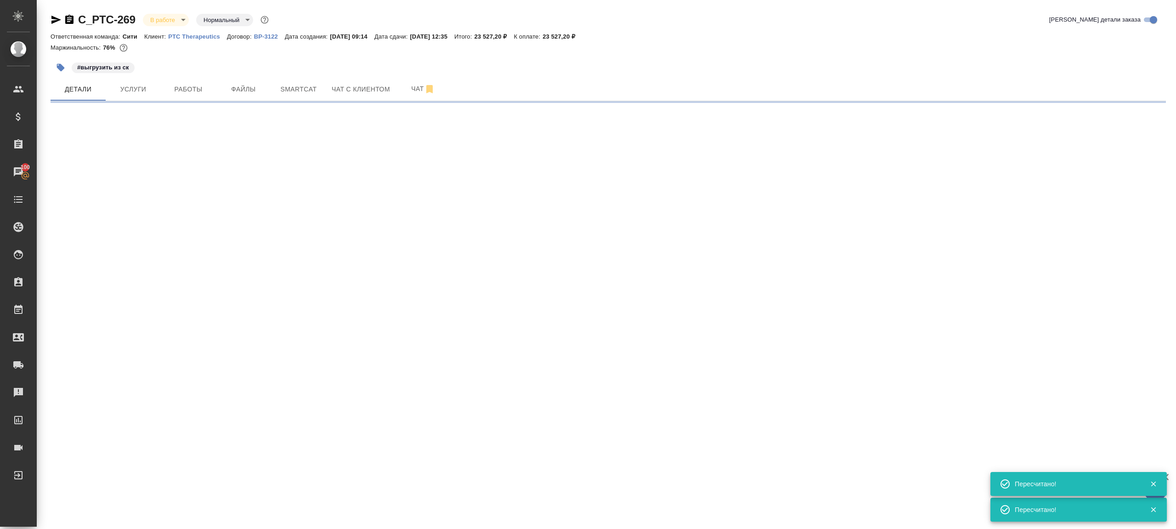
select select "RU"
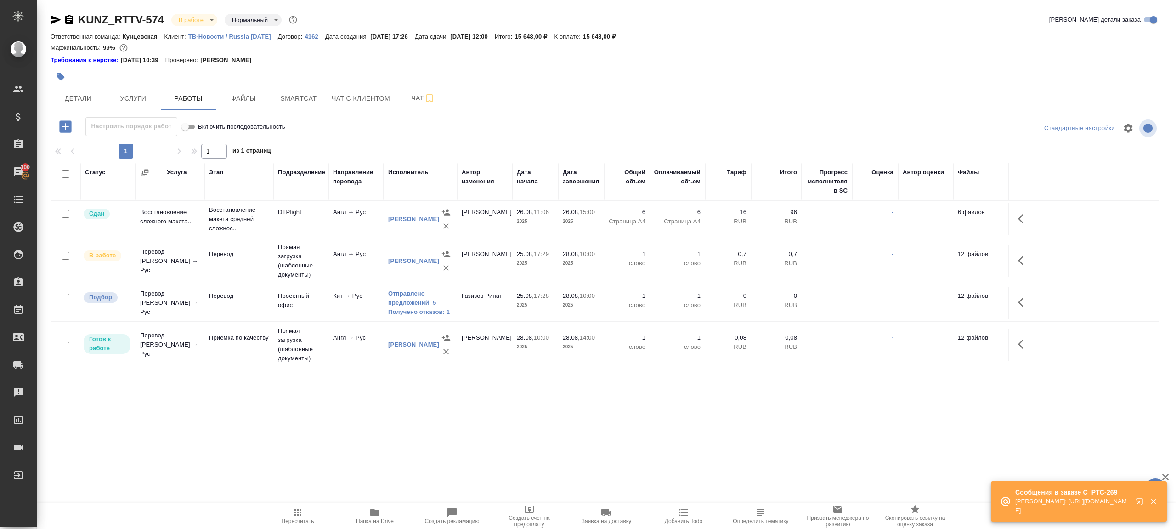
click at [284, 396] on span "Пересчитать" at bounding box center [298, 515] width 66 height 17
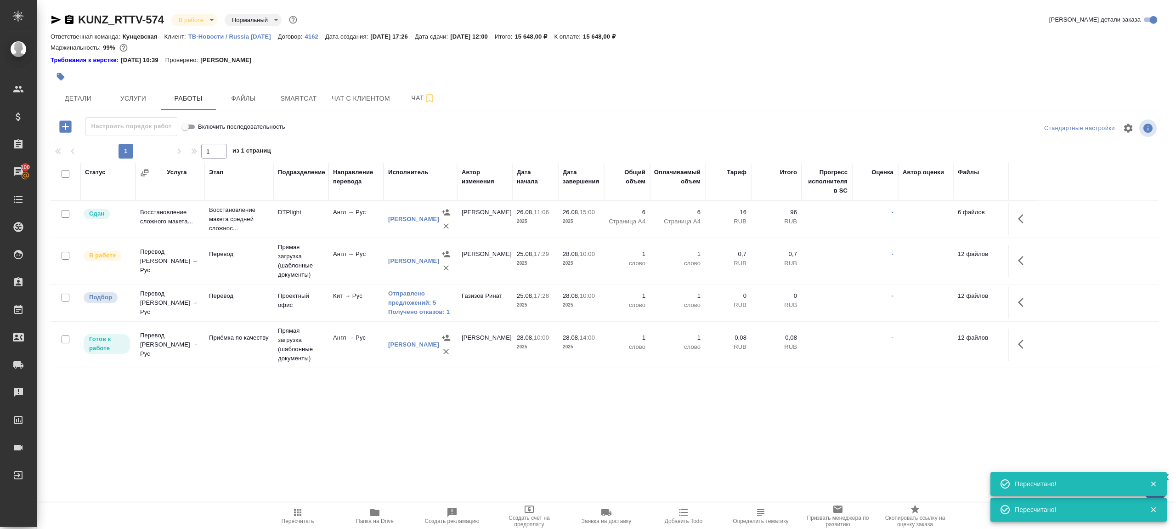
click at [284, 396] on span "Пересчитать" at bounding box center [298, 515] width 66 height 17
click at [363, 396] on div ".cls-1 fill:#fff; AWATERA Gazizov Rinat Клиенты Спецификации Заказы 100 Чаты To…" at bounding box center [588, 264] width 1176 height 529
click at [307, 94] on span "Smartcat" at bounding box center [298, 98] width 44 height 11
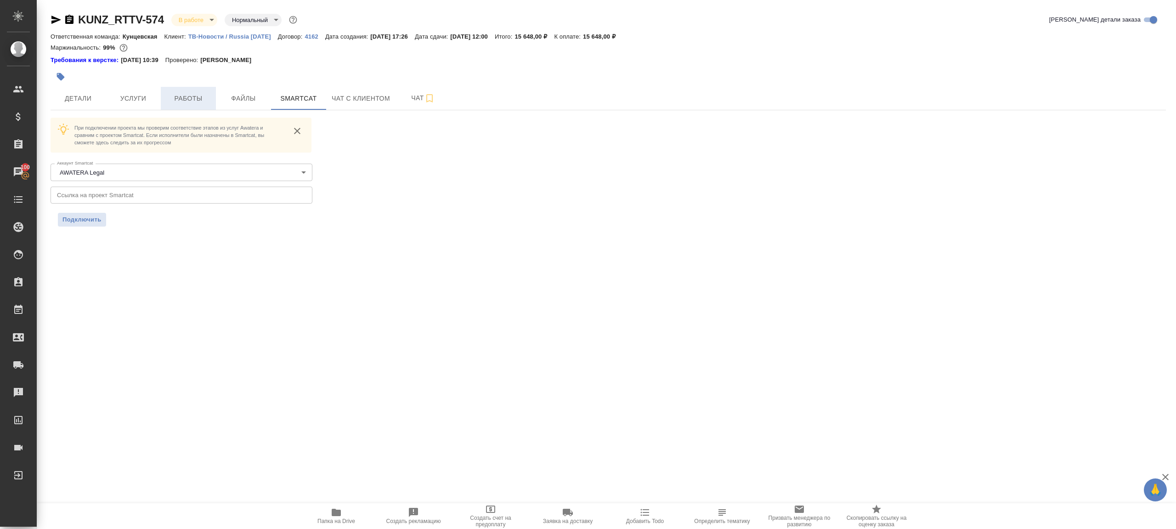
click at [171, 99] on span "Работы" at bounding box center [188, 98] width 44 height 11
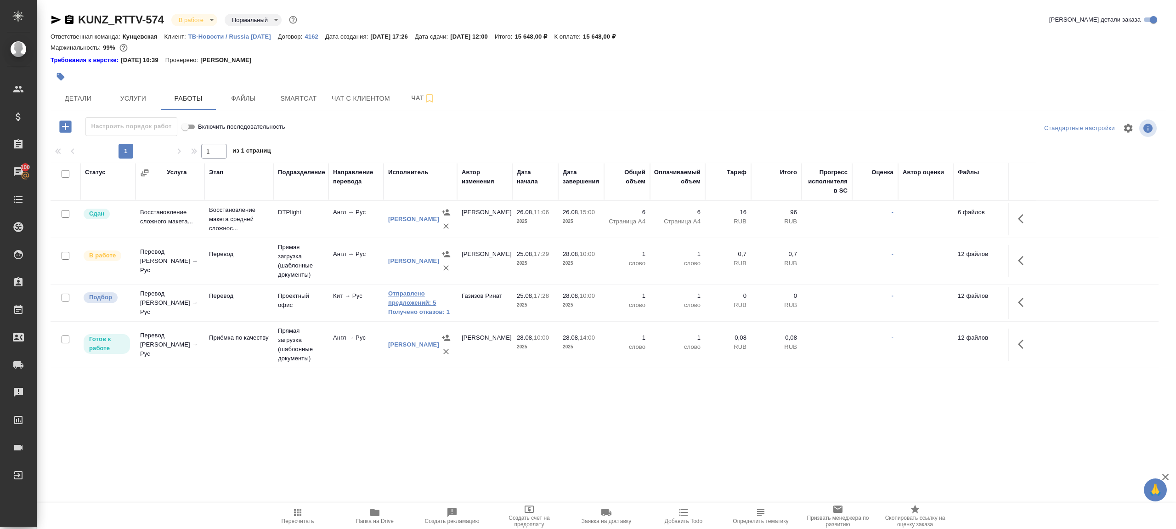
click at [426, 306] on link "Отправлено предложений: 5" at bounding box center [420, 298] width 64 height 18
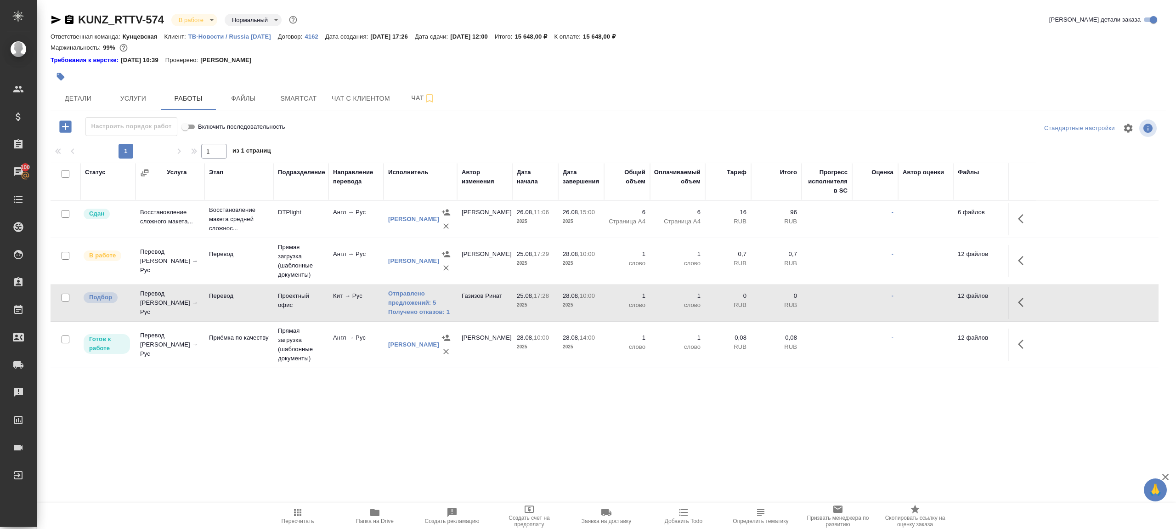
click at [51, 24] on icon "button" at bounding box center [56, 19] width 11 height 11
click at [302, 396] on icon "button" at bounding box center [297, 512] width 11 height 11
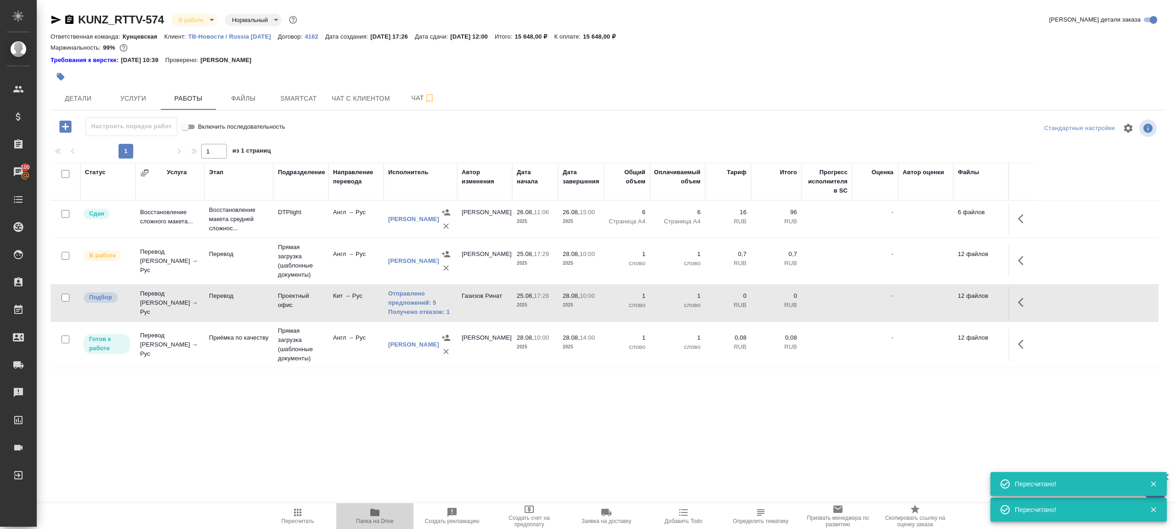
drag, startPoint x: 384, startPoint y: 507, endPoint x: 381, endPoint y: 502, distance: 5.6
click at [384, 396] on span "Папка на Drive" at bounding box center [375, 515] width 66 height 17
click at [67, 100] on span "Детали" at bounding box center [78, 98] width 44 height 11
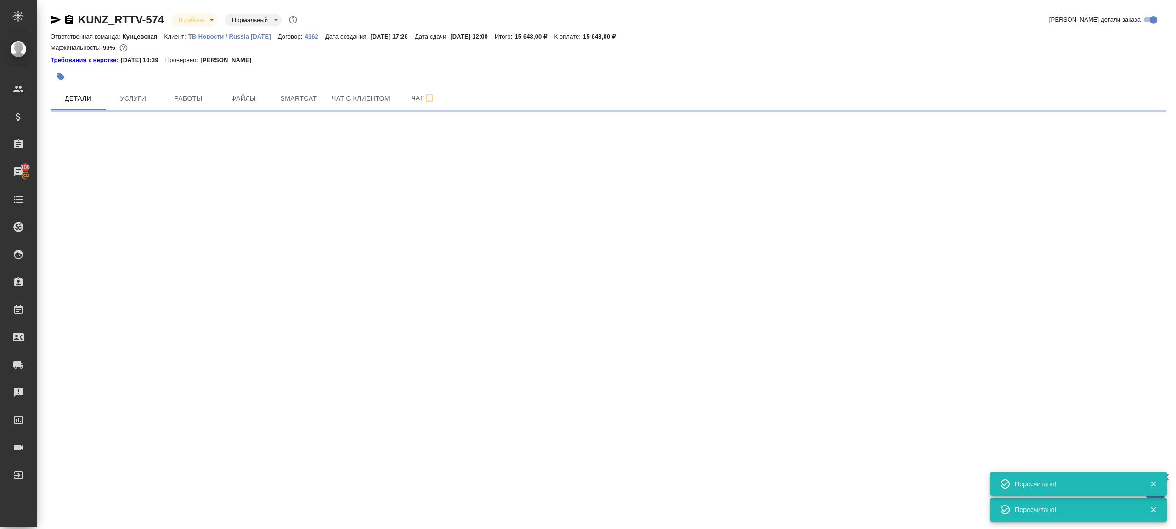
select select "RU"
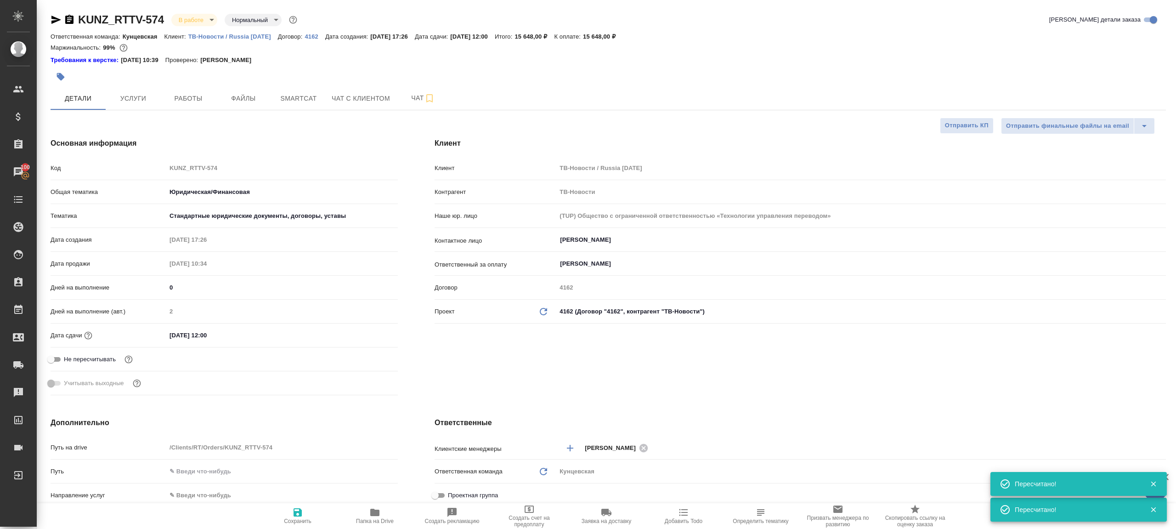
type textarea "x"
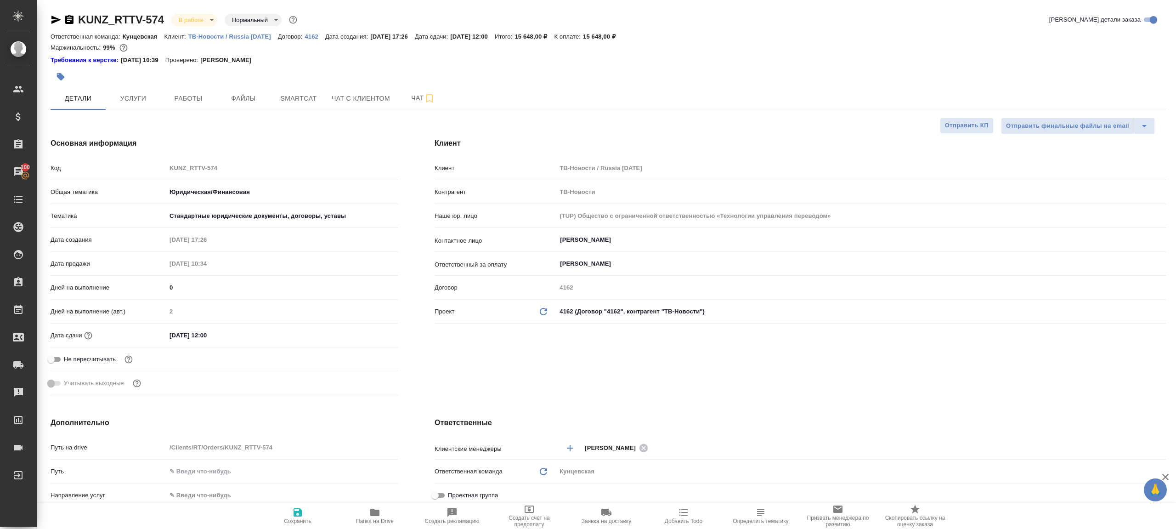
click at [163, 163] on div "Код KUNZ_RTTV-574" at bounding box center [224, 168] width 347 height 16
click at [185, 103] on span "Работы" at bounding box center [188, 98] width 44 height 11
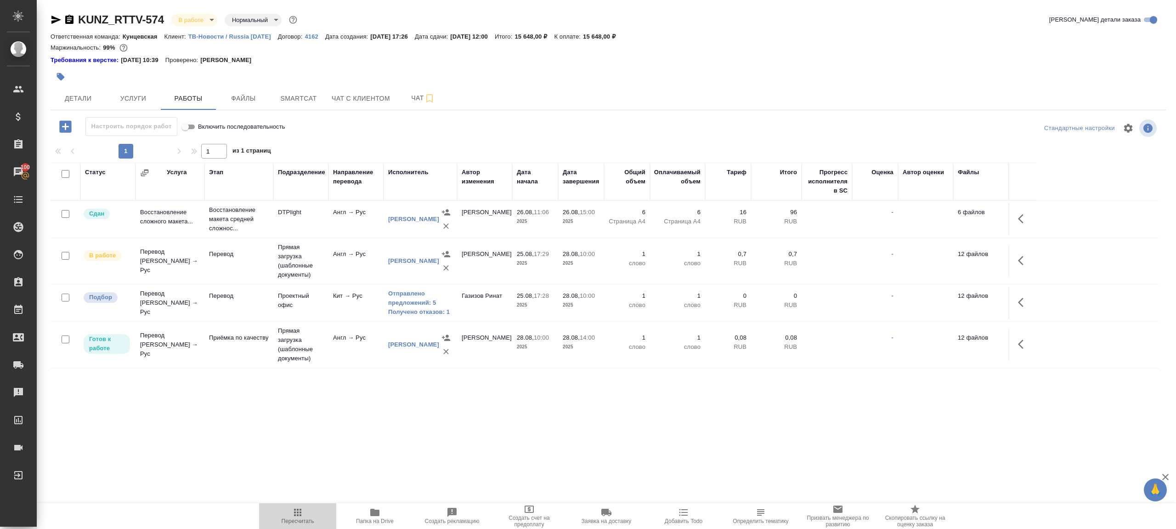
click at [289, 396] on span "Пересчитать" at bounding box center [298, 515] width 66 height 17
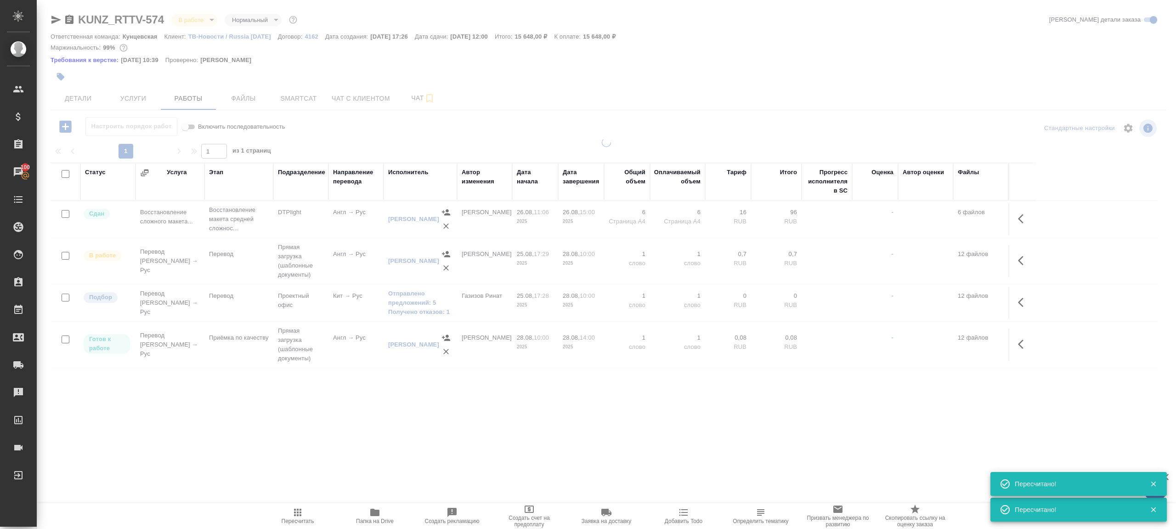
click at [304, 396] on div ".cls-1 fill:#fff; AWATERA Gazizov Rinat Клиенты Спецификации Заказы 100 Чаты To…" at bounding box center [588, 264] width 1176 height 529
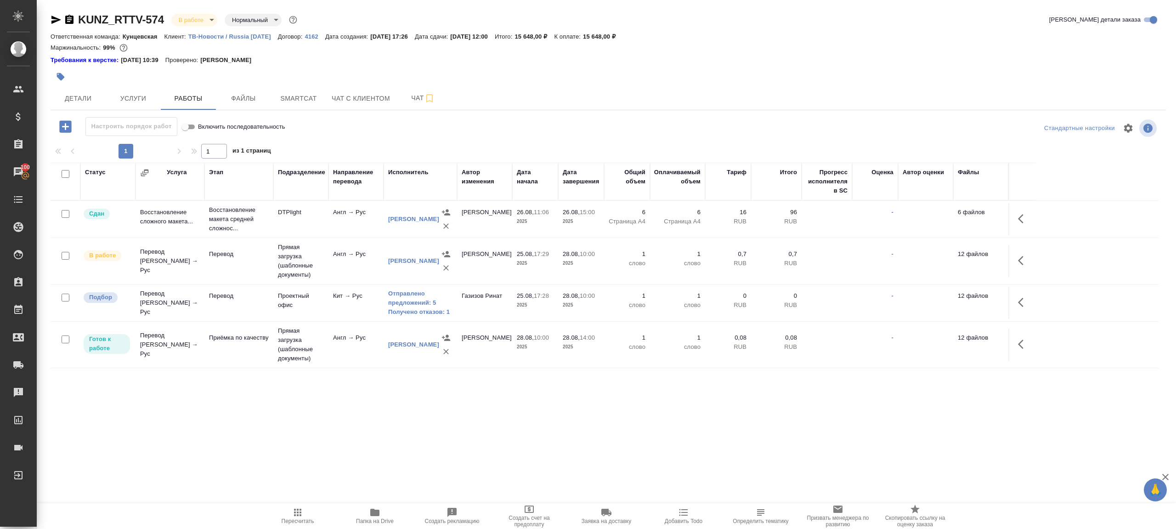
click at [47, 18] on div "KUNZ_RTTV-574 В работе inProgress Нормальный normal Кратко детали заказа Ответс…" at bounding box center [607, 196] width 1125 height 393
click at [51, 18] on icon "button" at bounding box center [56, 19] width 11 height 11
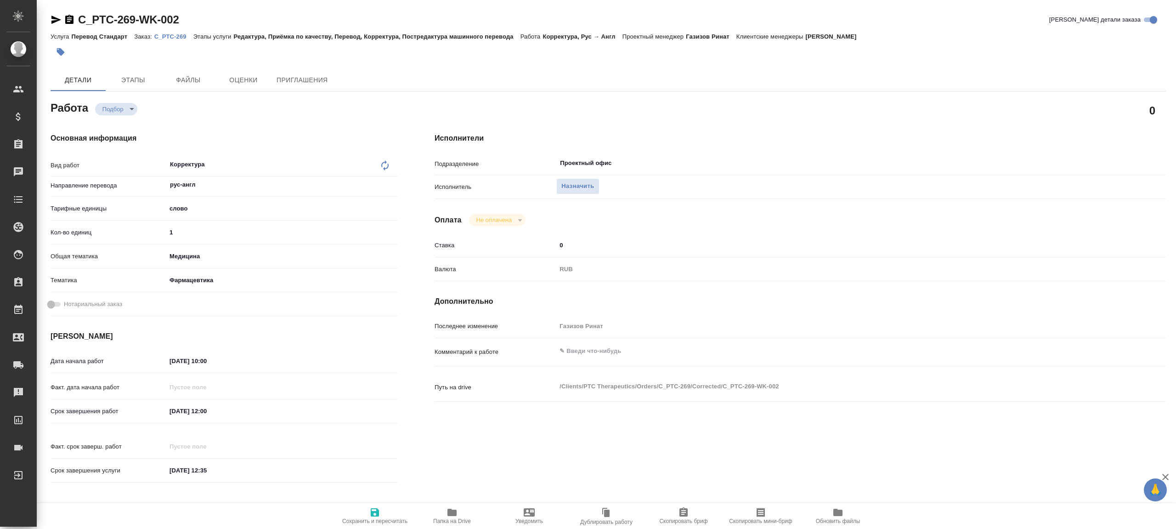
type textarea "x"
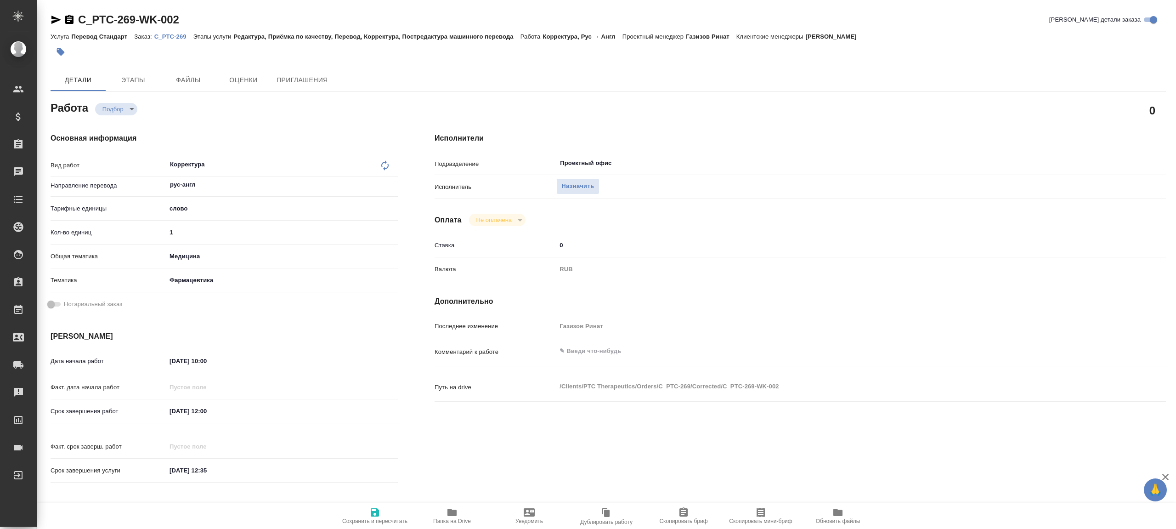
type textarea "x"
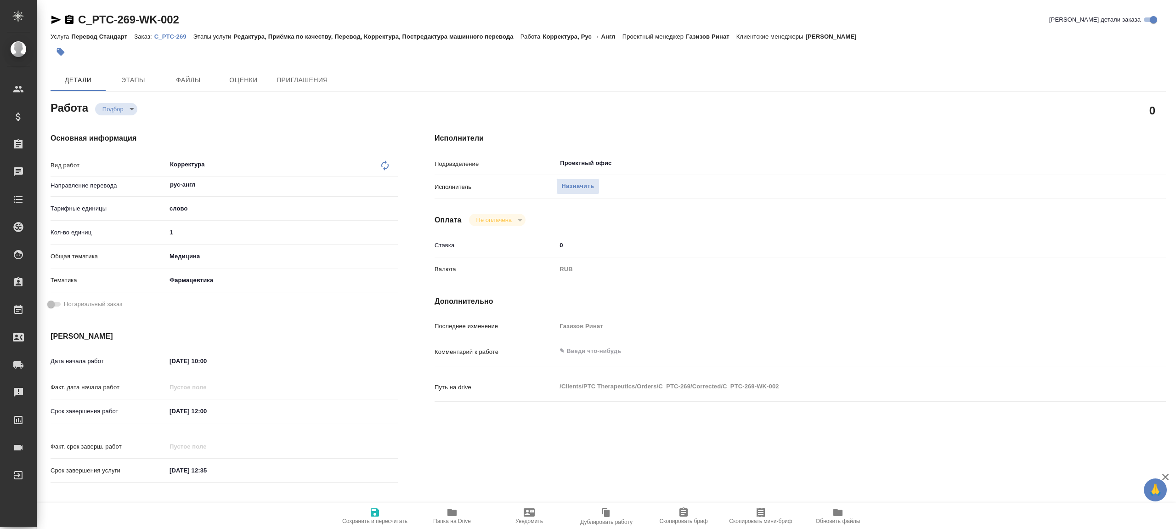
type textarea "x"
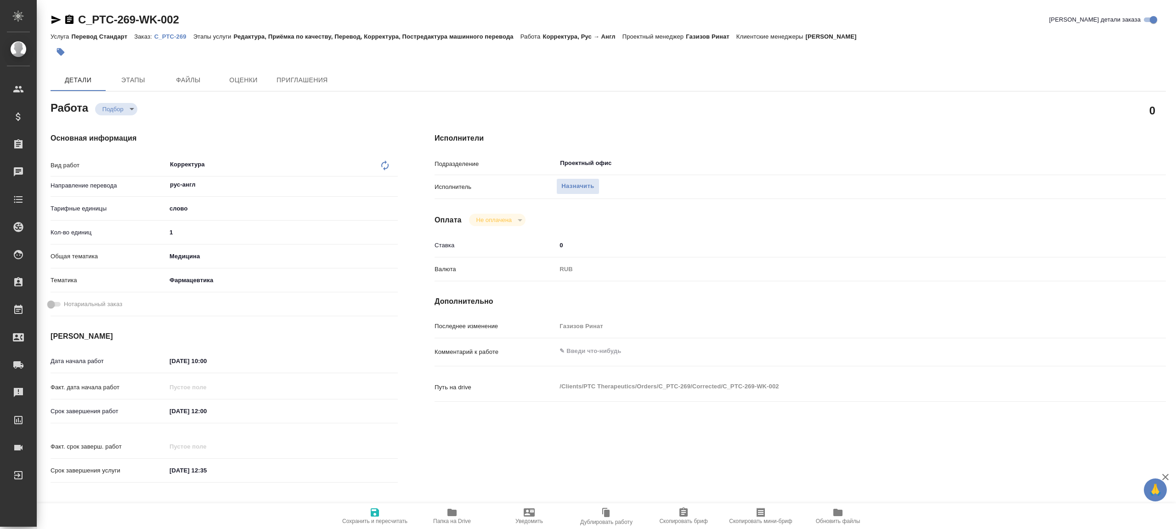
type textarea "x"
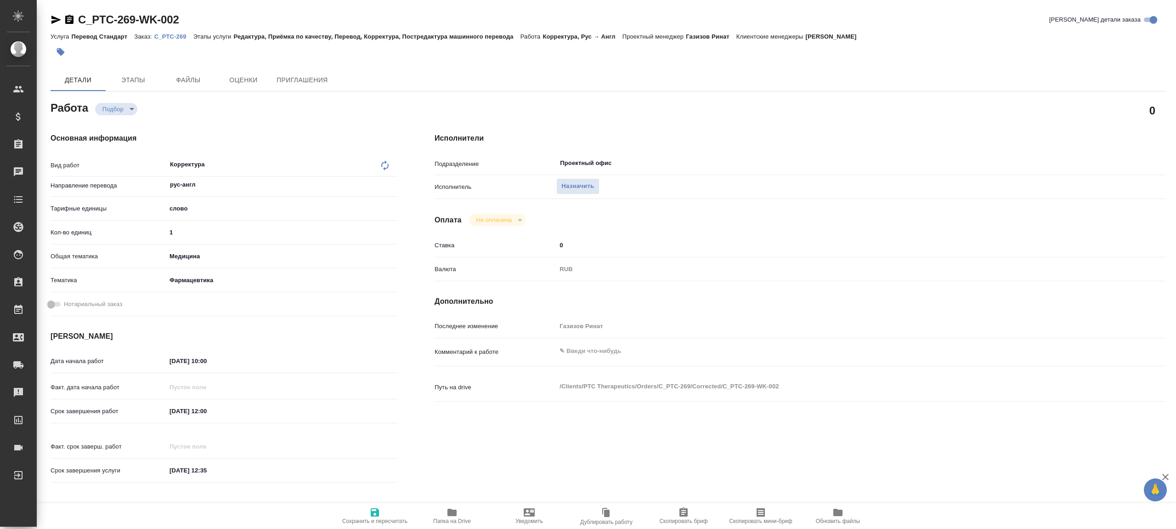
type textarea "x"
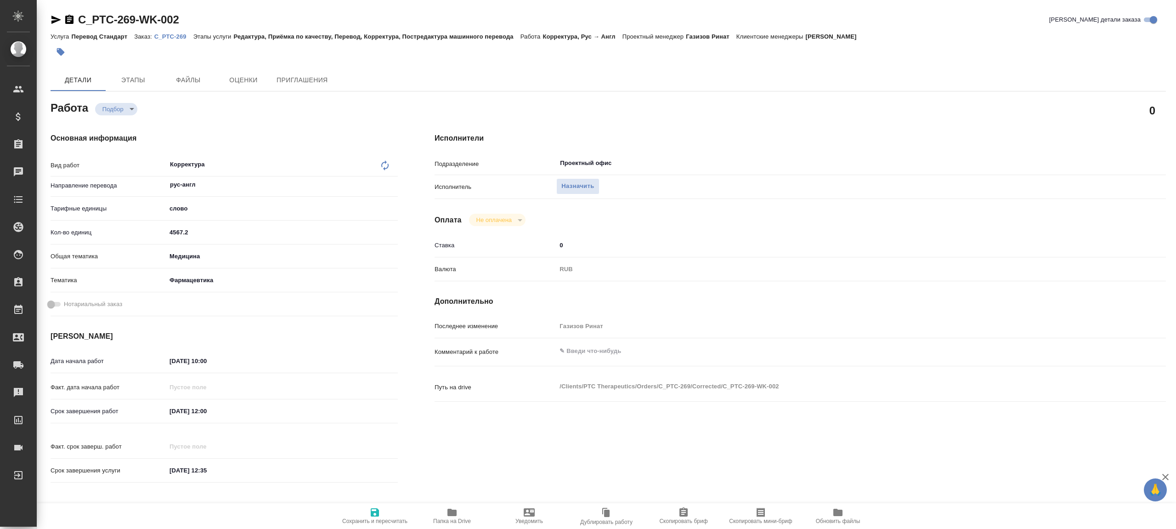
type textarea "x"
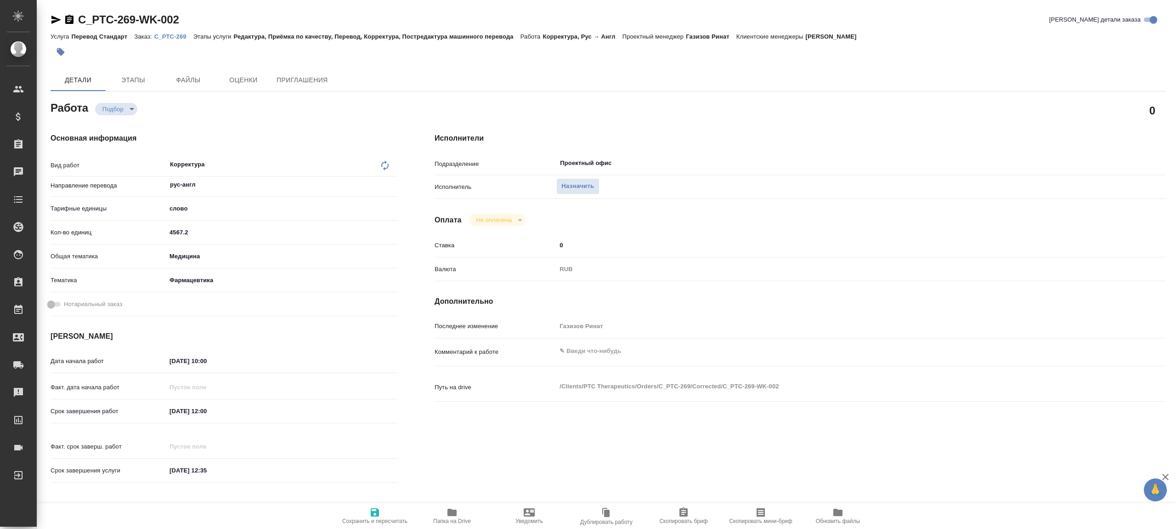
type textarea "x"
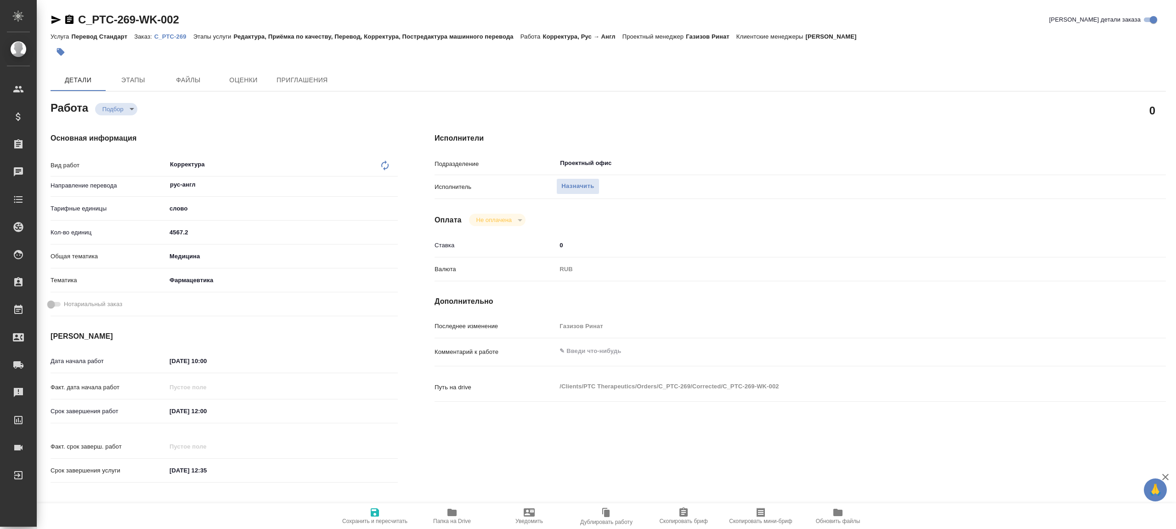
type textarea "x"
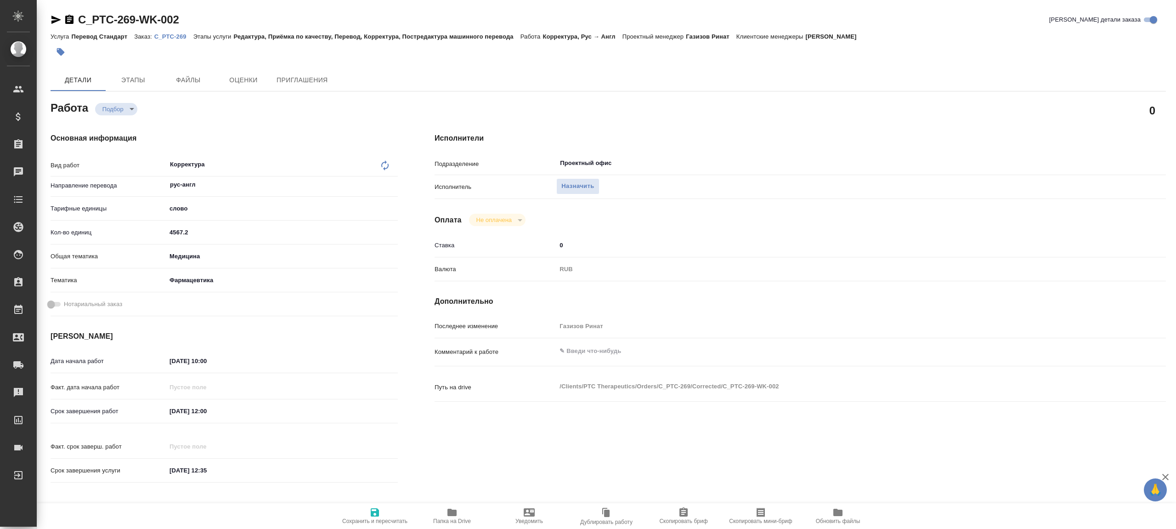
type textarea "x"
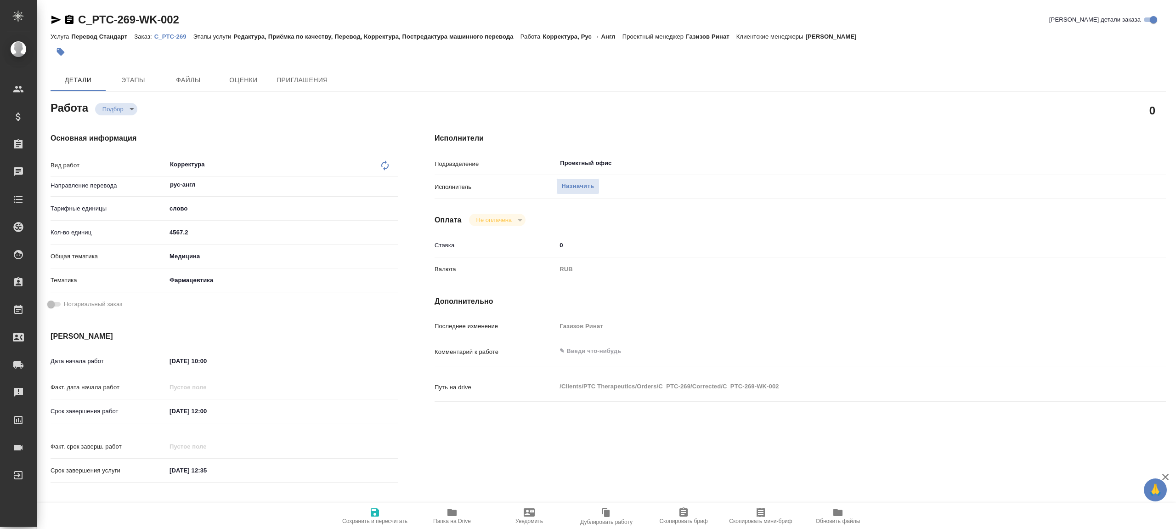
type textarea "x"
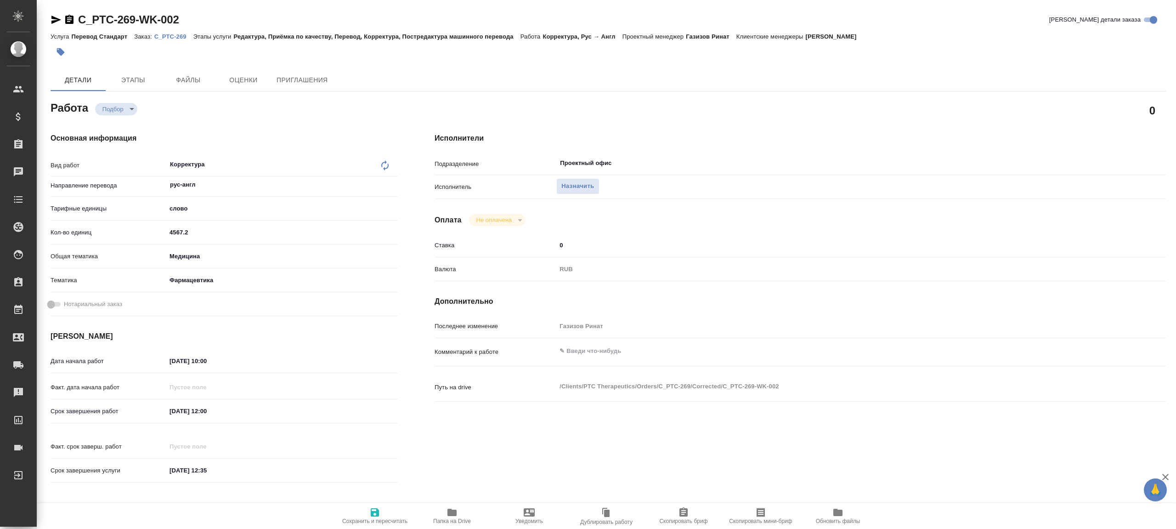
type textarea "x"
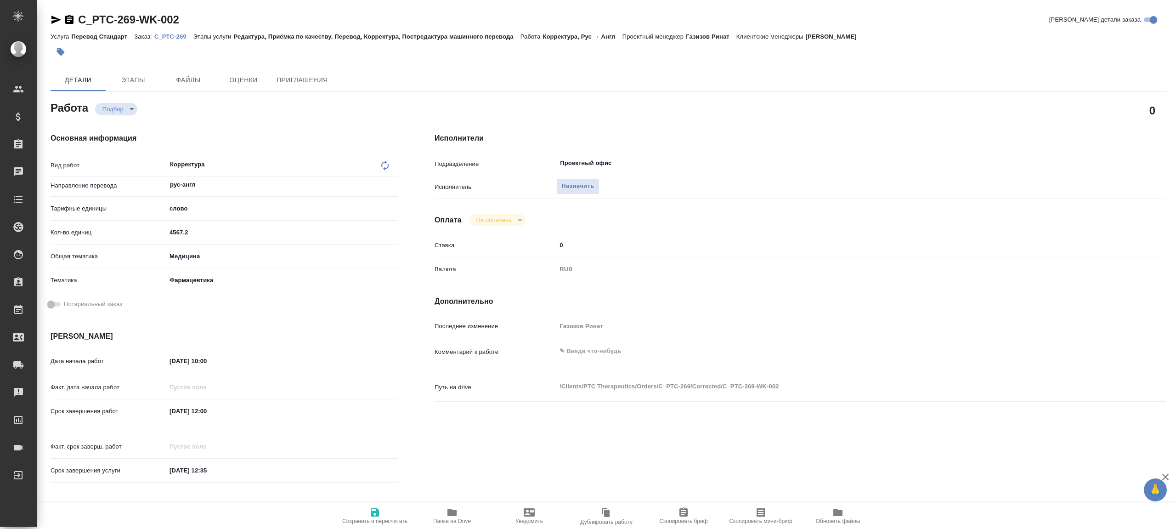
type textarea "x"
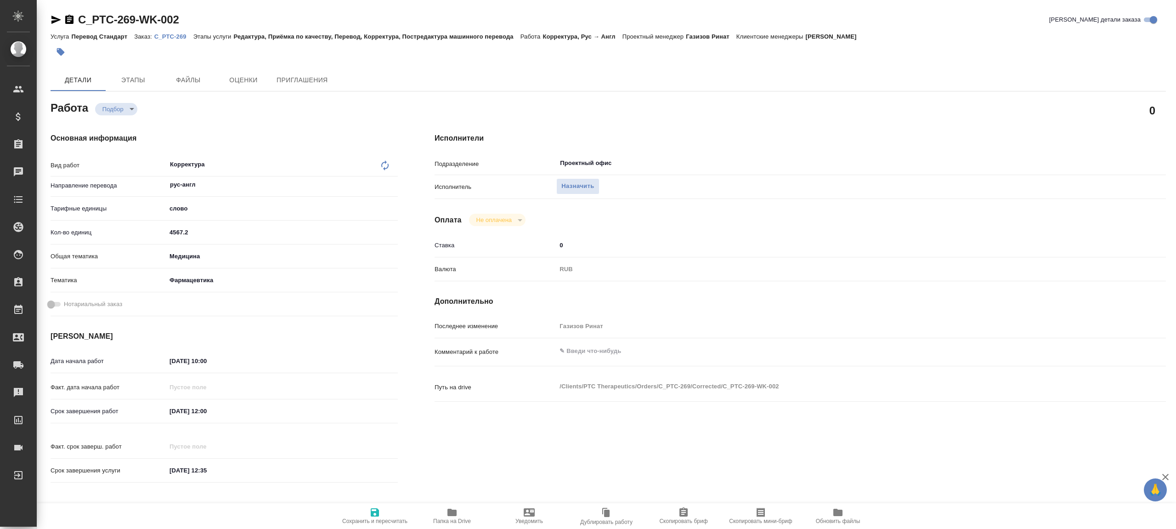
type textarea "x"
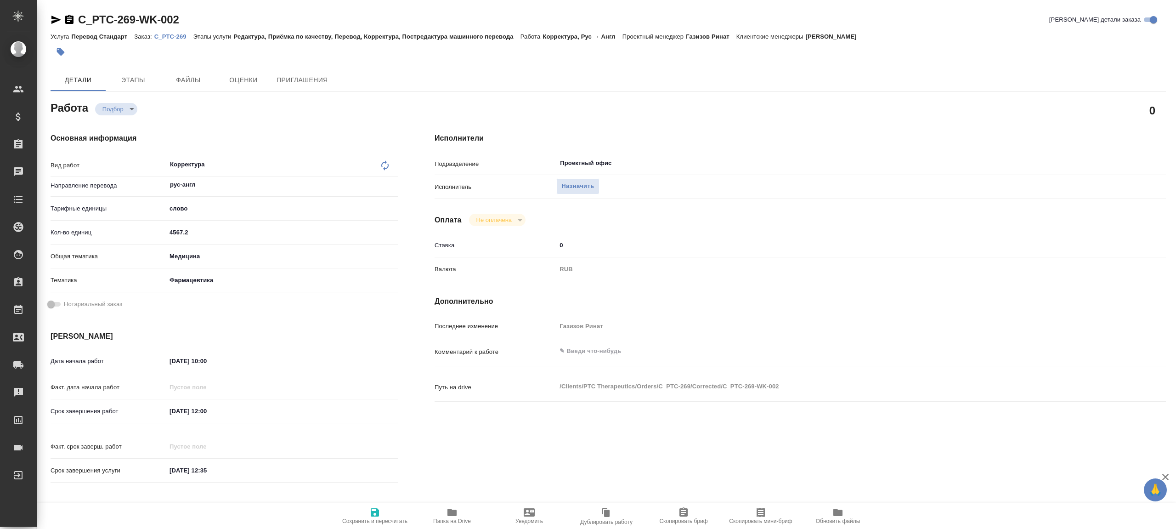
type textarea "x"
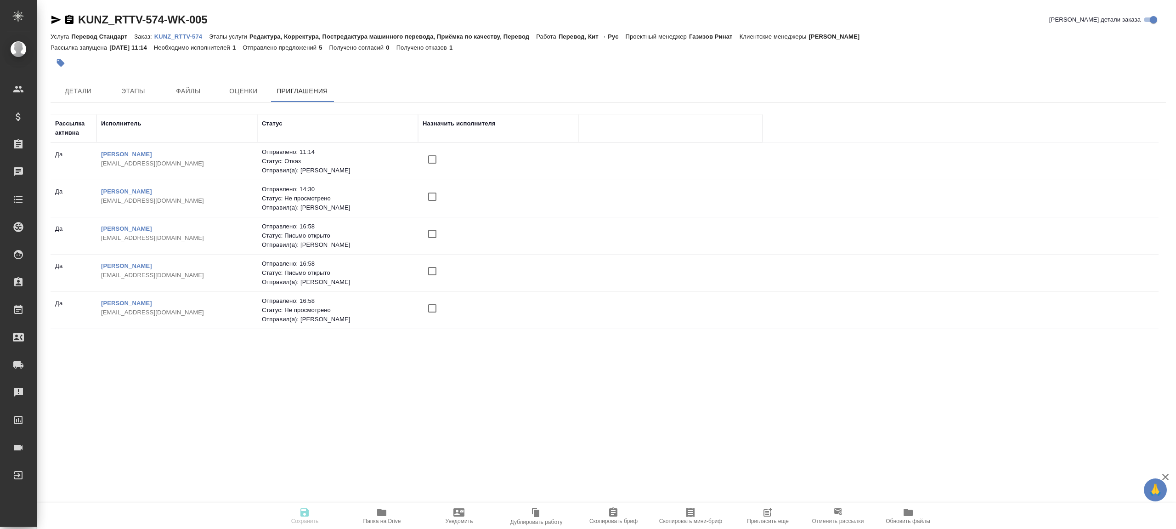
click at [765, 521] on span "Пригласить еще" at bounding box center [768, 521] width 42 height 6
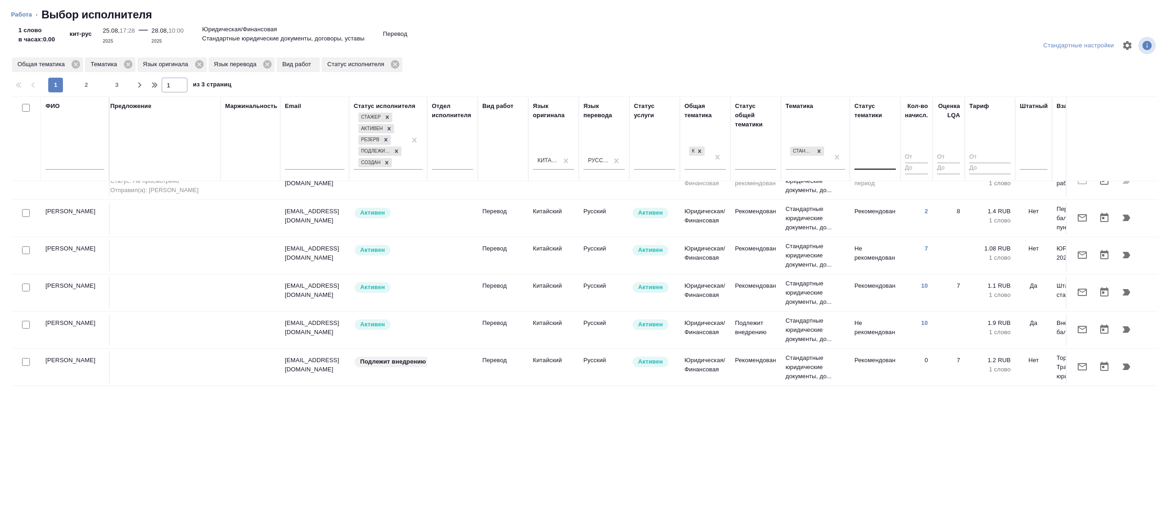
scroll to position [739, 0]
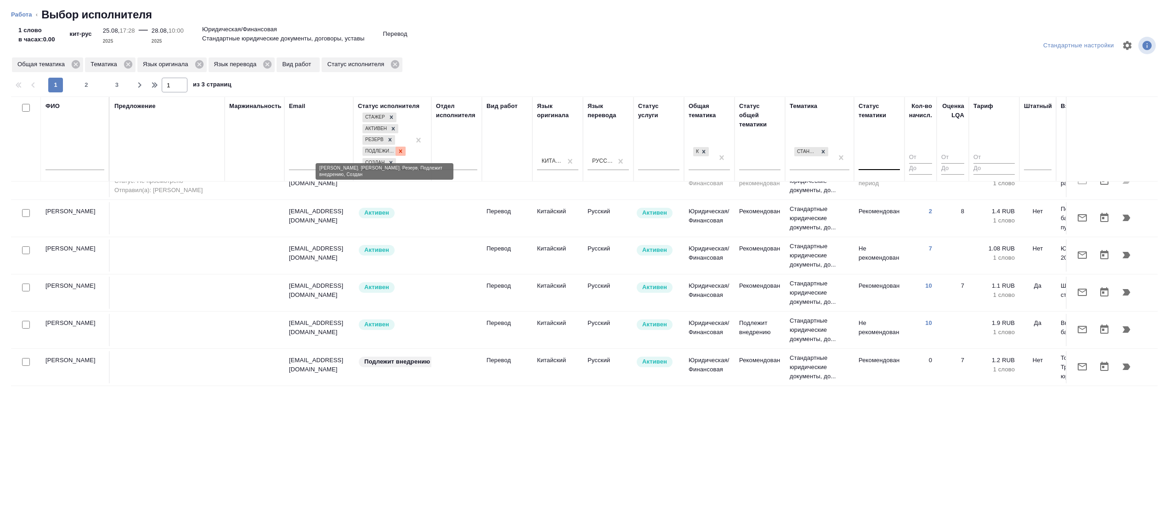
click at [398, 151] on icon at bounding box center [400, 151] width 6 height 6
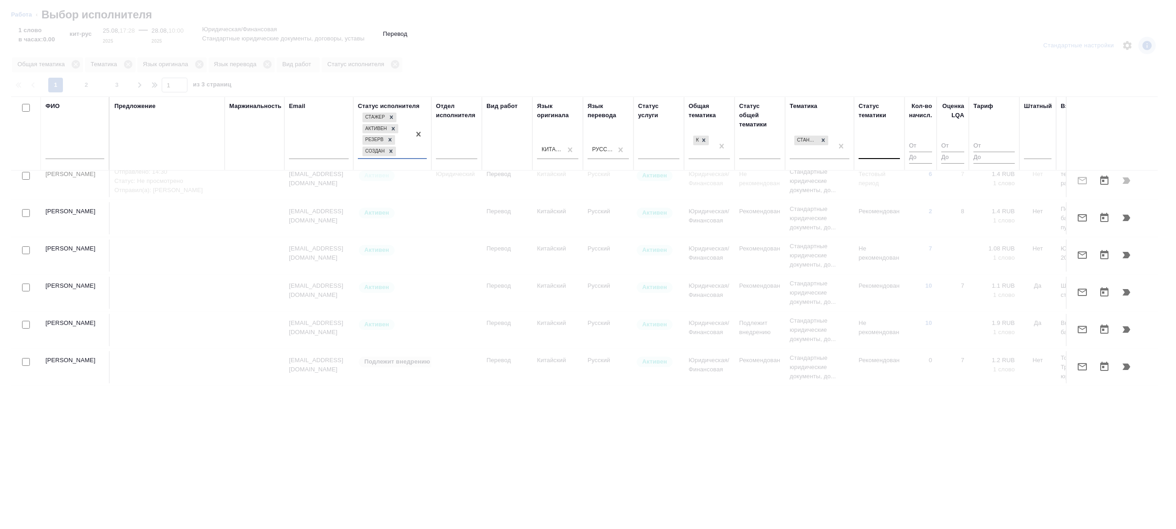
scroll to position [729, 0]
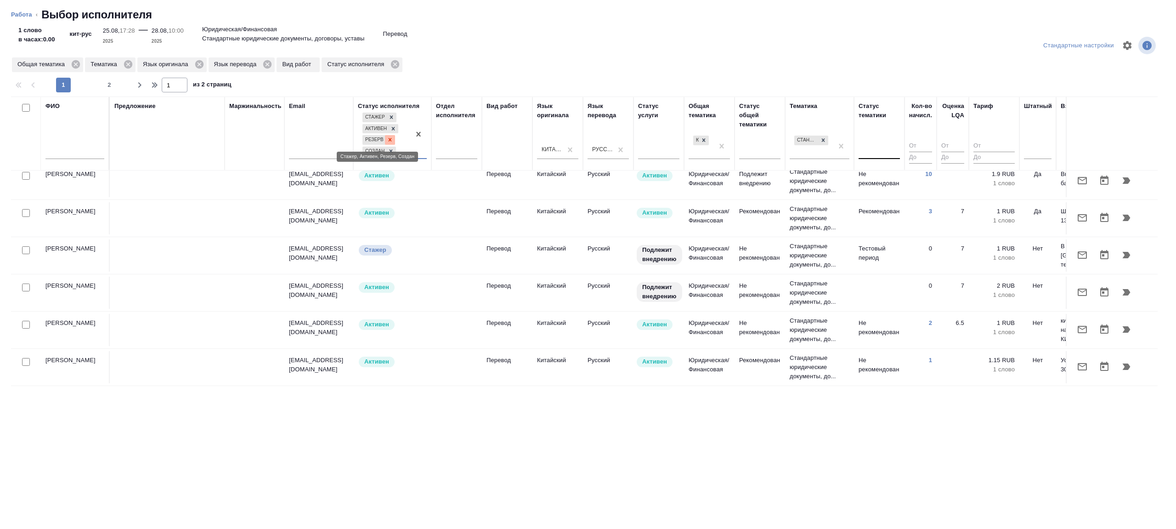
click at [388, 142] on icon at bounding box center [390, 139] width 6 height 6
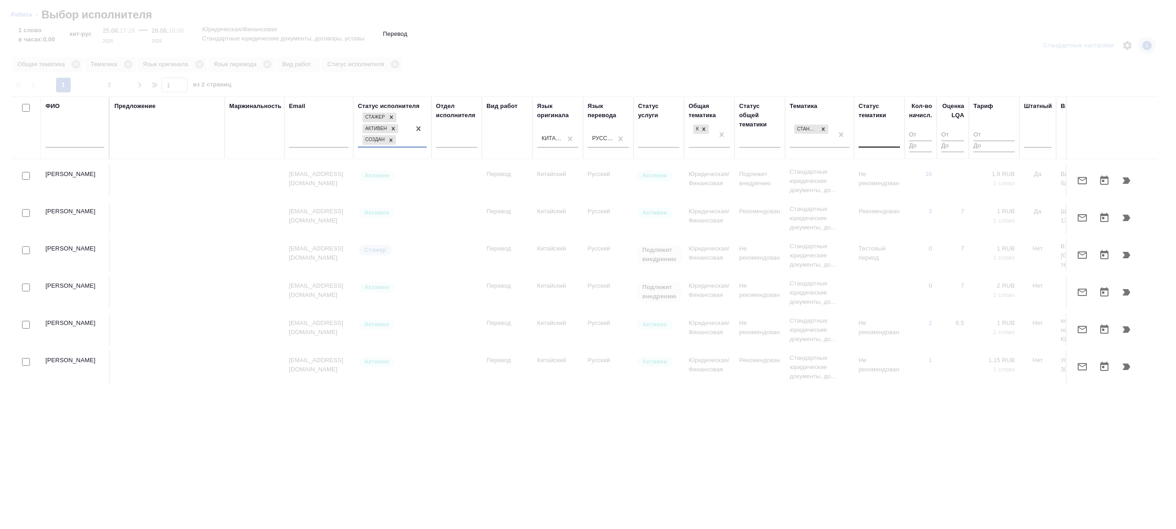
scroll to position [717, 0]
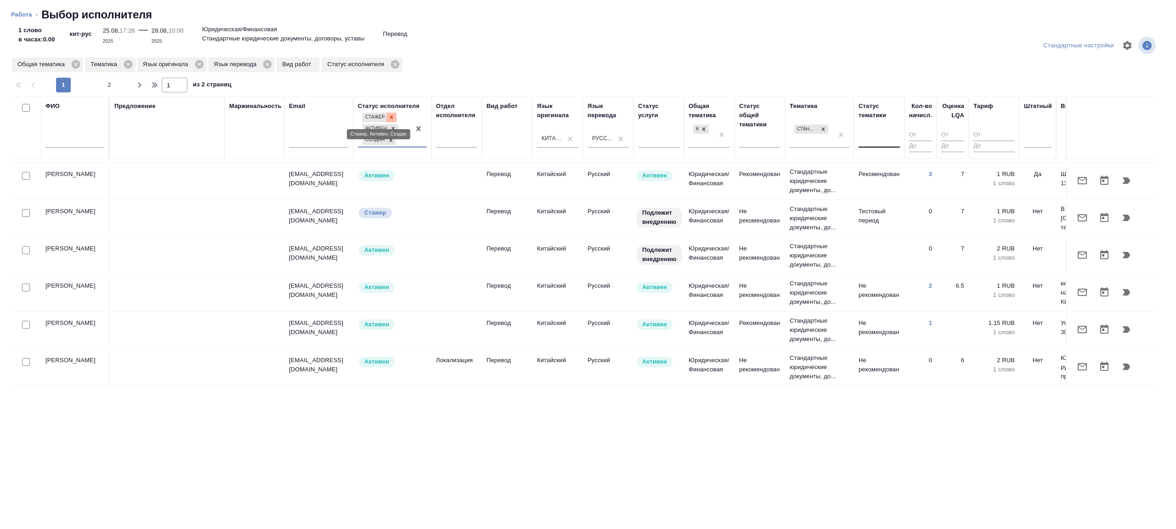
click at [395, 118] on div at bounding box center [391, 118] width 10 height 10
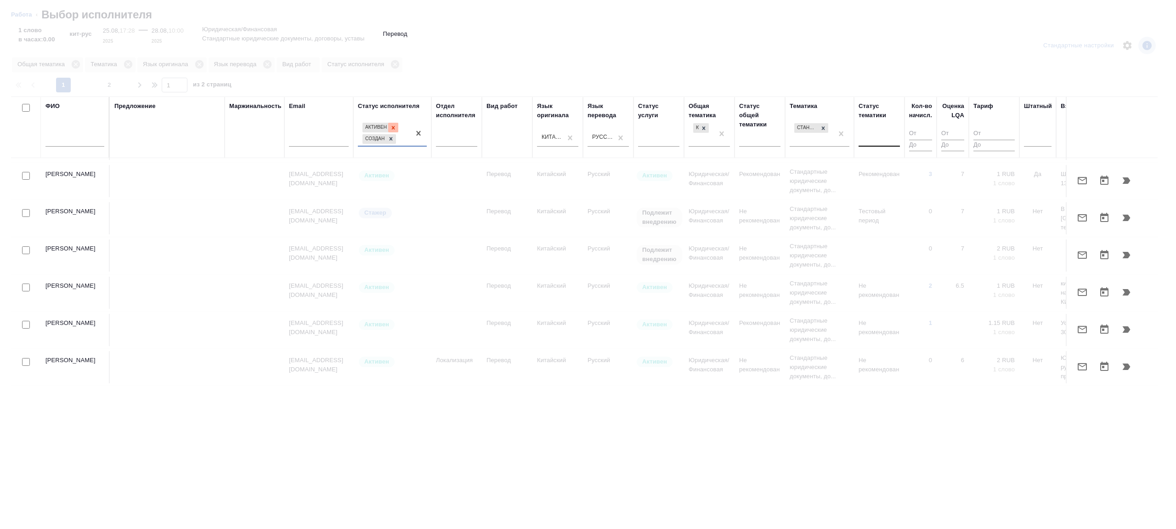
scroll to position [716, 0]
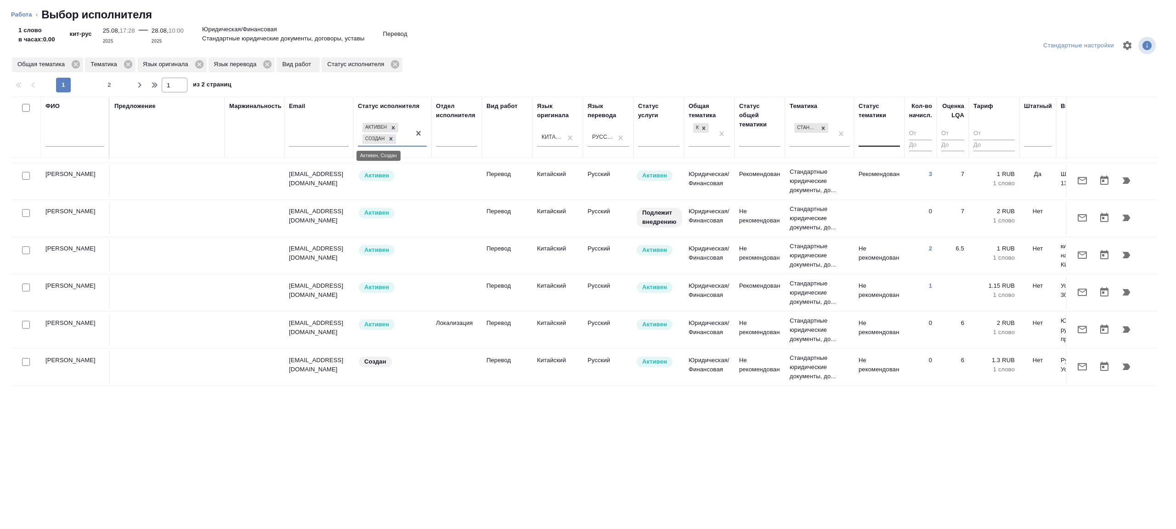
click at [394, 138] on icon at bounding box center [391, 138] width 6 height 6
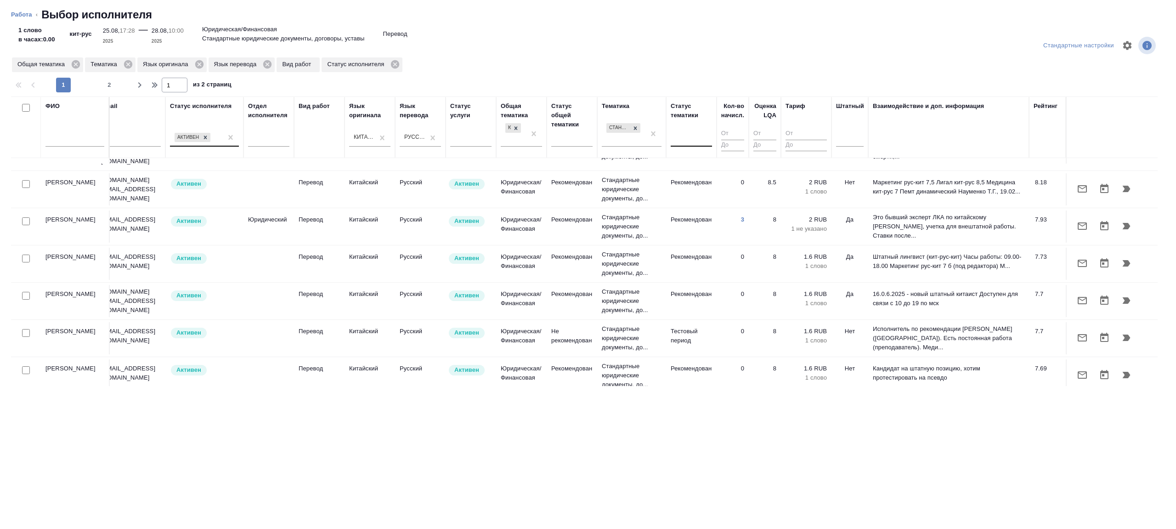
scroll to position [0, 197]
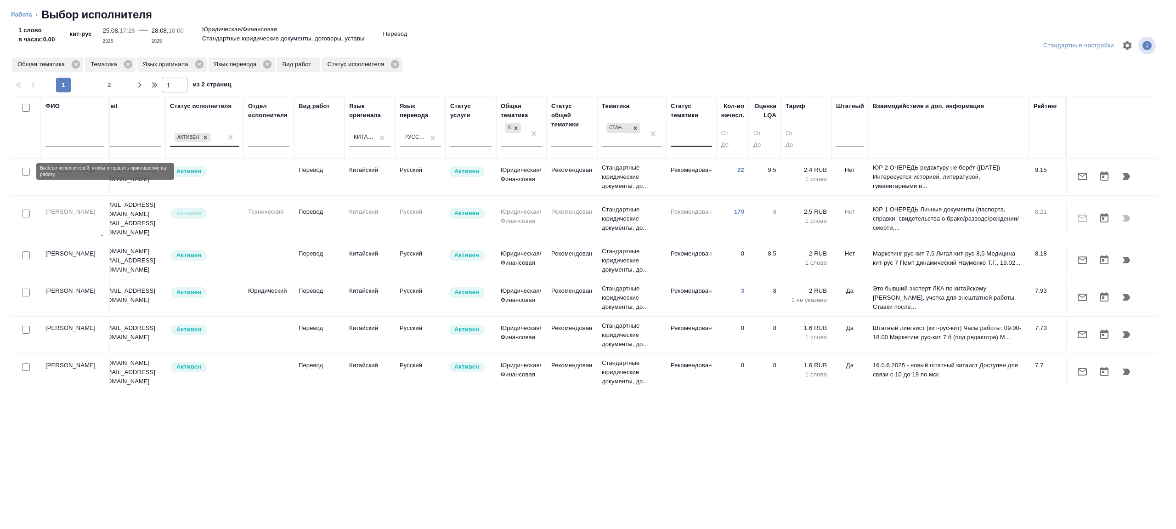
click at [25, 169] on input "checkbox" at bounding box center [26, 172] width 8 height 8
checkbox input "true"
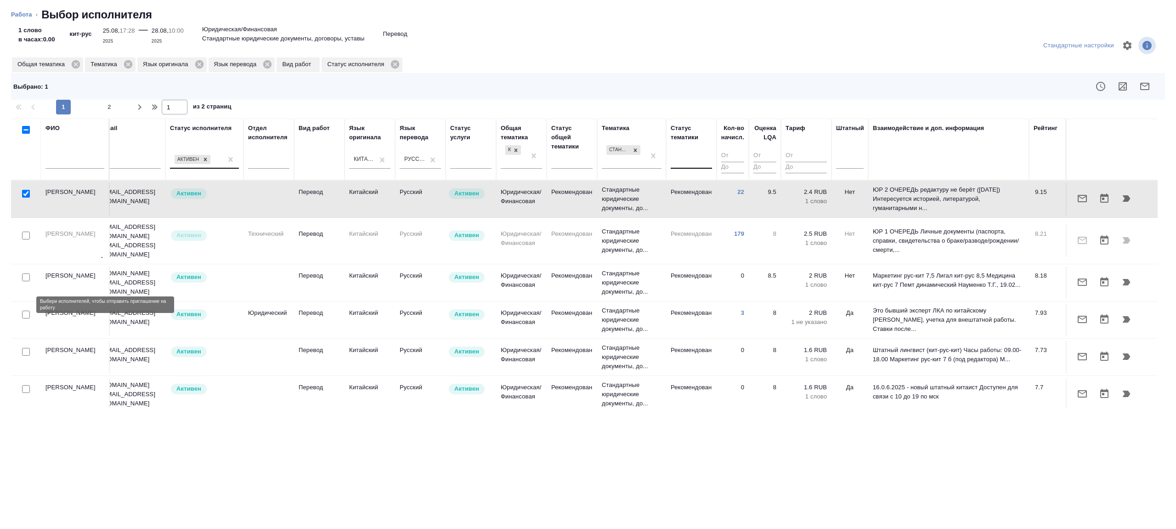
click at [27, 310] on input "checkbox" at bounding box center [26, 314] width 8 height 8
checkbox input "true"
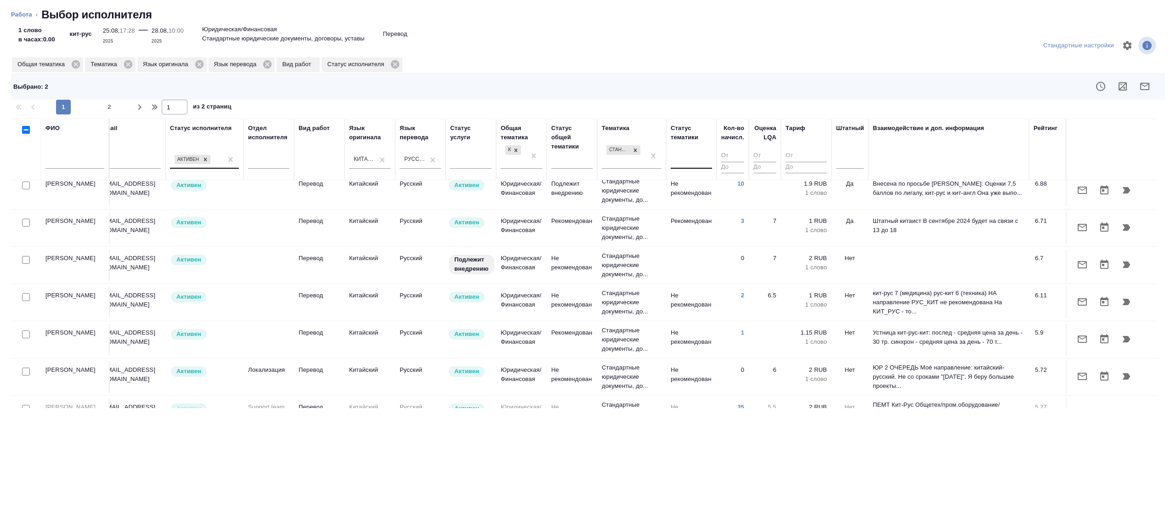
scroll to position [695, 197]
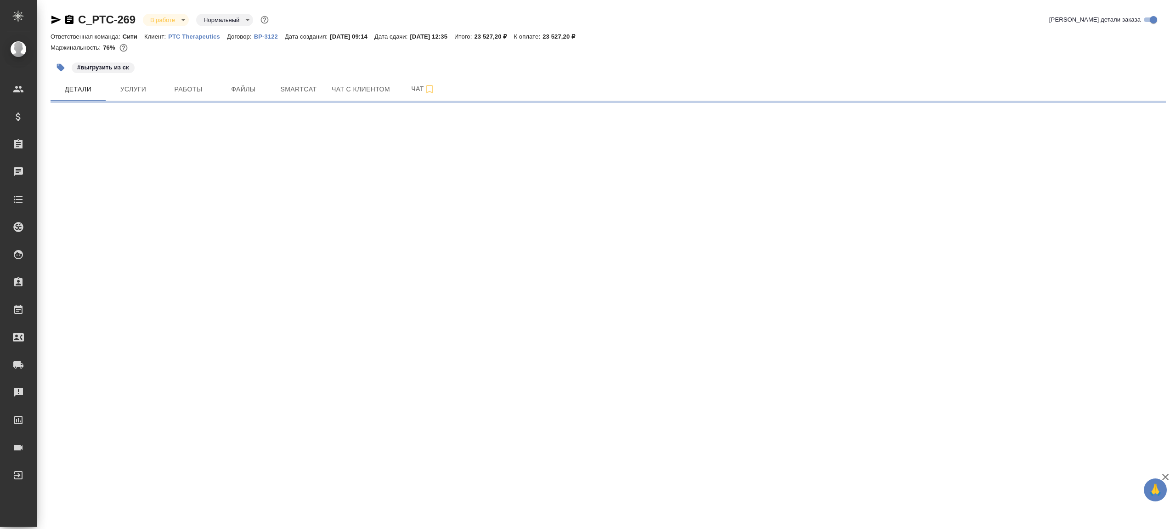
select select "RU"
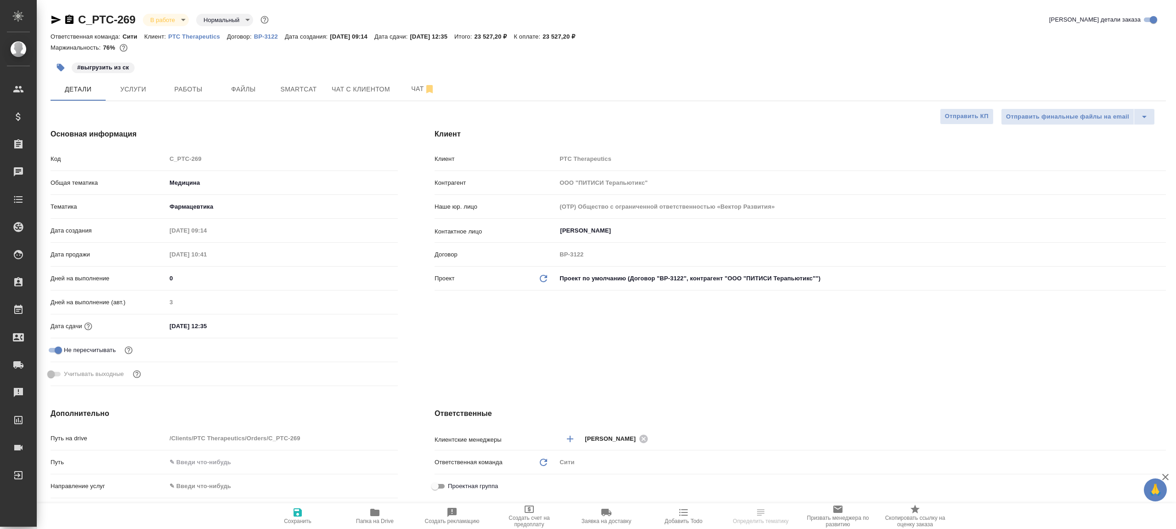
type textarea "x"
click at [183, 93] on span "Работы" at bounding box center [188, 89] width 44 height 11
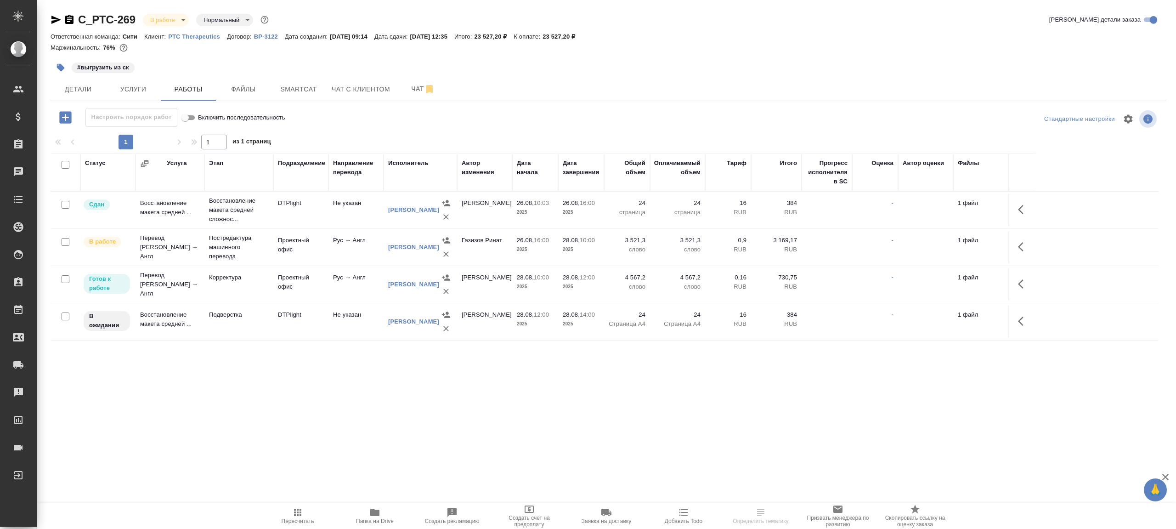
click at [396, 136] on div "1 1 из 1 страниц" at bounding box center [608, 142] width 1115 height 15
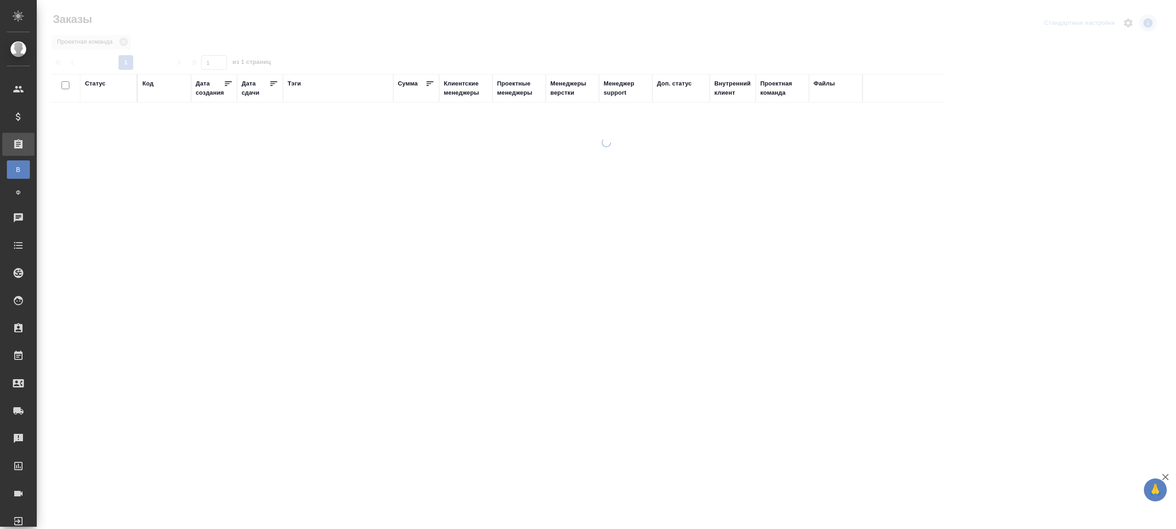
click at [298, 80] on div "Тэги" at bounding box center [293, 83] width 13 height 9
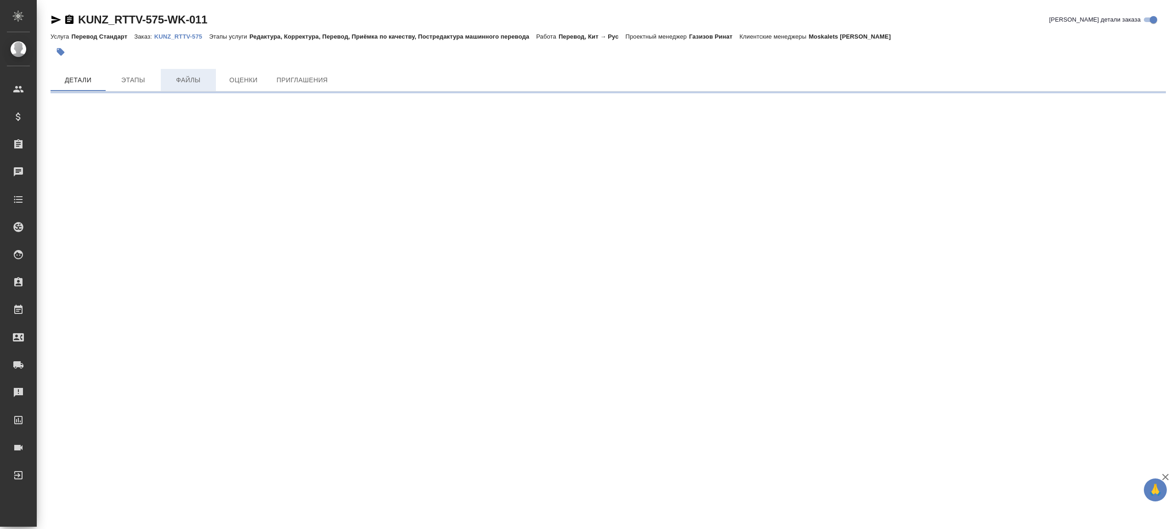
click at [185, 75] on span "Файлы" at bounding box center [188, 79] width 44 height 11
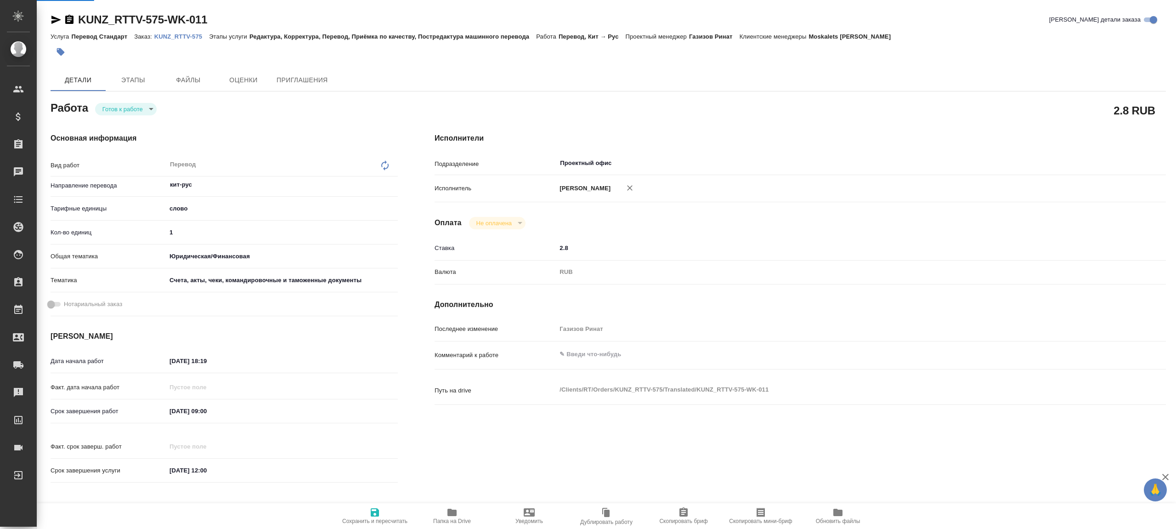
type textarea "x"
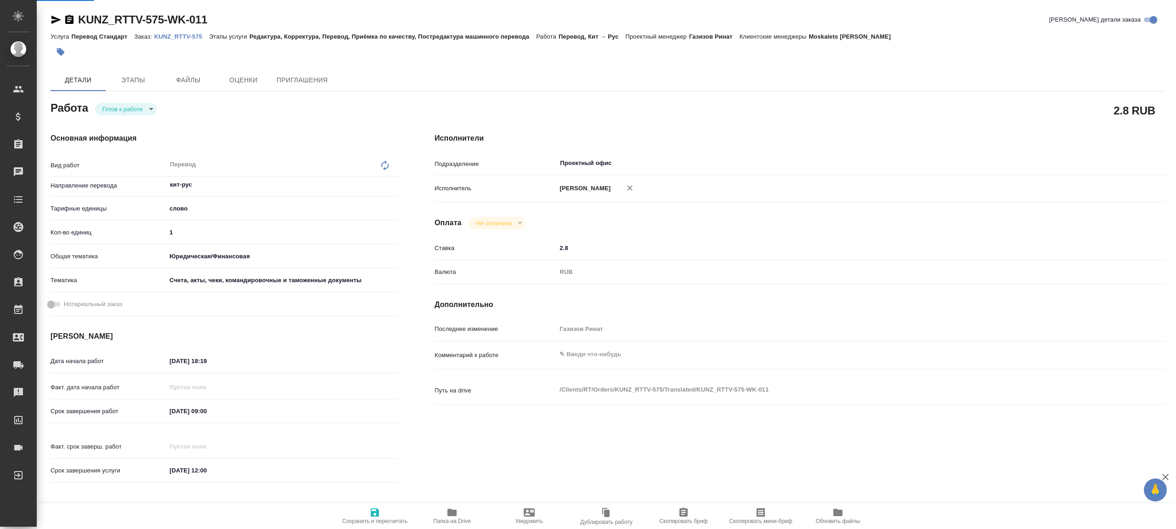
type textarea "x"
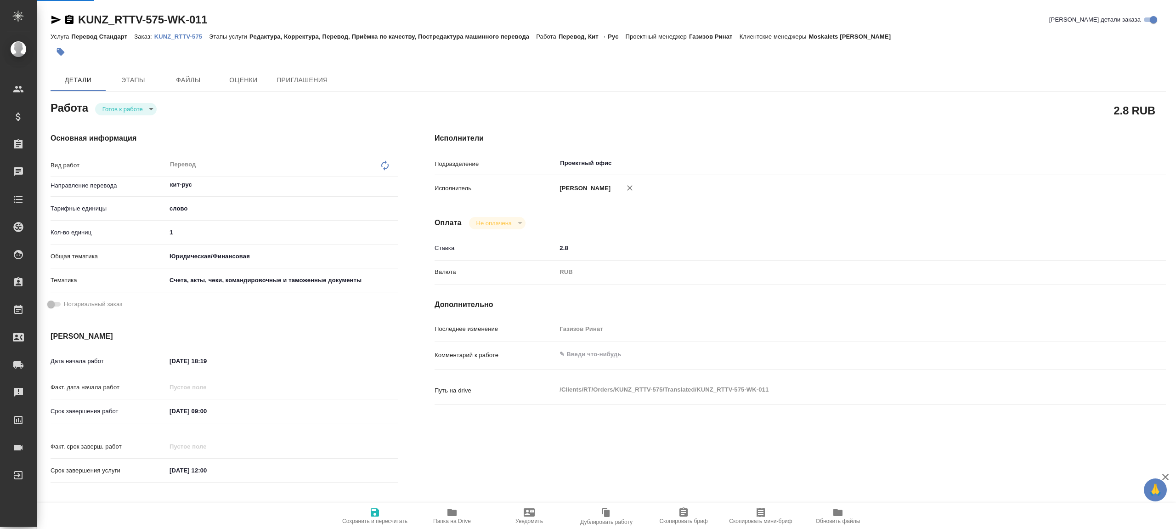
type textarea "x"
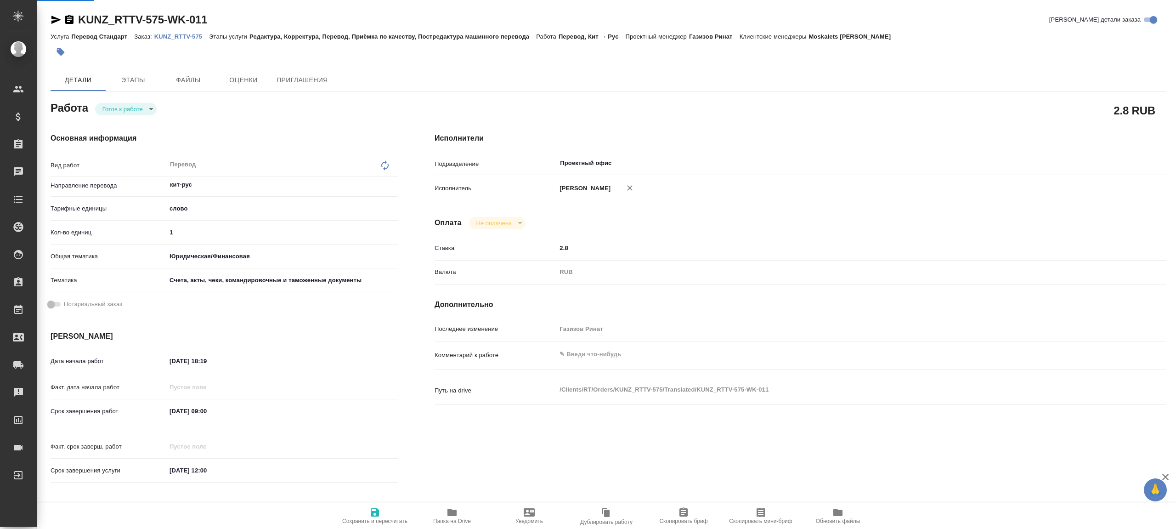
click at [185, 40] on link "KUNZ_RTTV-575" at bounding box center [181, 36] width 55 height 8
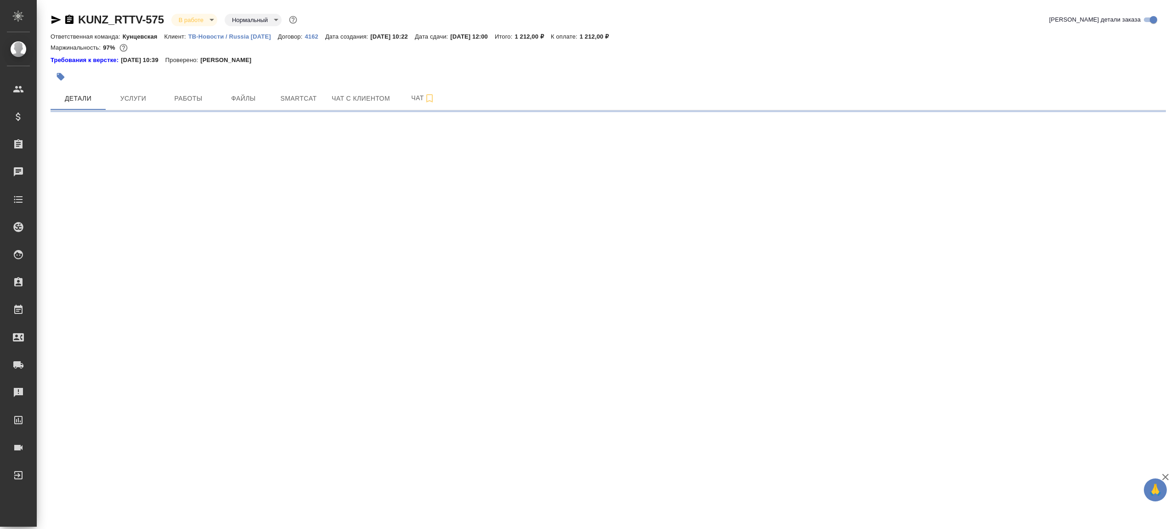
select select "RU"
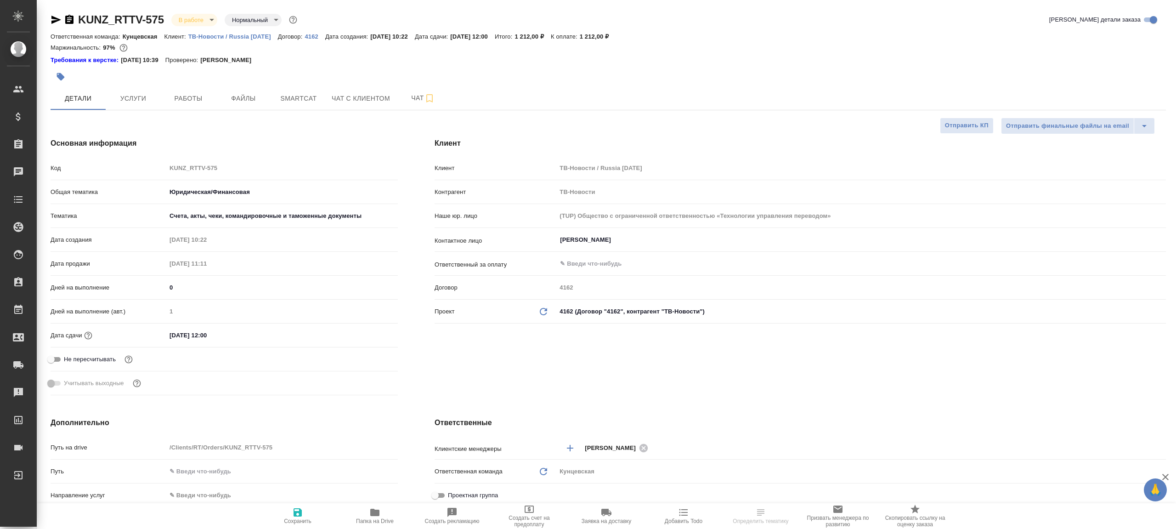
type textarea "x"
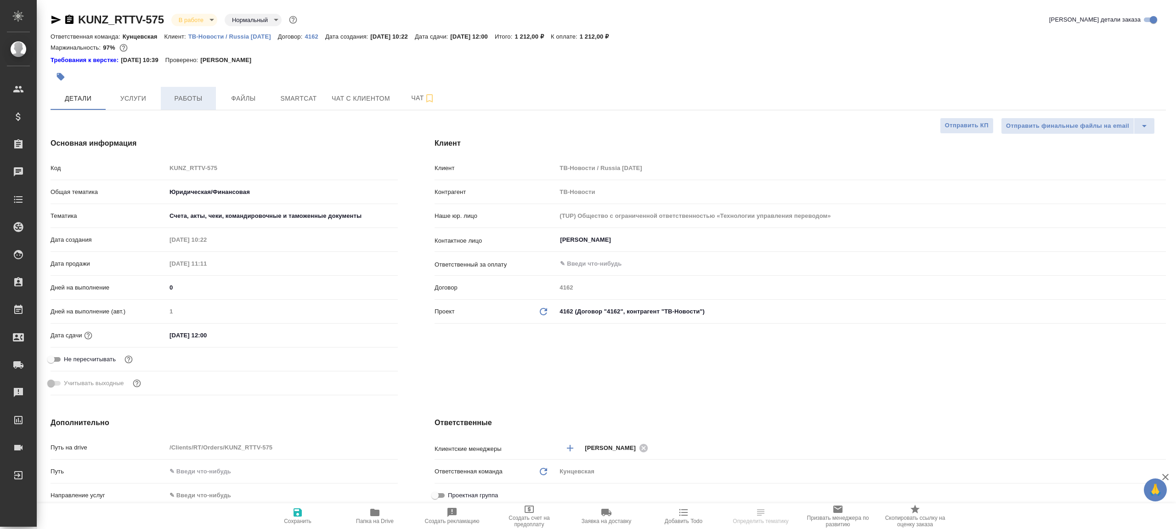
type textarea "x"
click at [197, 107] on button "Работы" at bounding box center [188, 98] width 55 height 23
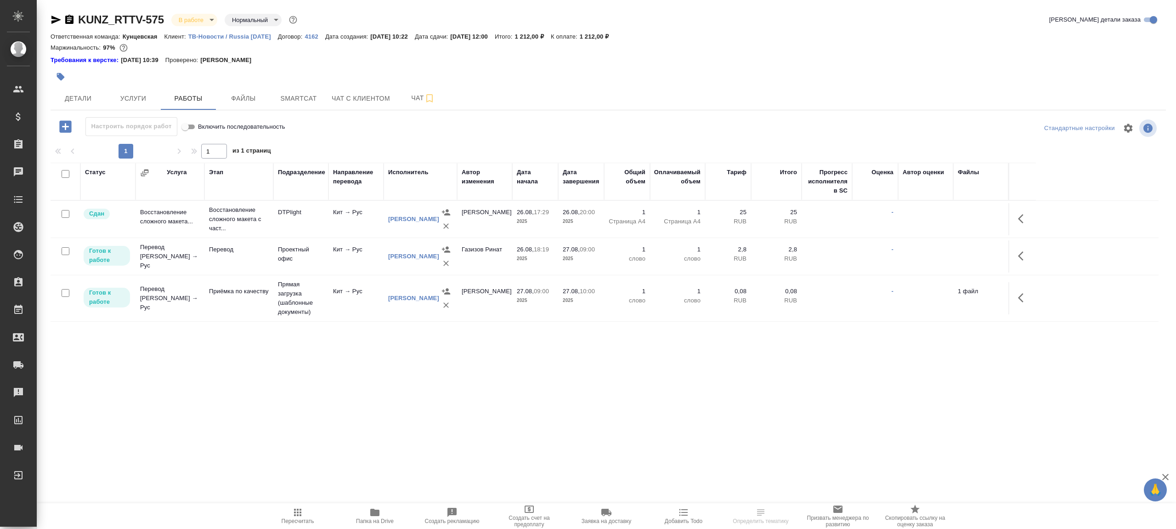
click at [368, 514] on span "Папка на Drive" at bounding box center [375, 515] width 66 height 17
click at [1020, 257] on icon "button" at bounding box center [1021, 255] width 6 height 9
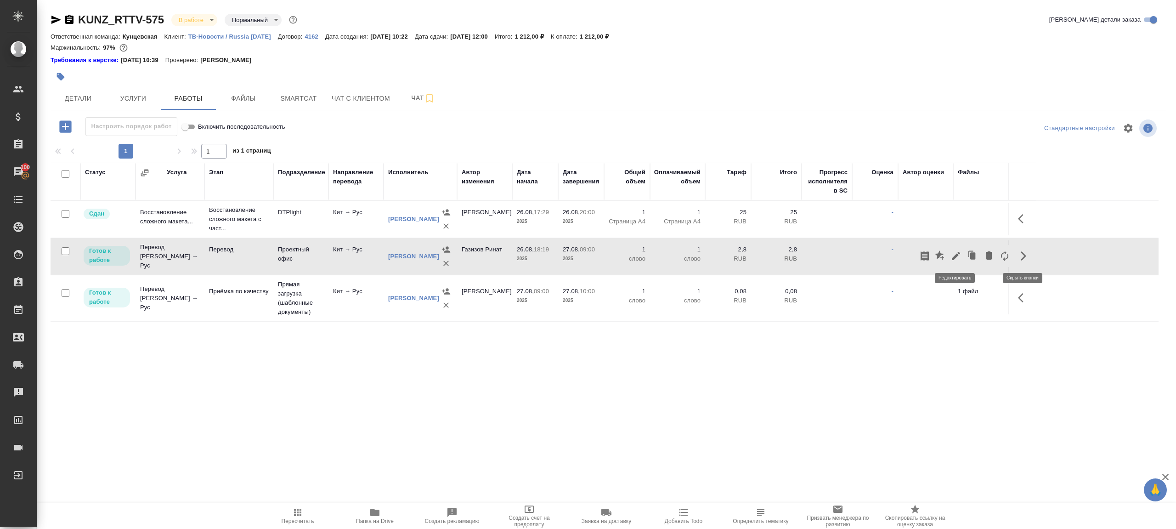
click at [949, 257] on button "button" at bounding box center [956, 256] width 16 height 22
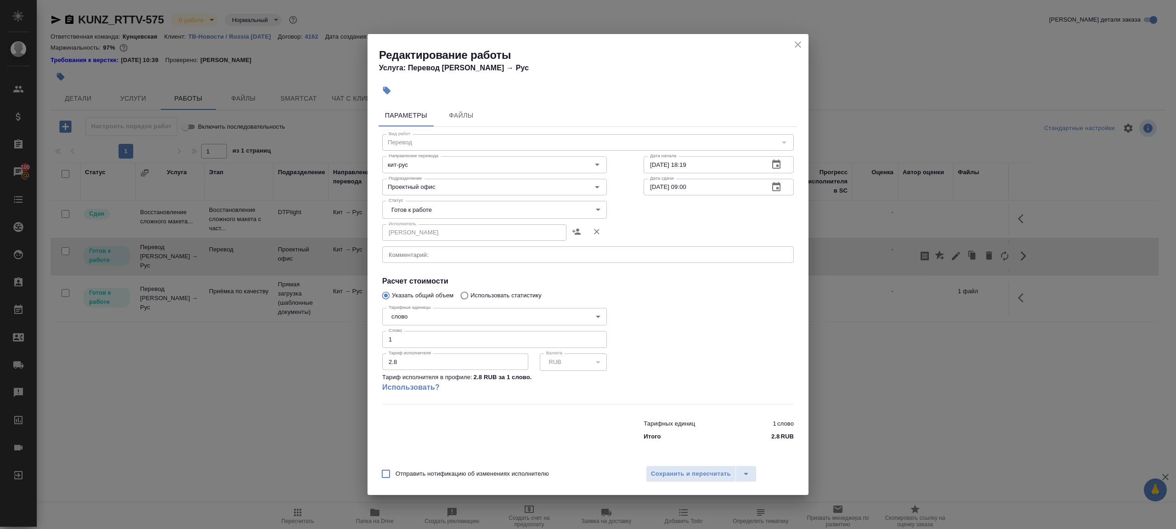
click at [408, 216] on body "🙏 .cls-1 fill:#fff; AWATERA [PERSON_NAME] Клиенты Спецификации Заказы 100 Чаты …" at bounding box center [588, 264] width 1176 height 529
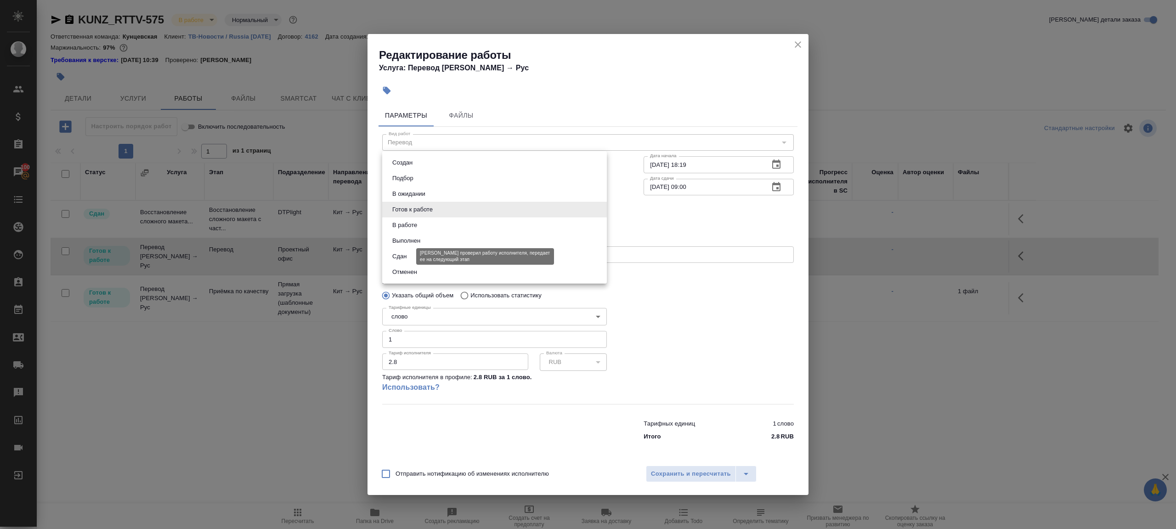
click at [408, 256] on button "Сдан" at bounding box center [399, 256] width 20 height 10
type input "closed"
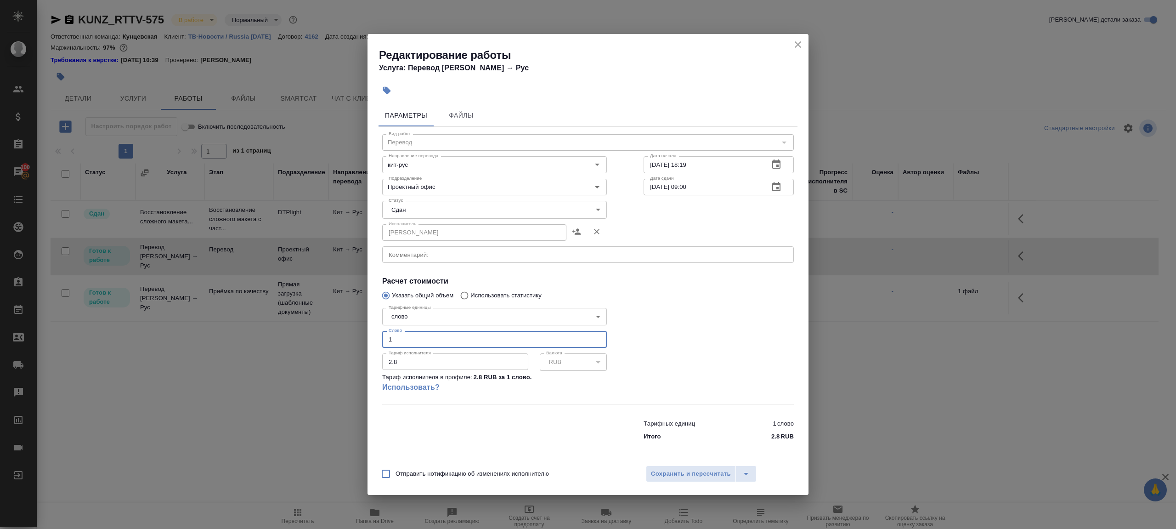
click at [405, 342] on input "1" at bounding box center [494, 339] width 225 height 17
type input "93"
click at [675, 481] on button "Сохранить и пересчитать" at bounding box center [691, 473] width 90 height 17
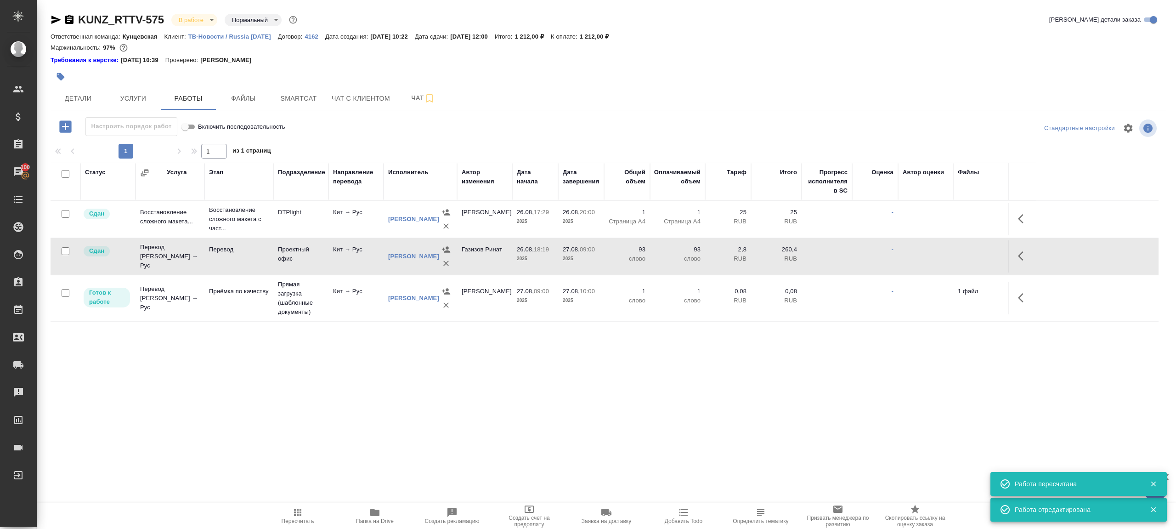
click at [291, 504] on button "Пересчитать" at bounding box center [297, 516] width 77 height 26
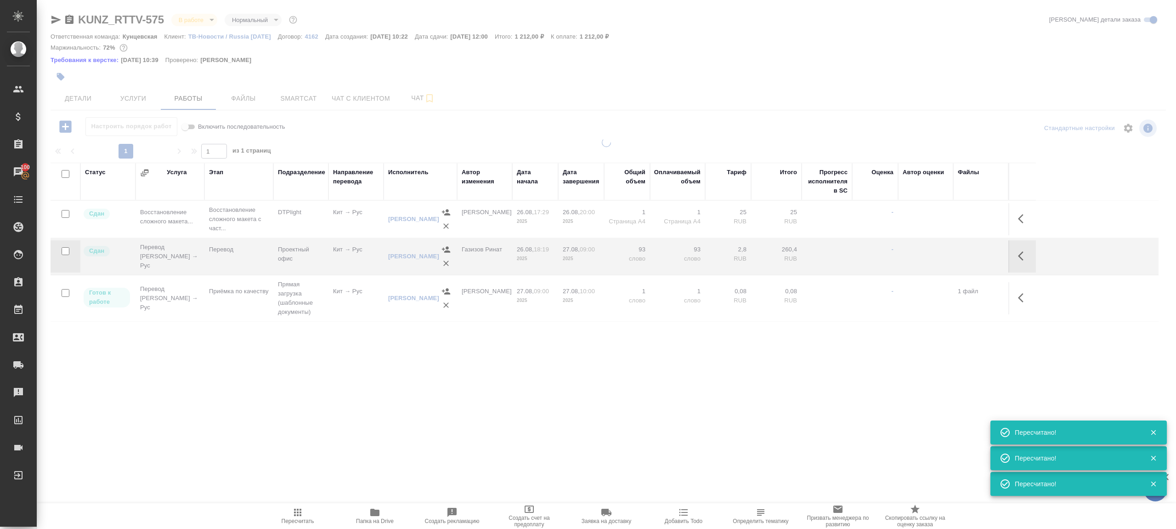
click at [299, 516] on icon "button" at bounding box center [297, 512] width 11 height 11
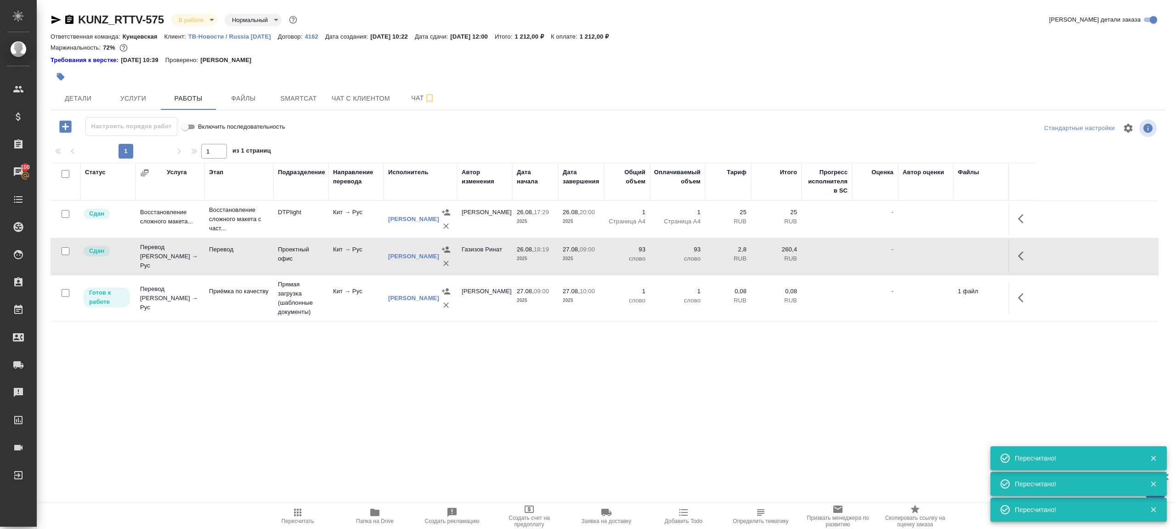
click at [299, 516] on icon "button" at bounding box center [297, 512] width 11 height 11
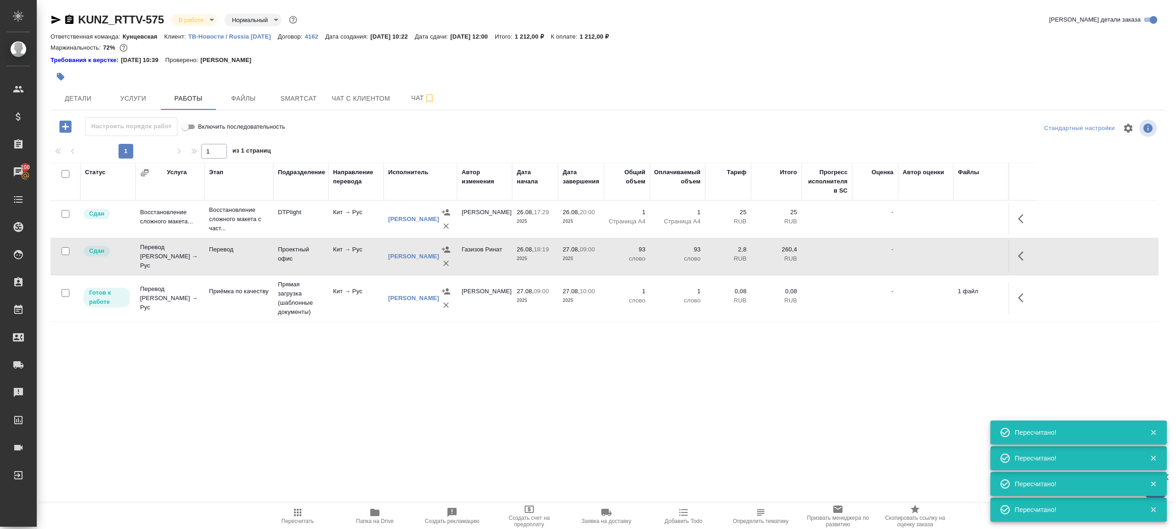
click at [299, 516] on icon "button" at bounding box center [297, 512] width 11 height 11
